Goal: Information Seeking & Learning: Learn about a topic

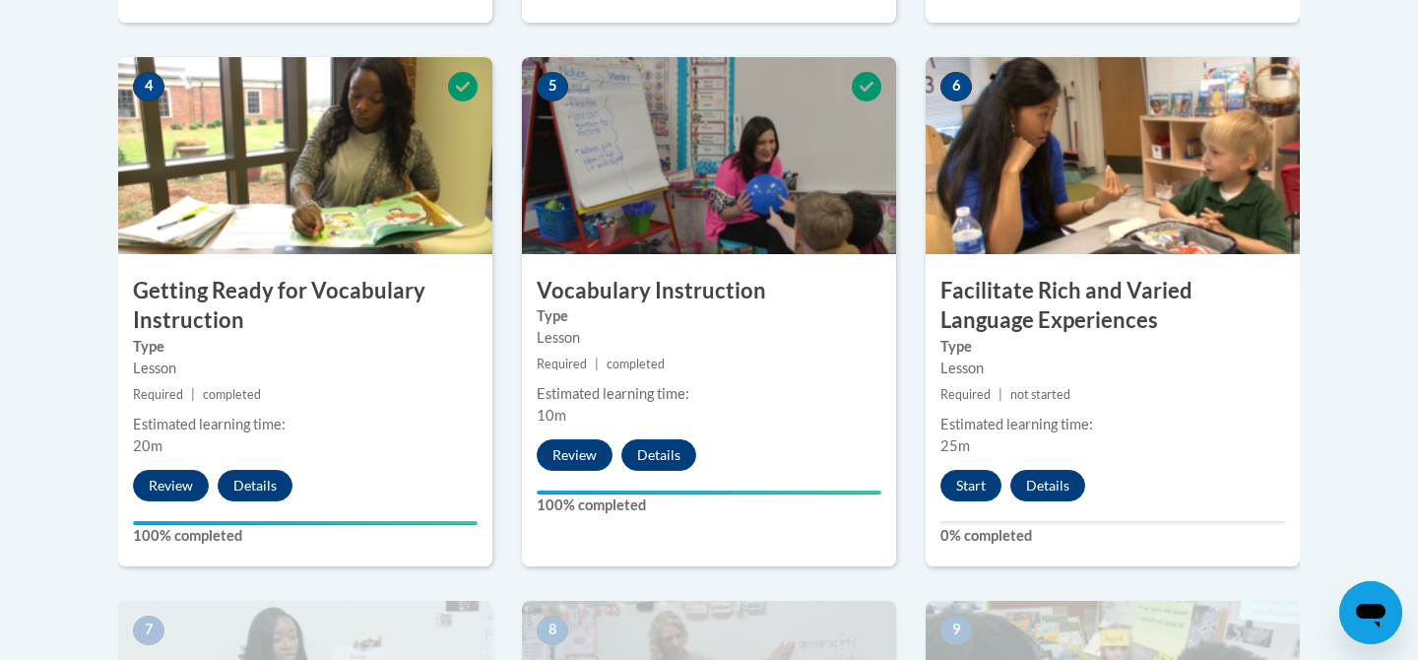
scroll to position [1149, 0]
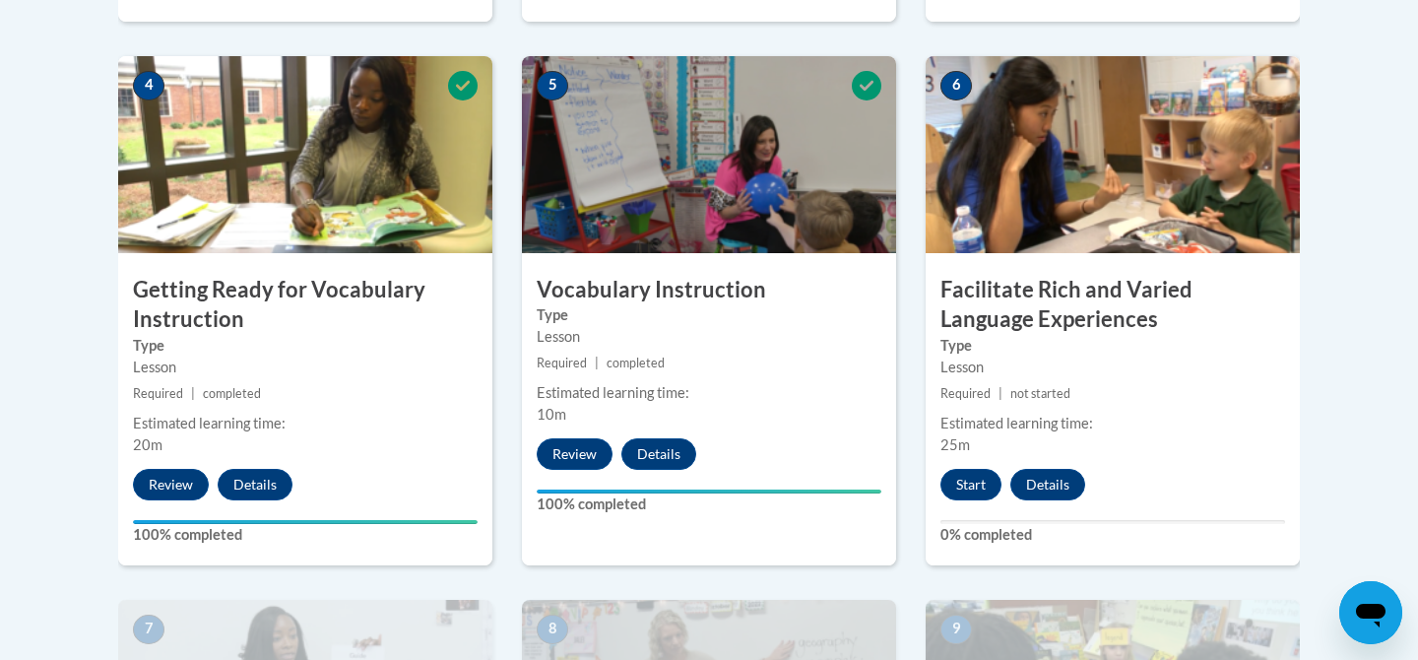
click at [967, 513] on div "6 Facilitate Rich and Varied Language Experiences Type Lesson Required | not st…" at bounding box center [1112, 310] width 374 height 509
click at [965, 483] on button "Start" at bounding box center [970, 485] width 61 height 32
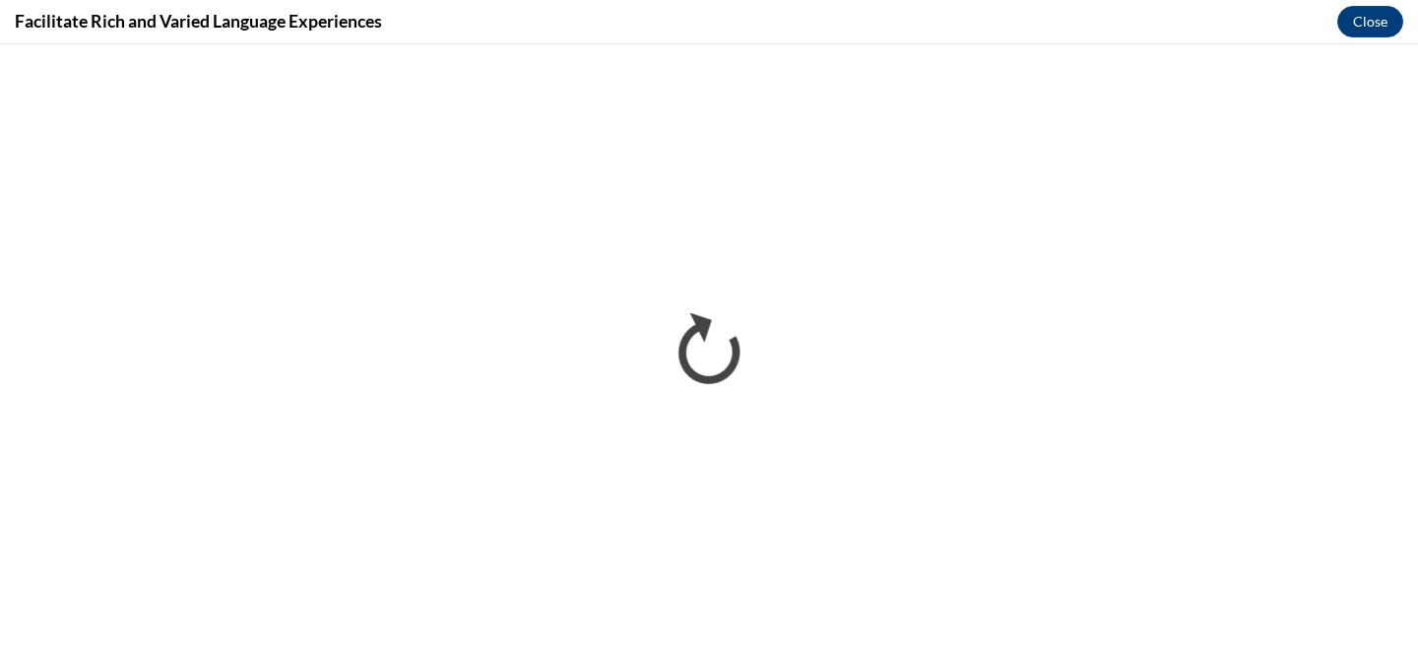
scroll to position [0, 0]
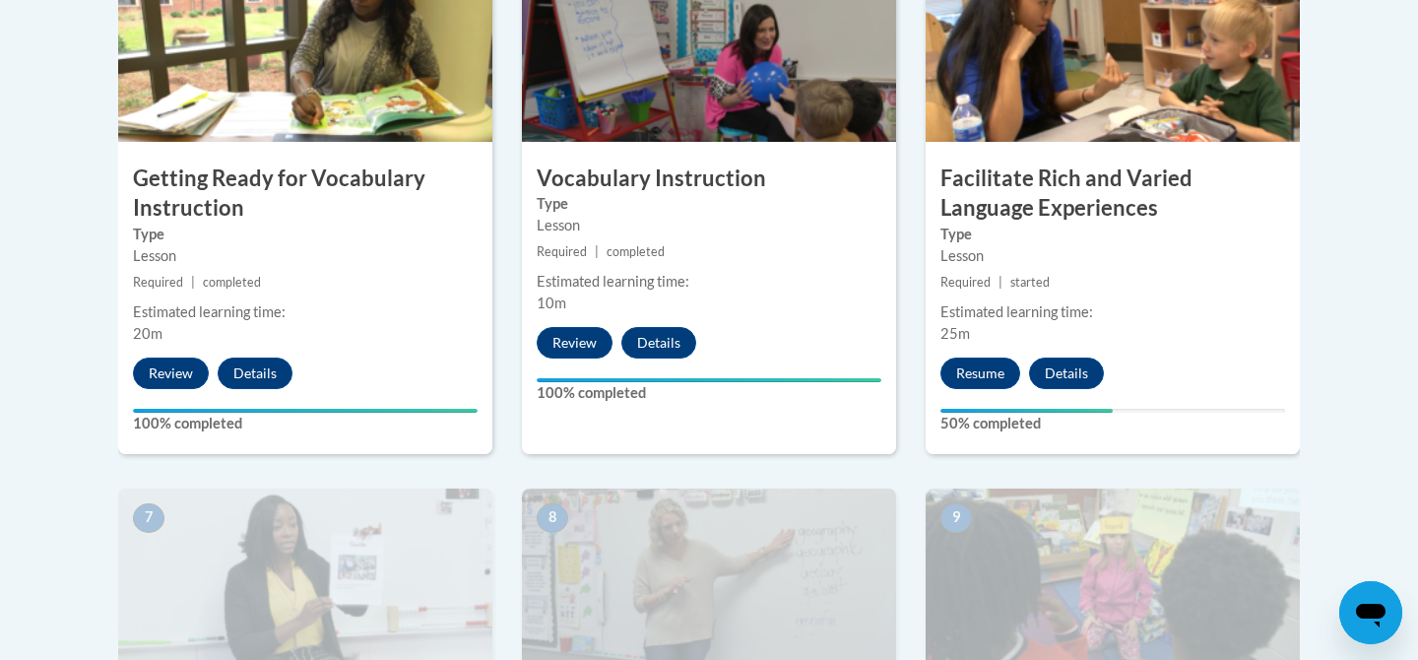
scroll to position [1262, 0]
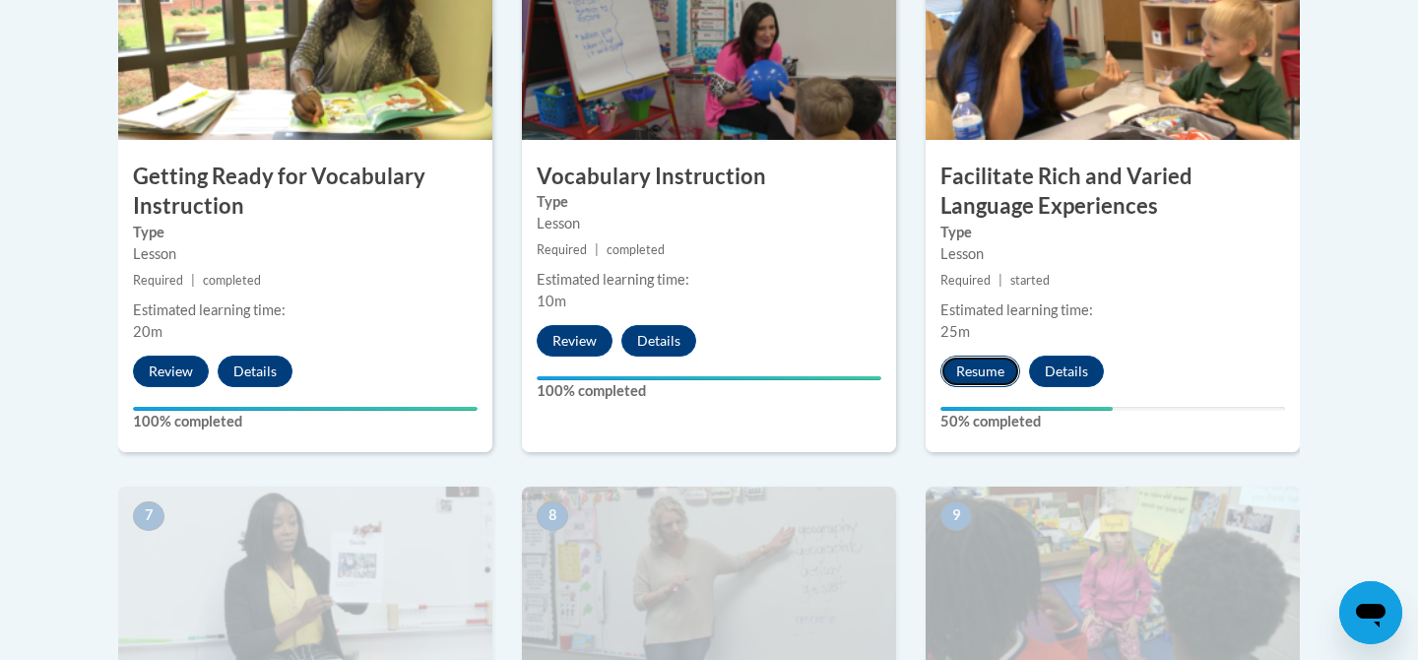
click at [986, 376] on button "Resume" at bounding box center [980, 371] width 80 height 32
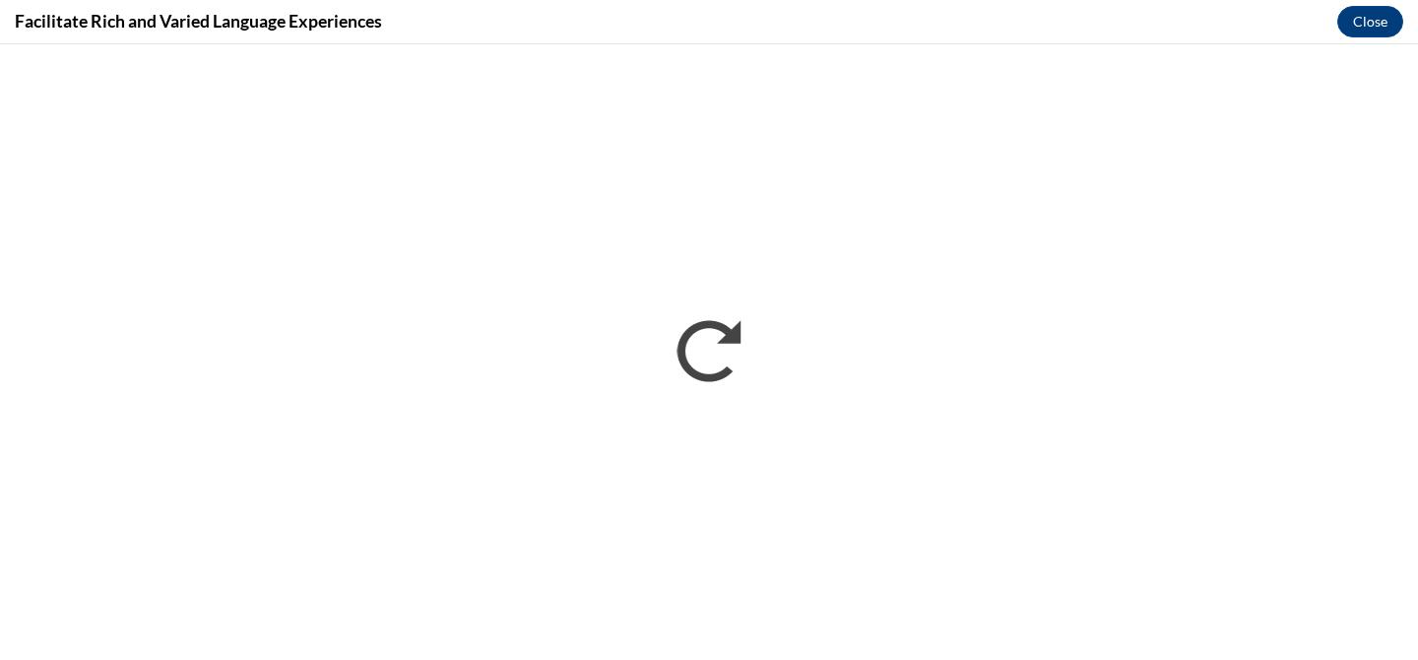
scroll to position [0, 0]
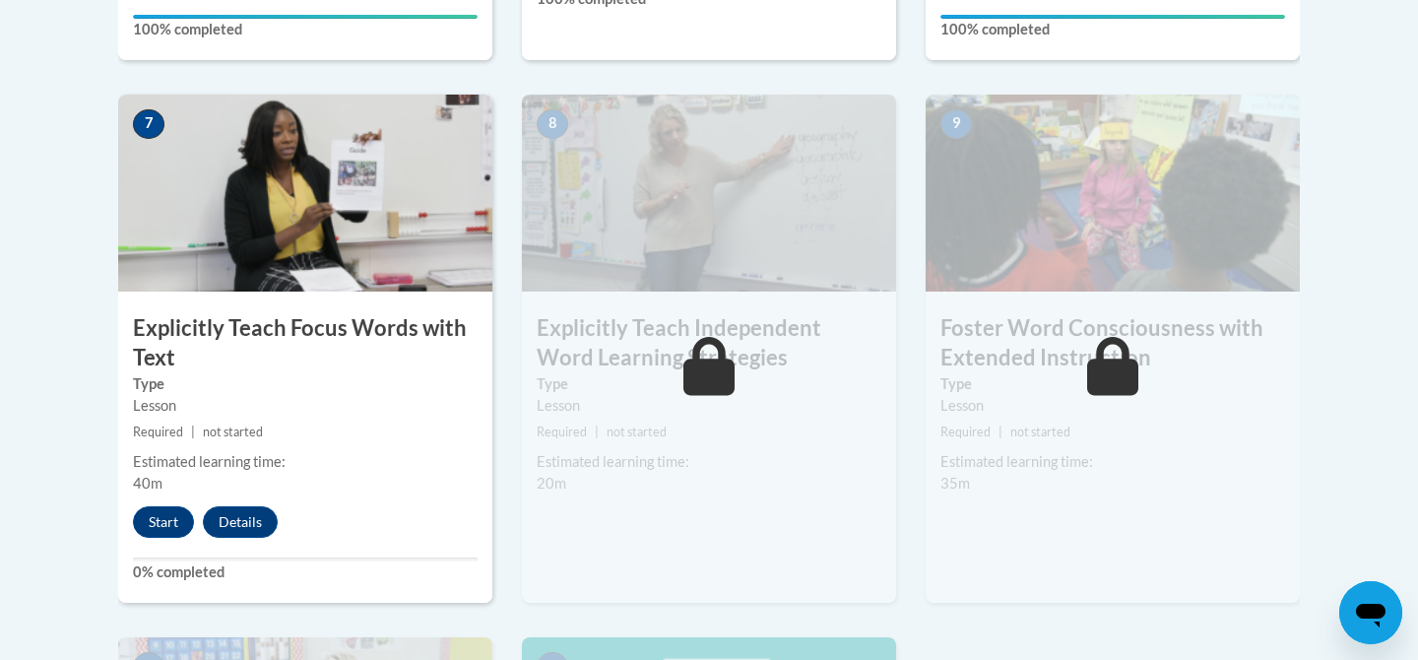
scroll to position [1656, 0]
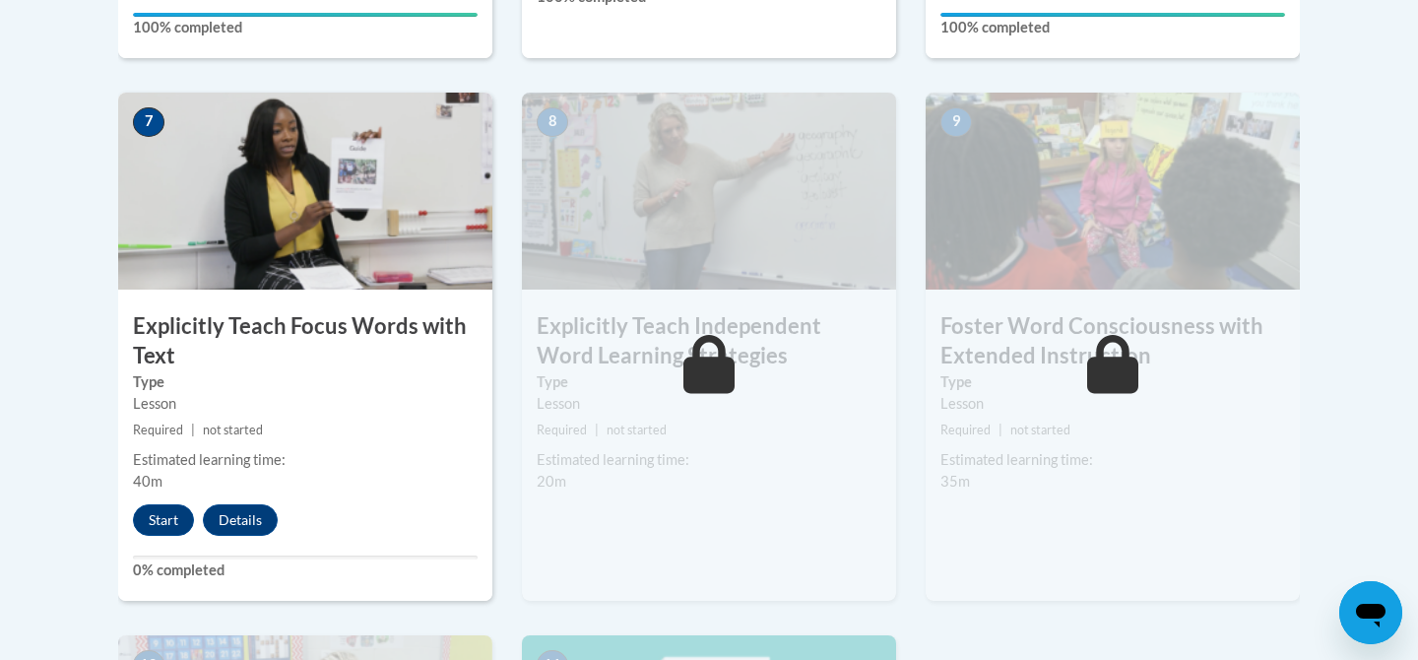
click at [168, 497] on div "7 Explicitly Teach Focus Words with Text Type Lesson Required | not started Est…" at bounding box center [305, 347] width 374 height 509
click at [164, 509] on button "Start" at bounding box center [163, 520] width 61 height 32
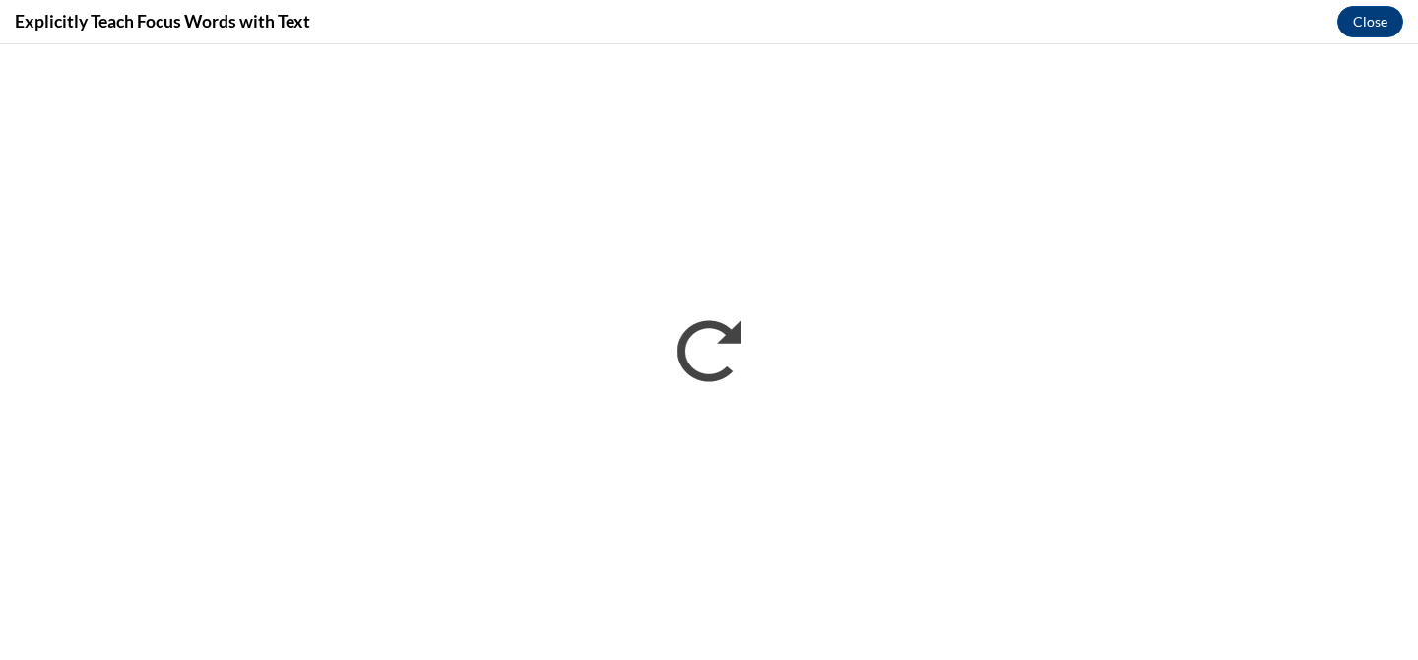
scroll to position [0, 0]
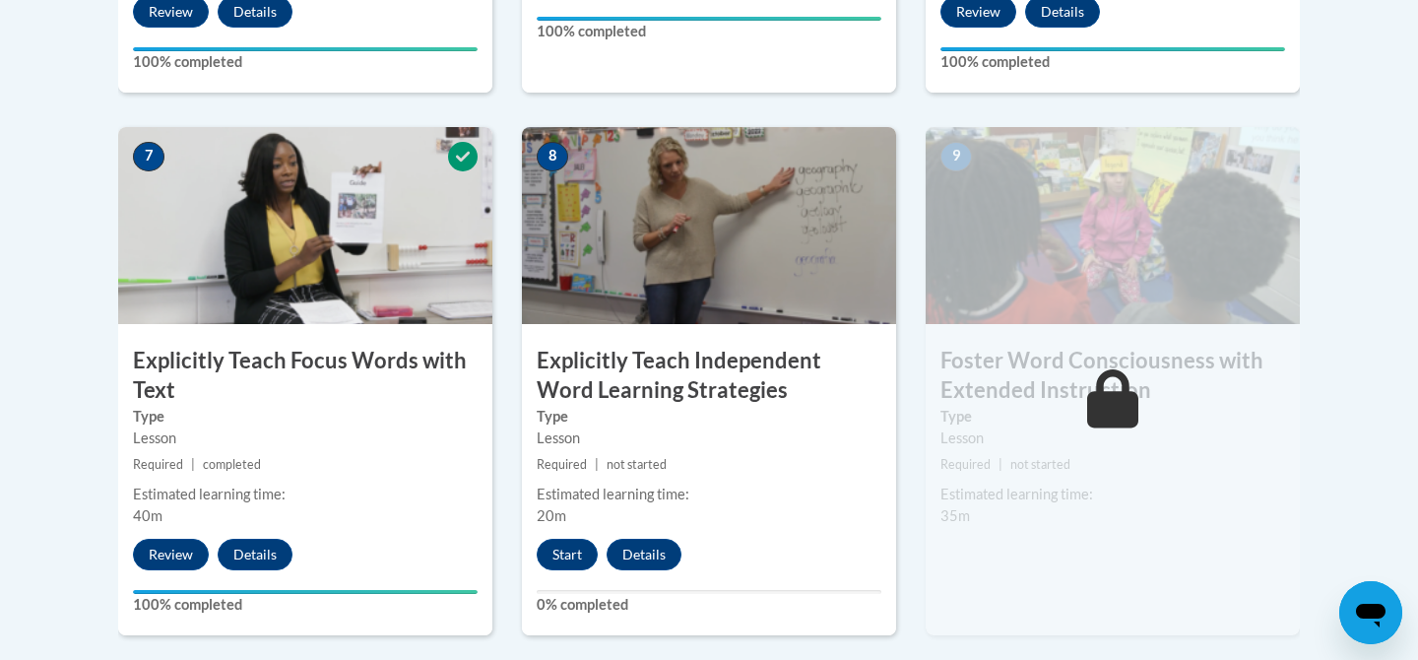
scroll to position [1625, 0]
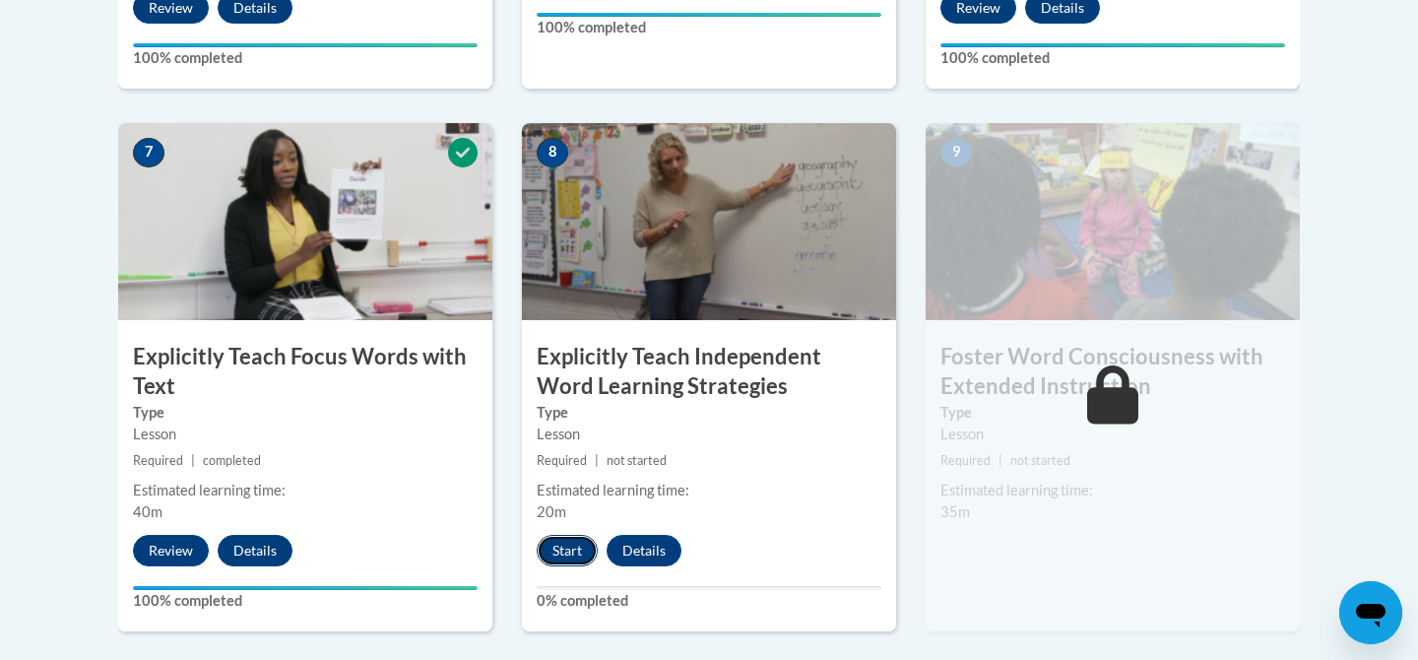
click at [579, 546] on button "Start" at bounding box center [566, 551] width 61 height 32
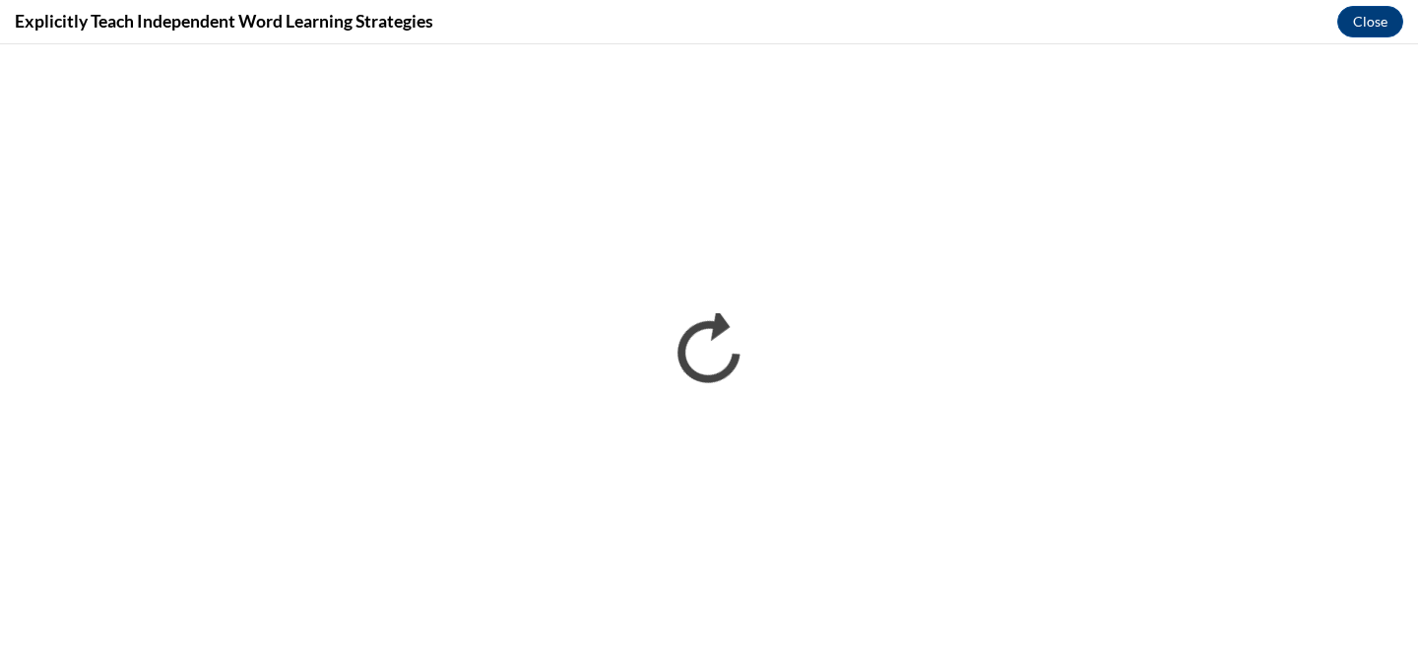
scroll to position [0, 0]
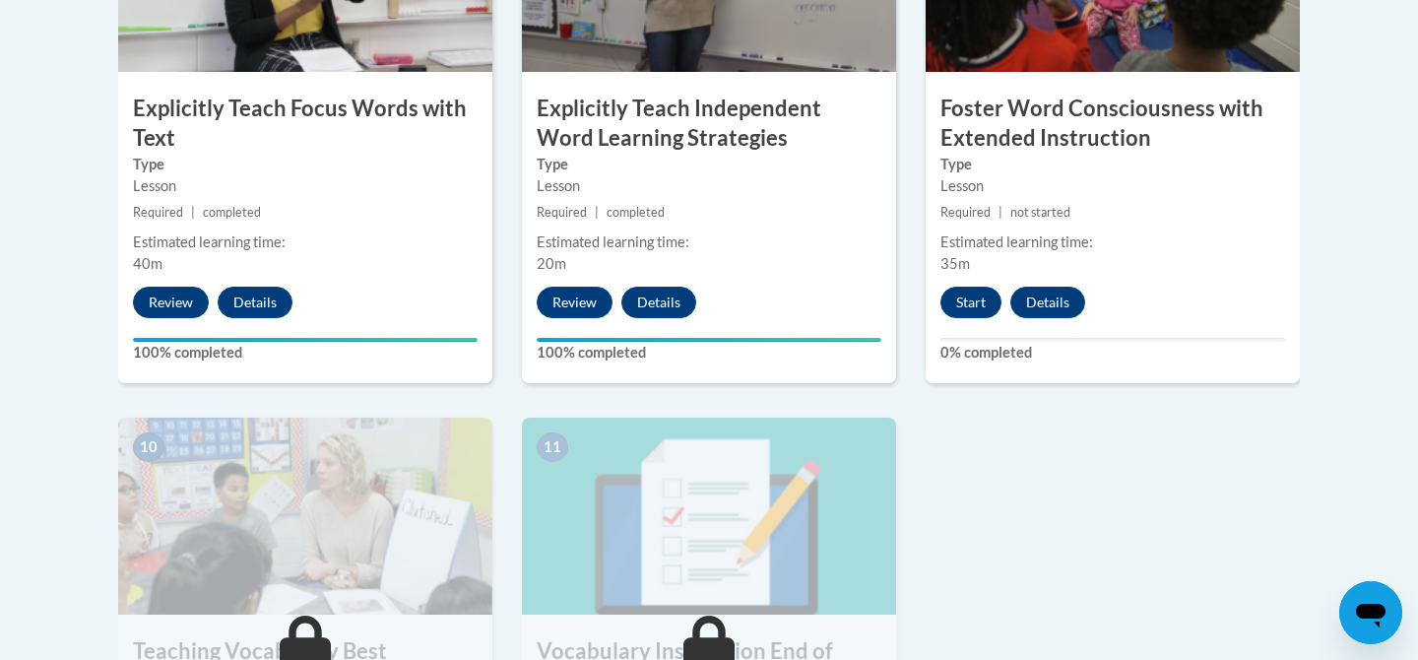
scroll to position [1878, 0]
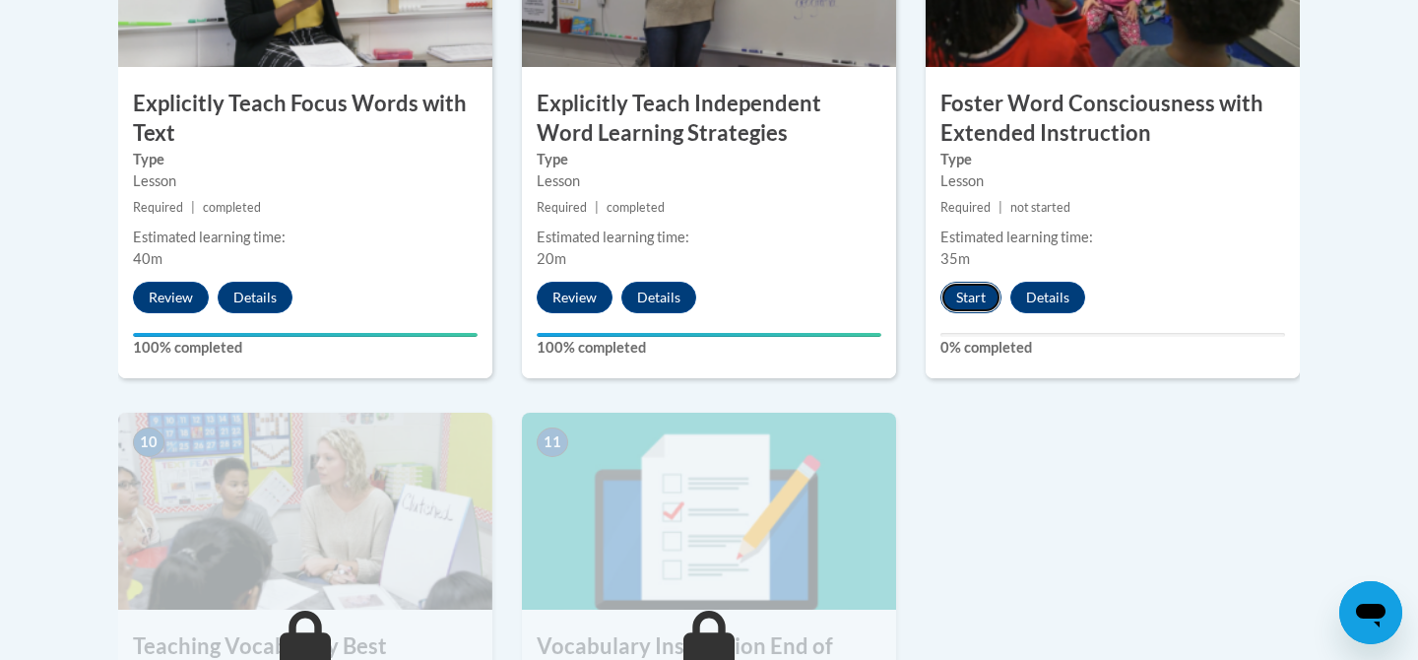
click at [977, 293] on button "Start" at bounding box center [970, 298] width 61 height 32
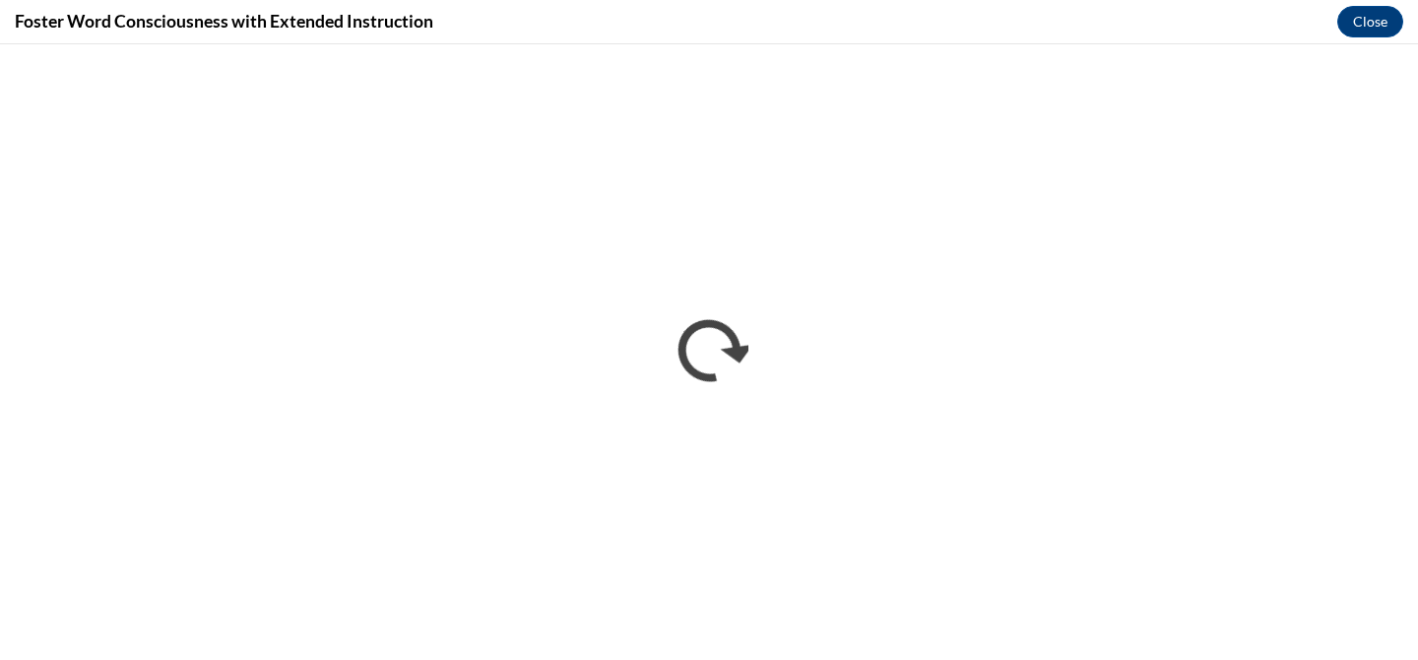
scroll to position [0, 0]
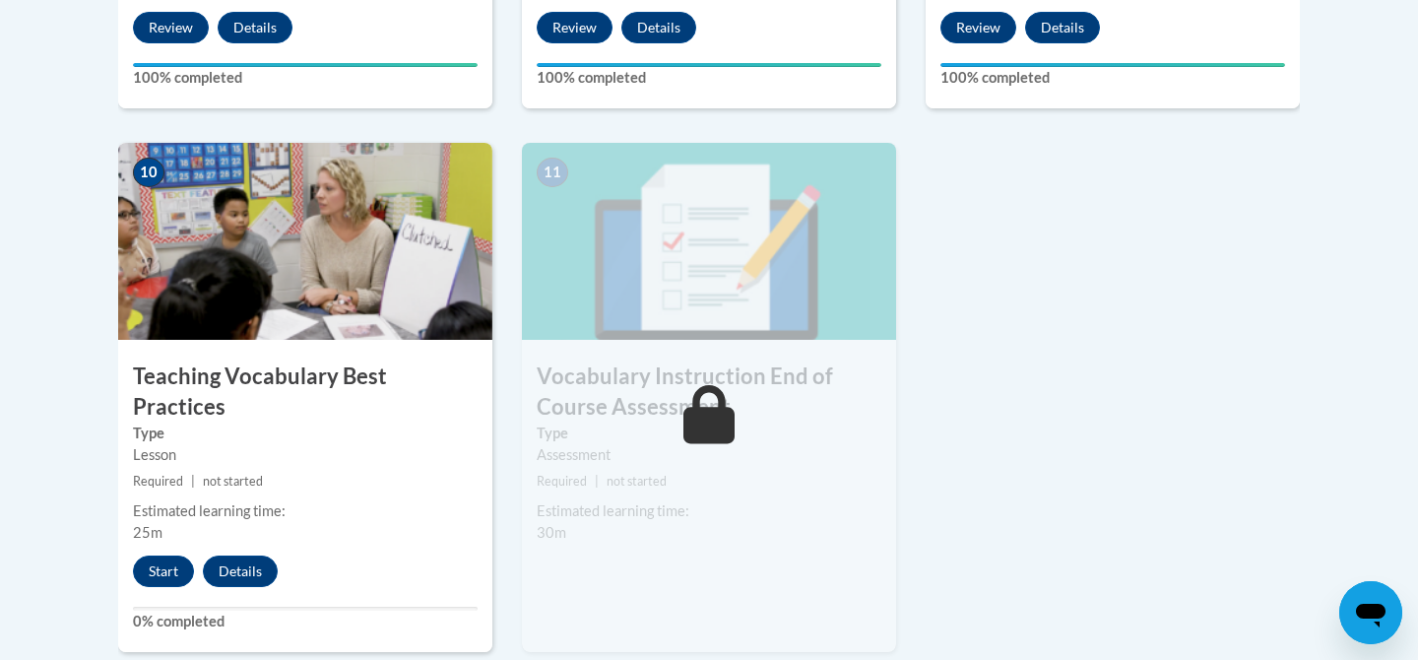
scroll to position [2158, 0]
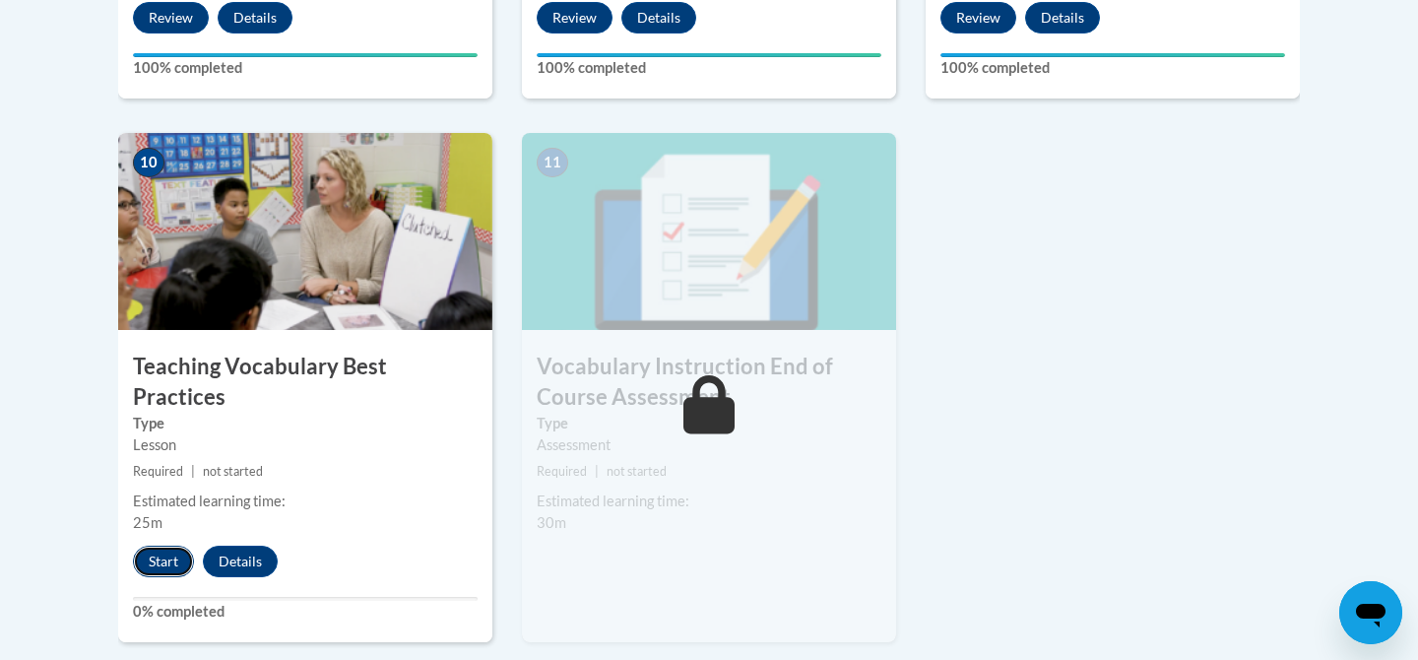
click at [161, 545] on button "Start" at bounding box center [163, 561] width 61 height 32
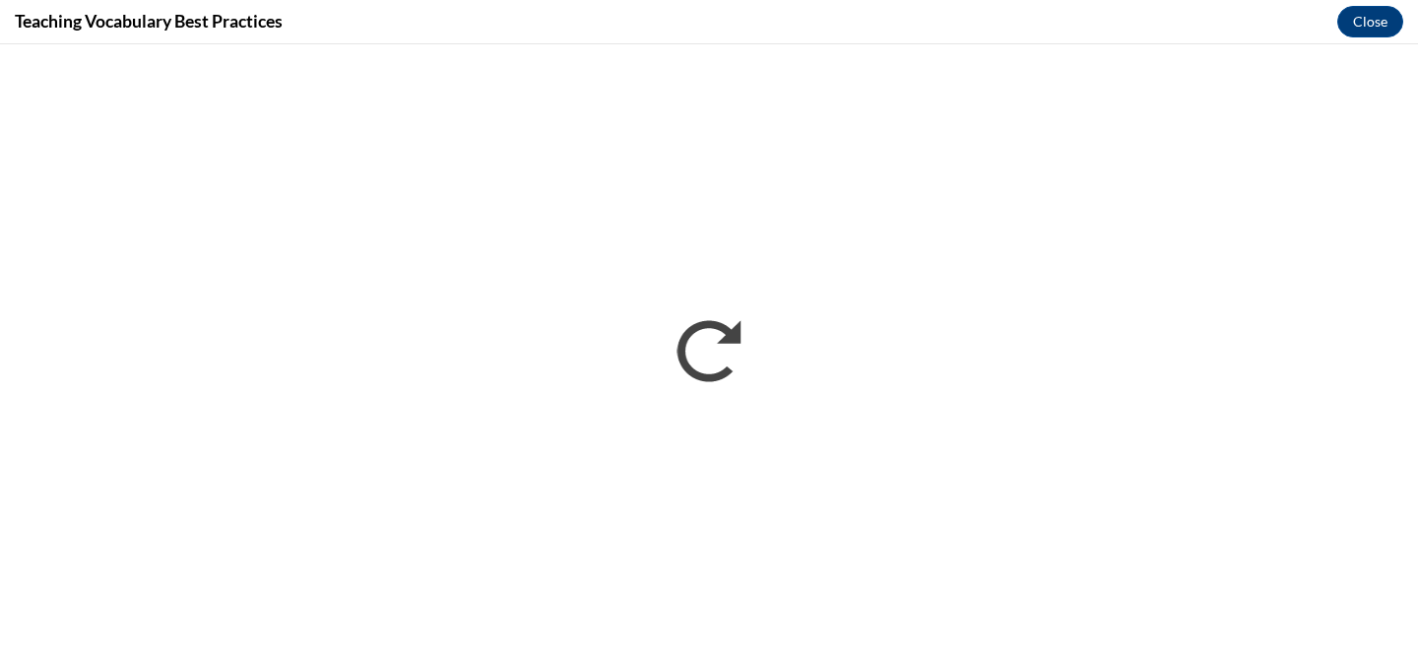
scroll to position [0, 0]
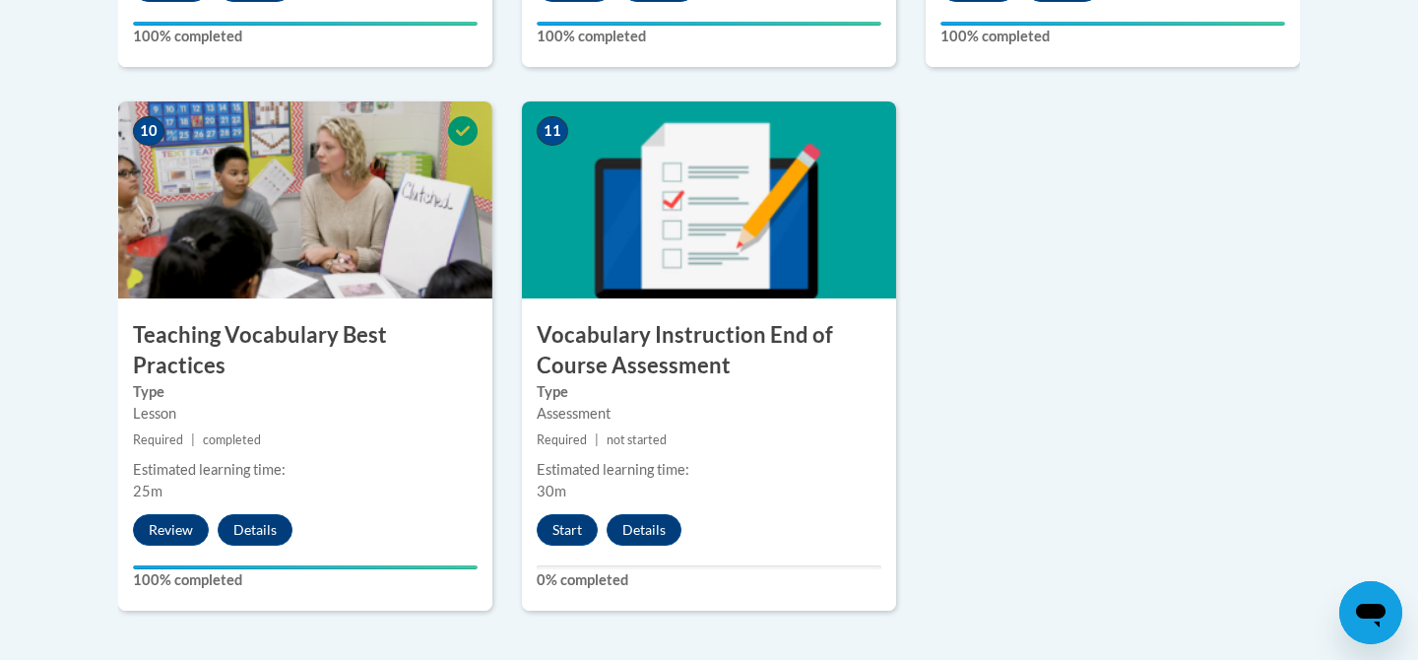
scroll to position [2193, 0]
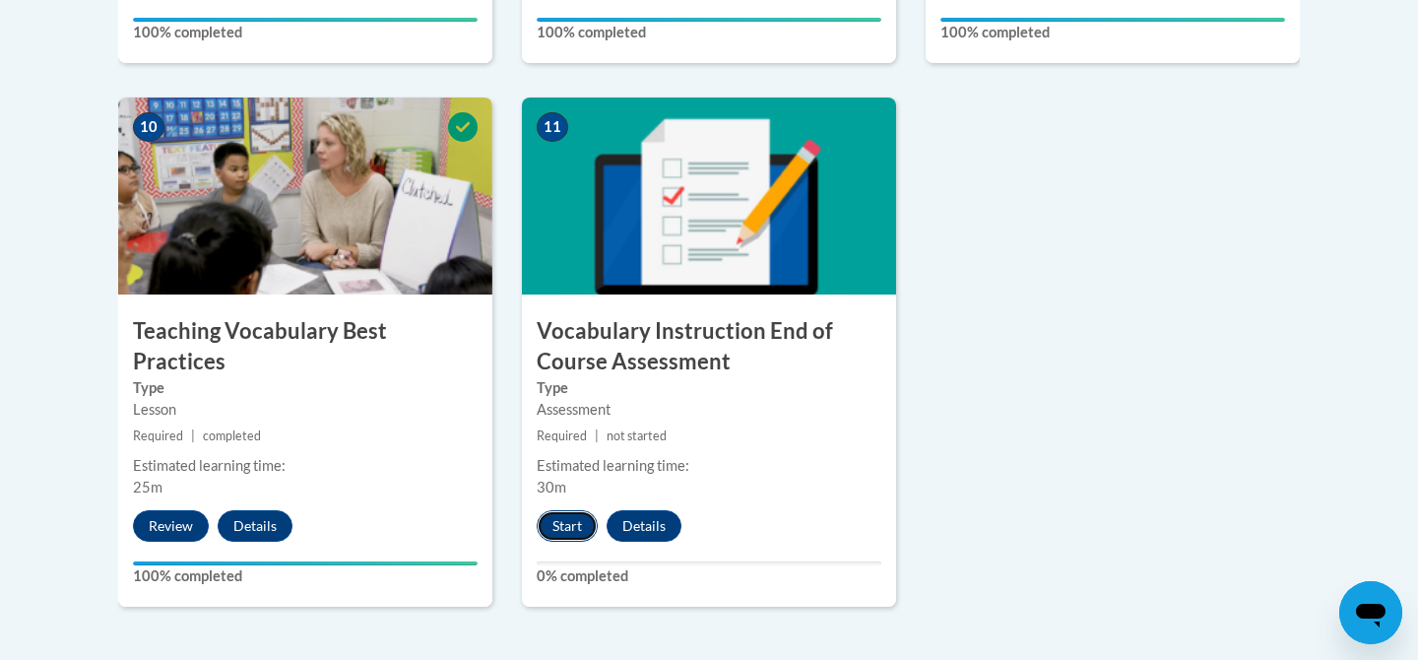
click at [587, 529] on button "Start" at bounding box center [566, 526] width 61 height 32
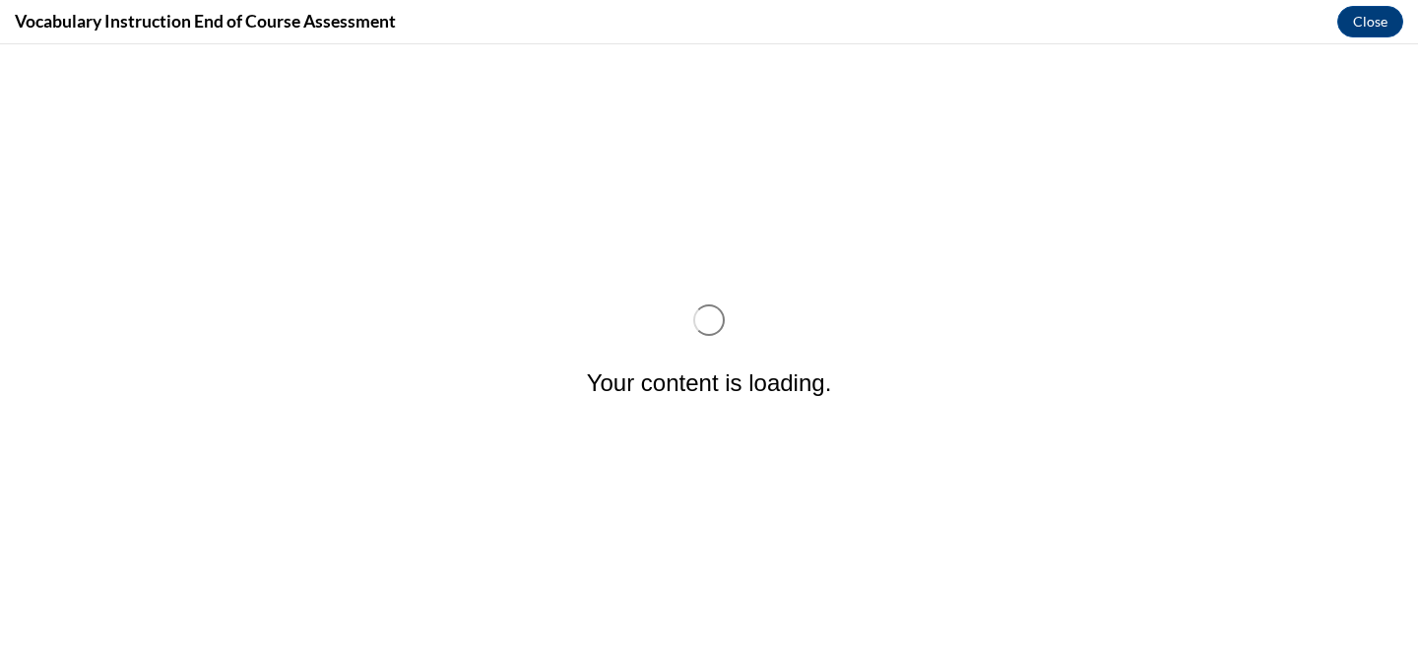
scroll to position [0, 0]
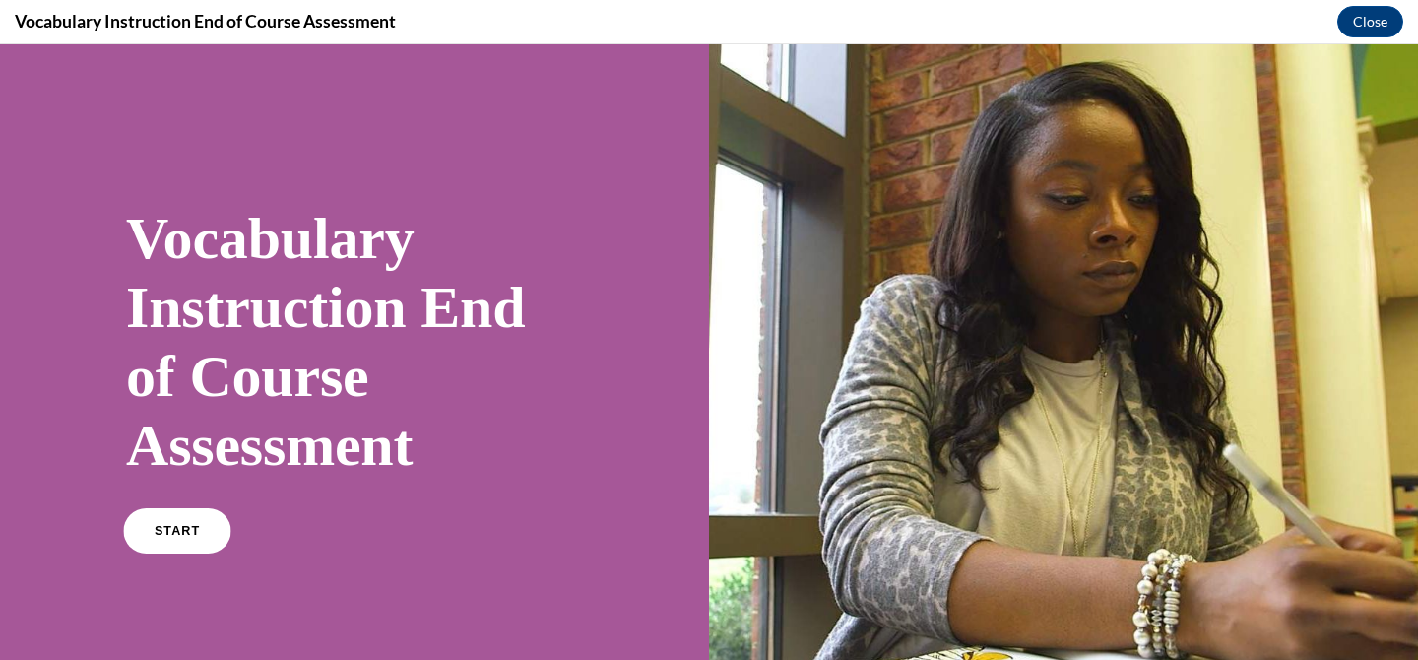
click at [184, 524] on span "START" at bounding box center [177, 531] width 45 height 15
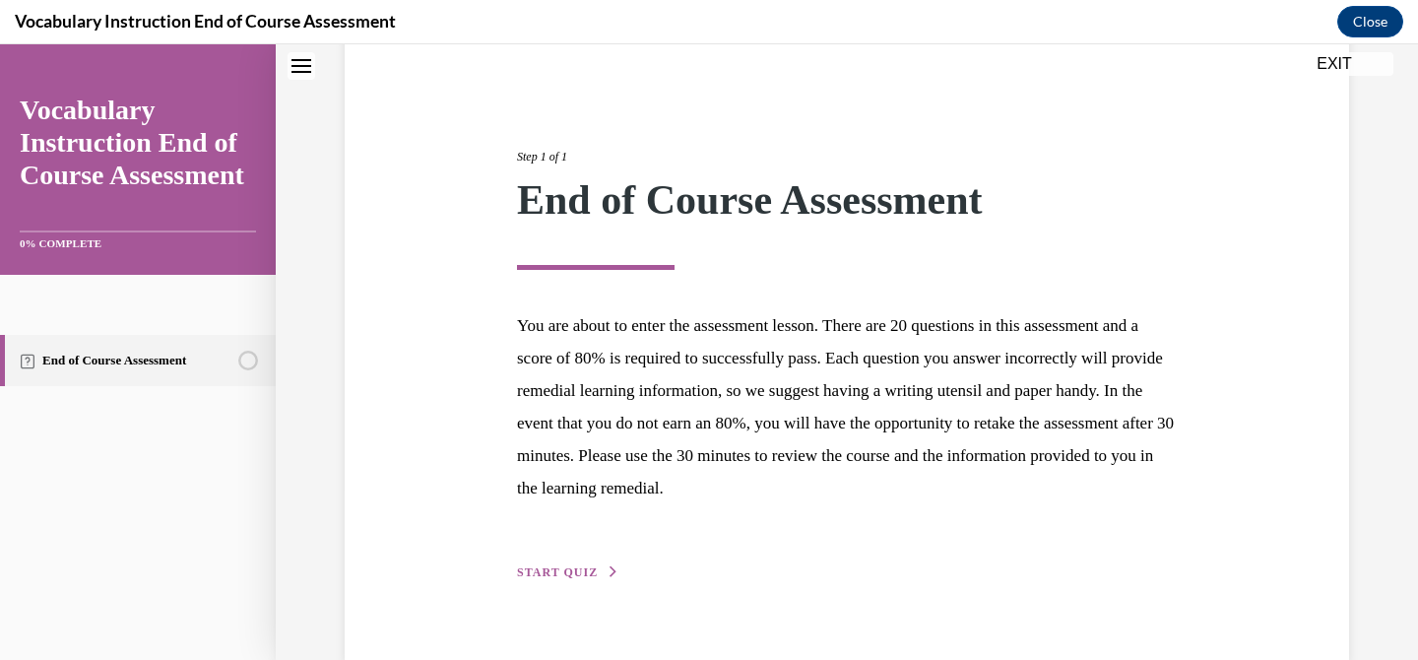
scroll to position [212, 0]
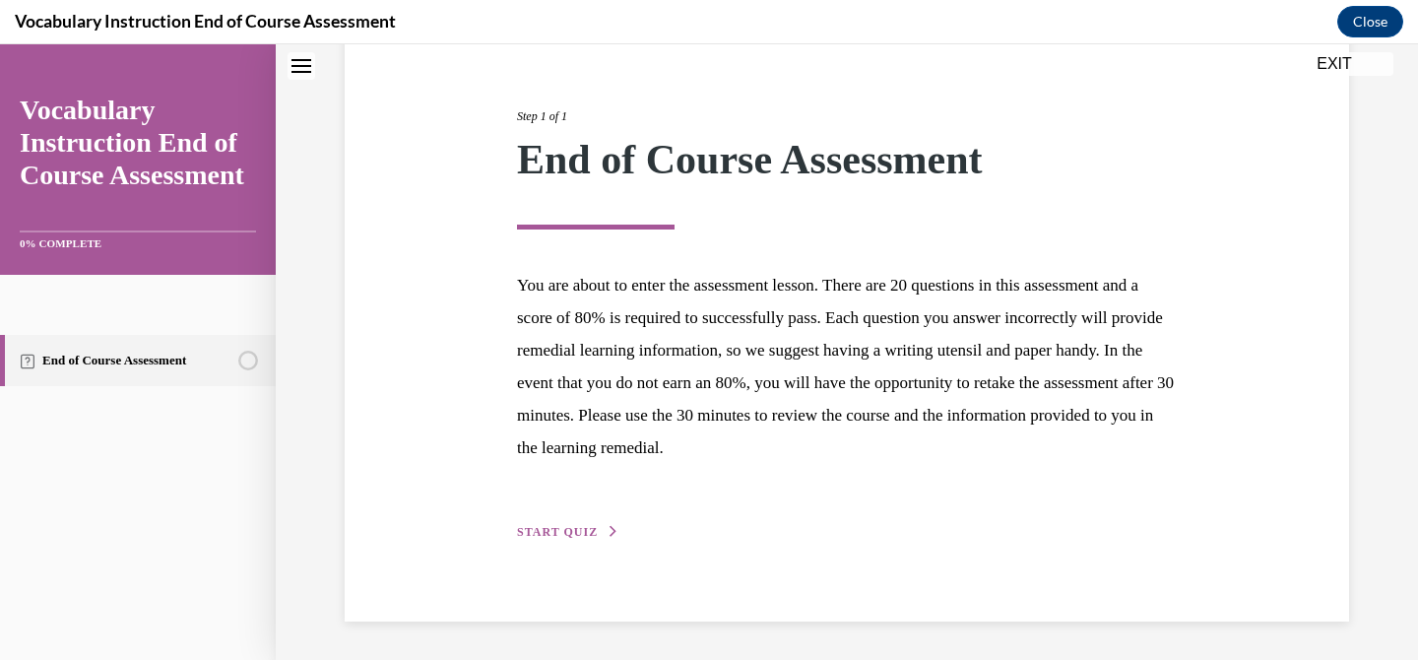
click at [603, 526] on button "START QUIZ" at bounding box center [568, 532] width 102 height 18
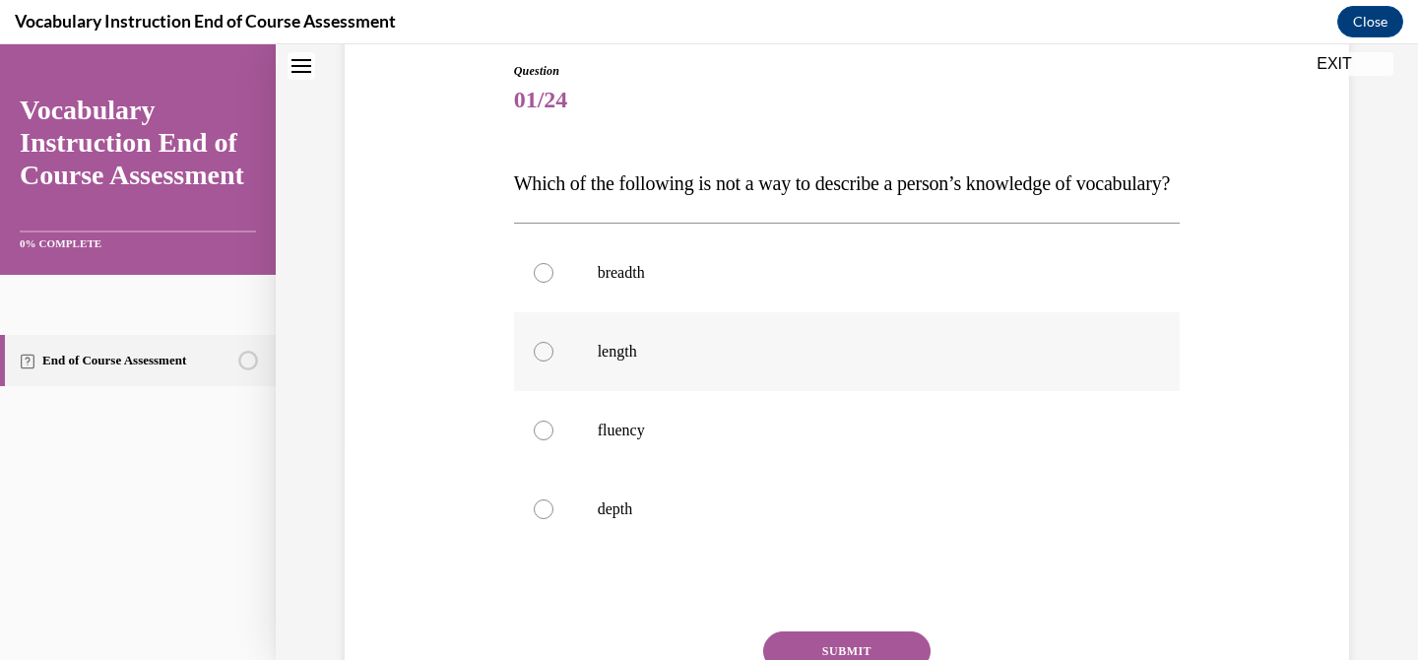
click at [698, 374] on label "length" at bounding box center [847, 351] width 666 height 79
click at [553, 361] on input "length" at bounding box center [544, 352] width 20 height 20
radio input "true"
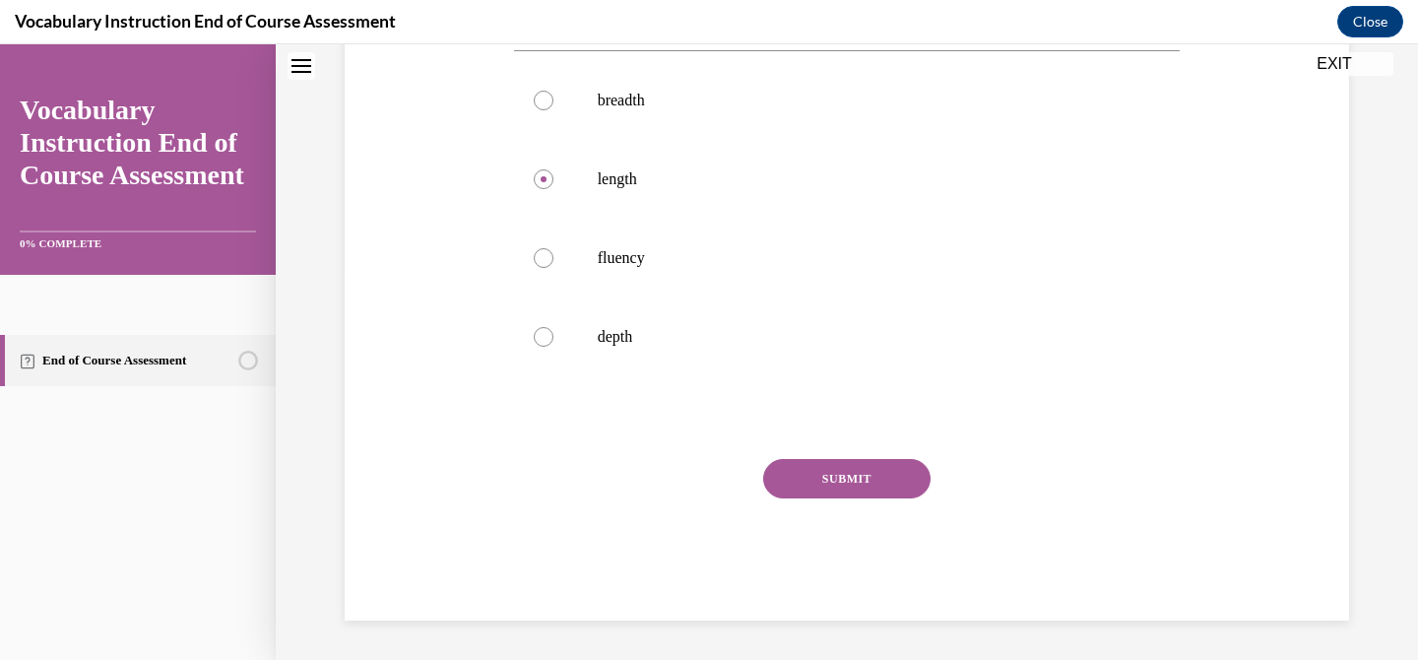
click at [887, 486] on button "SUBMIT" at bounding box center [846, 478] width 167 height 39
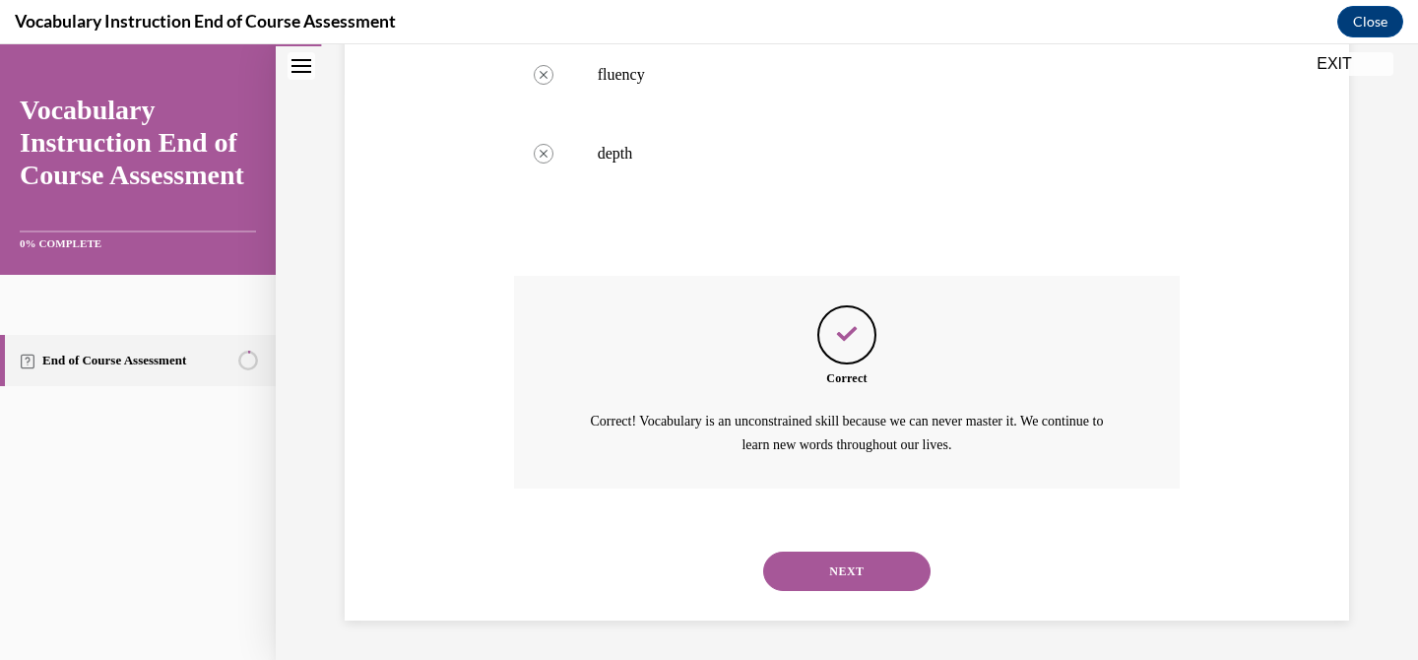
scroll to position [605, 0]
click at [872, 567] on button "NEXT" at bounding box center [846, 570] width 167 height 39
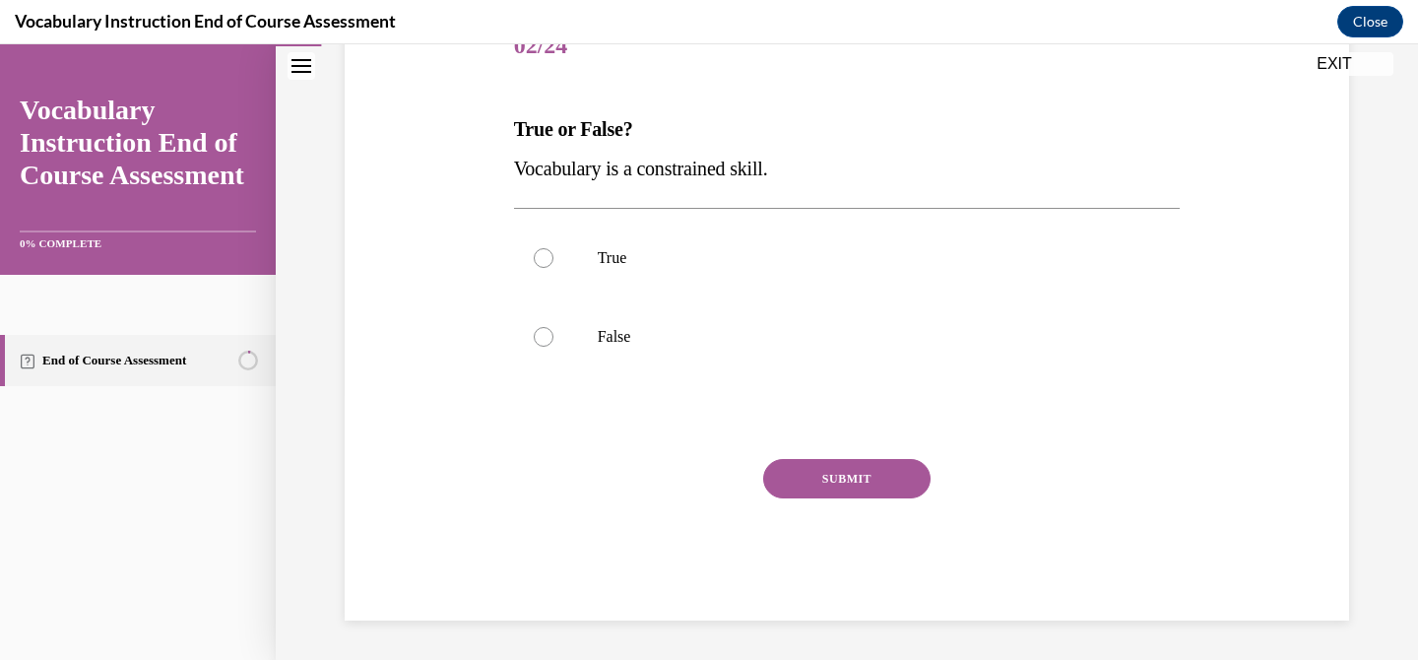
scroll to position [219, 0]
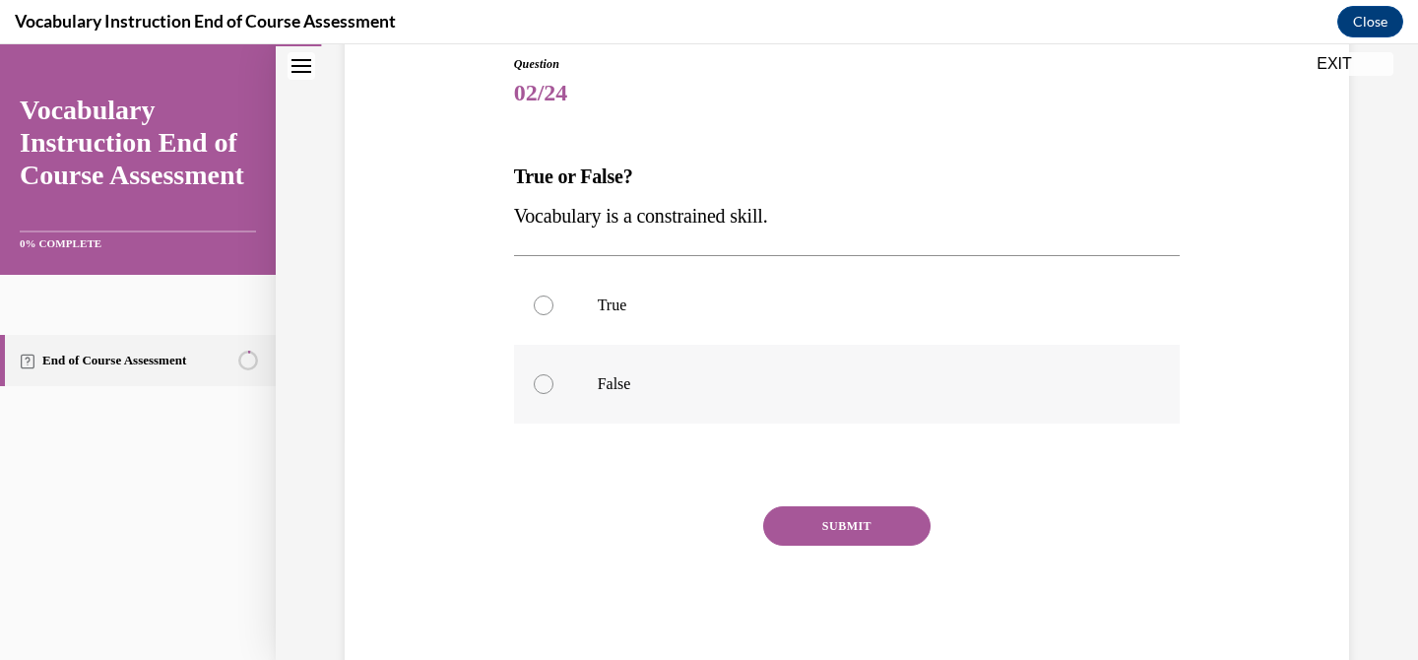
click at [749, 400] on label "False" at bounding box center [847, 384] width 666 height 79
click at [553, 394] on input "False" at bounding box center [544, 384] width 20 height 20
radio input "true"
click at [865, 522] on button "SUBMIT" at bounding box center [846, 525] width 167 height 39
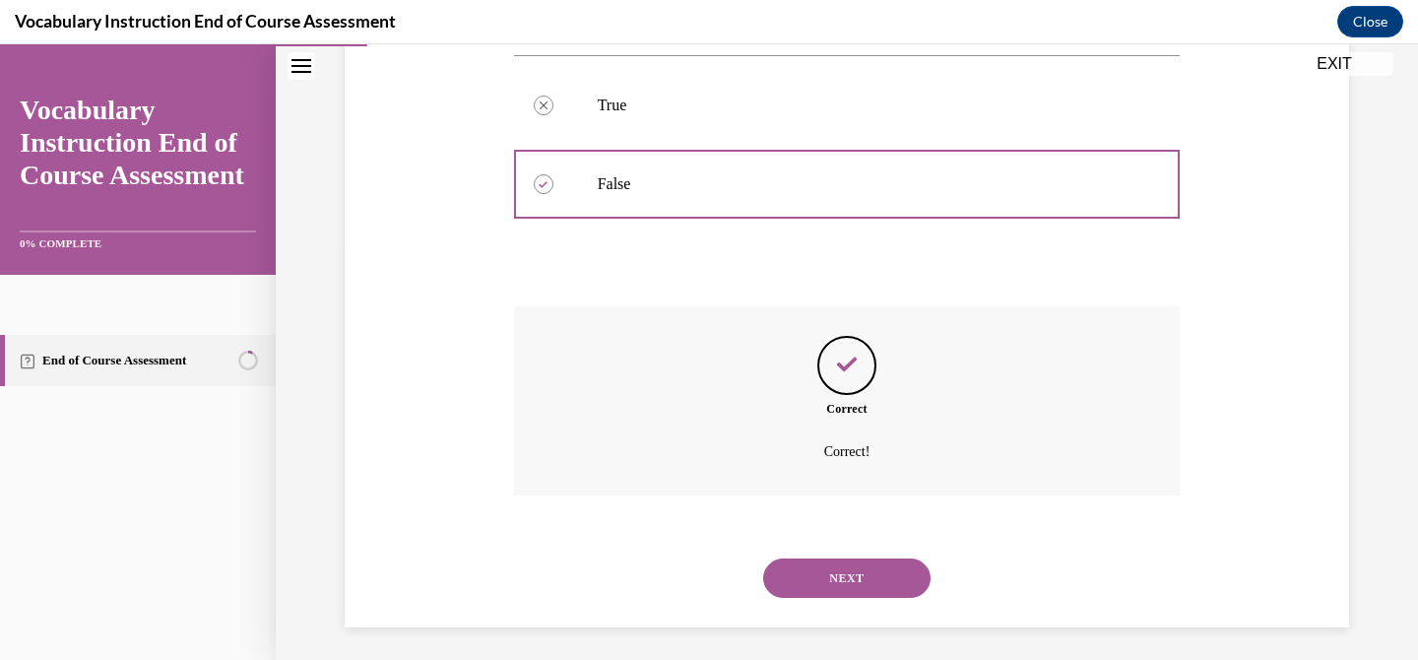
scroll to position [425, 0]
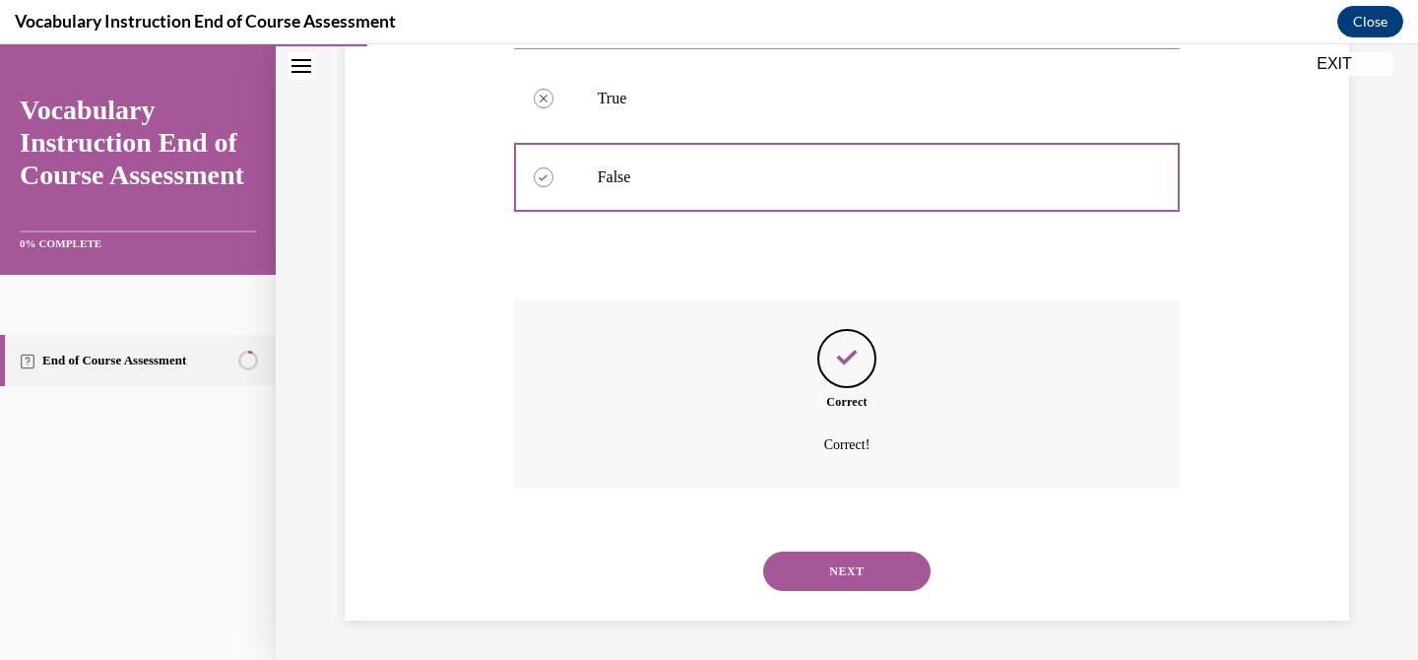
click at [853, 578] on button "NEXT" at bounding box center [846, 570] width 167 height 39
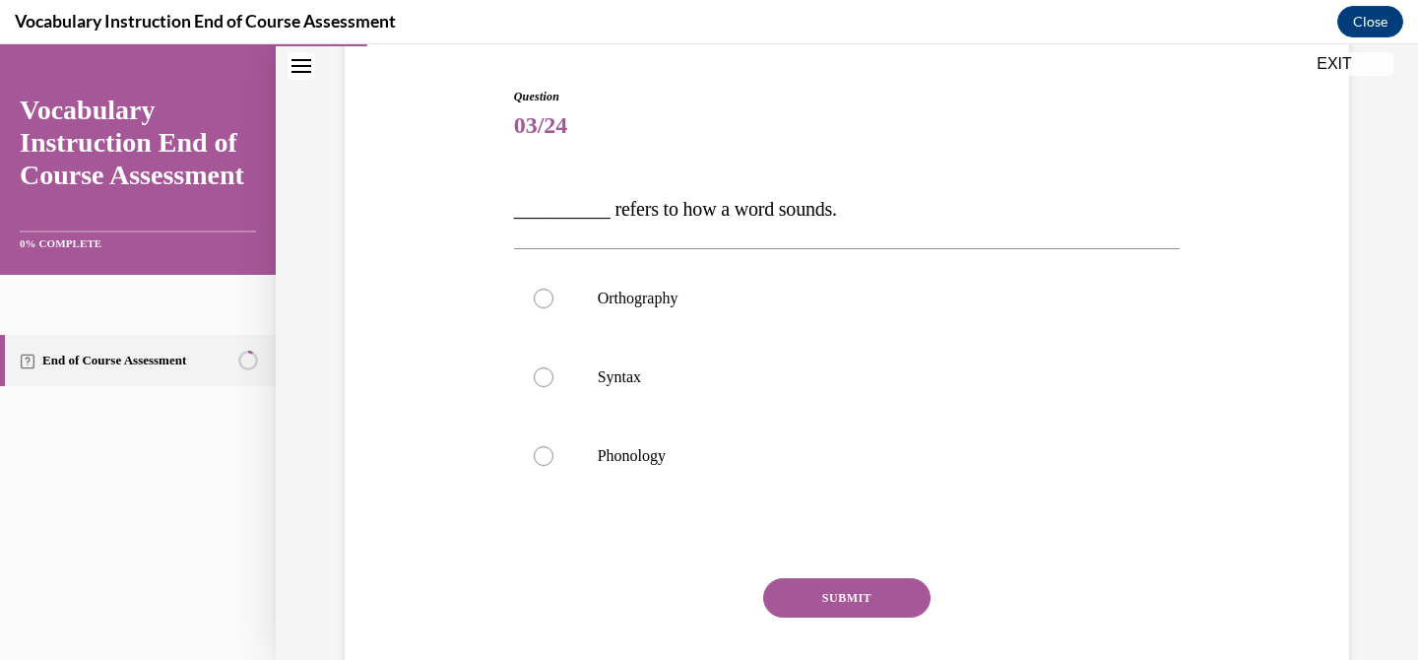
scroll to position [197, 0]
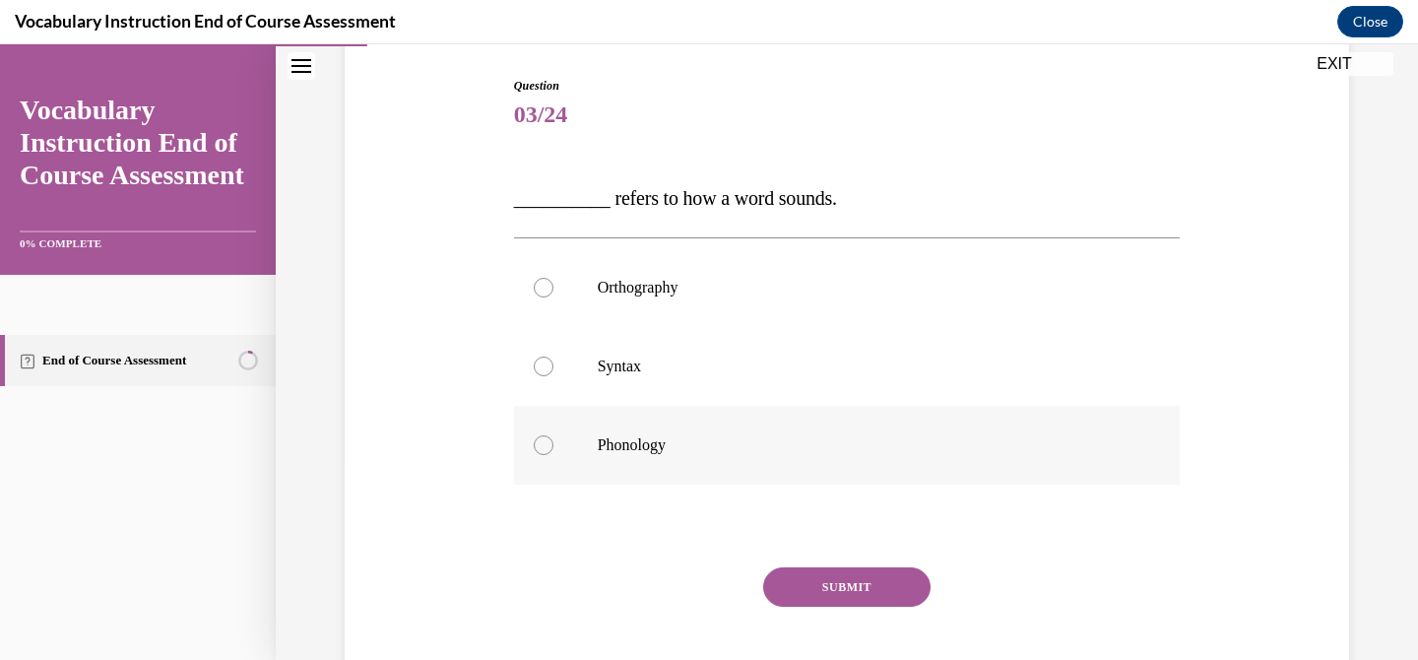
click at [682, 448] on p "Phonology" at bounding box center [865, 445] width 534 height 20
click at [553, 448] on input "Phonology" at bounding box center [544, 445] width 20 height 20
radio input "true"
click at [883, 567] on button "SUBMIT" at bounding box center [846, 586] width 167 height 39
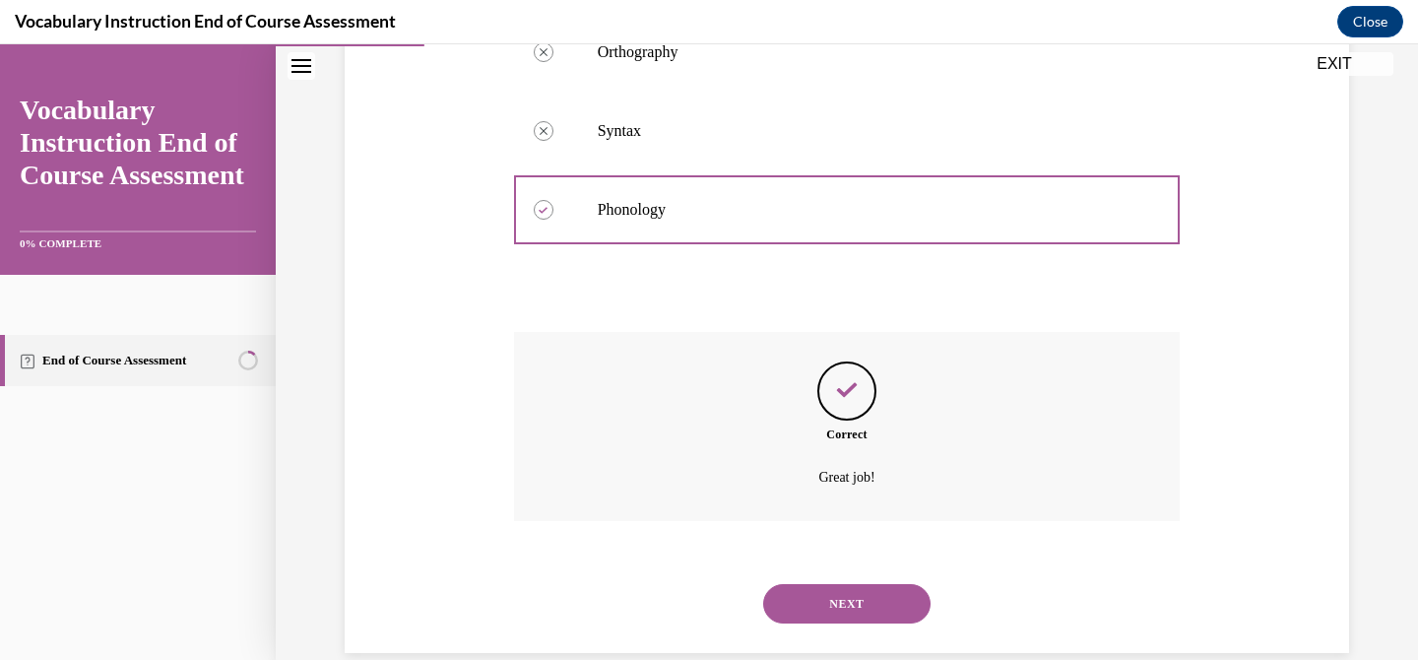
scroll to position [465, 0]
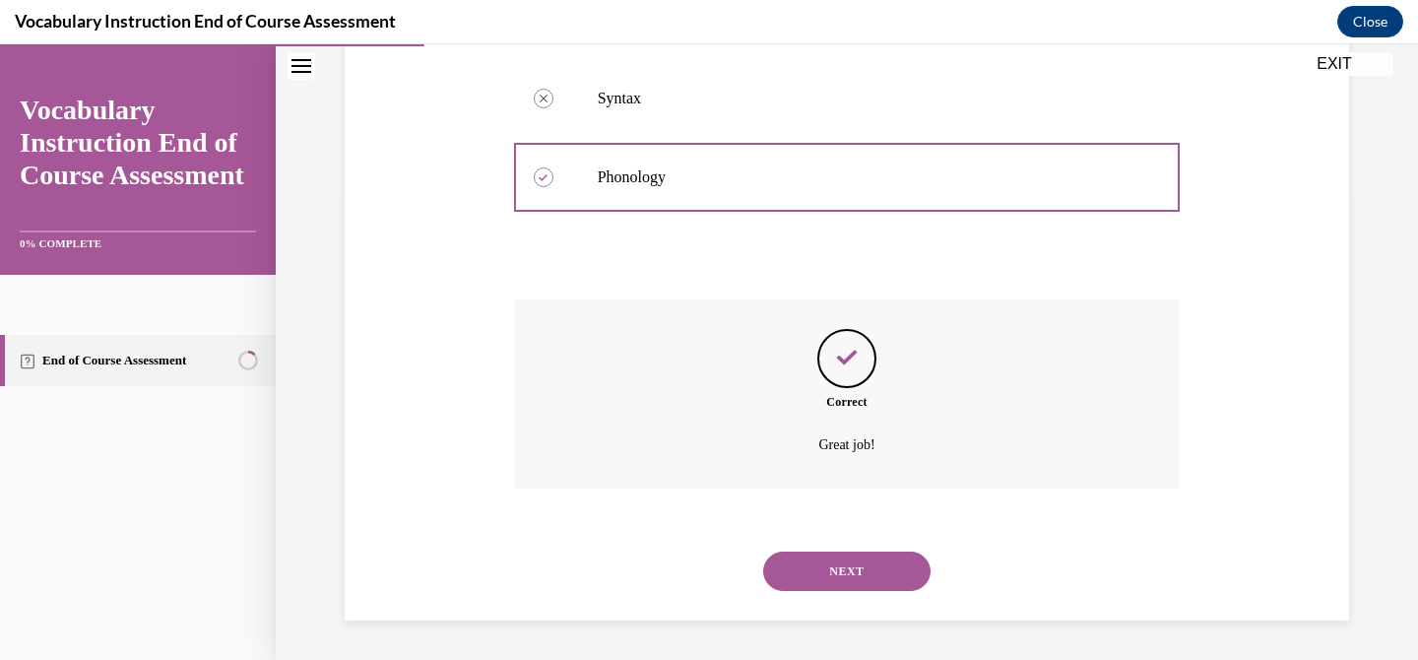
click at [869, 565] on button "NEXT" at bounding box center [846, 570] width 167 height 39
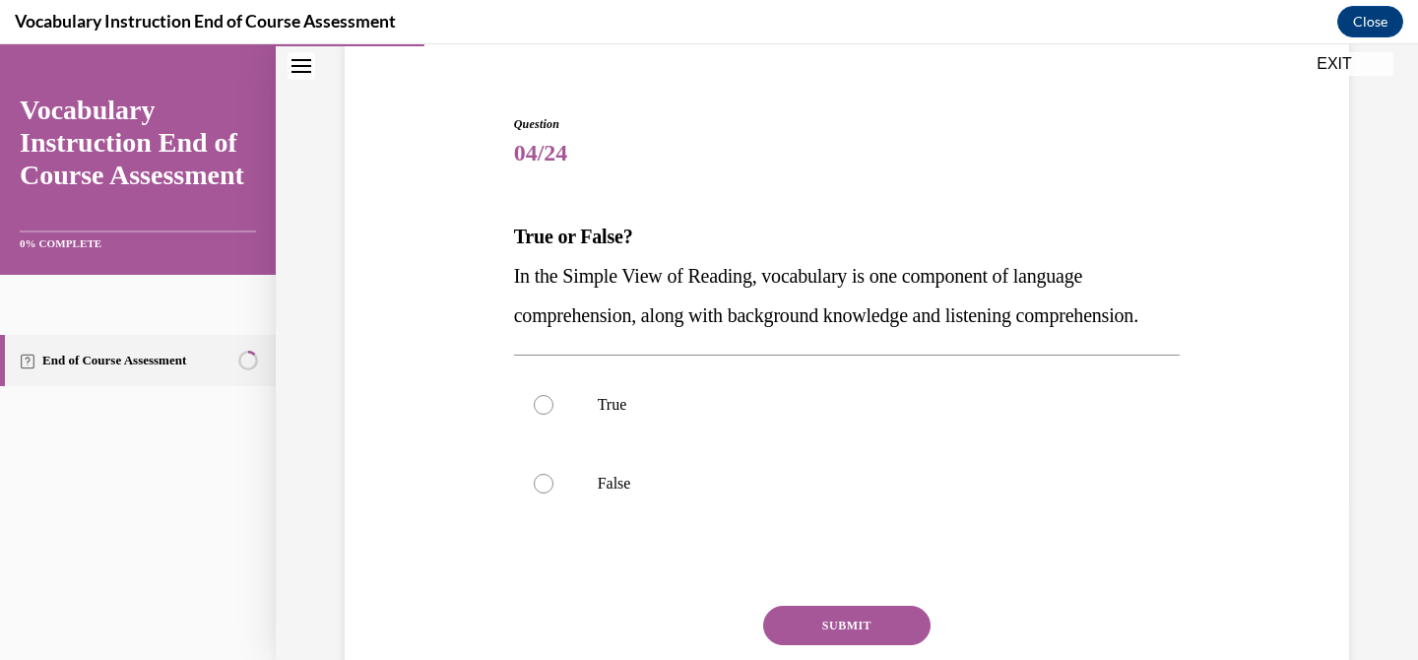
scroll to position [160, 0]
click at [822, 442] on label "True" at bounding box center [847, 402] width 666 height 79
click at [553, 412] on input "True" at bounding box center [544, 403] width 20 height 20
radio input "true"
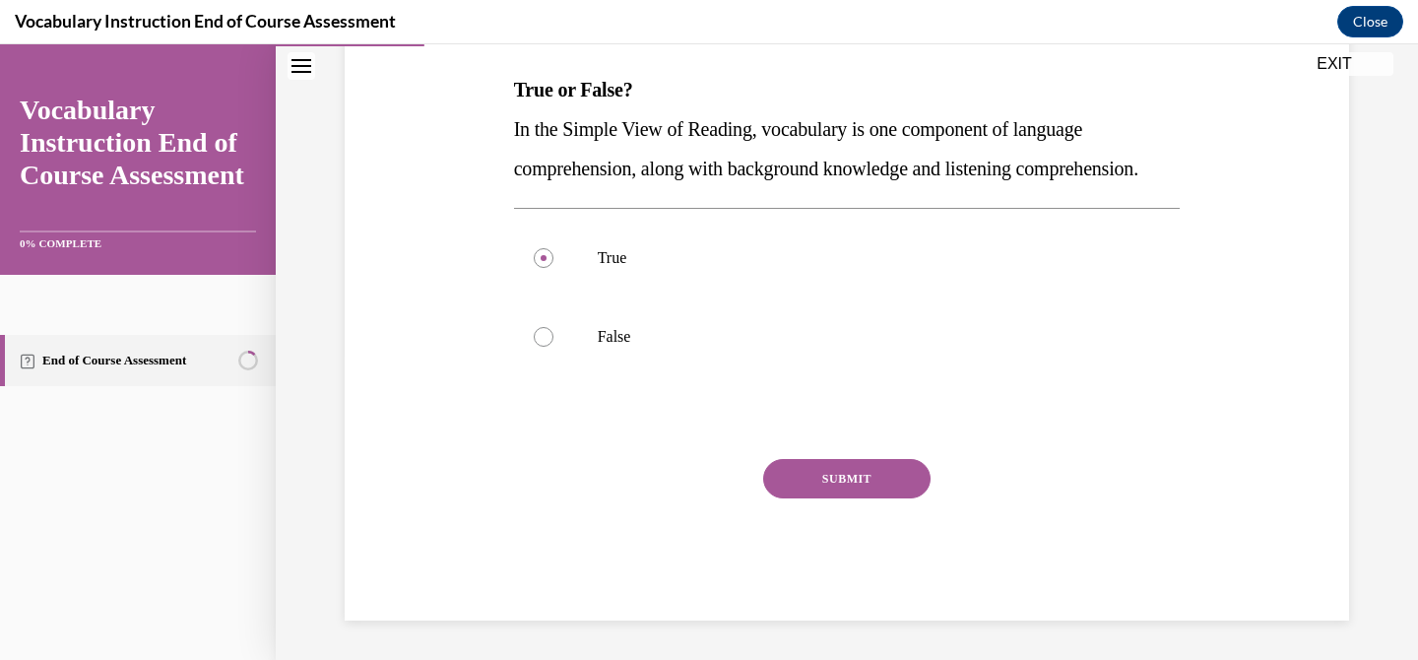
click at [862, 498] on button "SUBMIT" at bounding box center [846, 478] width 167 height 39
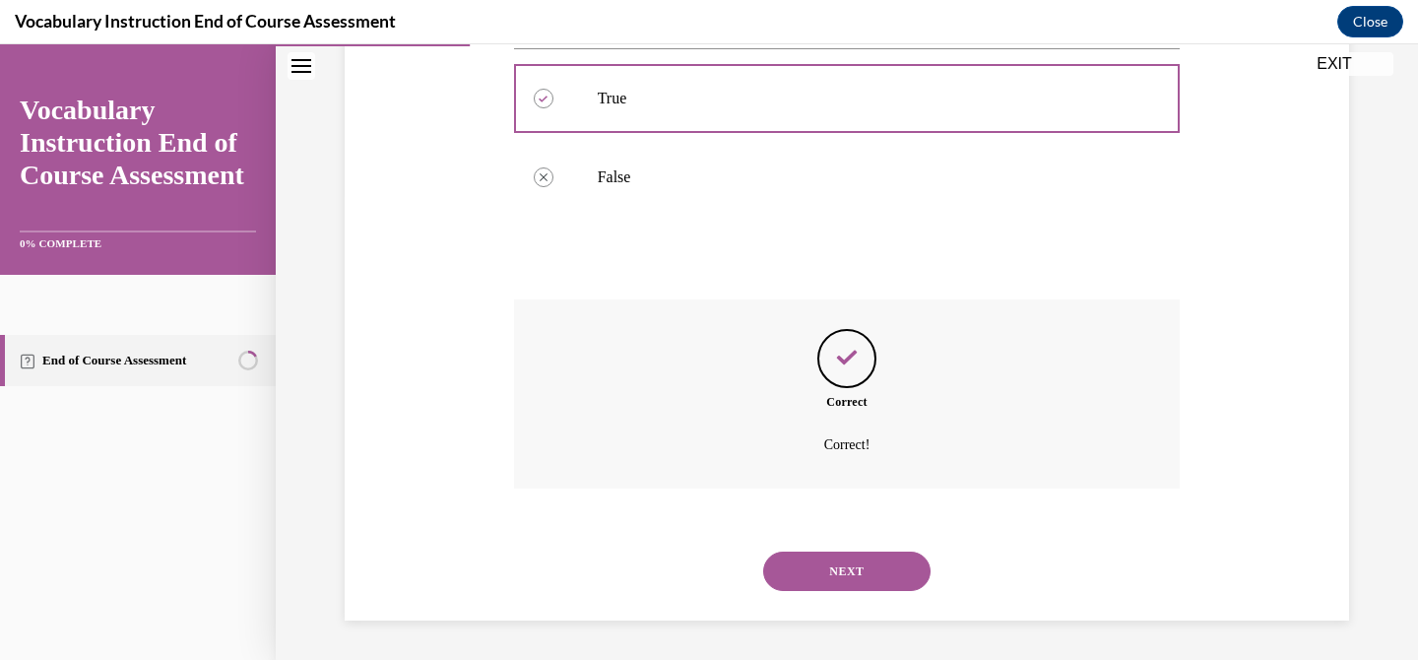
scroll to position [504, 0]
click at [842, 584] on button "NEXT" at bounding box center [846, 570] width 167 height 39
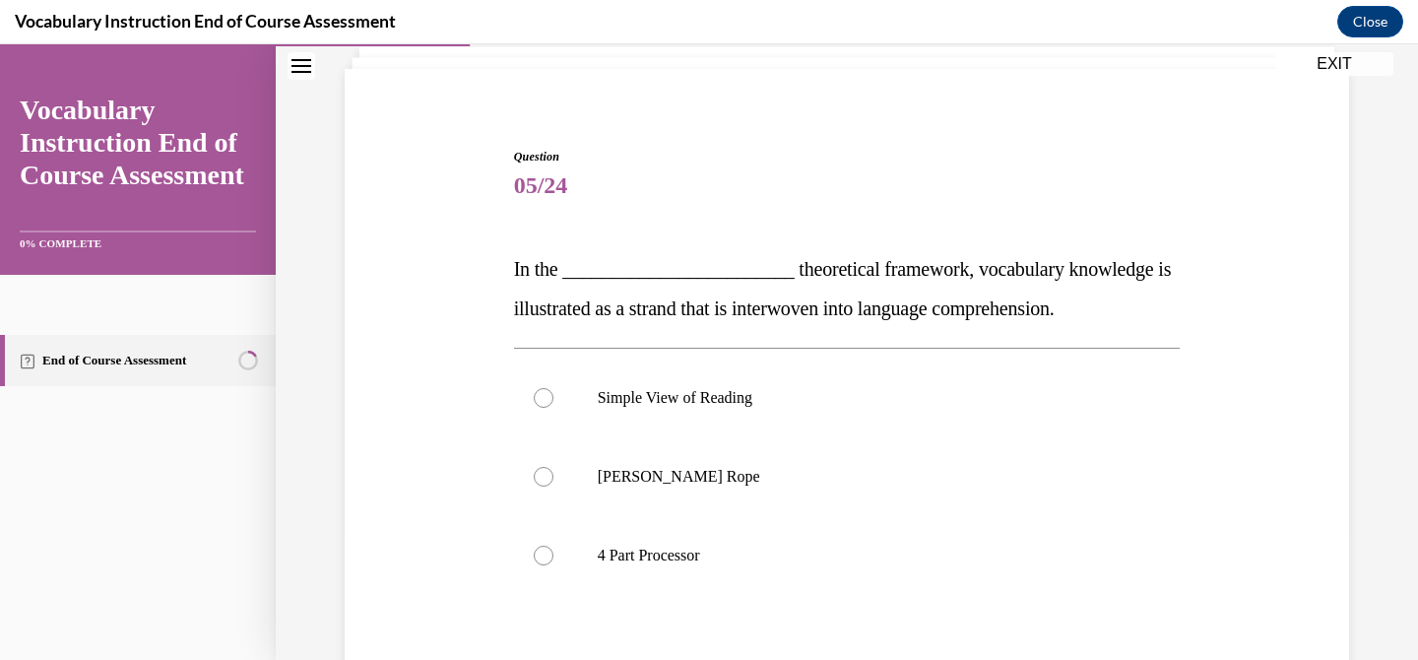
scroll to position [191, 0]
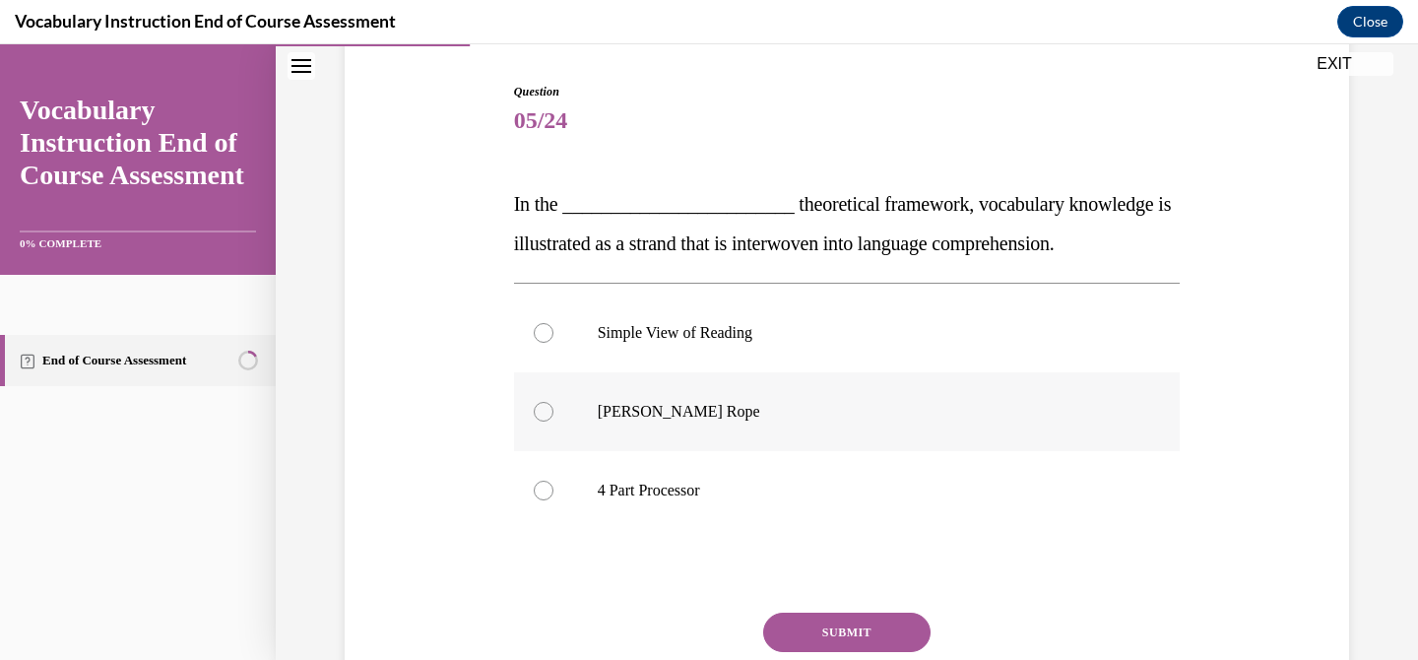
click at [1035, 394] on label "Scarborough's Rope" at bounding box center [847, 411] width 666 height 79
click at [553, 402] on input "Scarborough's Rope" at bounding box center [544, 412] width 20 height 20
radio input "true"
click at [868, 630] on button "SUBMIT" at bounding box center [846, 631] width 167 height 39
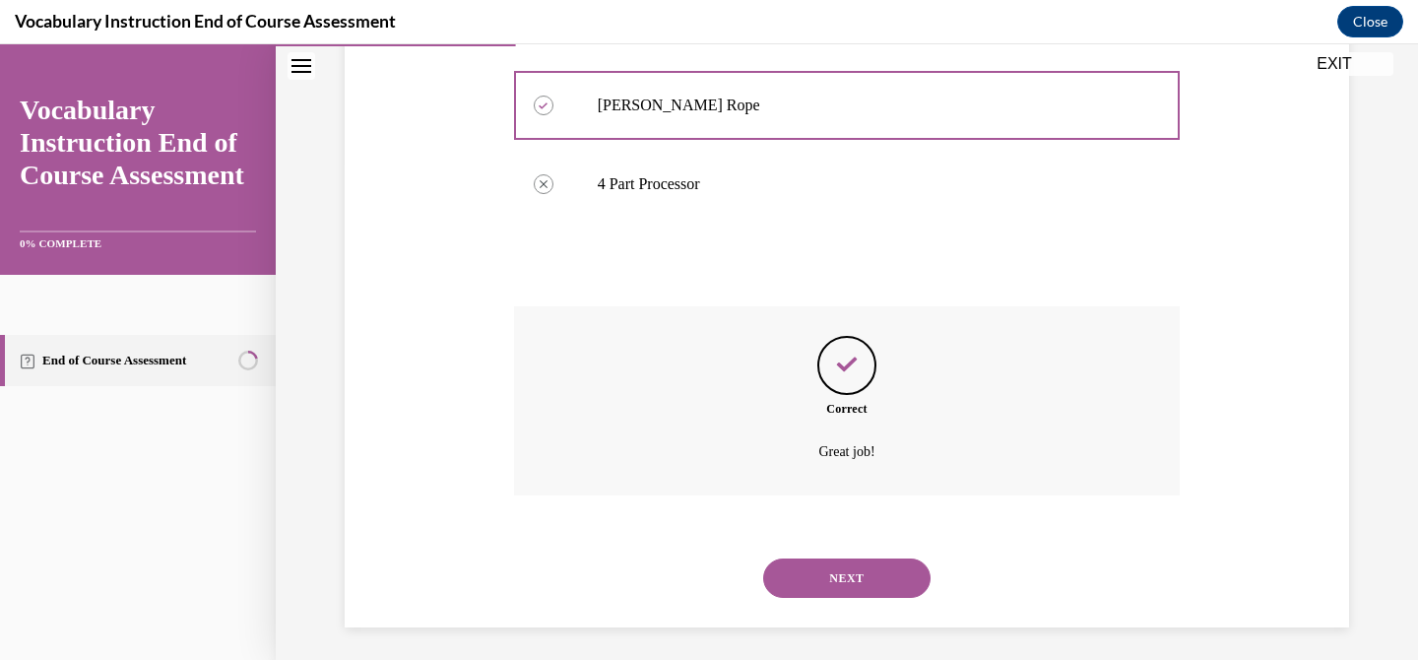
scroll to position [504, 0]
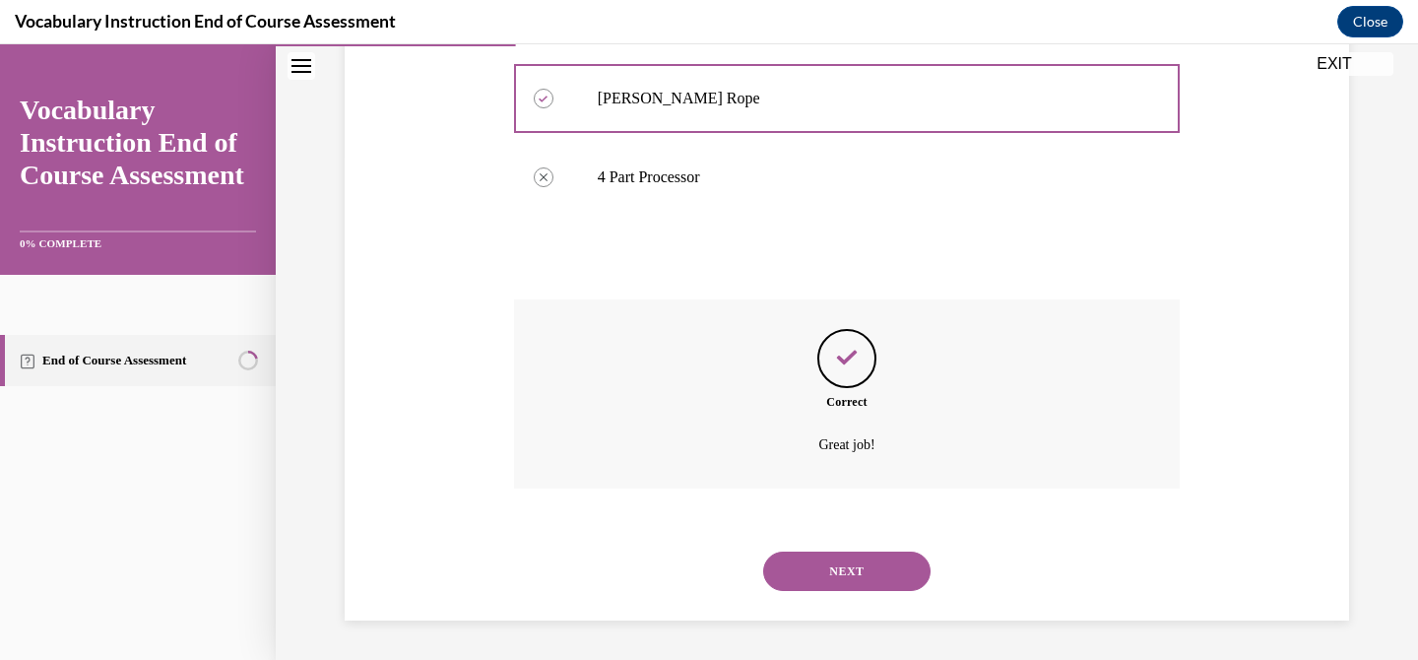
click at [877, 564] on button "NEXT" at bounding box center [846, 570] width 167 height 39
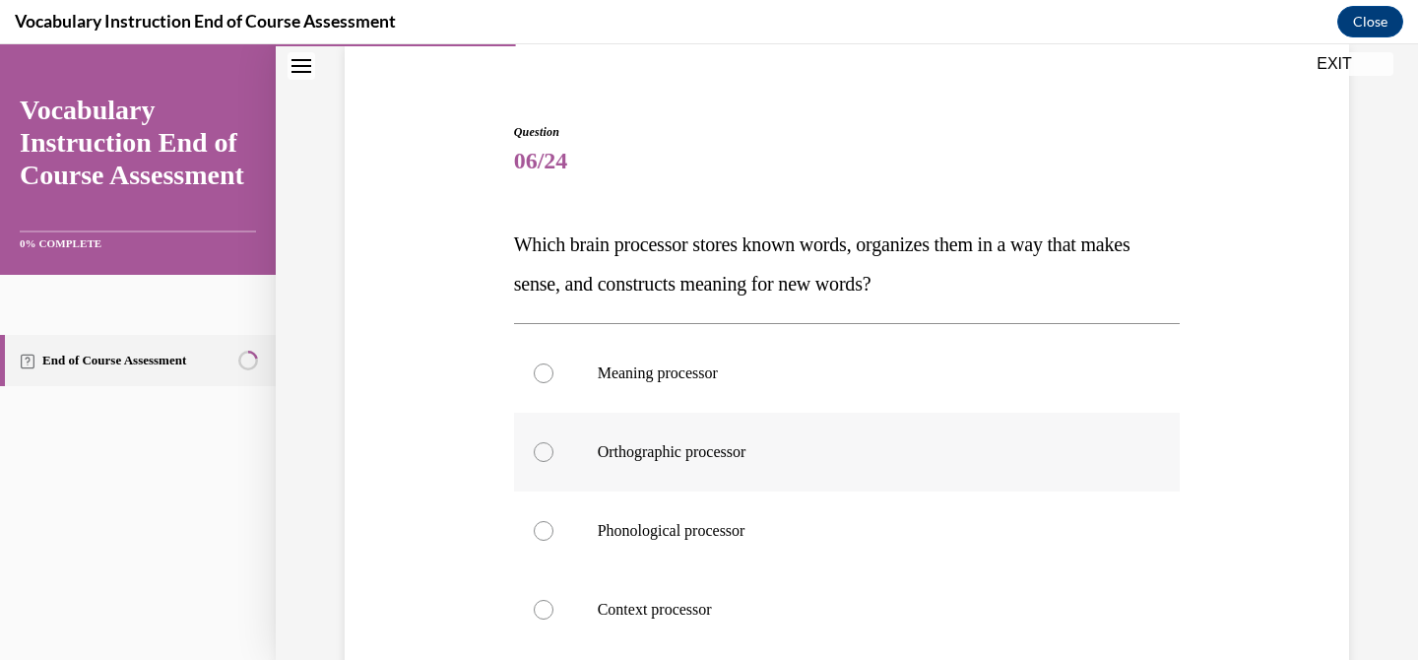
scroll to position [158, 0]
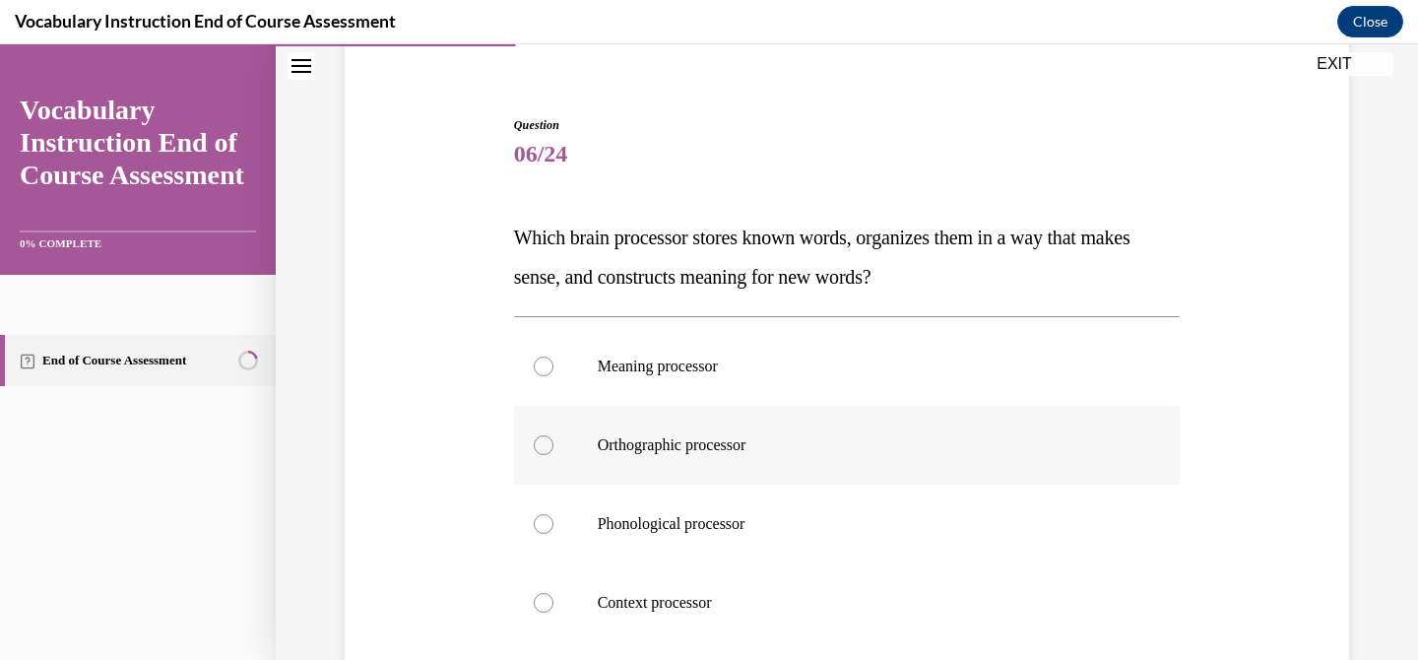
click at [801, 431] on label "Orthographic processor" at bounding box center [847, 445] width 666 height 79
click at [553, 435] on input "Orthographic processor" at bounding box center [544, 445] width 20 height 20
radio input "true"
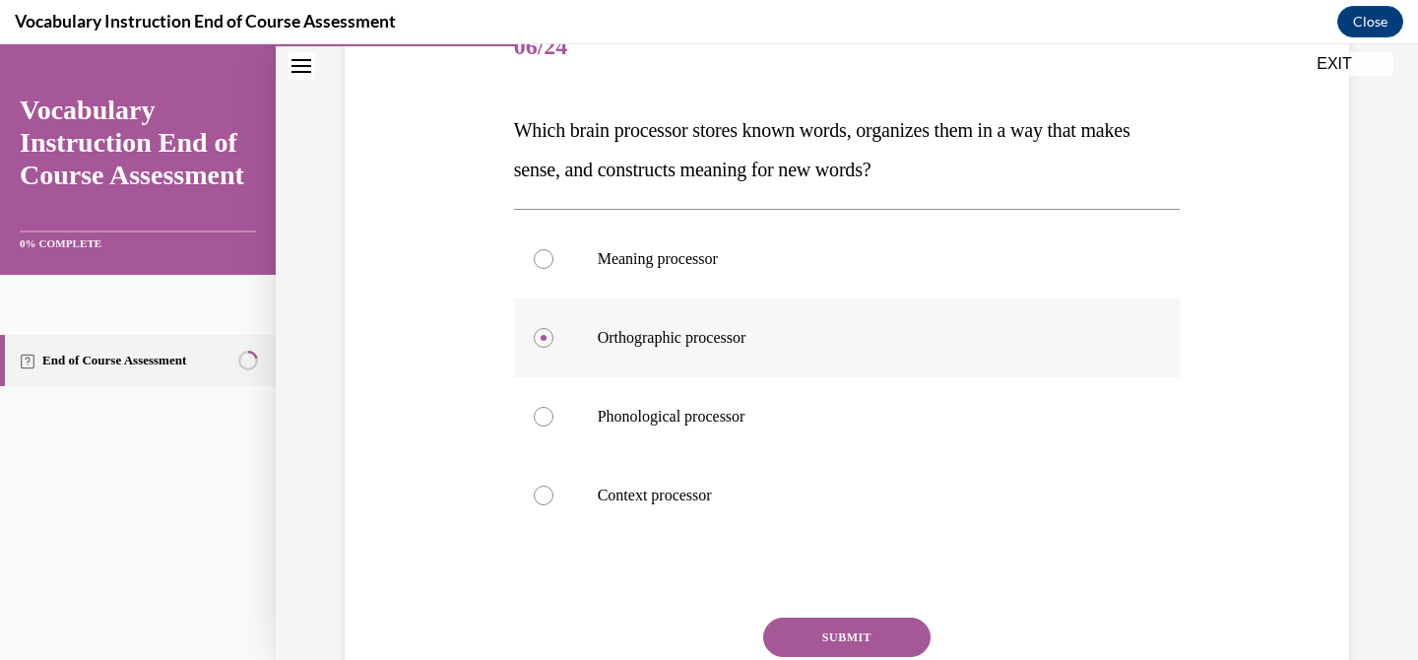
scroll to position [269, 0]
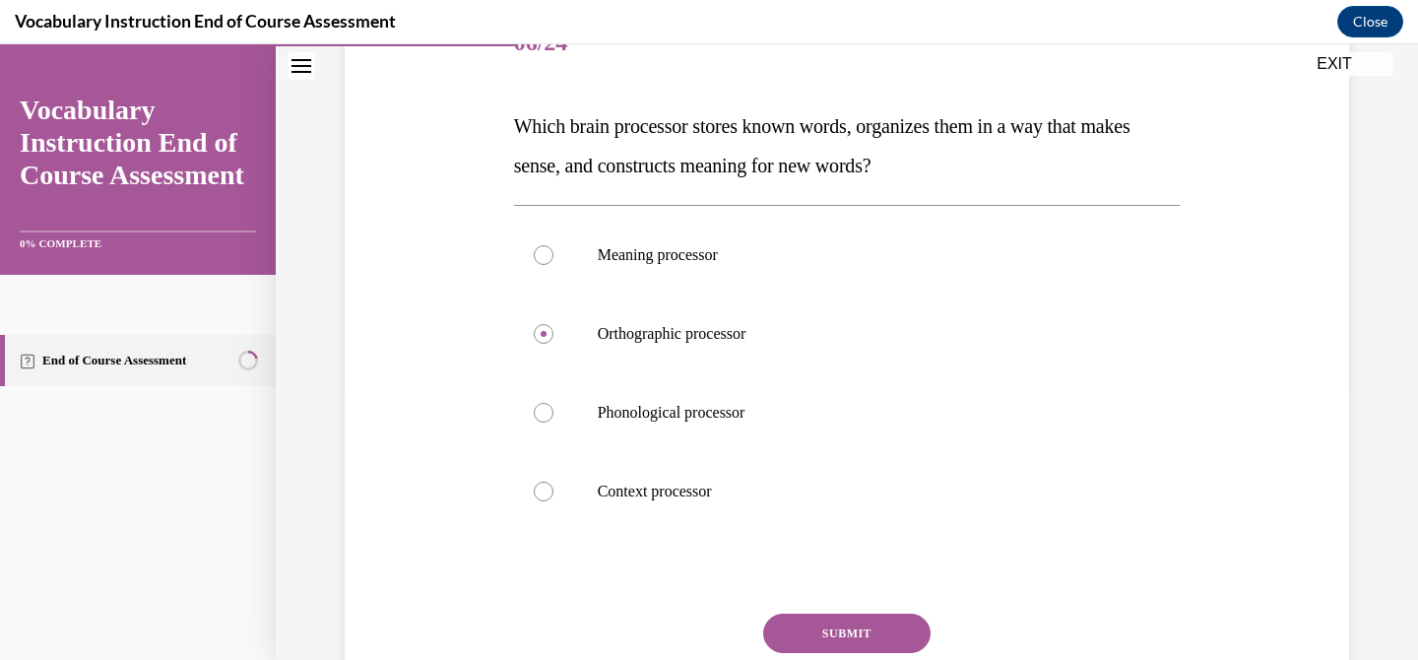
click at [883, 623] on button "SUBMIT" at bounding box center [846, 632] width 167 height 39
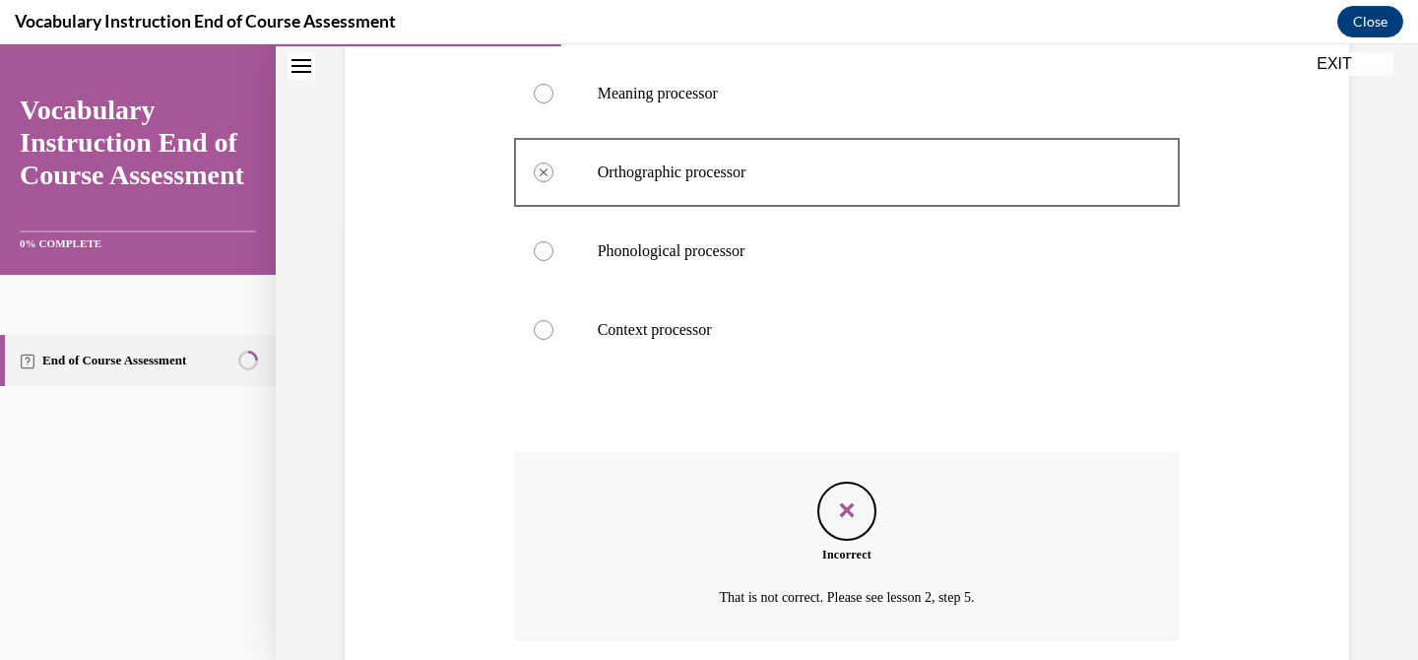
scroll to position [583, 0]
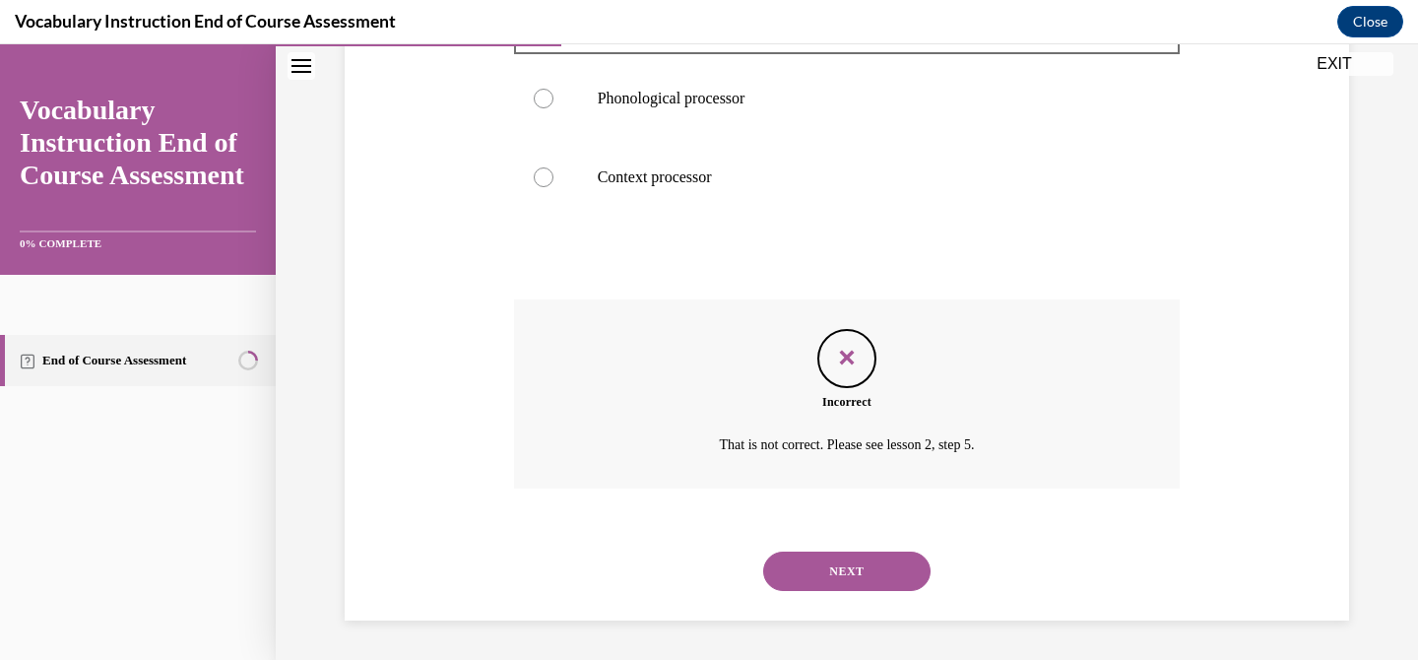
click at [895, 559] on button "NEXT" at bounding box center [846, 570] width 167 height 39
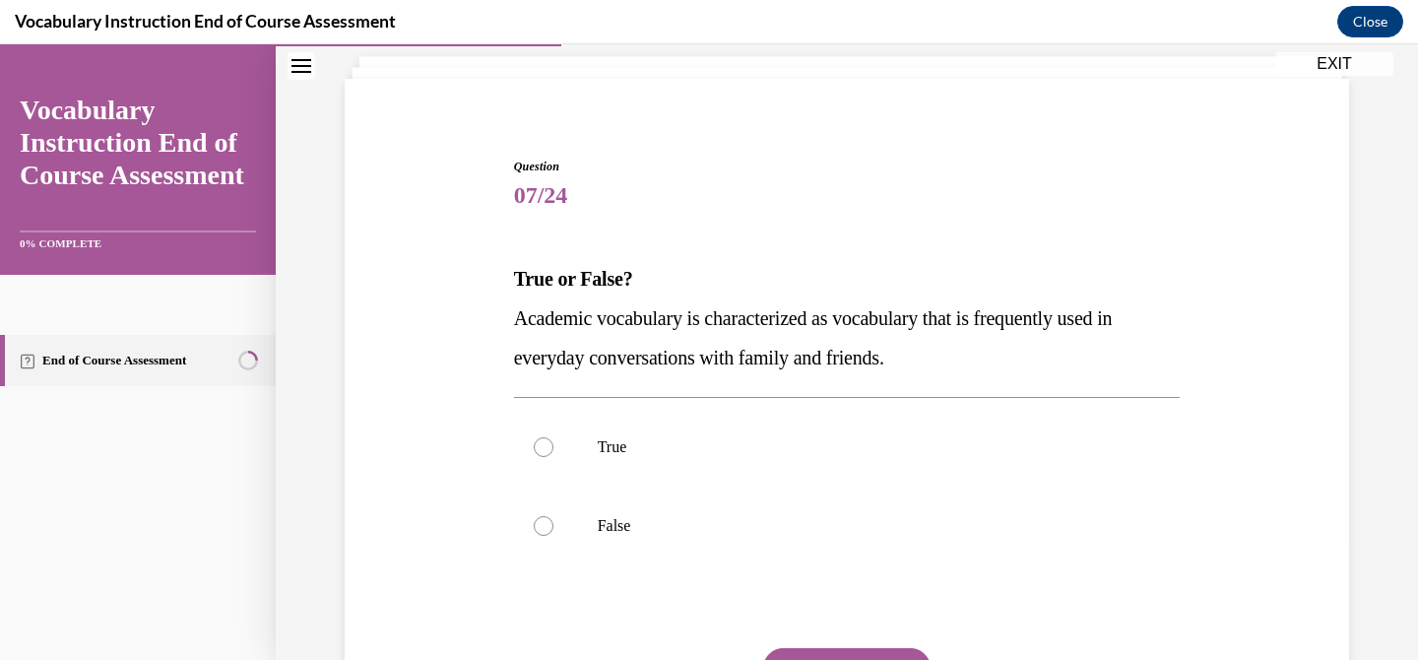
scroll to position [155, 0]
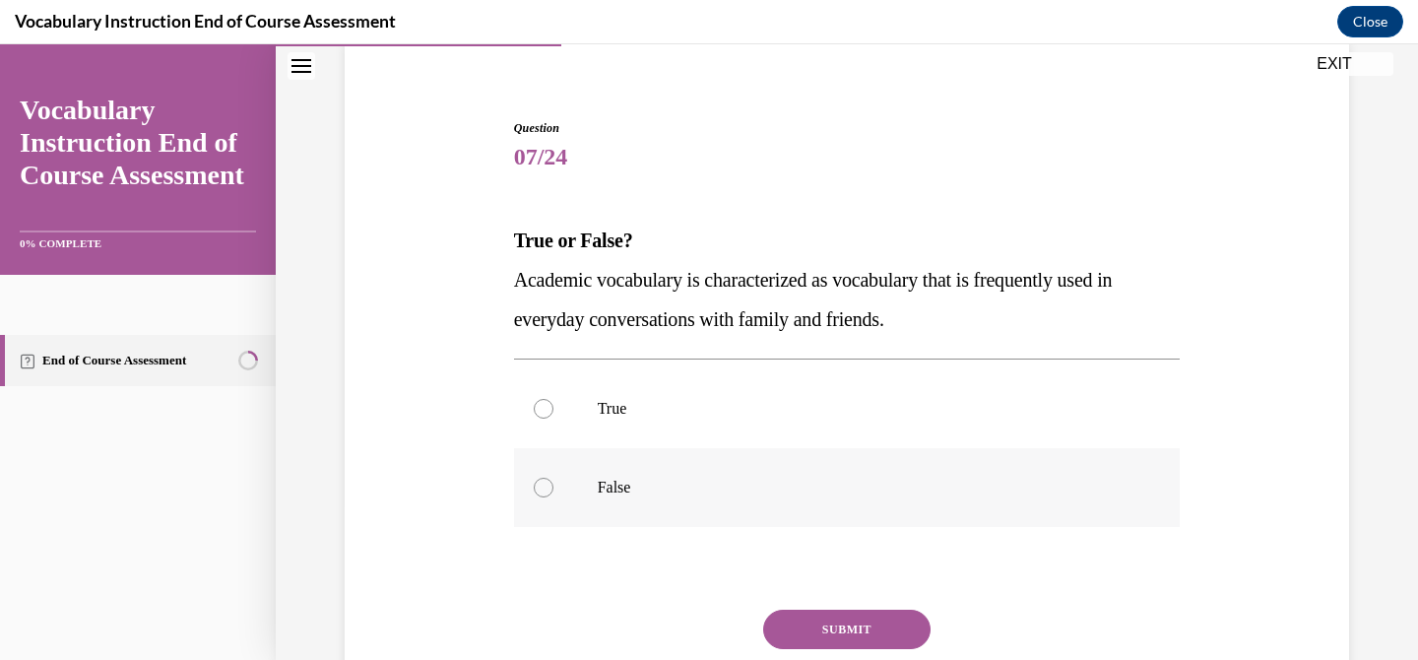
click at [947, 479] on p "False" at bounding box center [865, 487] width 534 height 20
click at [553, 479] on input "False" at bounding box center [544, 487] width 20 height 20
radio input "true"
click at [844, 631] on button "SUBMIT" at bounding box center [846, 628] width 167 height 39
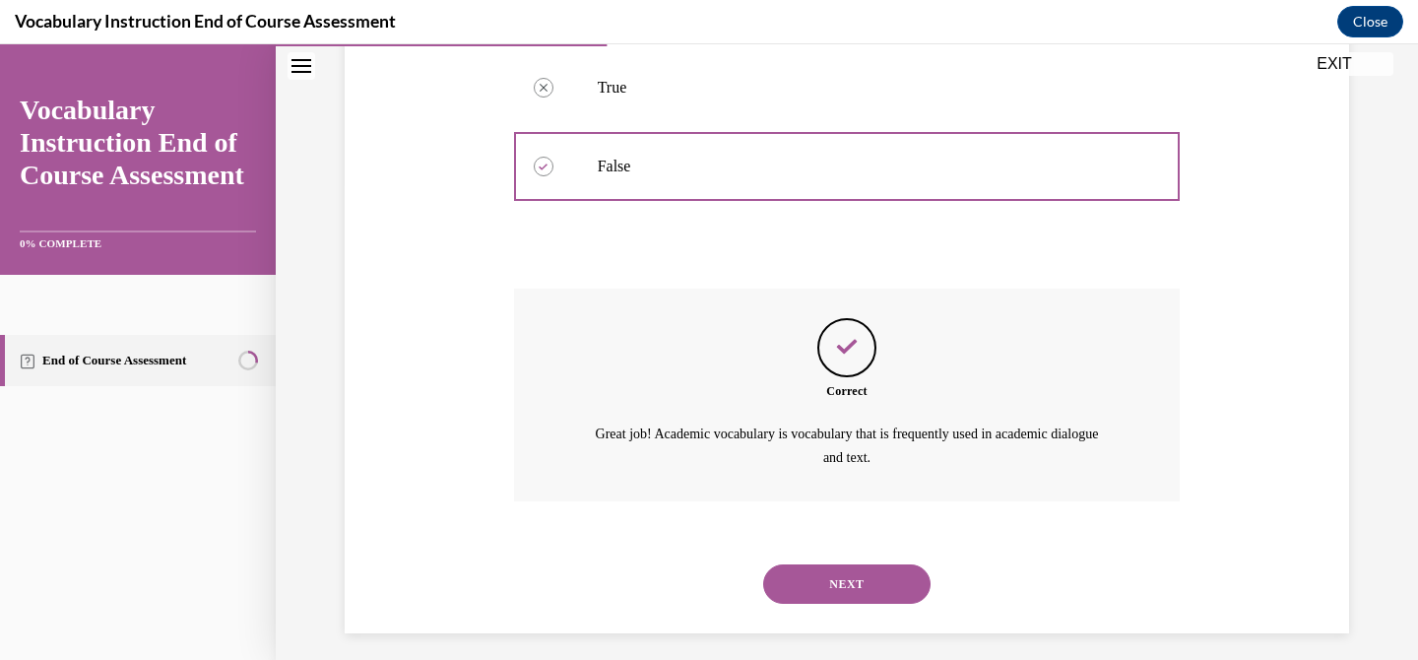
scroll to position [487, 0]
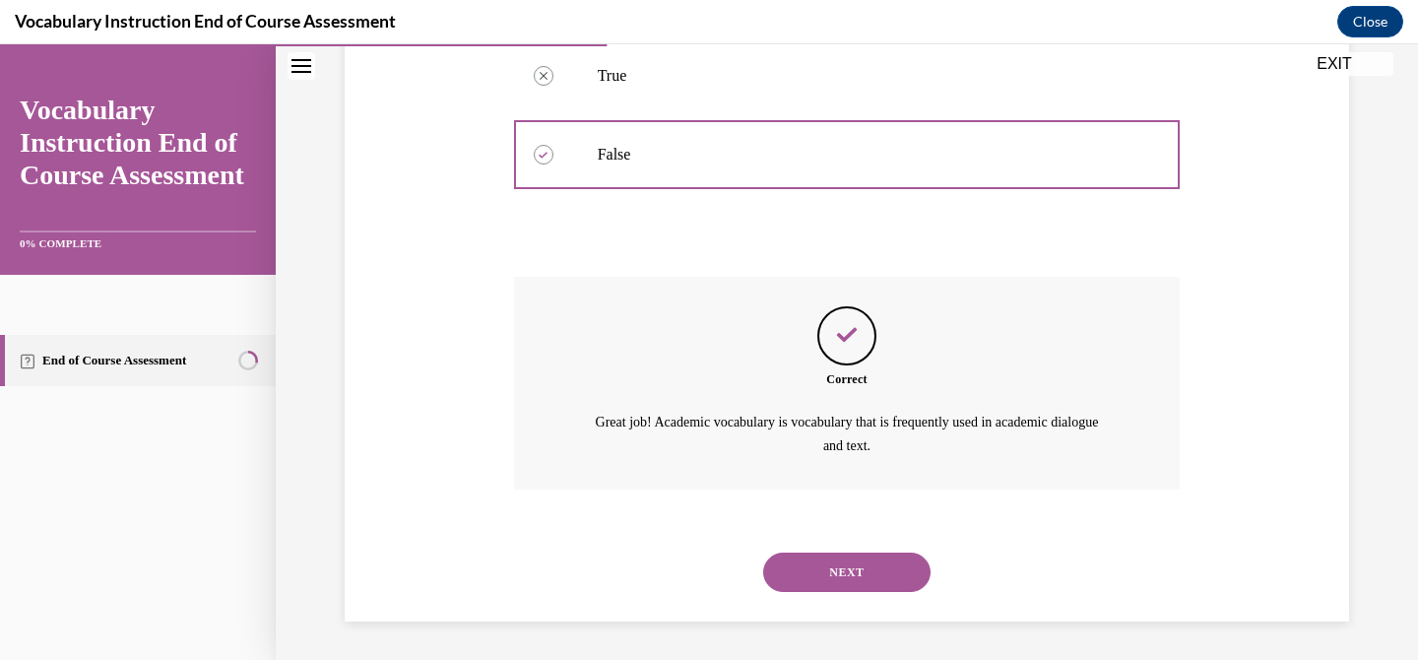
click at [833, 538] on div "NEXT" at bounding box center [847, 572] width 666 height 79
click at [827, 549] on div "NEXT" at bounding box center [847, 572] width 666 height 79
click at [822, 560] on button "NEXT" at bounding box center [846, 571] width 167 height 39
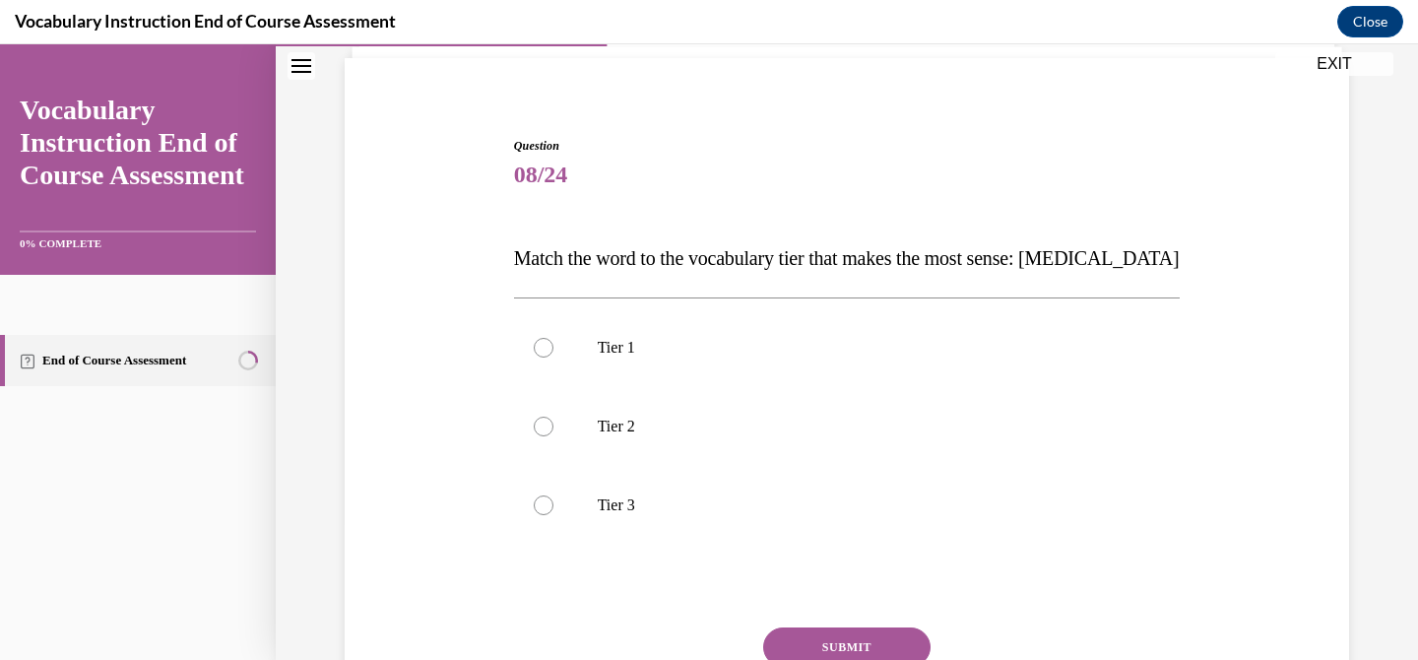
scroll to position [142, 0]
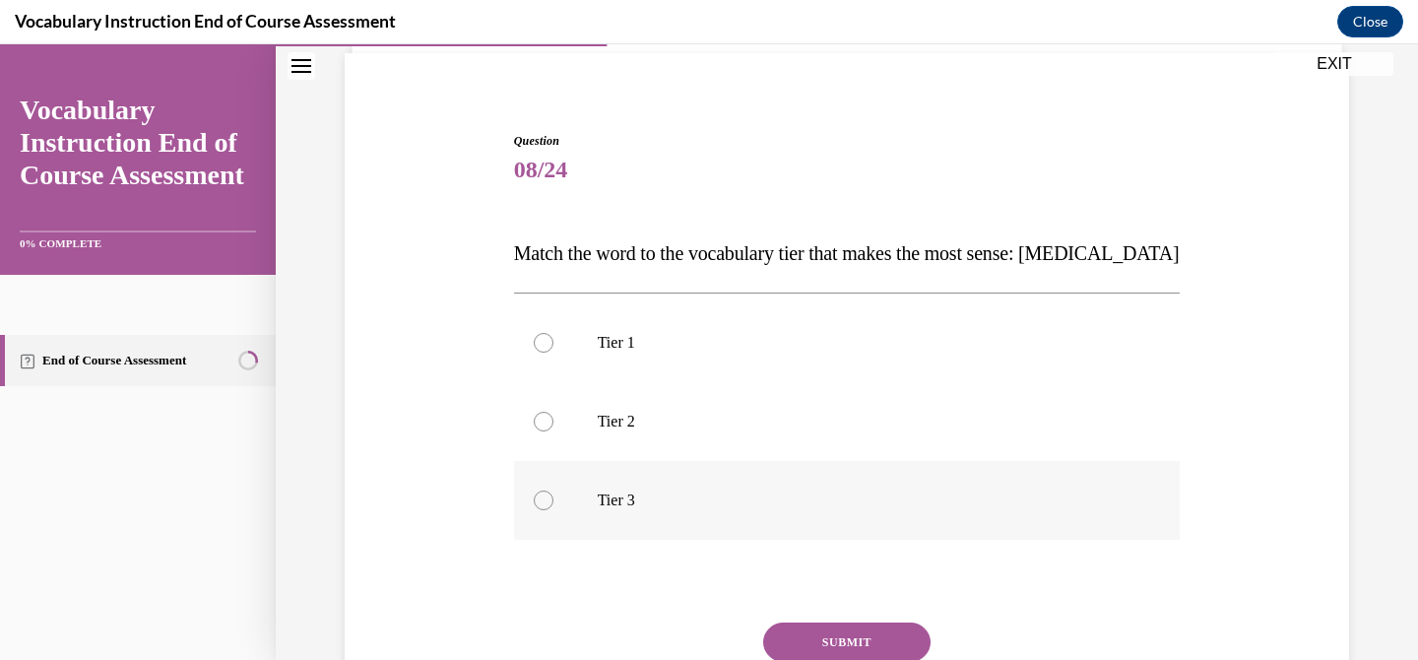
click at [827, 507] on p "Tier 3" at bounding box center [865, 500] width 534 height 20
click at [553, 507] on input "Tier 3" at bounding box center [544, 500] width 20 height 20
radio input "true"
click at [851, 626] on button "SUBMIT" at bounding box center [846, 641] width 167 height 39
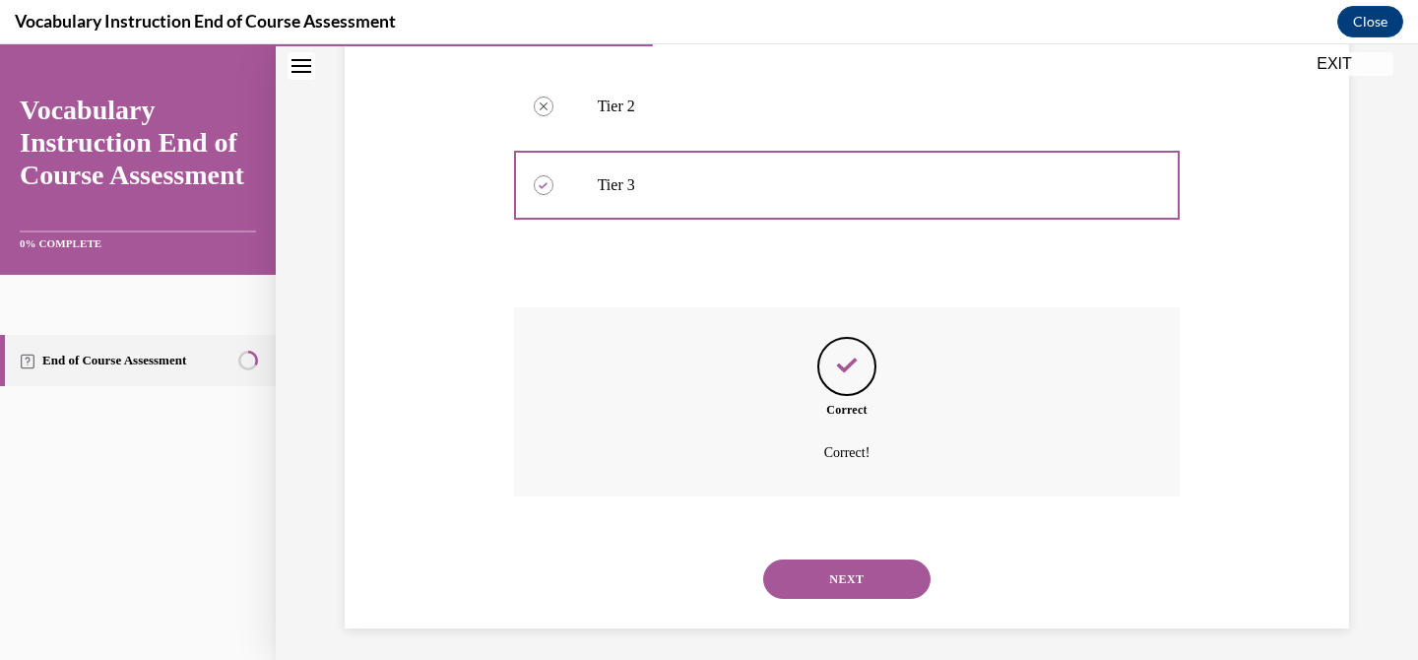
scroll to position [465, 0]
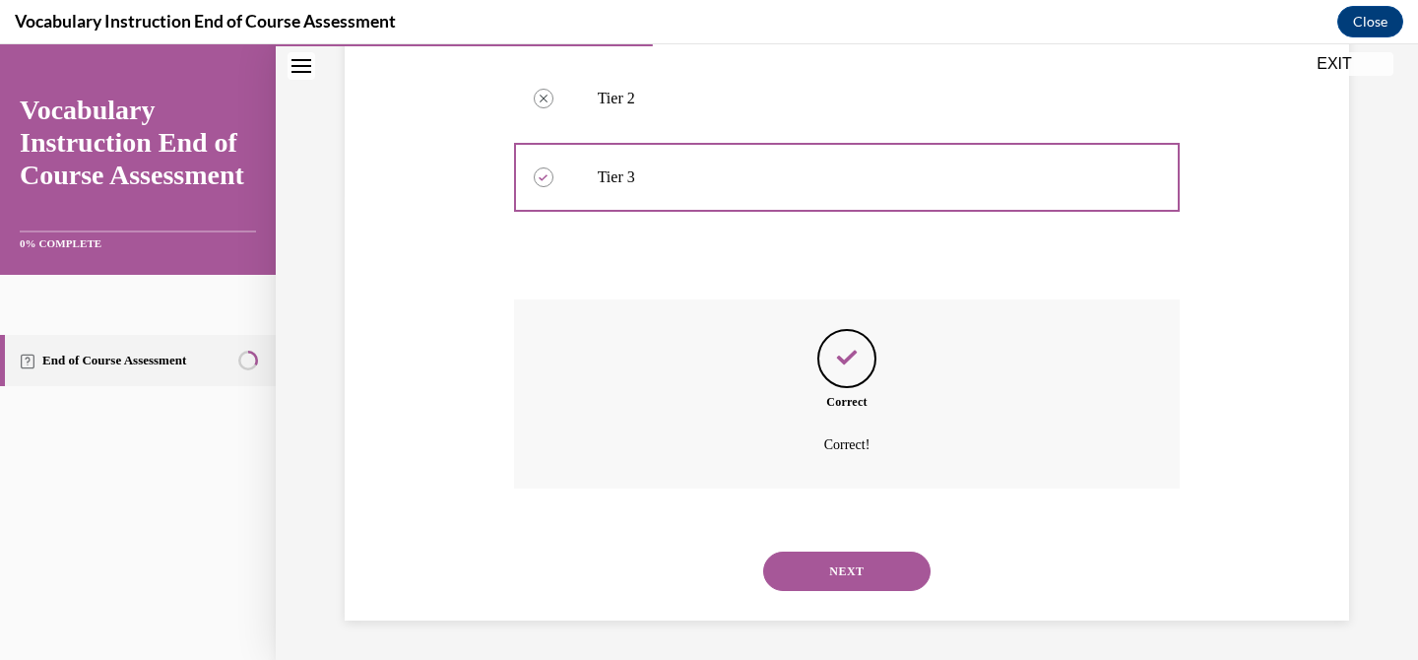
click at [852, 600] on div "NEXT" at bounding box center [847, 571] width 666 height 79
click at [849, 567] on button "NEXT" at bounding box center [846, 570] width 167 height 39
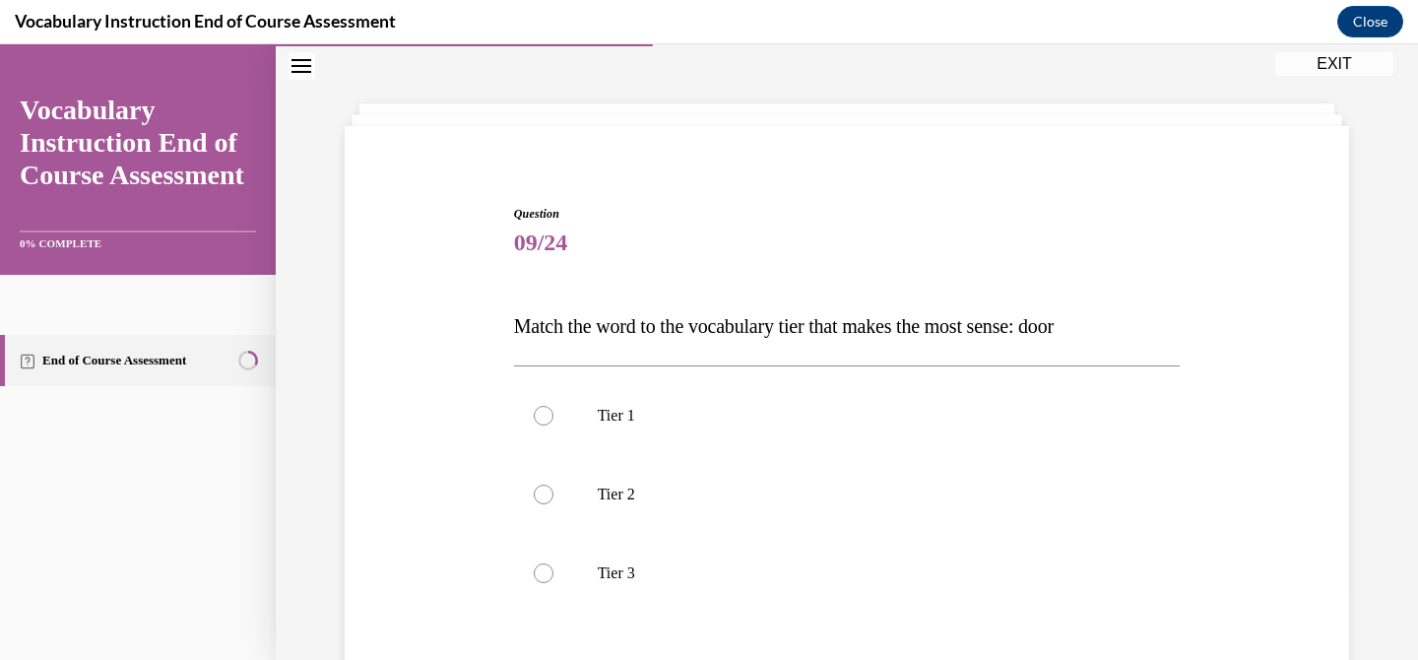
scroll to position [70, 0]
click at [848, 406] on p "Tier 1" at bounding box center [865, 415] width 534 height 20
click at [553, 406] on input "Tier 1" at bounding box center [544, 415] width 20 height 20
radio input "true"
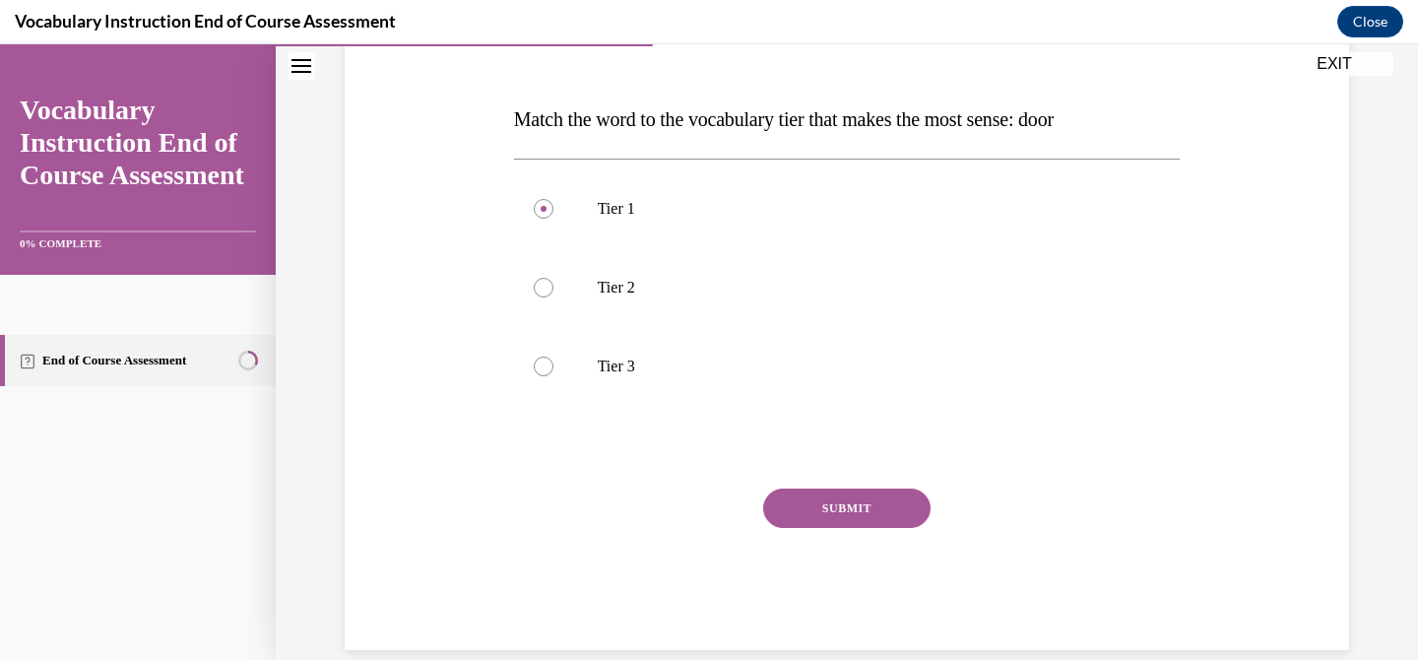
click at [845, 500] on button "SUBMIT" at bounding box center [846, 507] width 167 height 39
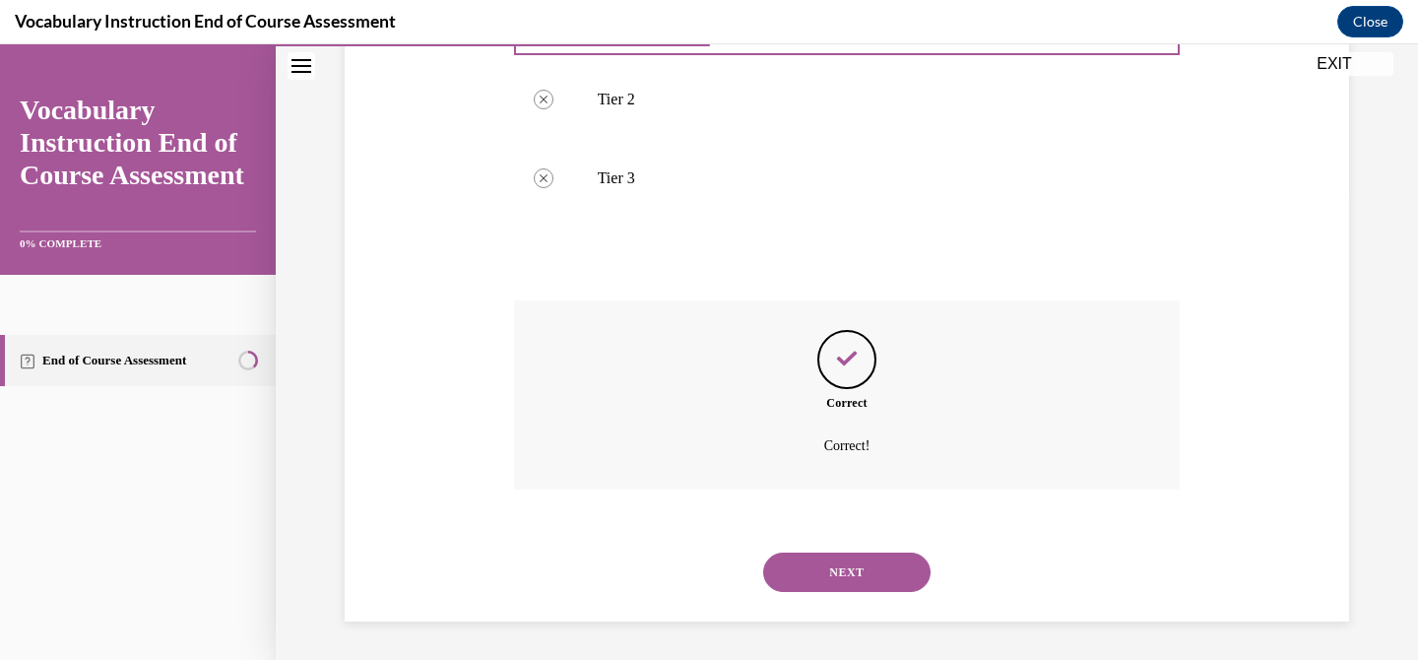
scroll to position [465, 0]
click at [847, 554] on button "NEXT" at bounding box center [846, 570] width 167 height 39
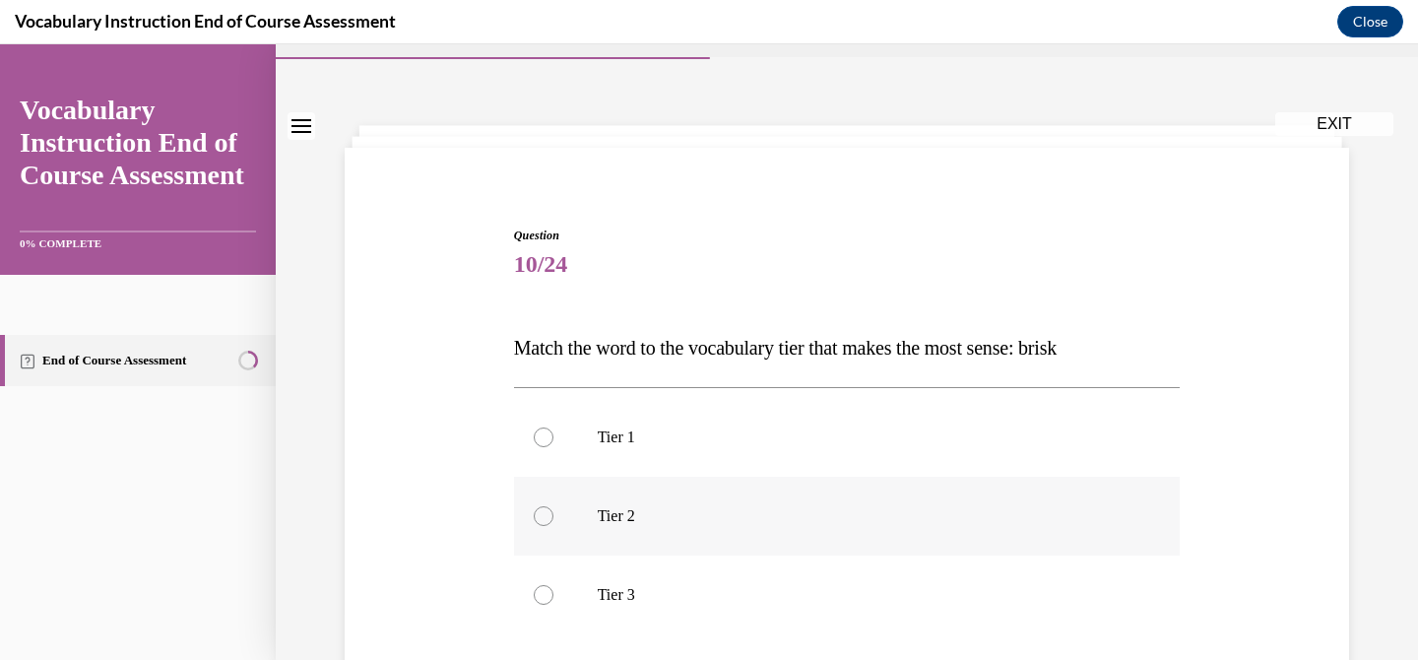
click at [840, 518] on p "Tier 2" at bounding box center [865, 516] width 534 height 20
click at [553, 518] on input "Tier 2" at bounding box center [544, 516] width 20 height 20
radio input "true"
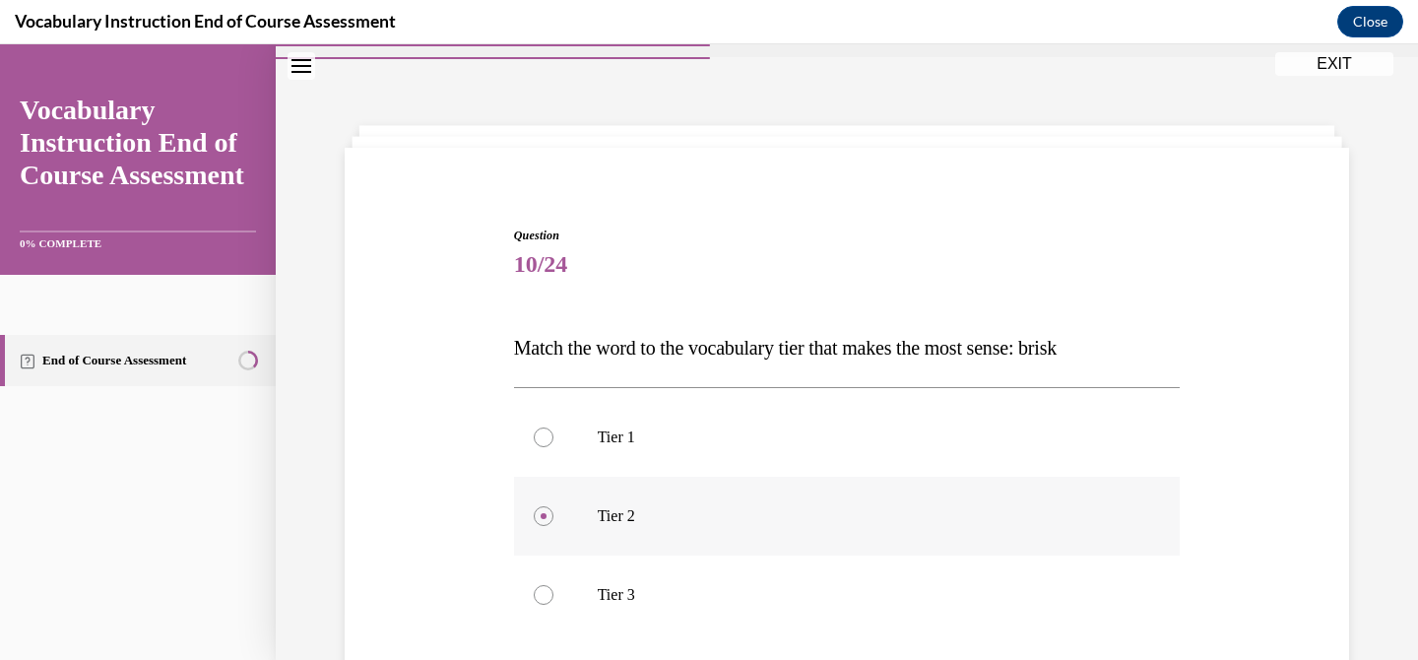
scroll to position [135, 0]
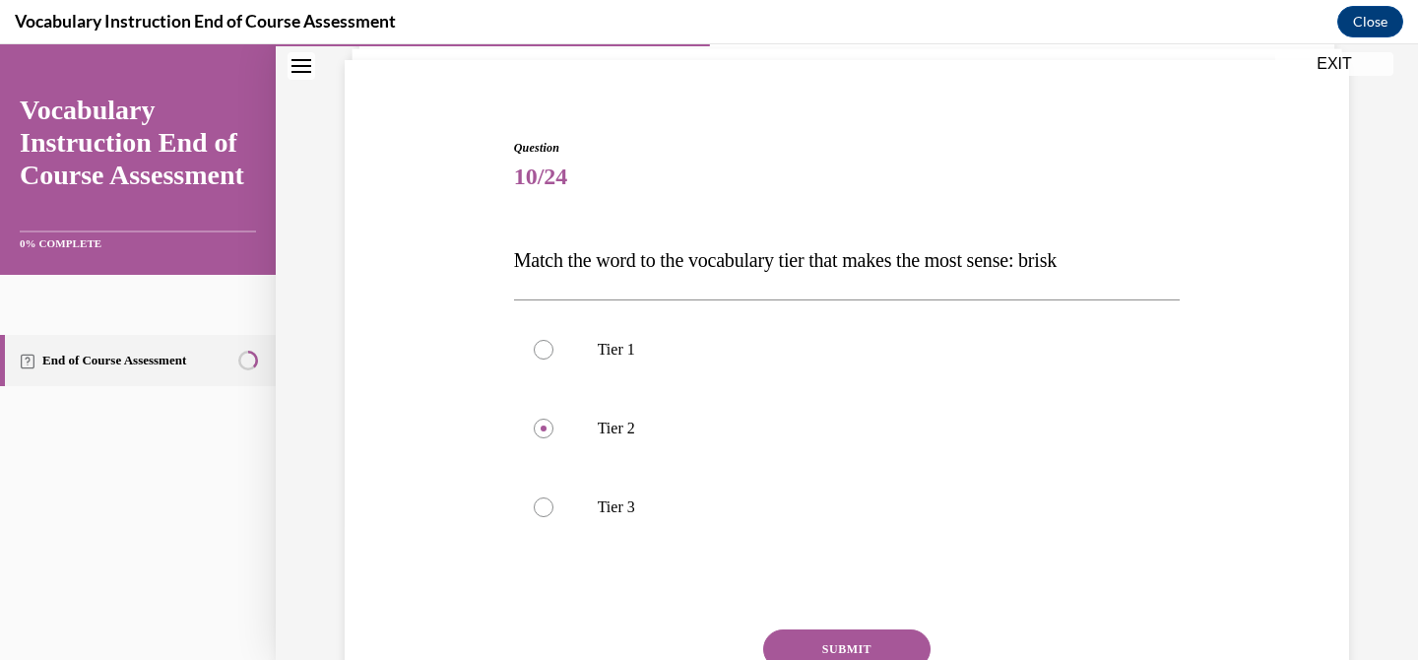
click at [814, 628] on div "Question 10/24 Match the word to the vocabulary tier that makes the most sense:…" at bounding box center [847, 465] width 666 height 652
click at [823, 645] on button "SUBMIT" at bounding box center [846, 648] width 167 height 39
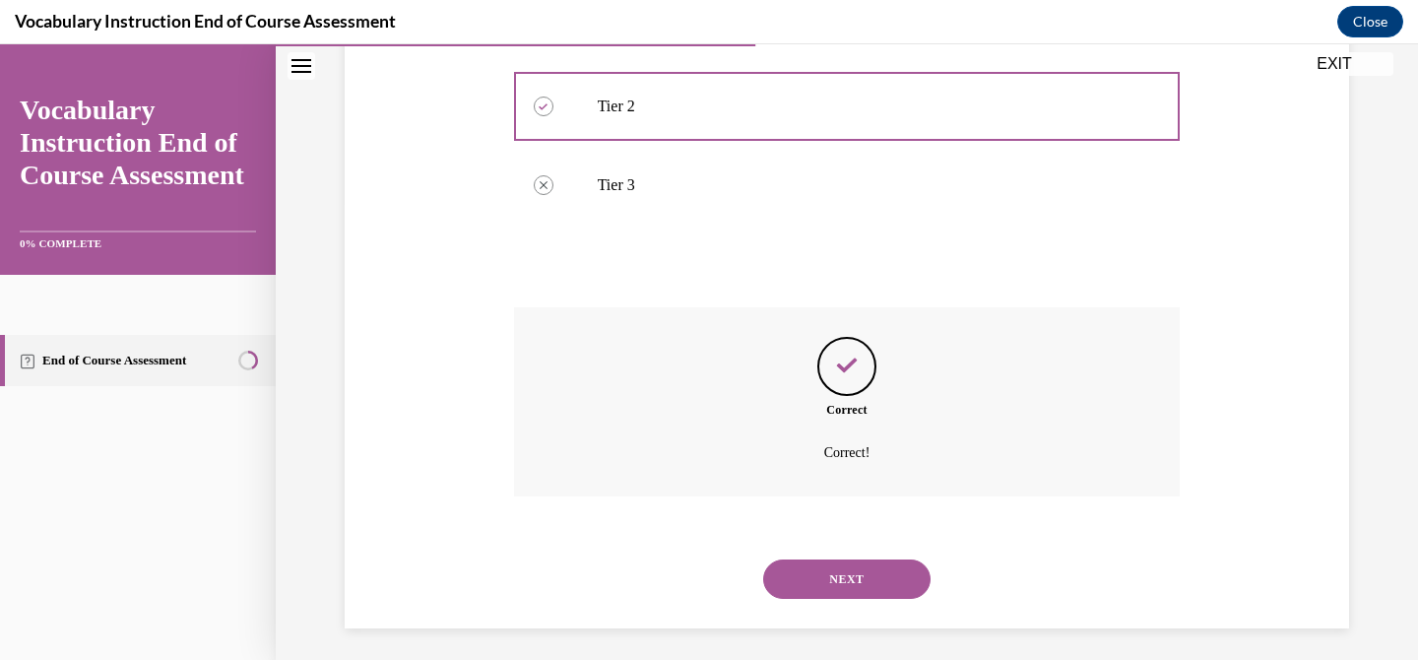
scroll to position [465, 0]
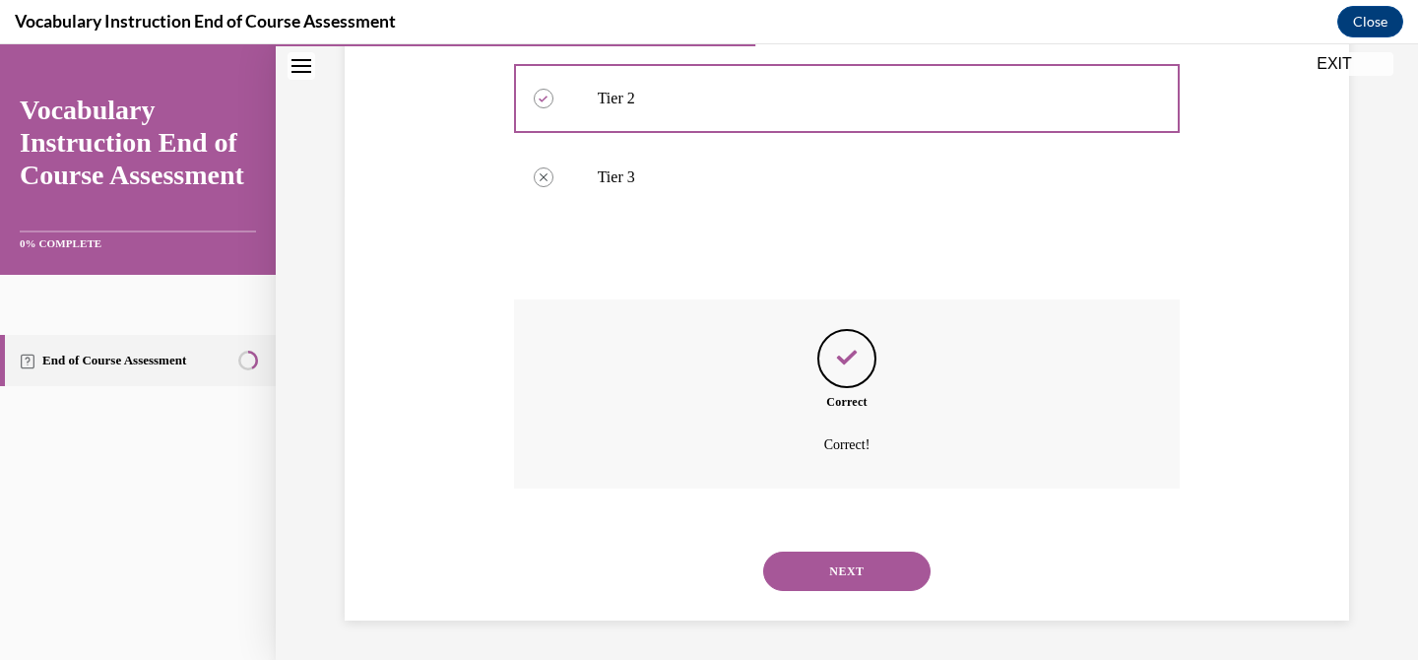
click at [821, 583] on button "NEXT" at bounding box center [846, 570] width 167 height 39
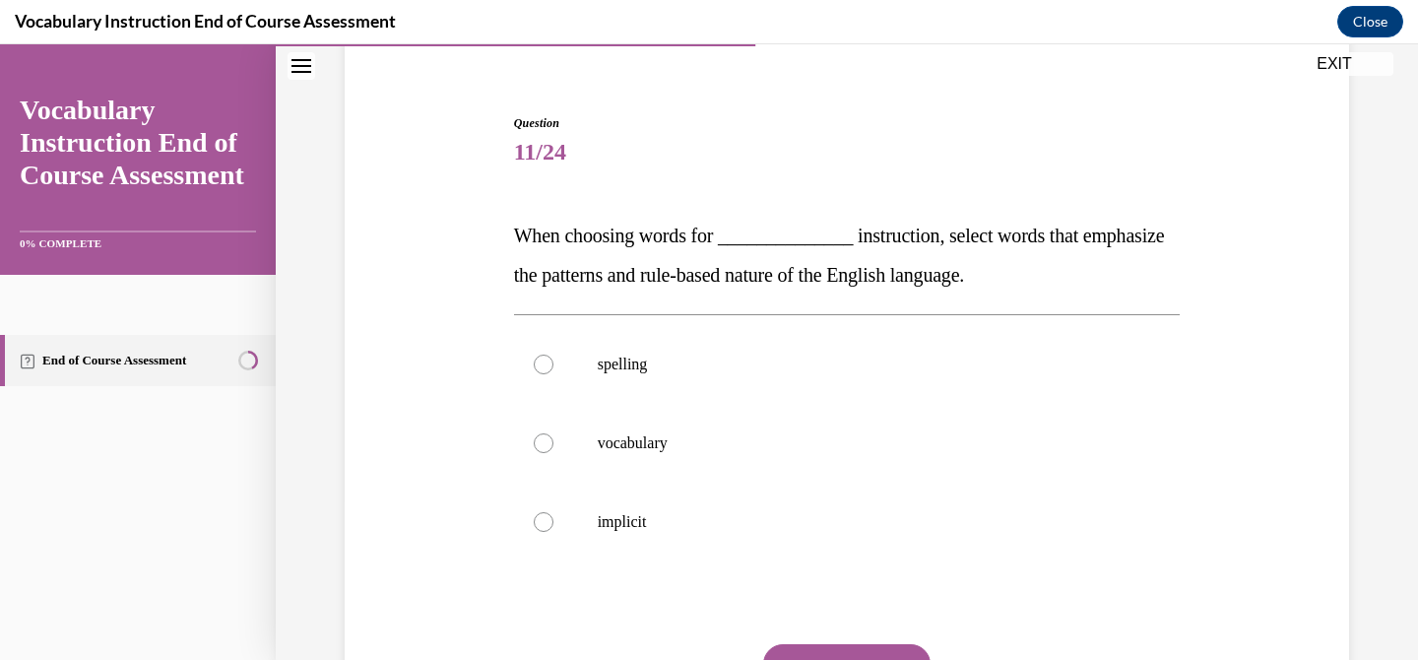
scroll to position [177, 0]
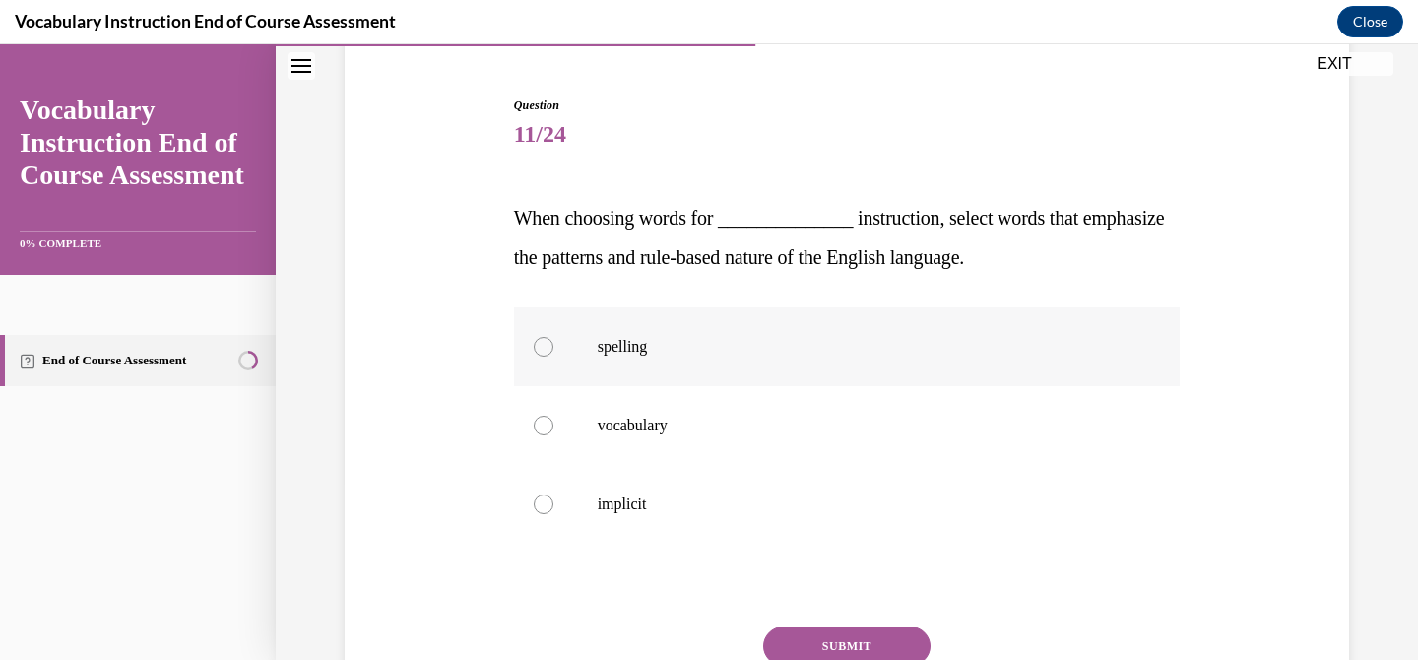
click at [1025, 361] on label "spelling" at bounding box center [847, 346] width 666 height 79
click at [553, 356] on input "spelling" at bounding box center [544, 347] width 20 height 20
radio input "true"
click at [877, 629] on button "SUBMIT" at bounding box center [846, 645] width 167 height 39
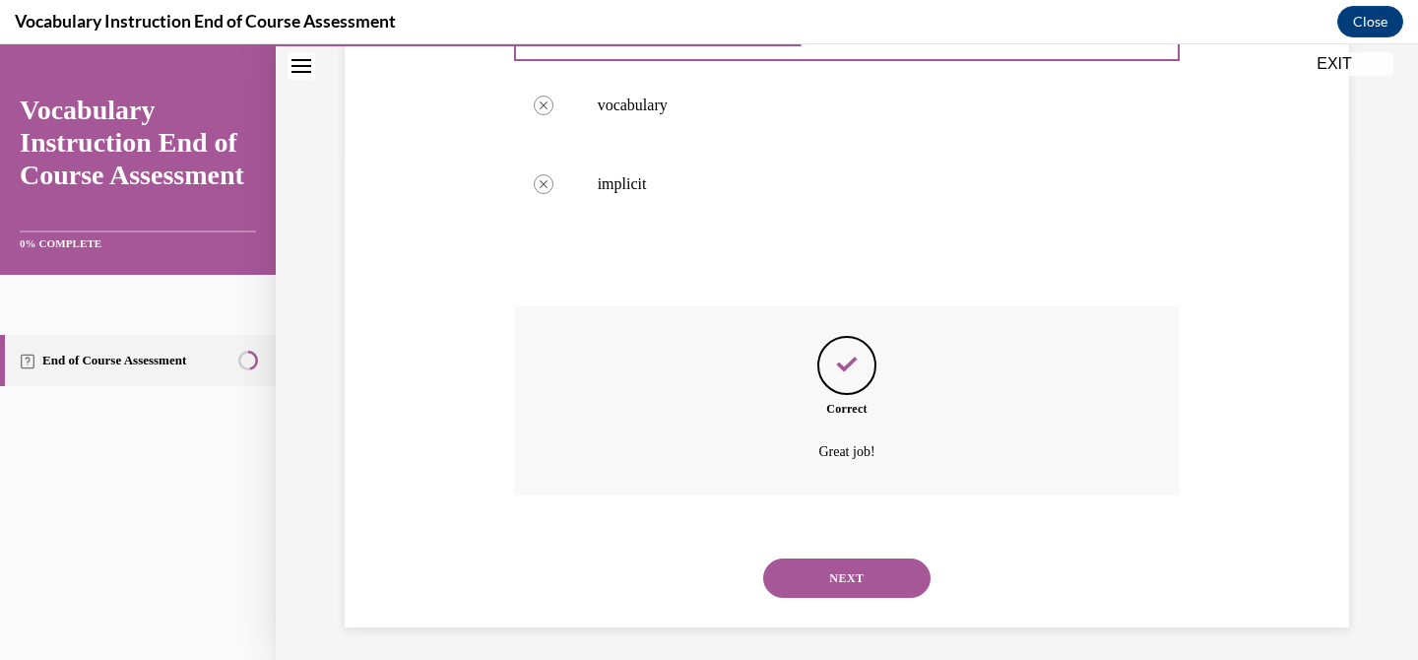
scroll to position [504, 0]
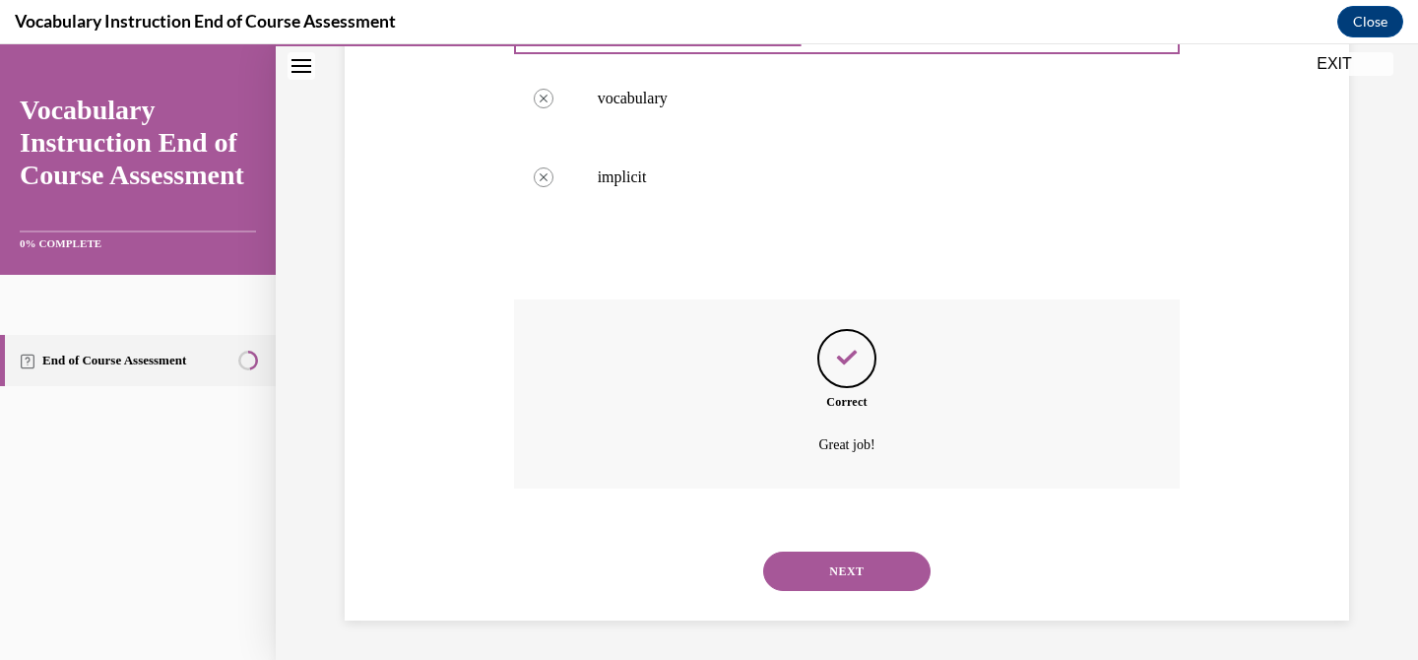
click at [875, 591] on div "NEXT" at bounding box center [847, 571] width 666 height 79
click at [878, 561] on button "NEXT" at bounding box center [846, 570] width 167 height 39
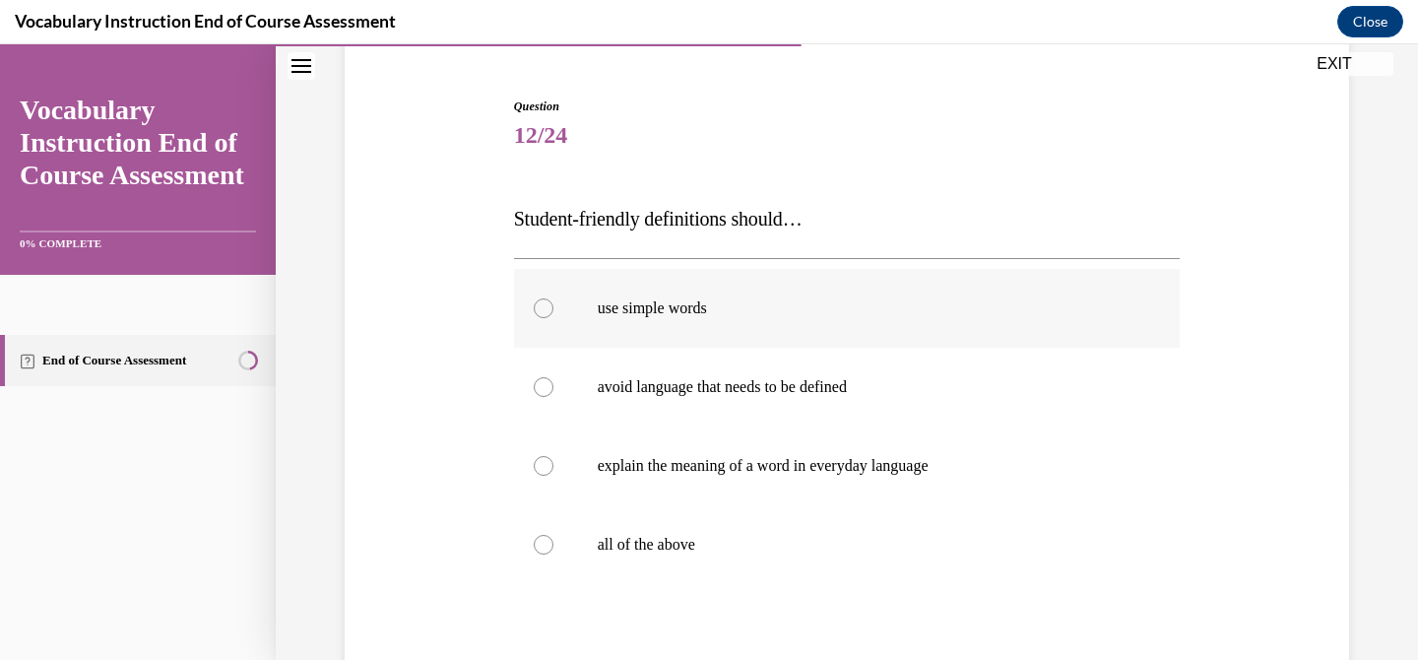
scroll to position [177, 0]
click at [879, 534] on p "all of the above" at bounding box center [865, 544] width 534 height 20
click at [553, 534] on input "all of the above" at bounding box center [544, 544] width 20 height 20
radio input "true"
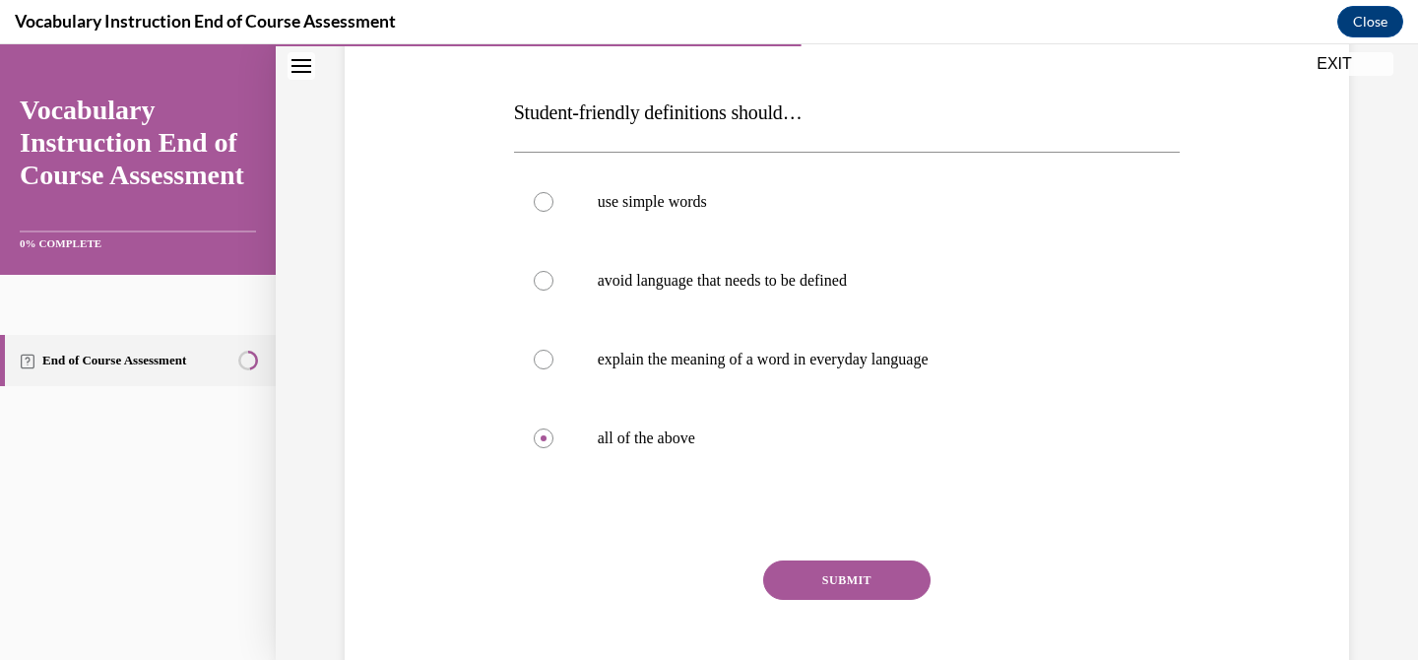
click at [861, 566] on button "SUBMIT" at bounding box center [846, 579] width 167 height 39
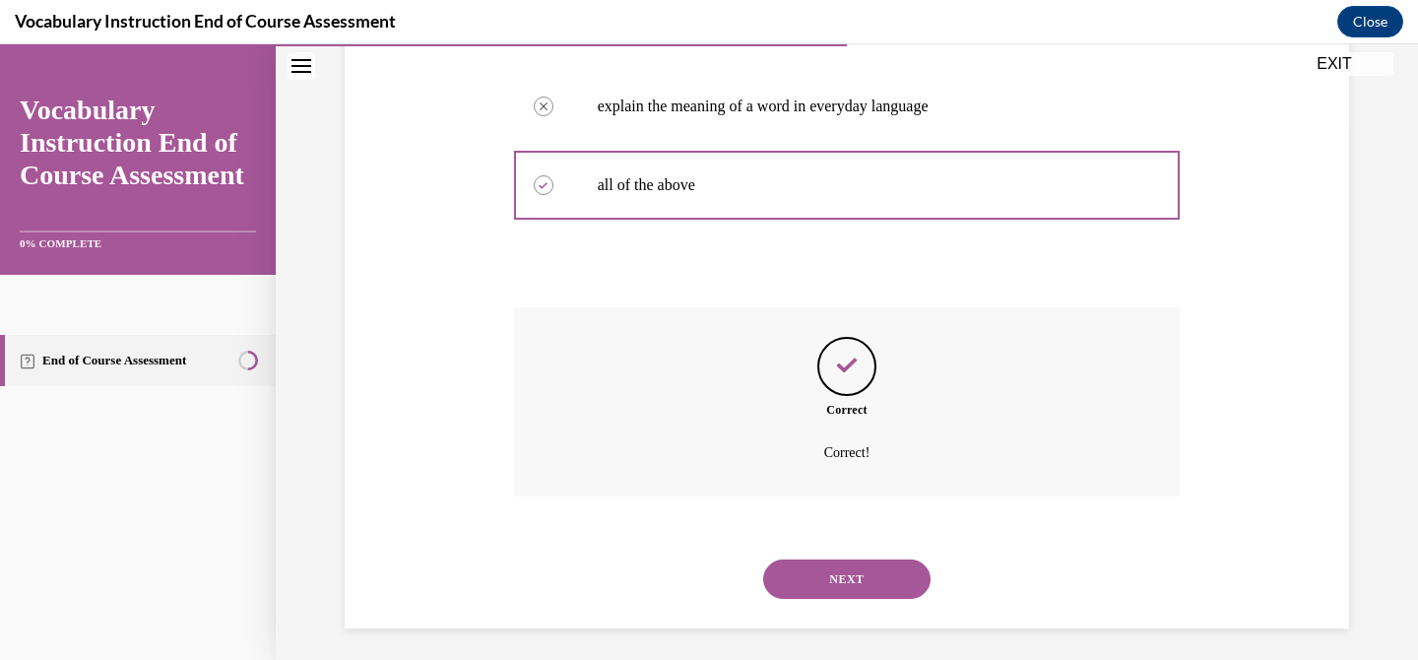
scroll to position [543, 0]
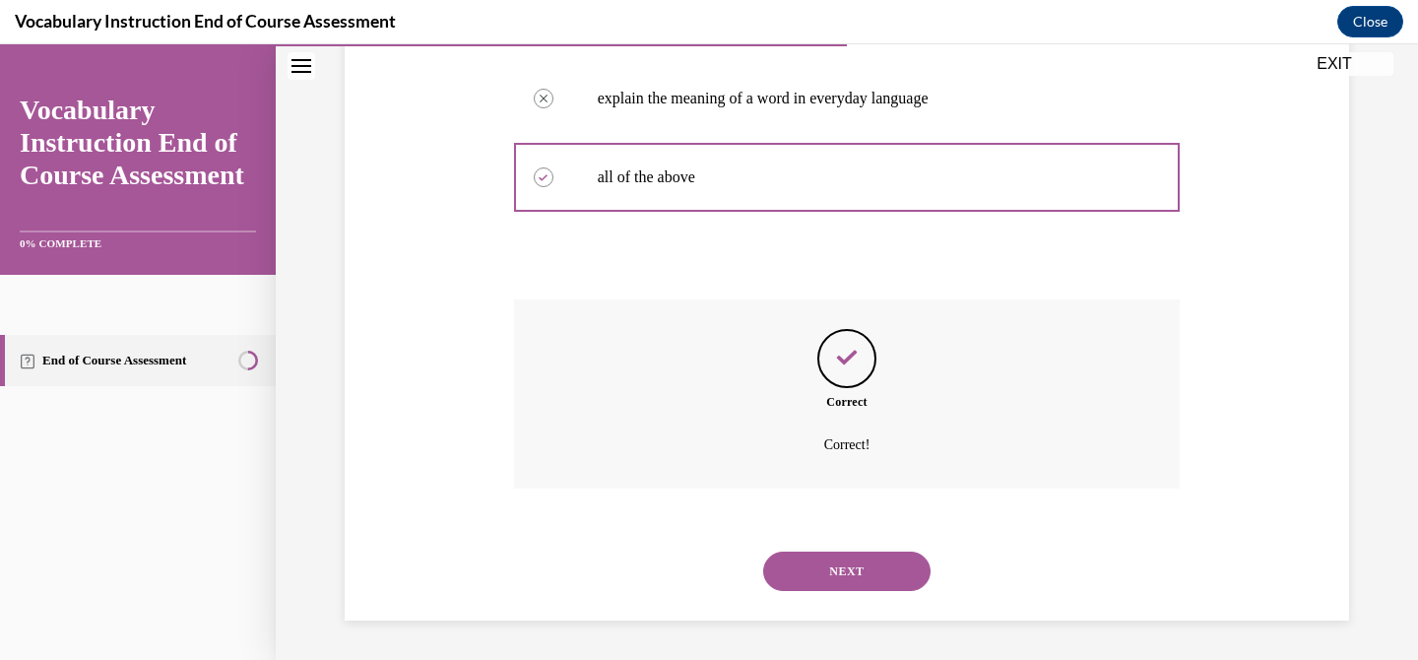
click at [861, 566] on button "NEXT" at bounding box center [846, 570] width 167 height 39
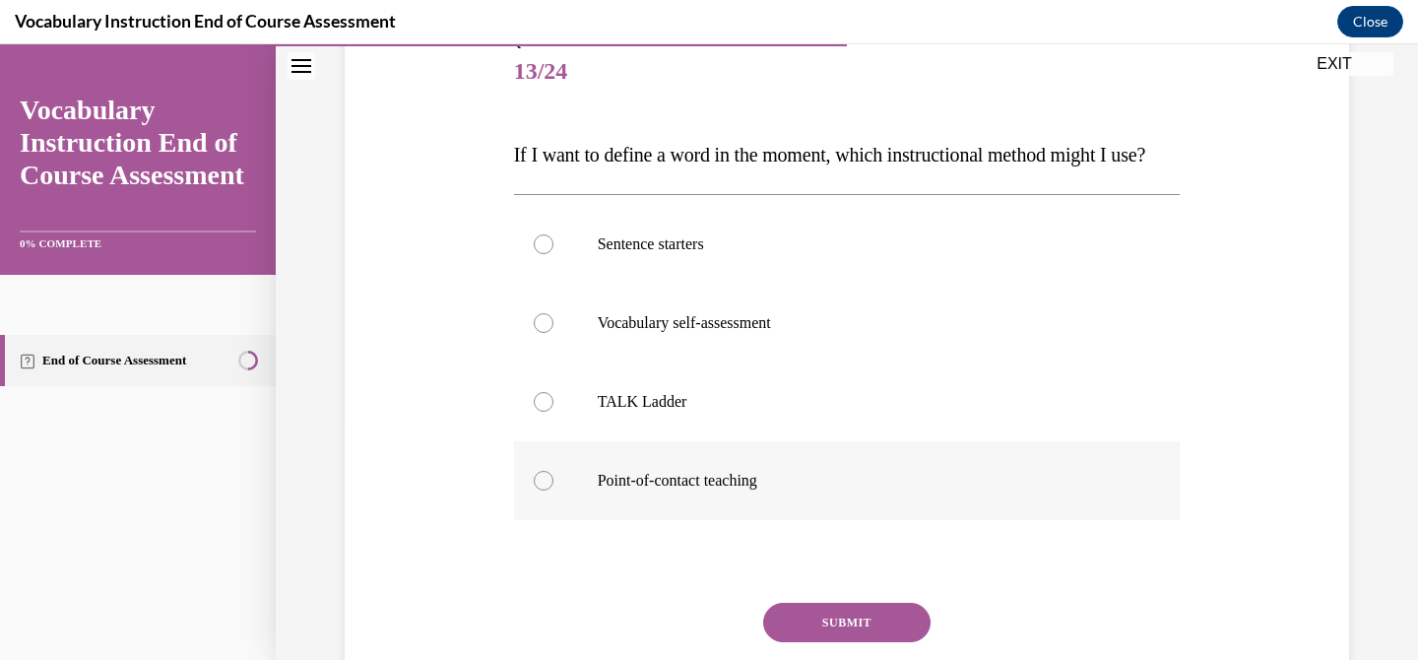
scroll to position [246, 0]
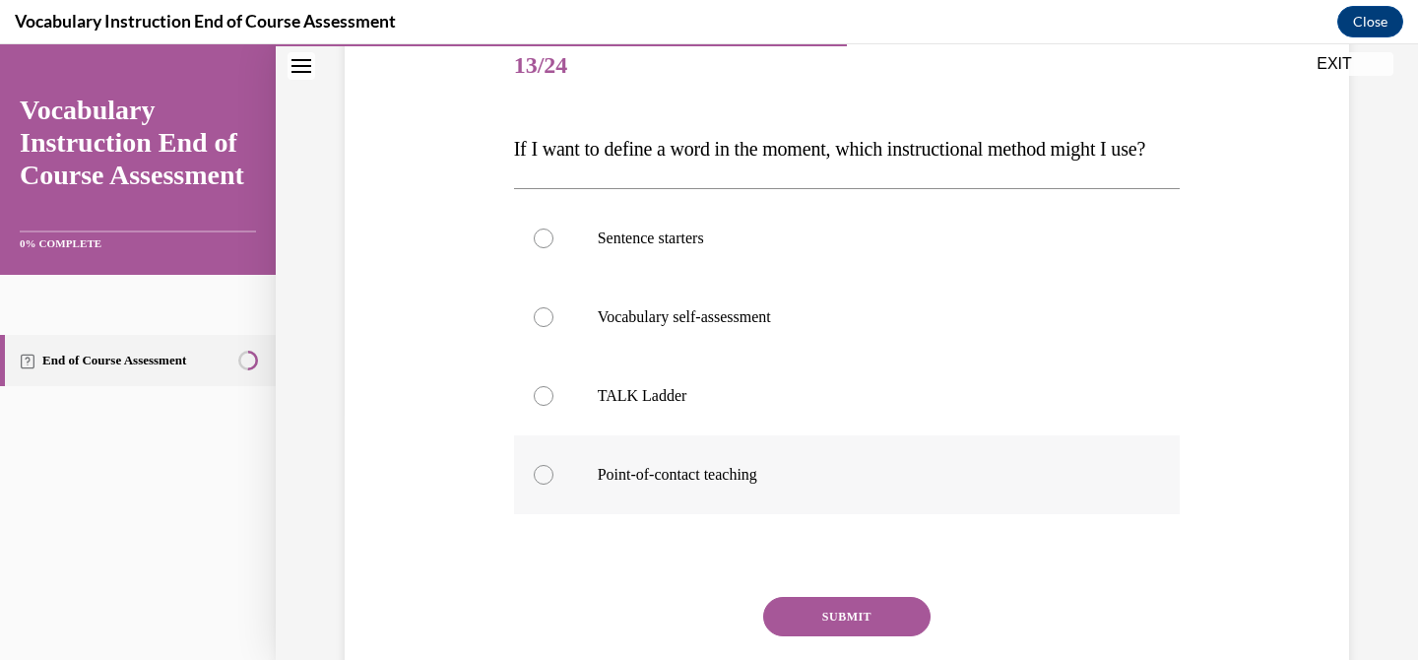
click at [820, 514] on label "Point-of-contact teaching" at bounding box center [847, 474] width 666 height 79
click at [553, 484] on input "Point-of-contact teaching" at bounding box center [544, 475] width 20 height 20
radio input "true"
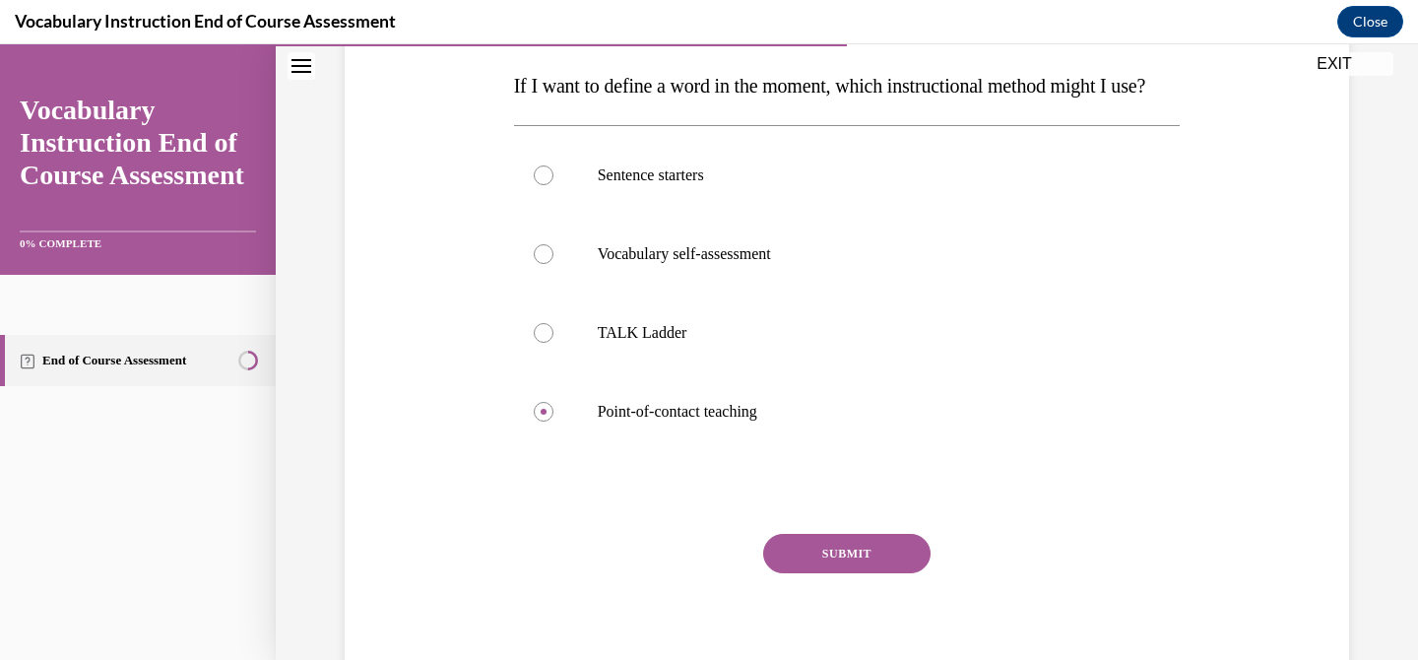
click at [866, 573] on button "SUBMIT" at bounding box center [846, 553] width 167 height 39
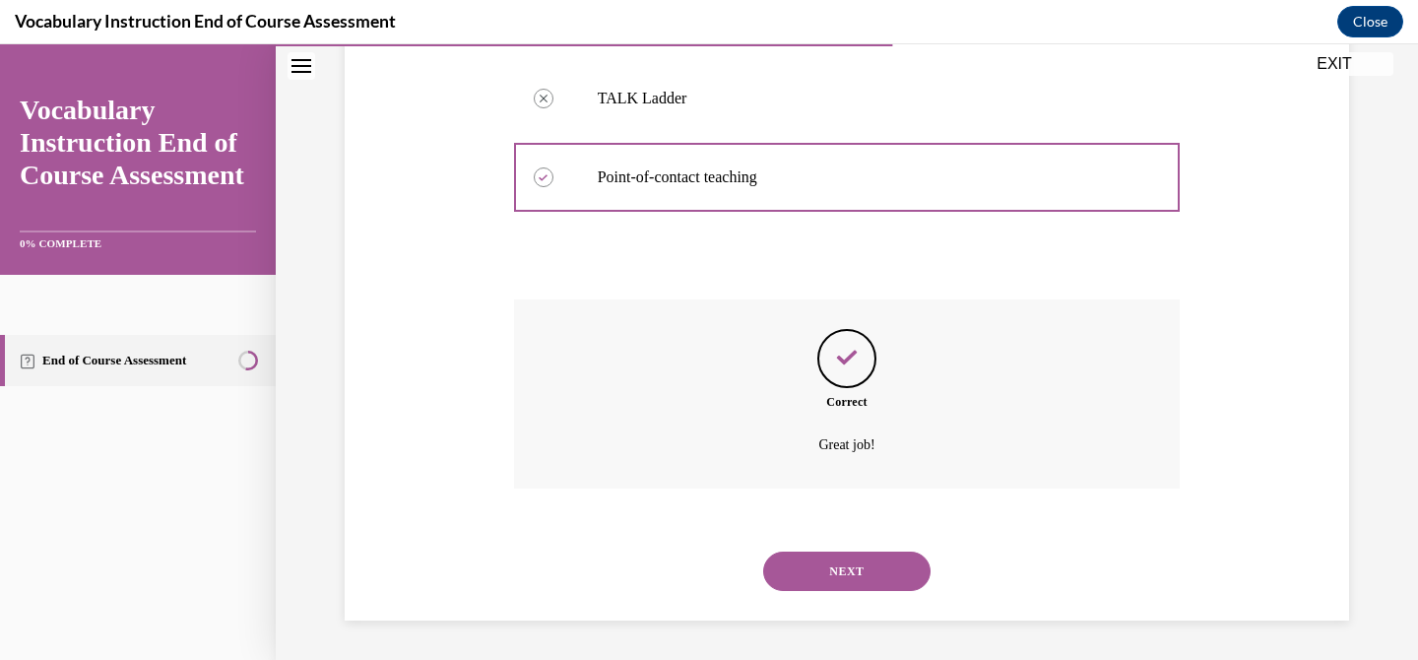
scroll to position [583, 0]
click at [866, 555] on button "NEXT" at bounding box center [846, 570] width 167 height 39
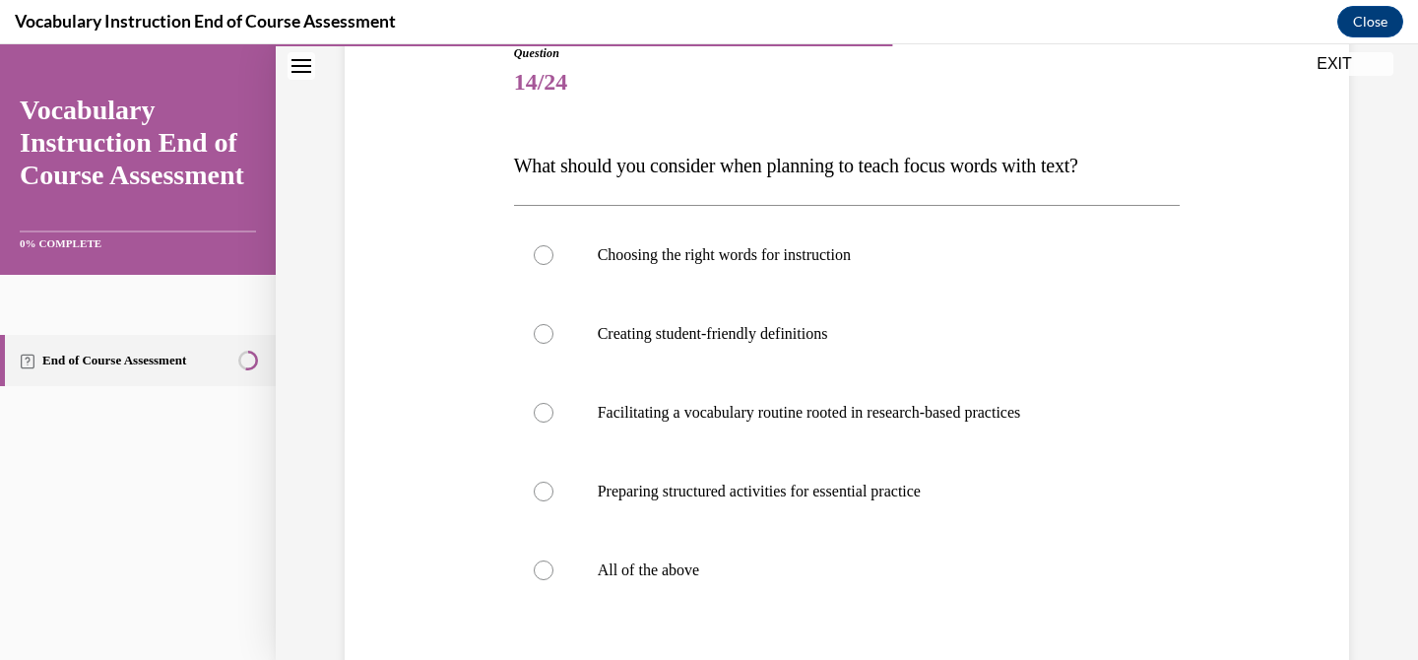
scroll to position [235, 0]
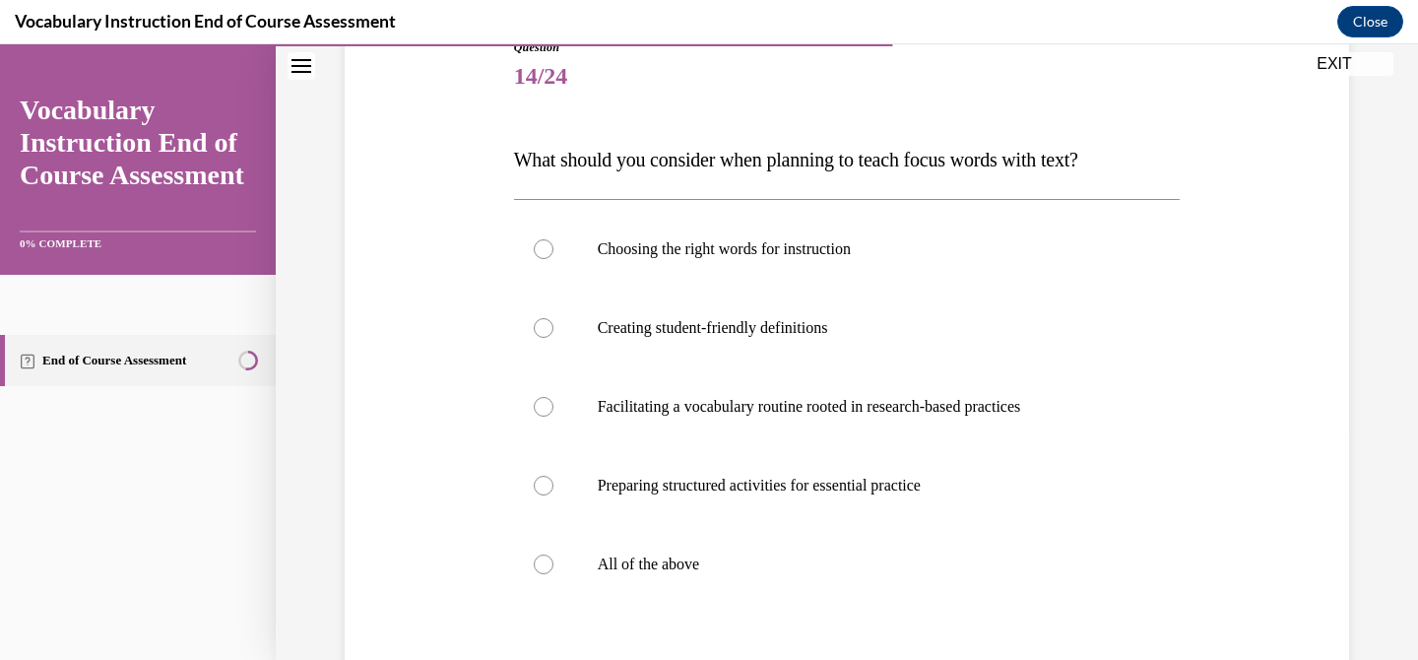
click at [866, 555] on p "All of the above" at bounding box center [865, 564] width 534 height 20
click at [553, 555] on input "All of the above" at bounding box center [544, 564] width 20 height 20
radio input "true"
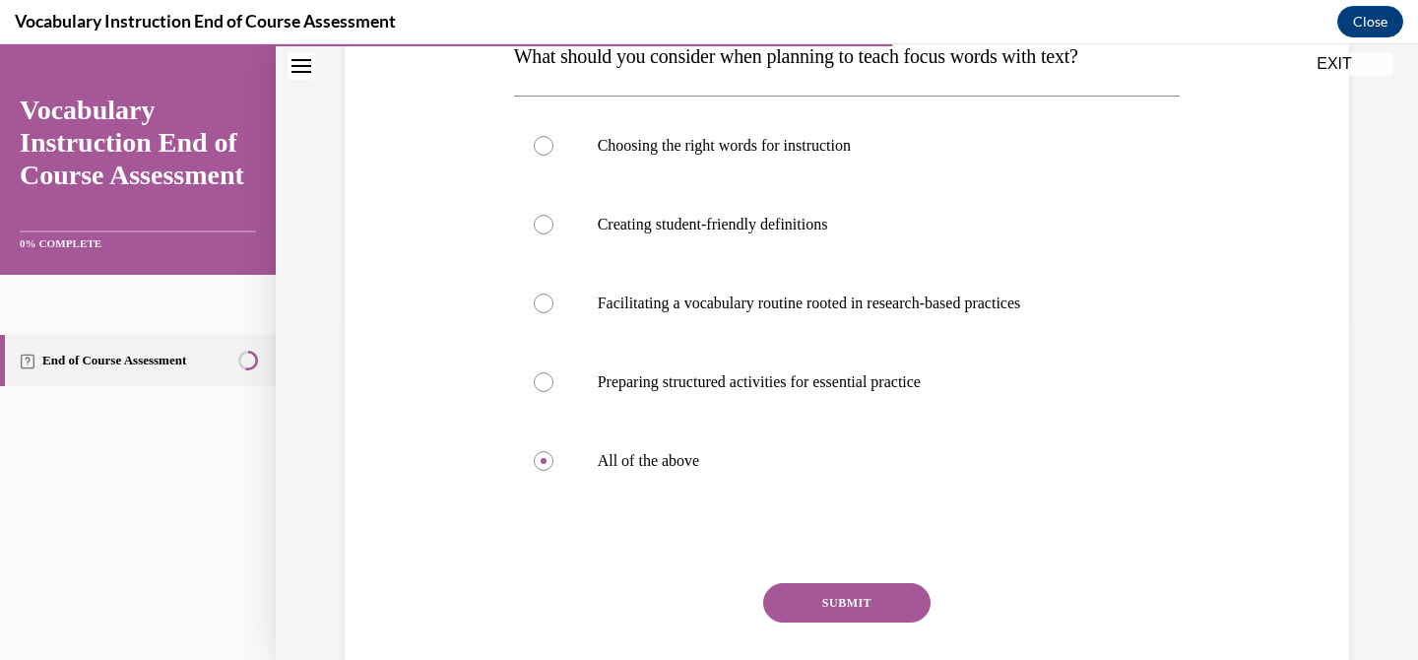
click at [839, 595] on button "SUBMIT" at bounding box center [846, 602] width 167 height 39
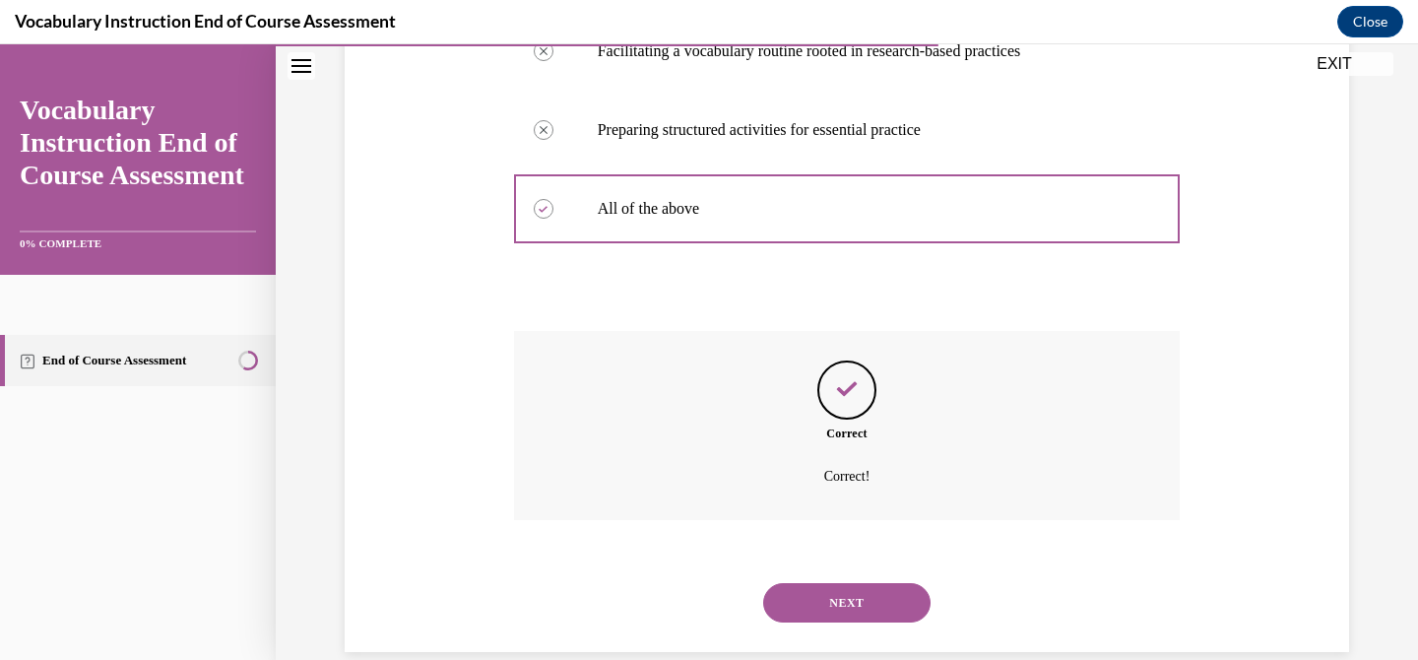
scroll to position [622, 0]
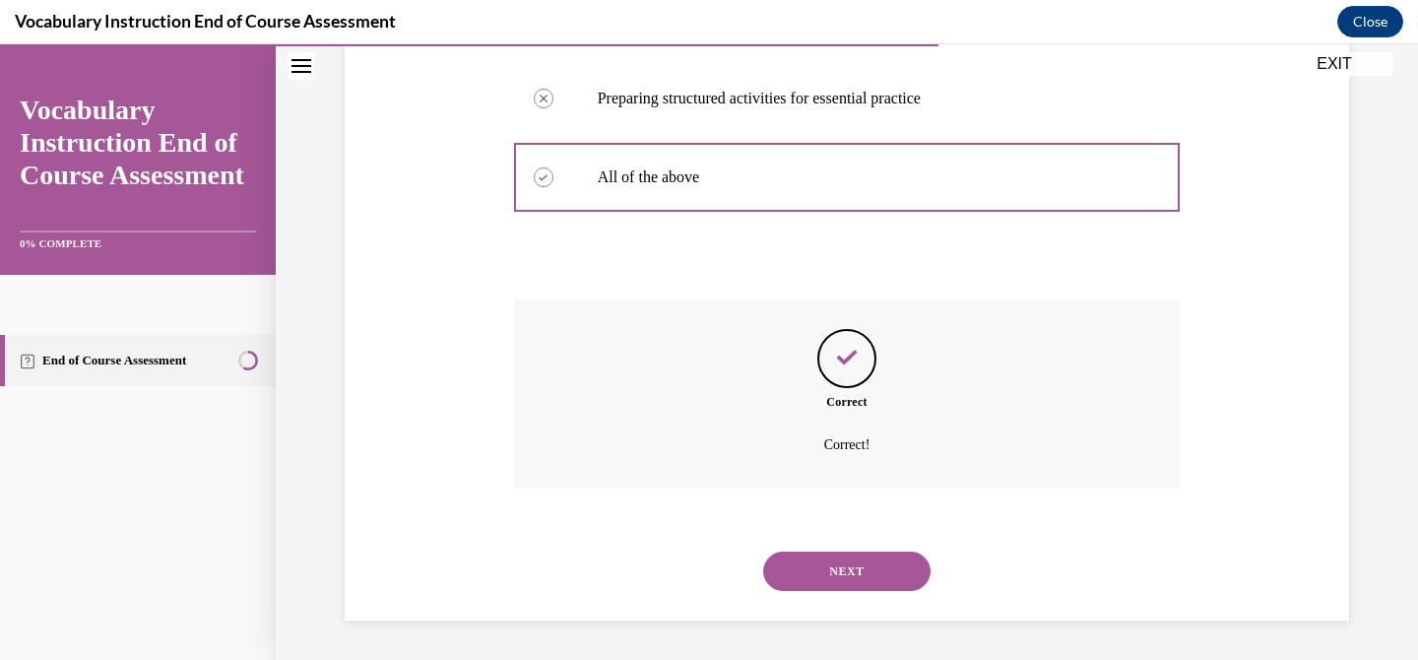
click at [844, 572] on button "NEXT" at bounding box center [846, 570] width 167 height 39
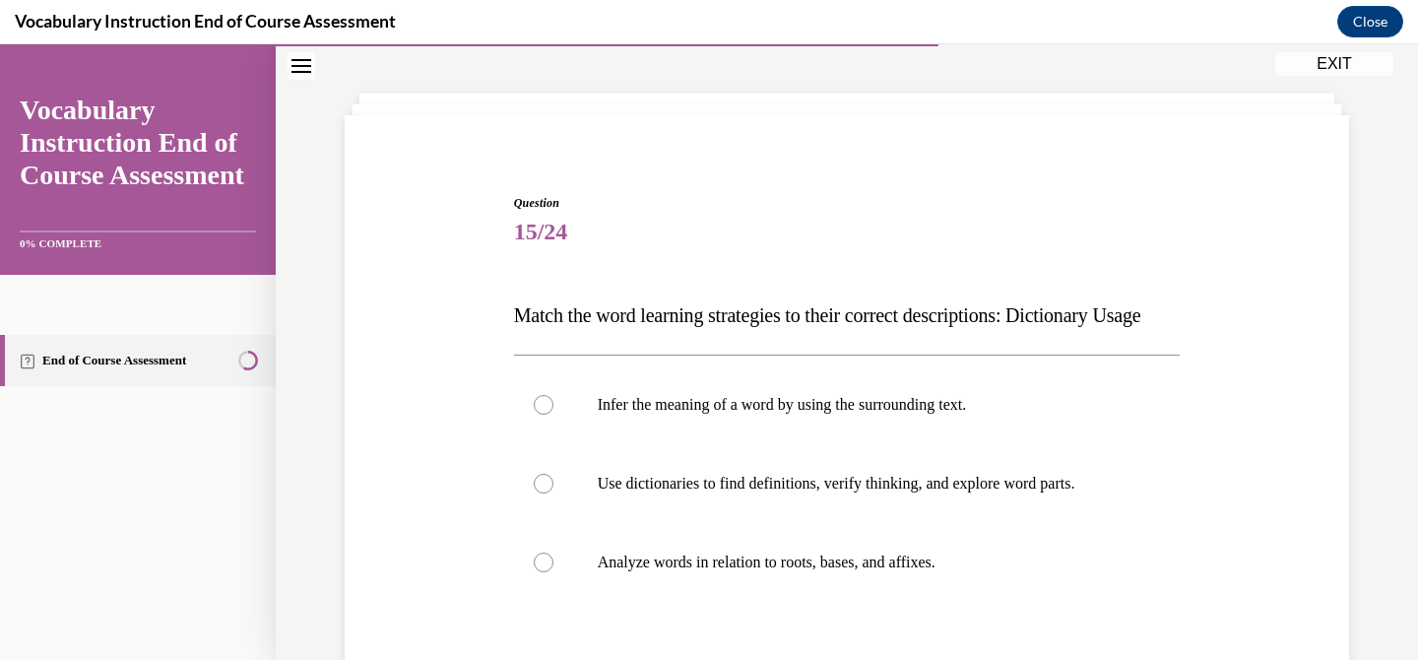
scroll to position [78, 0]
click at [829, 525] on label "Use dictionaries to find definitions, verify thinking, and explore word parts." at bounding box center [847, 485] width 666 height 79
click at [553, 495] on input "Use dictionaries to find definitions, verify thinking, and explore word parts." at bounding box center [544, 485] width 20 height 20
radio input "true"
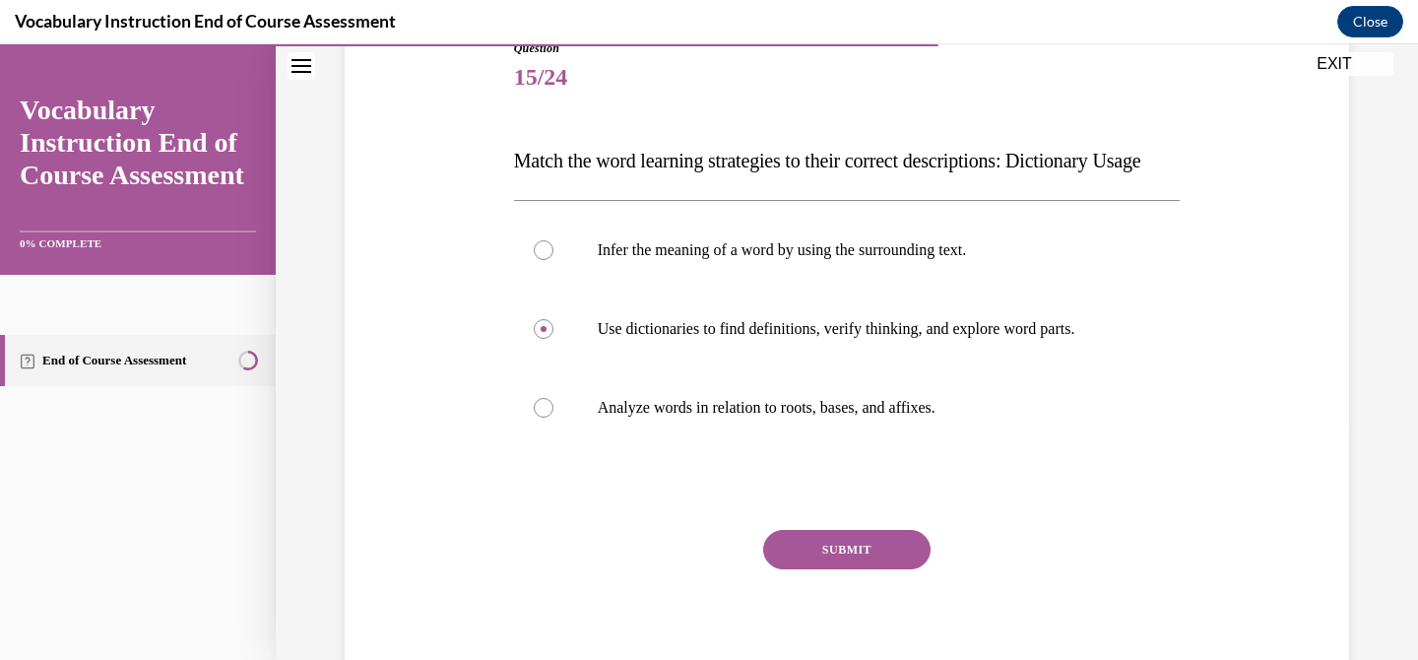
click at [857, 569] on button "SUBMIT" at bounding box center [846, 549] width 167 height 39
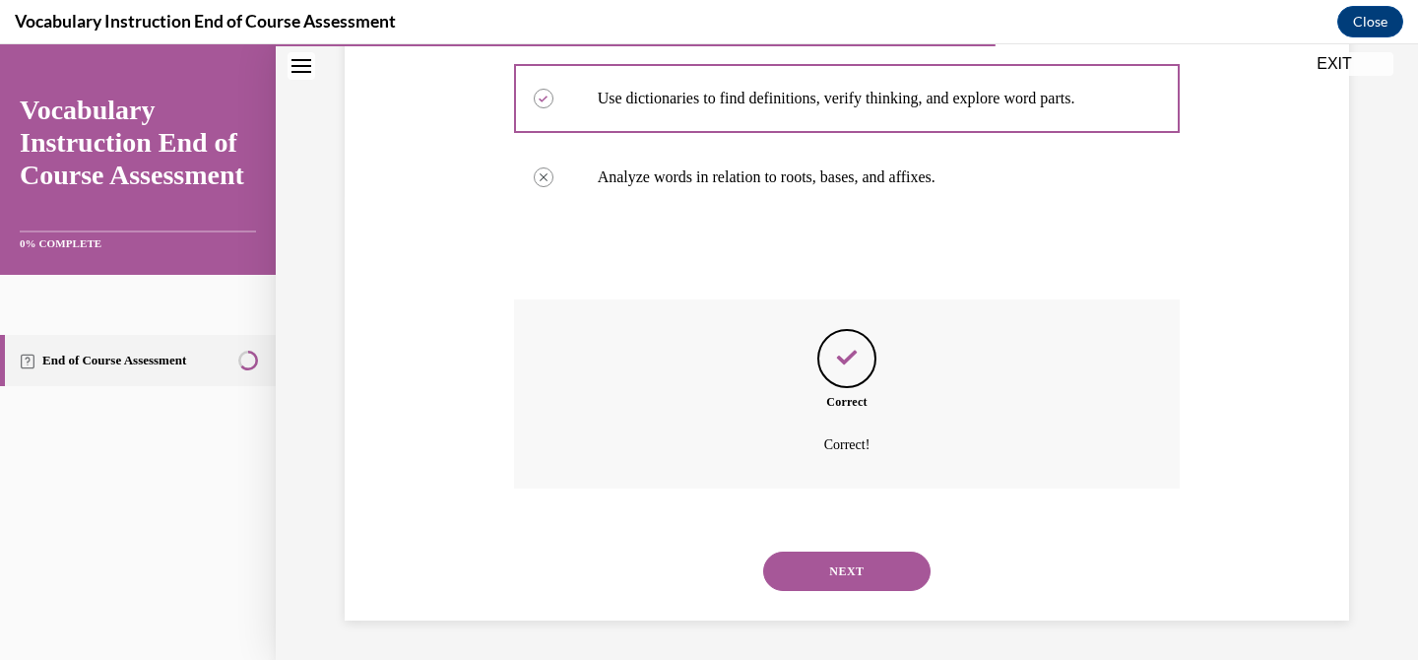
scroll to position [504, 0]
click at [846, 564] on button "NEXT" at bounding box center [846, 570] width 167 height 39
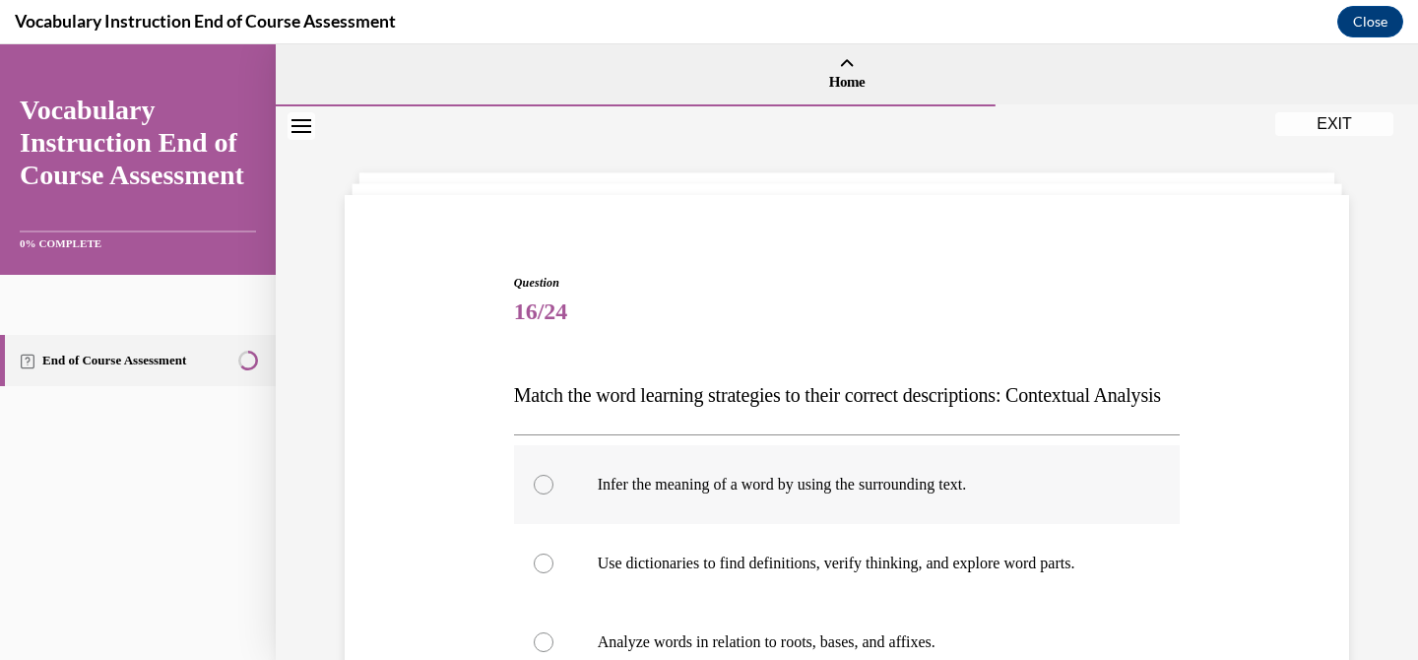
click at [850, 524] on label "Infer the meaning of a word by using the surrounding text." at bounding box center [847, 484] width 666 height 79
click at [553, 494] on input "Infer the meaning of a word by using the surrounding text." at bounding box center [544, 484] width 20 height 20
radio input "true"
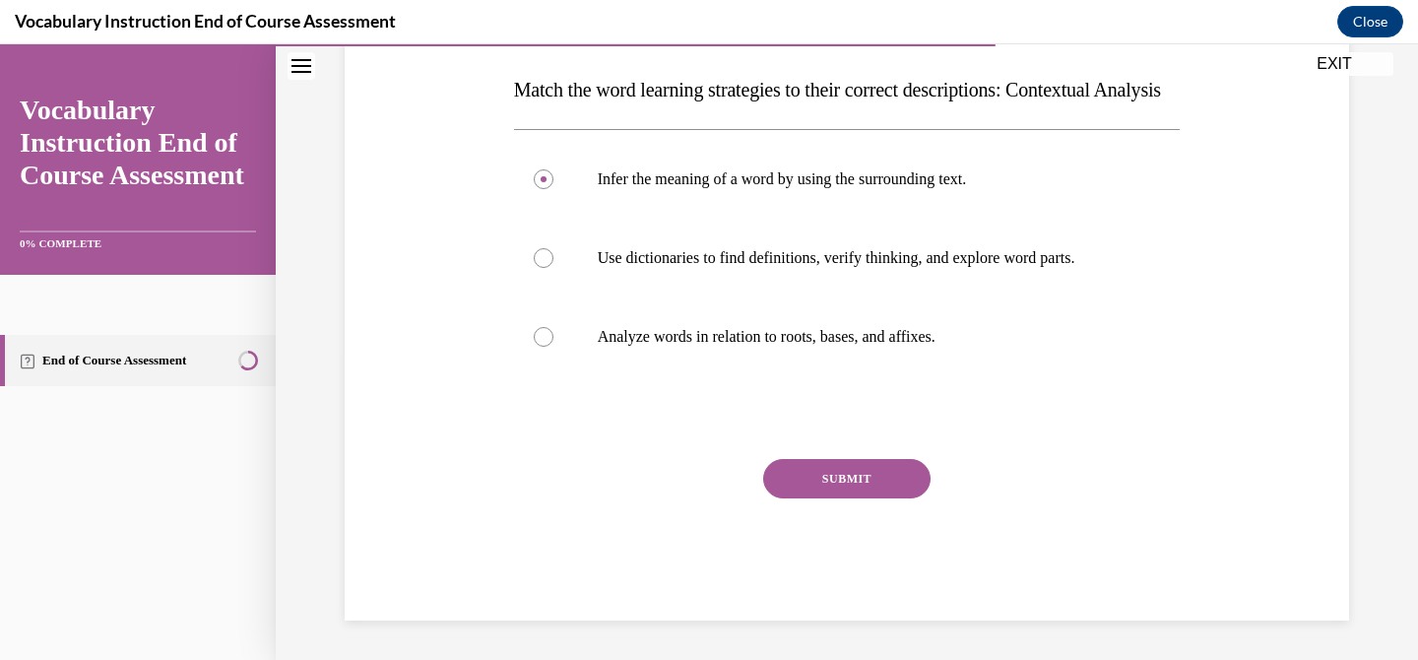
click at [831, 481] on button "SUBMIT" at bounding box center [846, 478] width 167 height 39
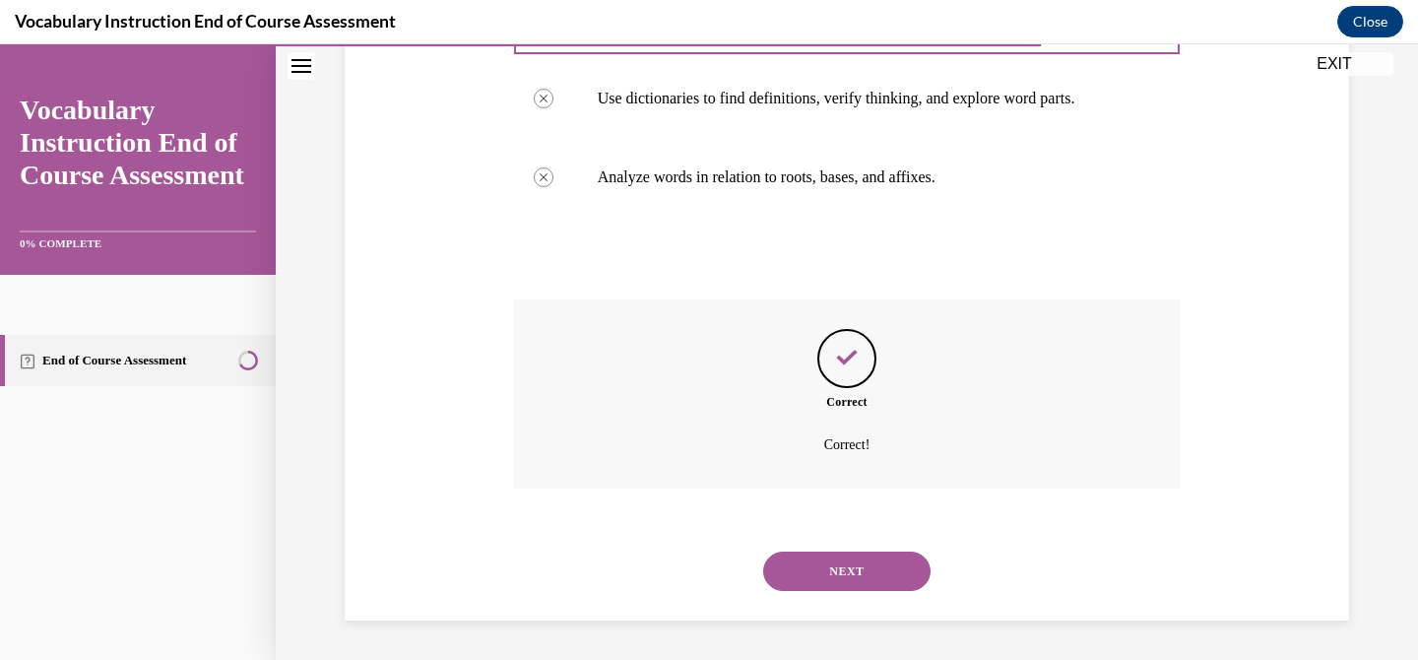
scroll to position [504, 0]
click at [792, 561] on button "NEXT" at bounding box center [846, 570] width 167 height 39
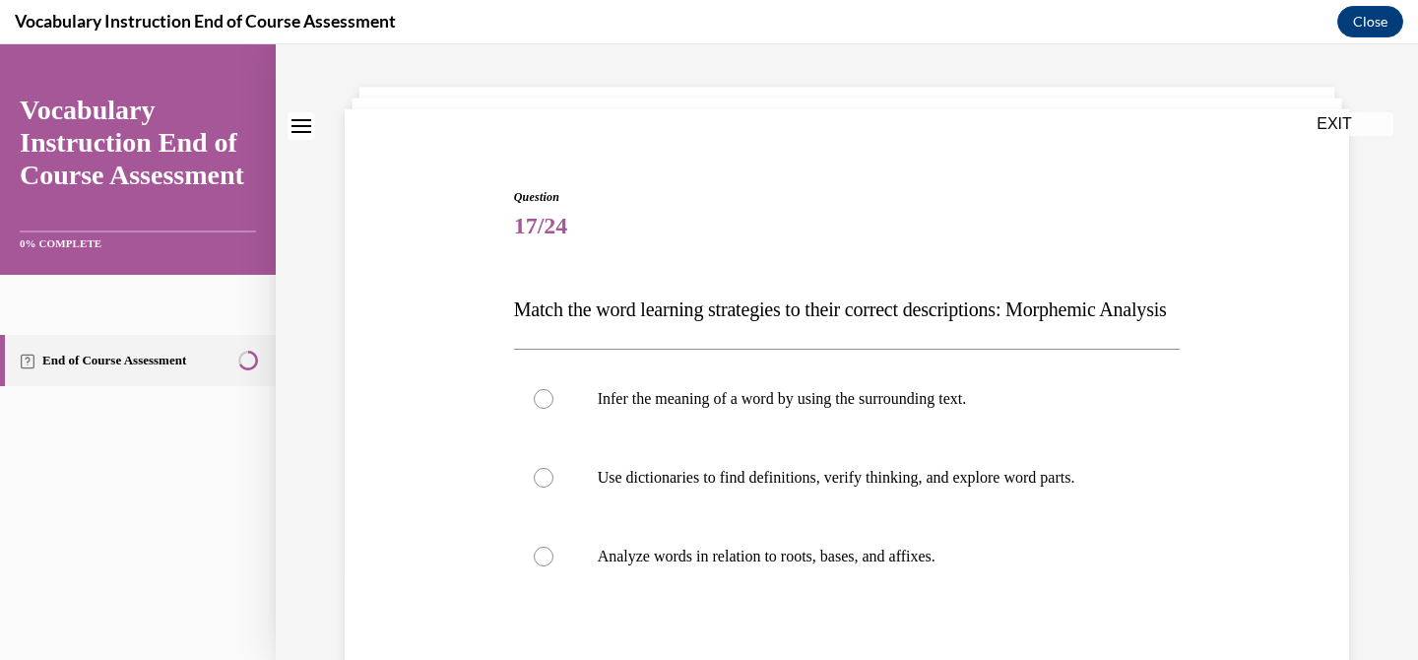
scroll to position [92, 0]
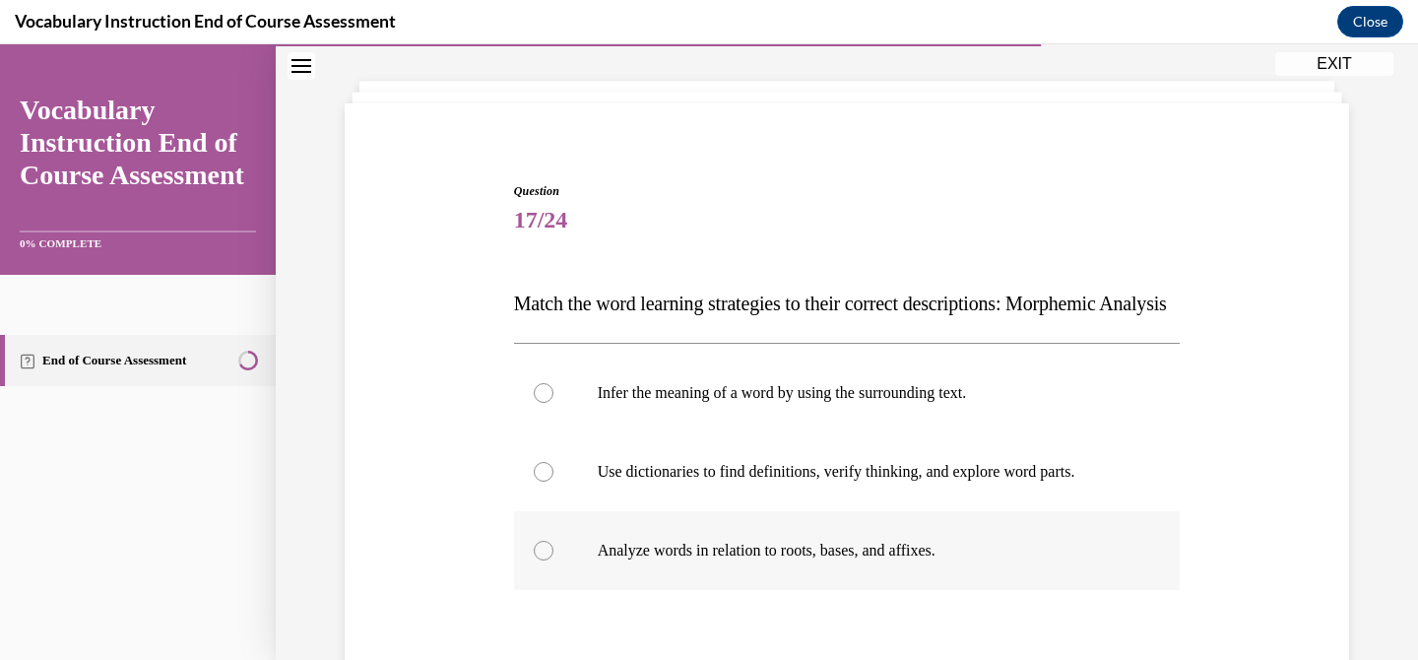
click at [807, 570] on label "Analyze words in relation to roots, bases, and affixes." at bounding box center [847, 550] width 666 height 79
click at [553, 560] on input "Analyze words in relation to roots, bases, and affixes." at bounding box center [544, 550] width 20 height 20
radio input "true"
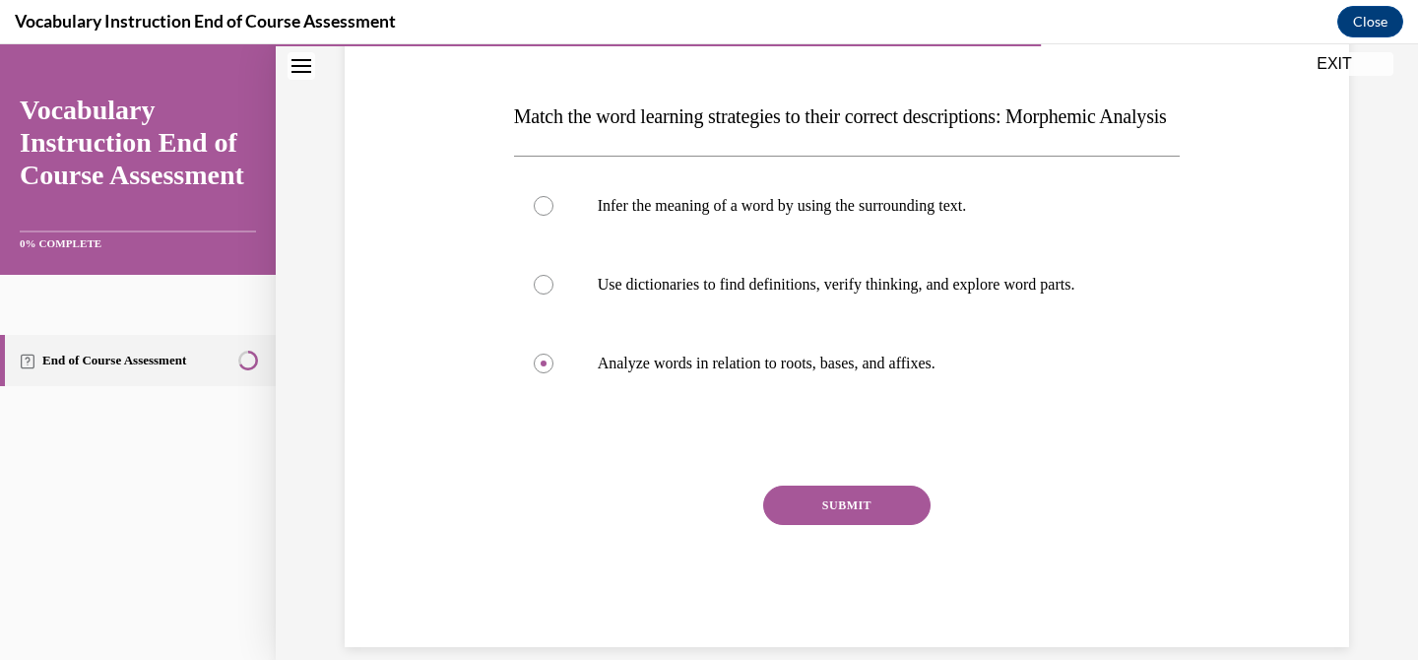
click at [823, 525] on button "SUBMIT" at bounding box center [846, 504] width 167 height 39
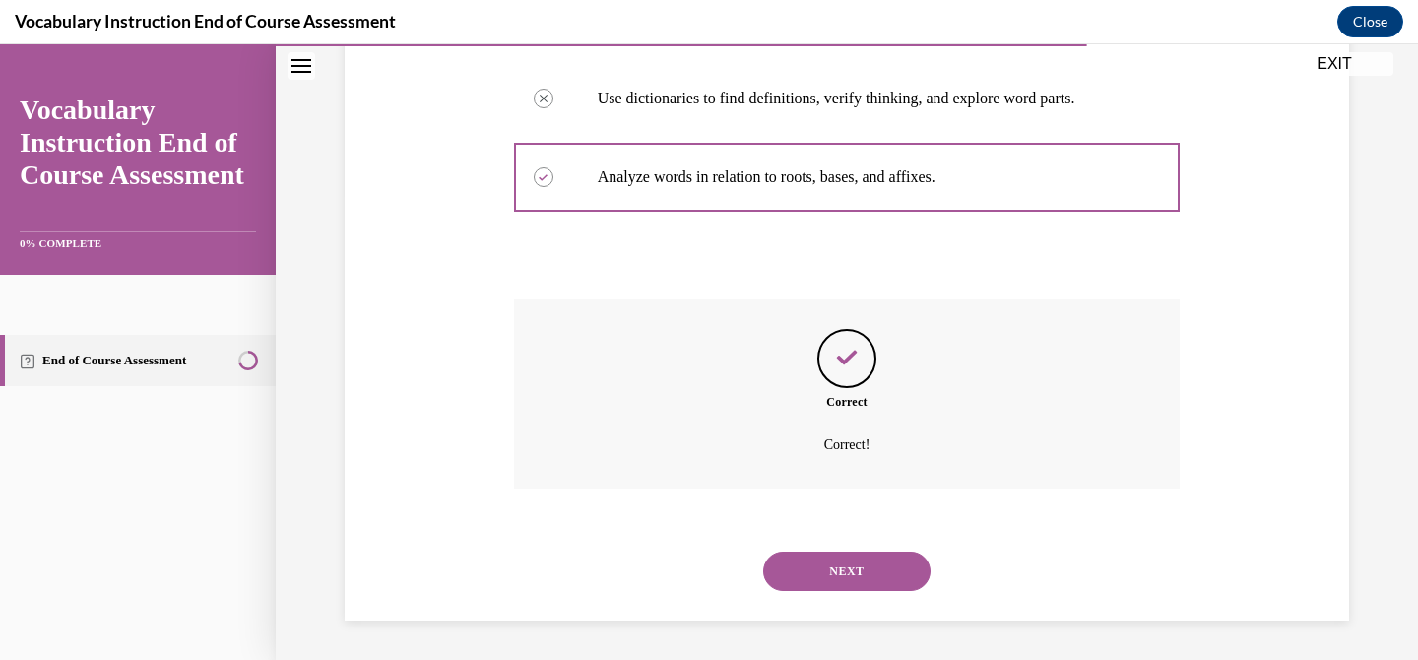
scroll to position [504, 0]
click at [817, 553] on button "NEXT" at bounding box center [846, 570] width 167 height 39
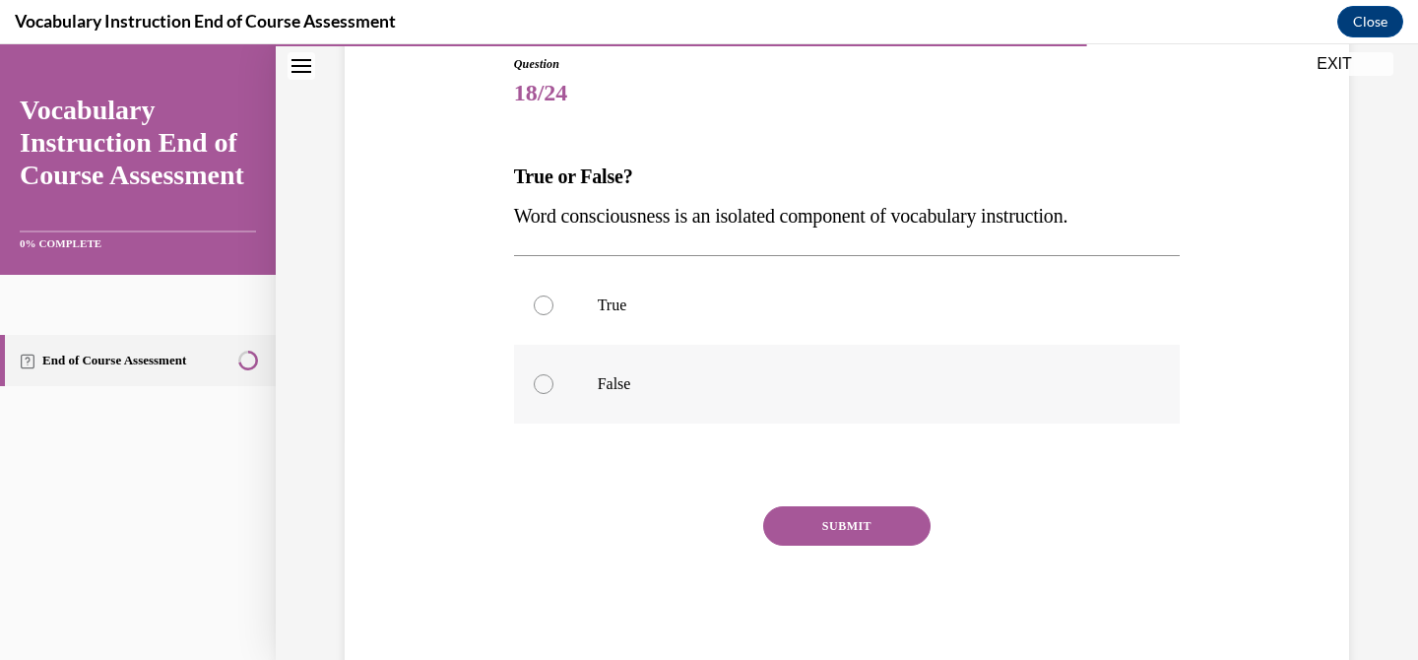
click at [789, 404] on label "False" at bounding box center [847, 384] width 666 height 79
click at [553, 394] on input "False" at bounding box center [544, 384] width 20 height 20
radio input "true"
click at [832, 506] on button "SUBMIT" at bounding box center [846, 525] width 167 height 39
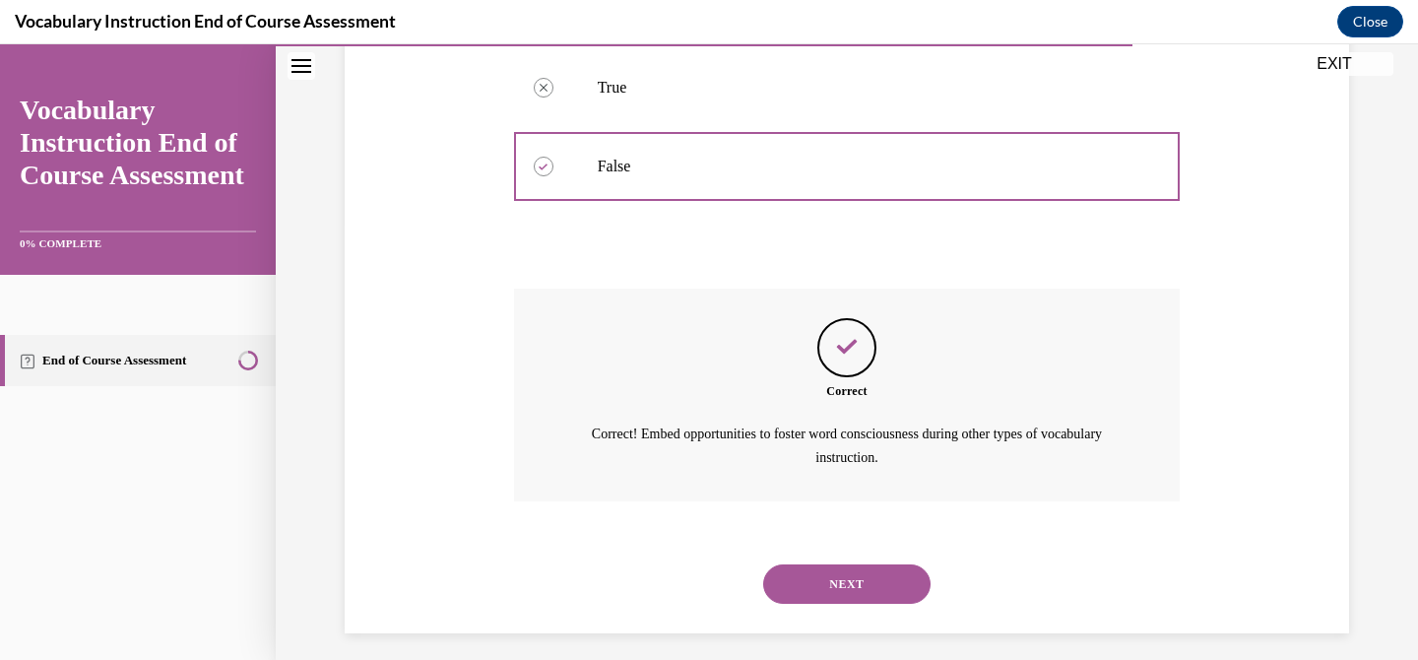
scroll to position [448, 0]
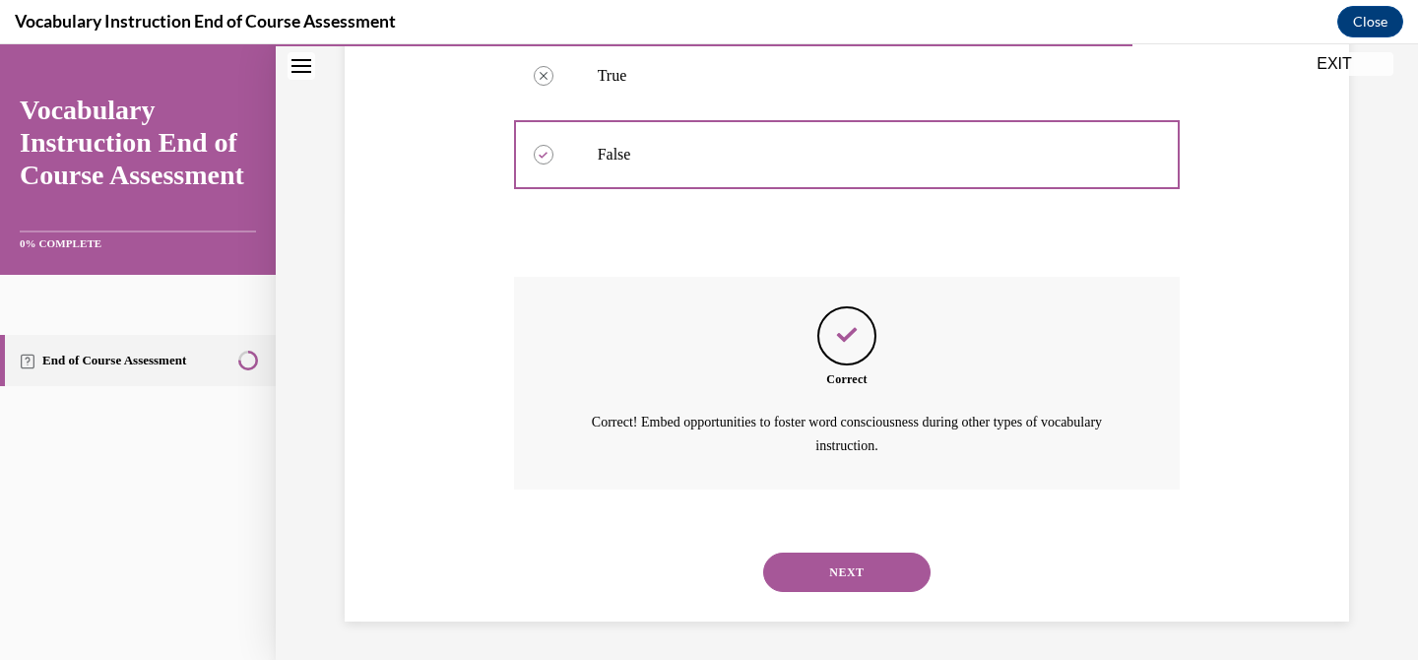
click at [826, 554] on button "NEXT" at bounding box center [846, 571] width 167 height 39
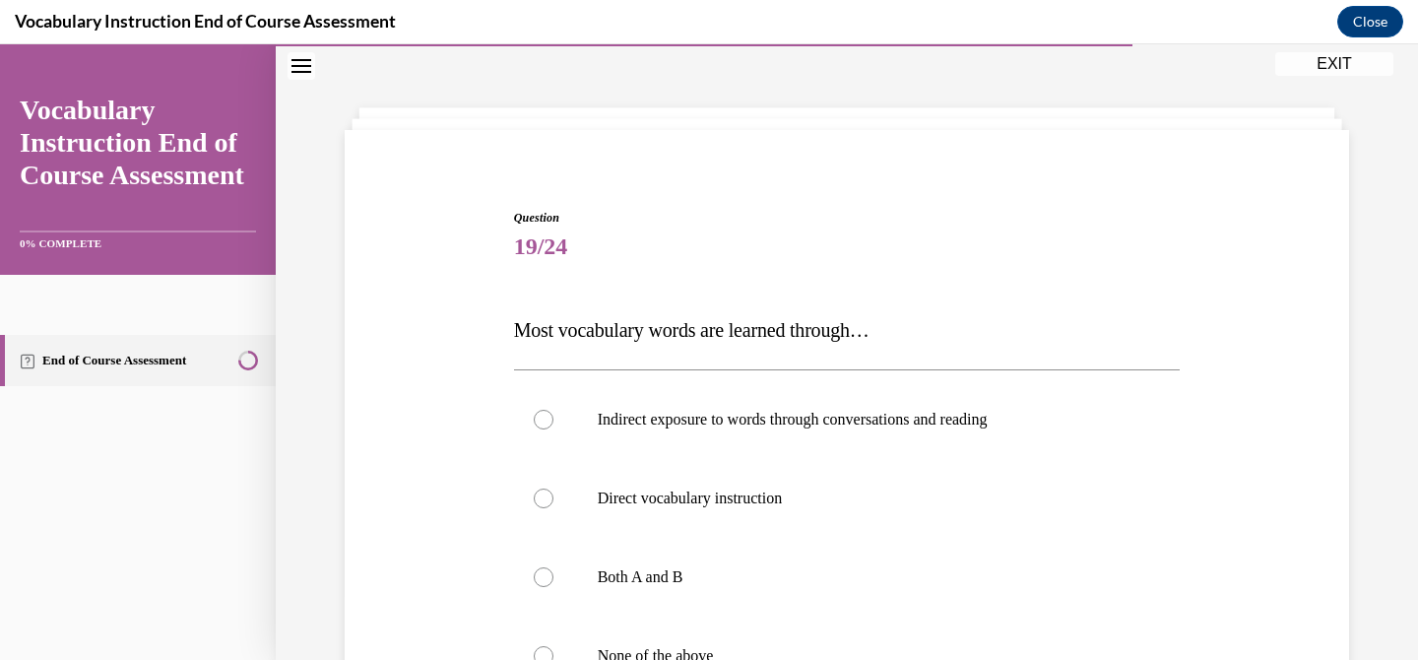
scroll to position [69, 0]
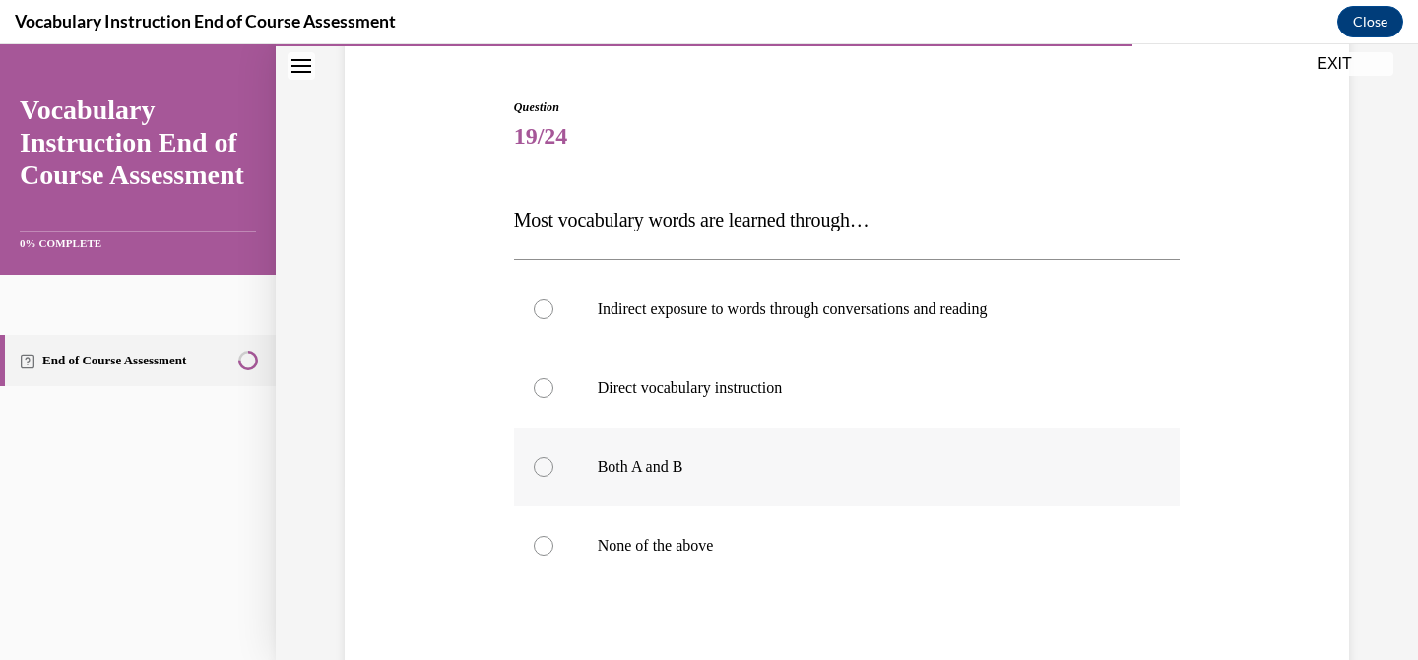
click at [908, 480] on label "Both A and B" at bounding box center [847, 466] width 666 height 79
click at [553, 476] on input "Both A and B" at bounding box center [544, 467] width 20 height 20
radio input "true"
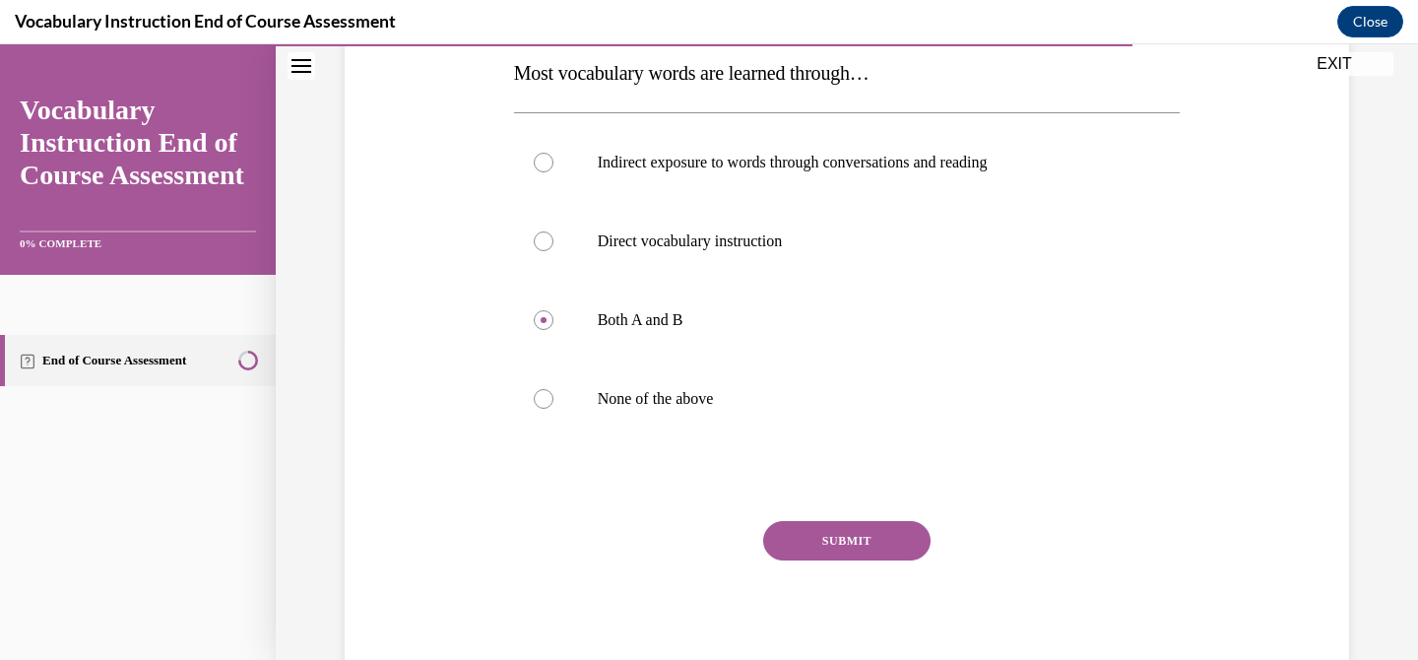
click at [895, 532] on button "SUBMIT" at bounding box center [846, 540] width 167 height 39
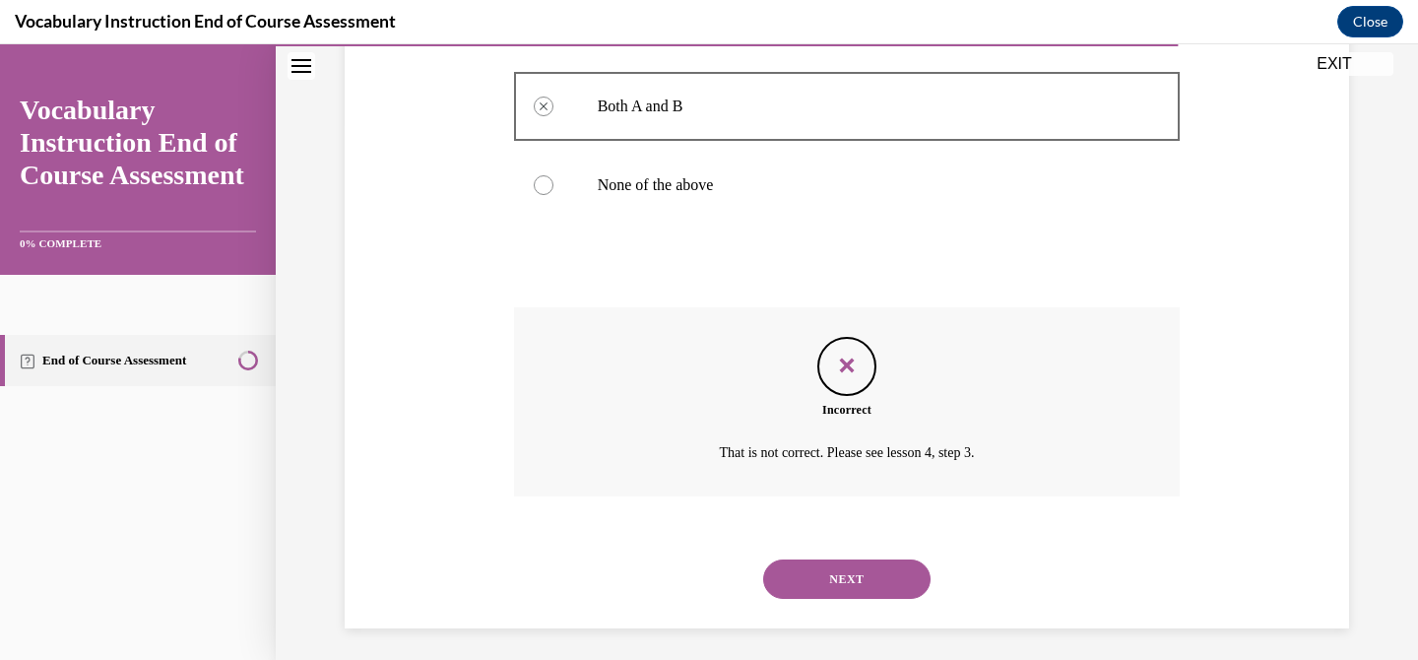
scroll to position [543, 0]
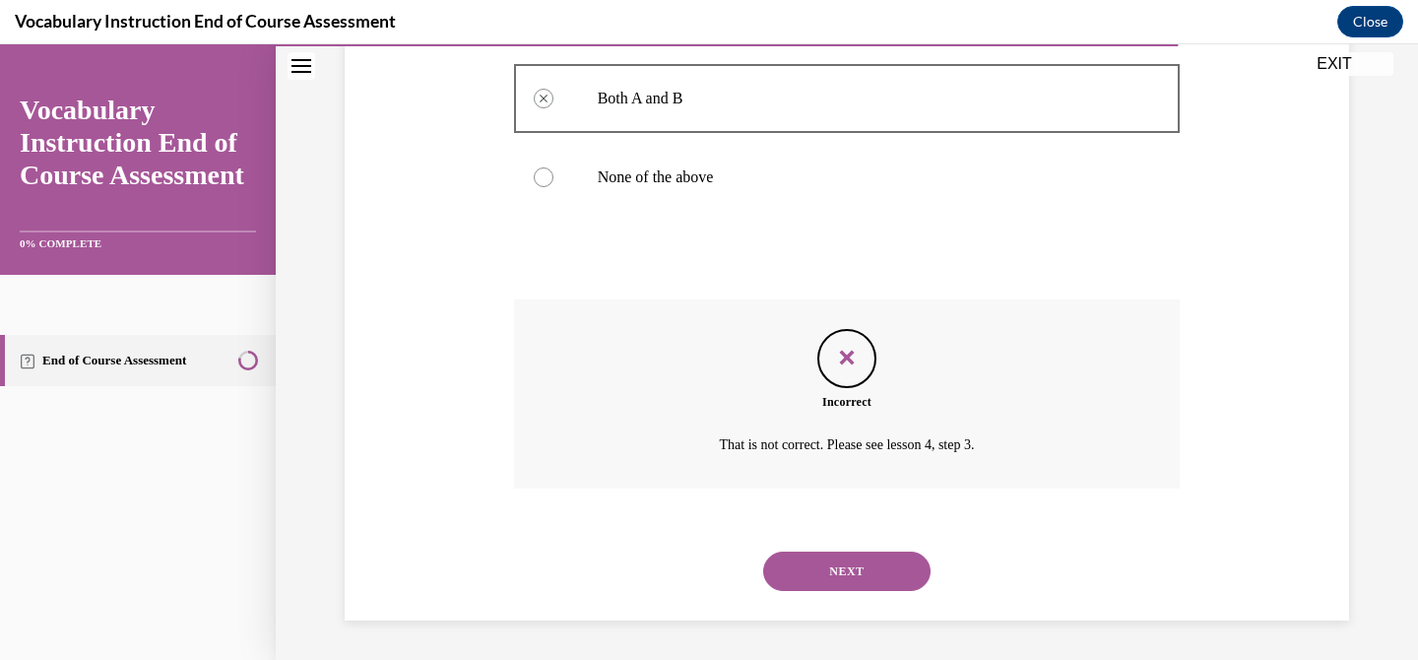
click at [883, 561] on button "NEXT" at bounding box center [846, 570] width 167 height 39
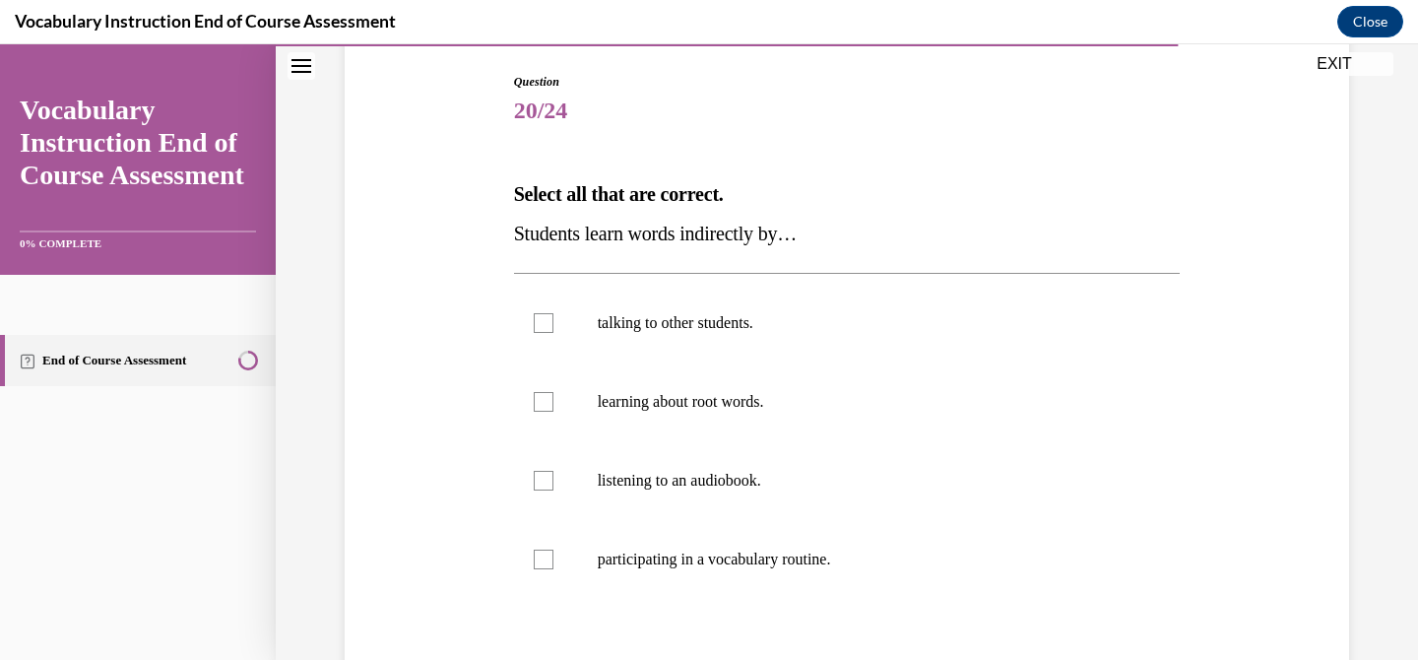
scroll to position [215, 0]
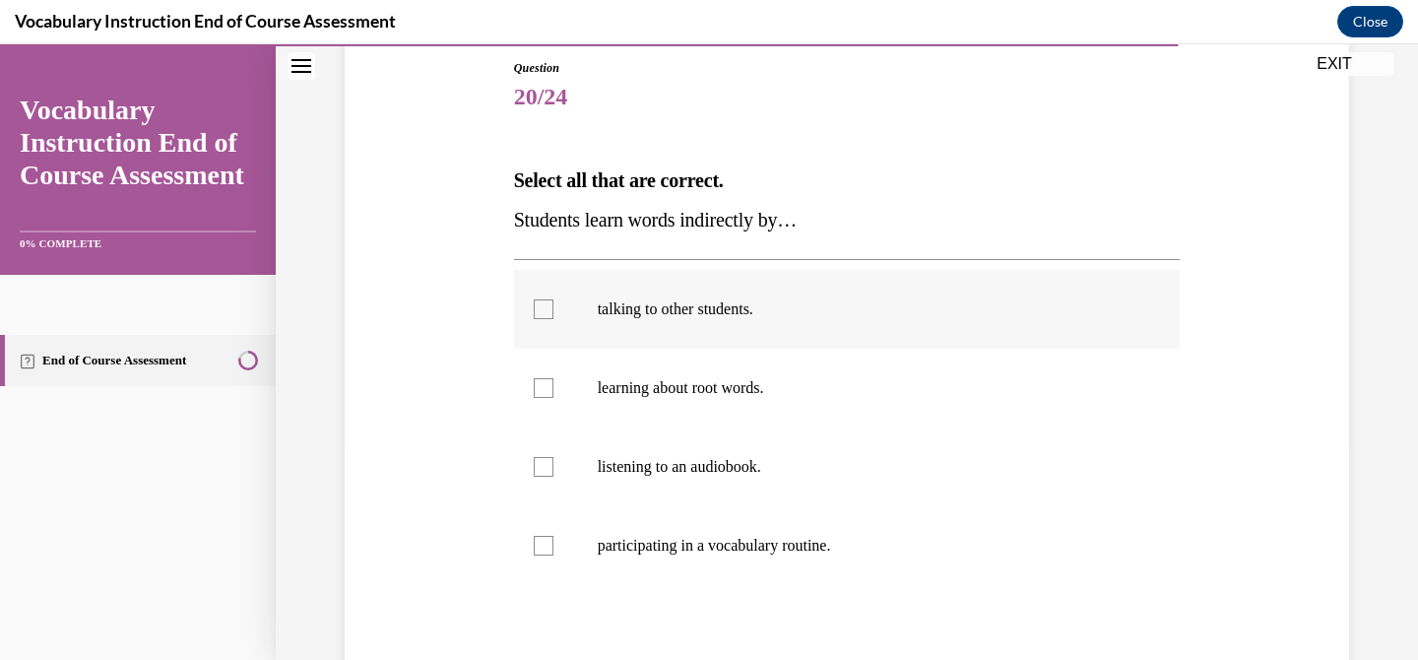
click at [730, 319] on label "talking to other students." at bounding box center [847, 309] width 666 height 79
click at [553, 319] on input "talking to other students." at bounding box center [544, 309] width 20 height 20
checkbox input "true"
click at [729, 468] on p "listening to an audiobook." at bounding box center [865, 467] width 534 height 20
click at [553, 468] on input "listening to an audiobook." at bounding box center [544, 467] width 20 height 20
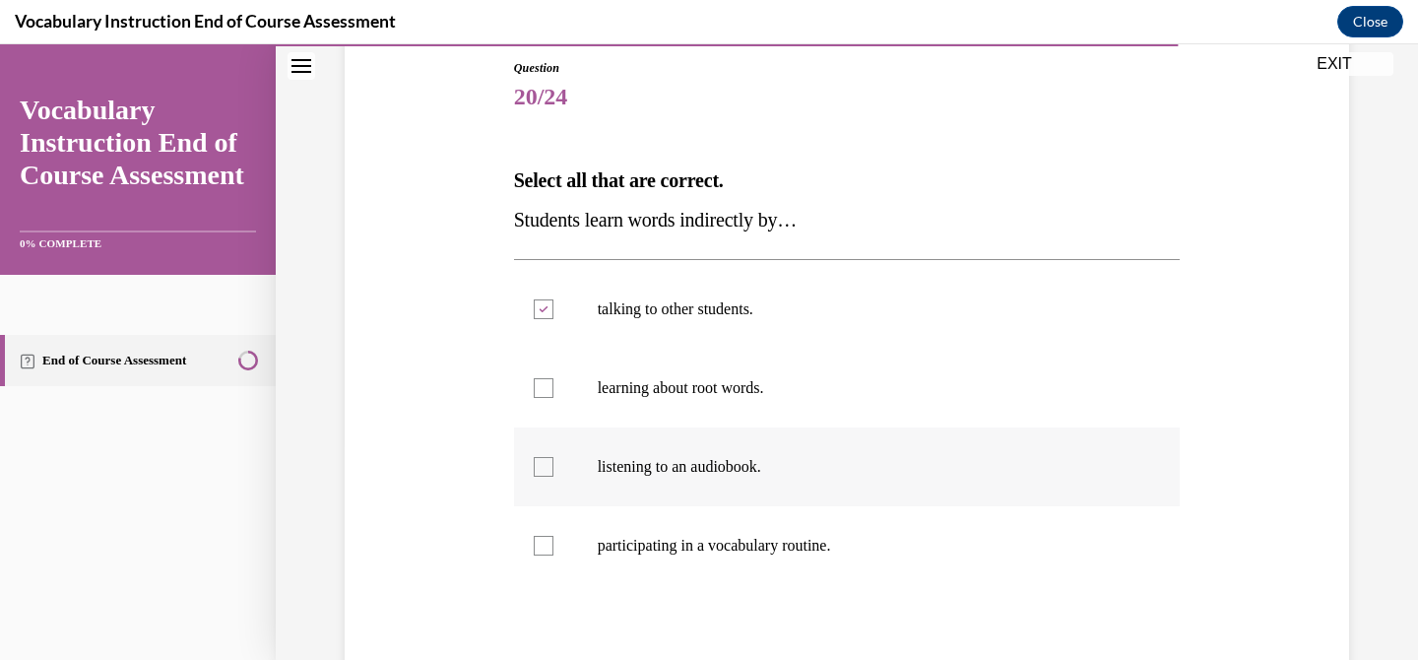
checkbox input "true"
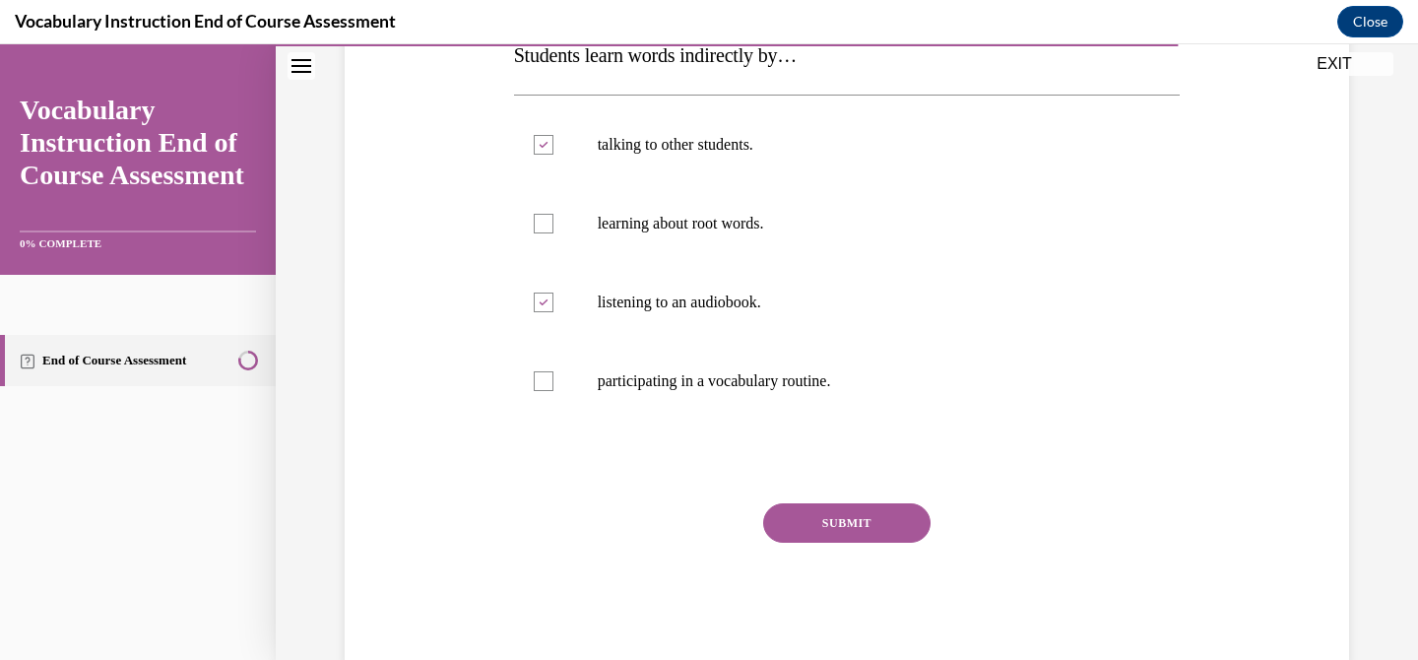
click at [802, 514] on button "SUBMIT" at bounding box center [846, 522] width 167 height 39
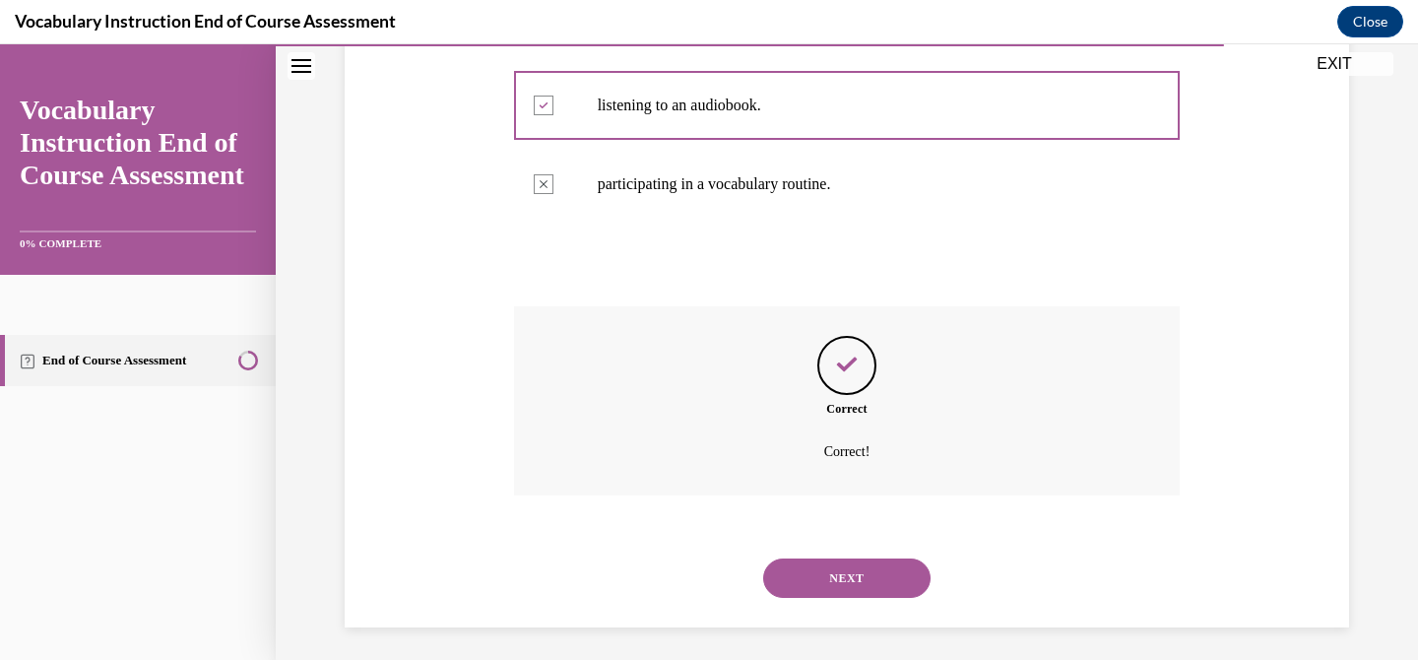
scroll to position [583, 0]
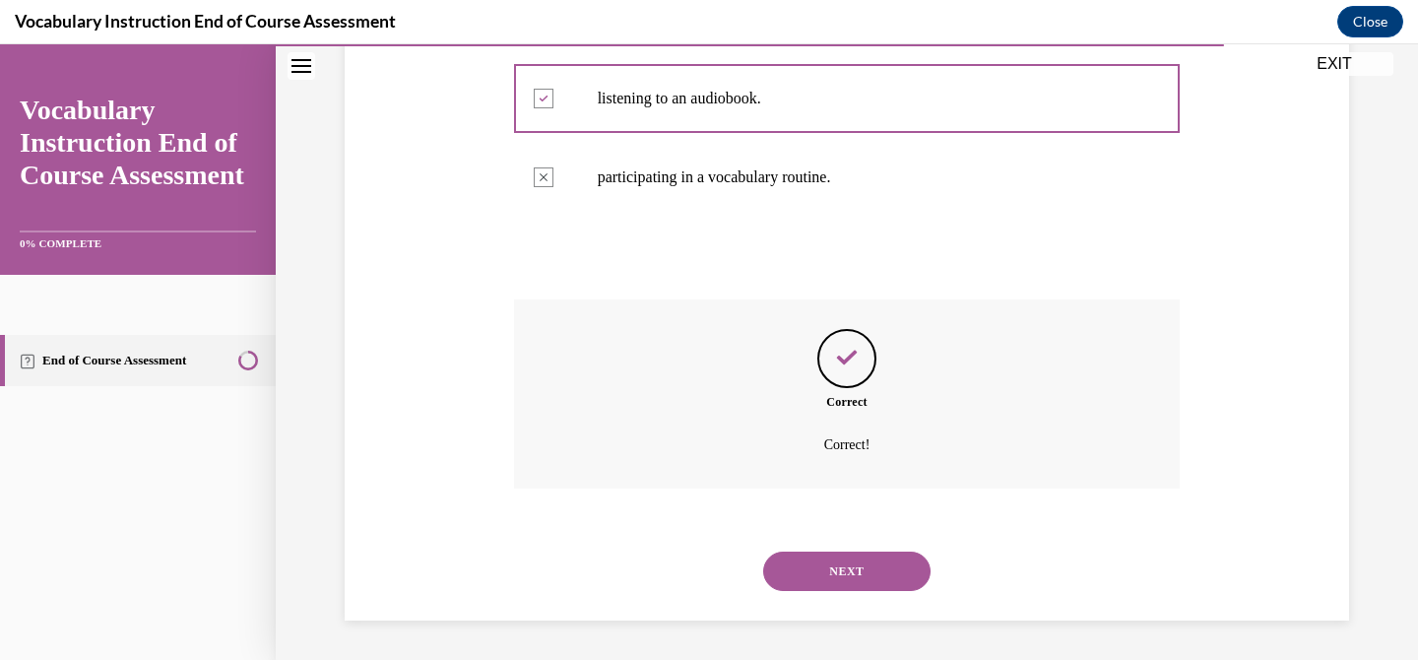
click at [851, 572] on button "NEXT" at bounding box center [846, 570] width 167 height 39
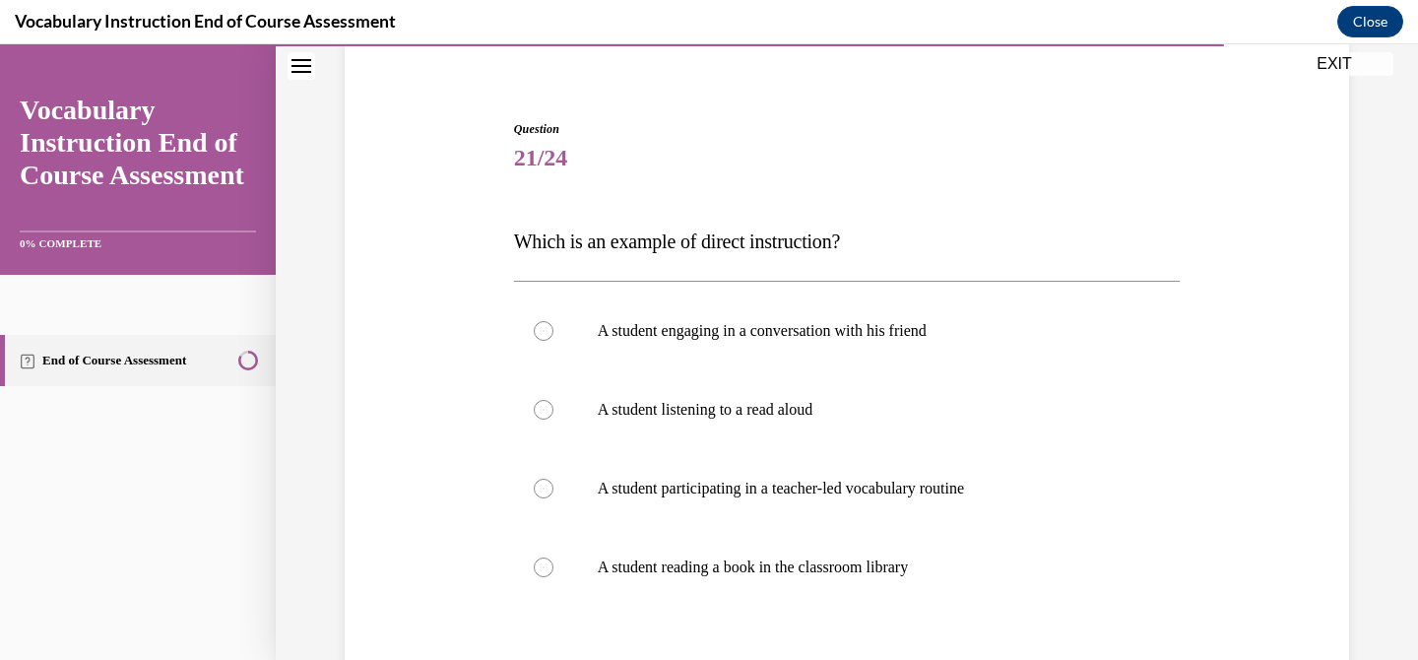
scroll to position [166, 0]
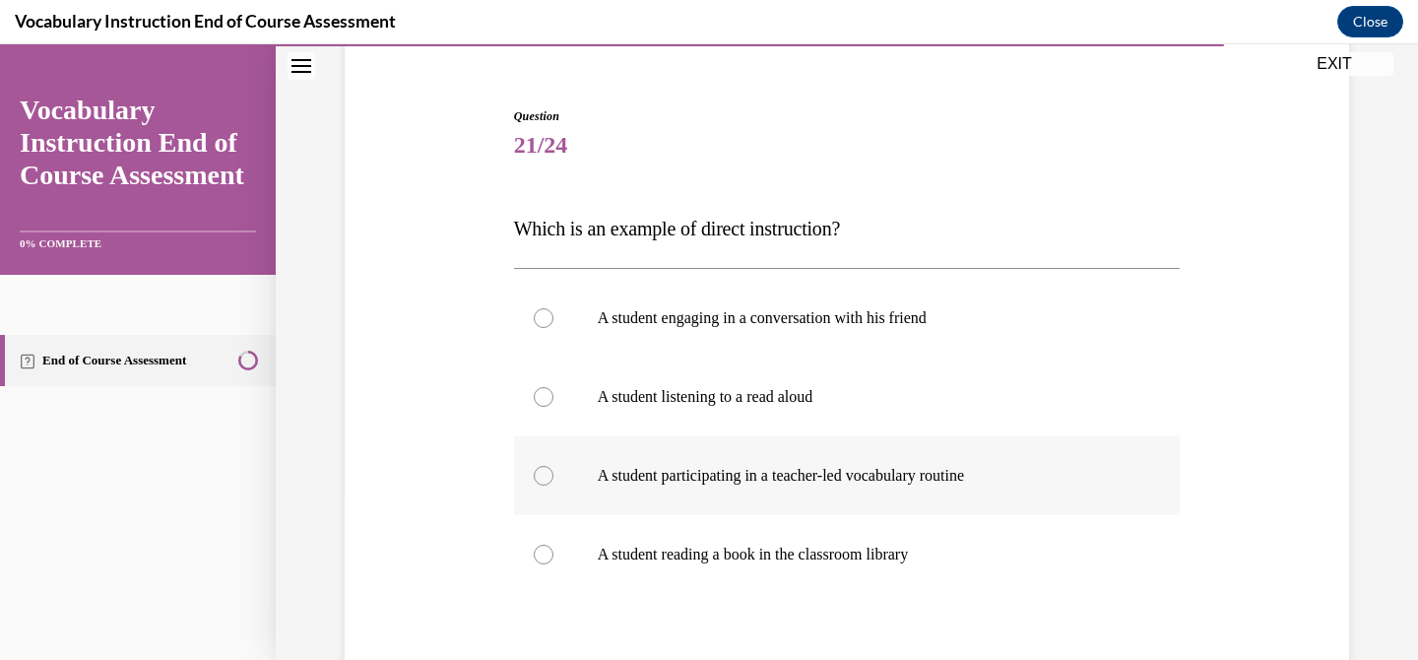
click at [879, 470] on p "A student participating in a teacher-led vocabulary routine" at bounding box center [865, 476] width 534 height 20
click at [553, 470] on input "A student participating in a teacher-led vocabulary routine" at bounding box center [544, 476] width 20 height 20
radio input "true"
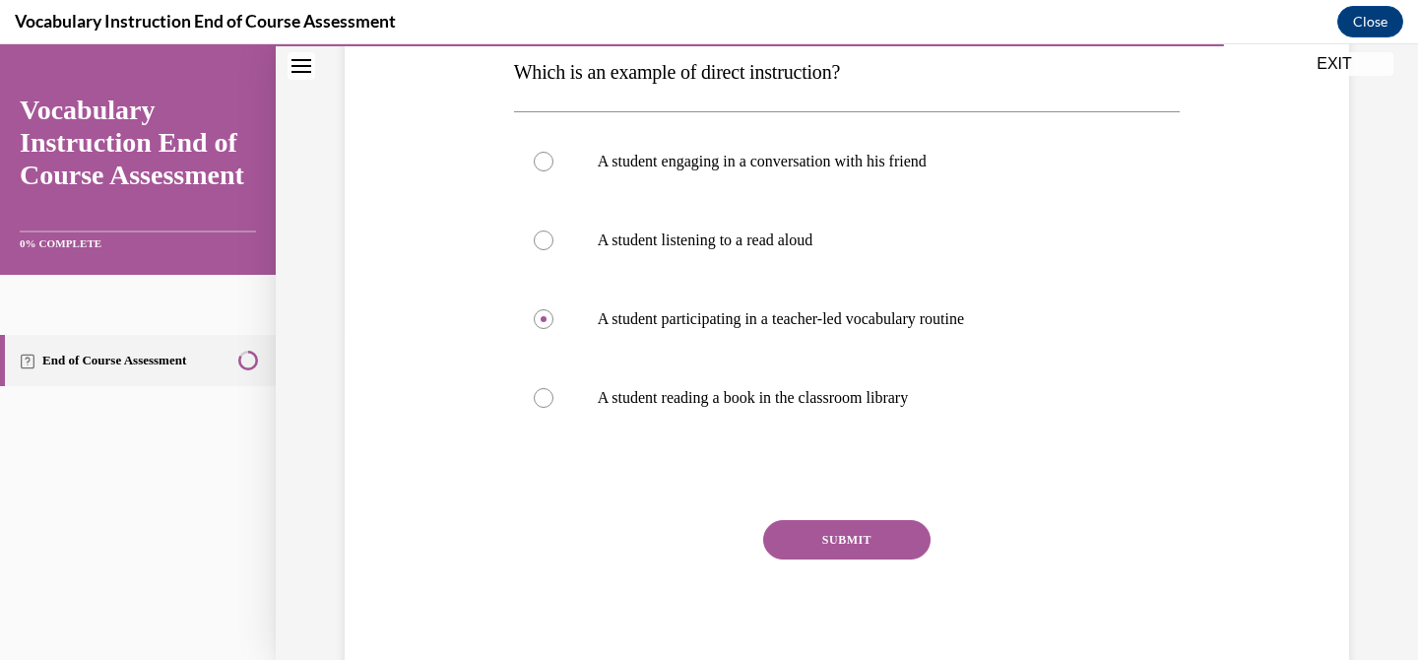
click at [871, 553] on button "SUBMIT" at bounding box center [846, 539] width 167 height 39
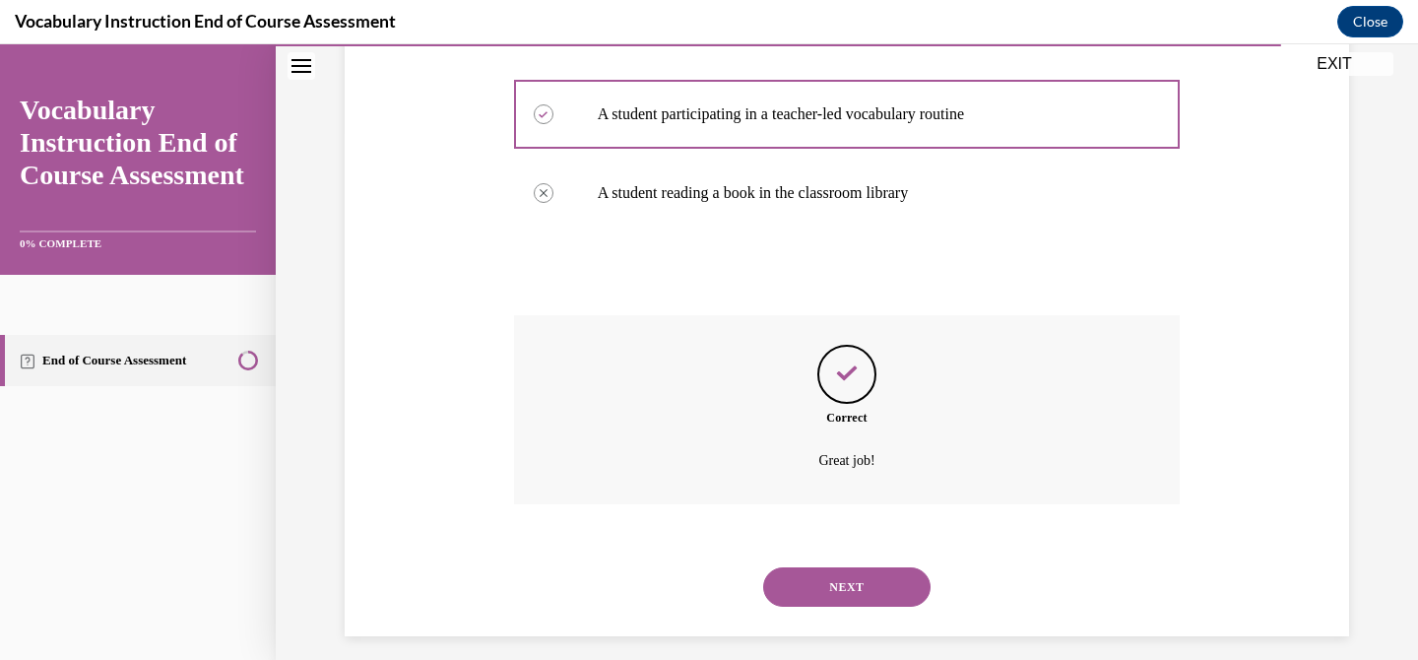
scroll to position [543, 0]
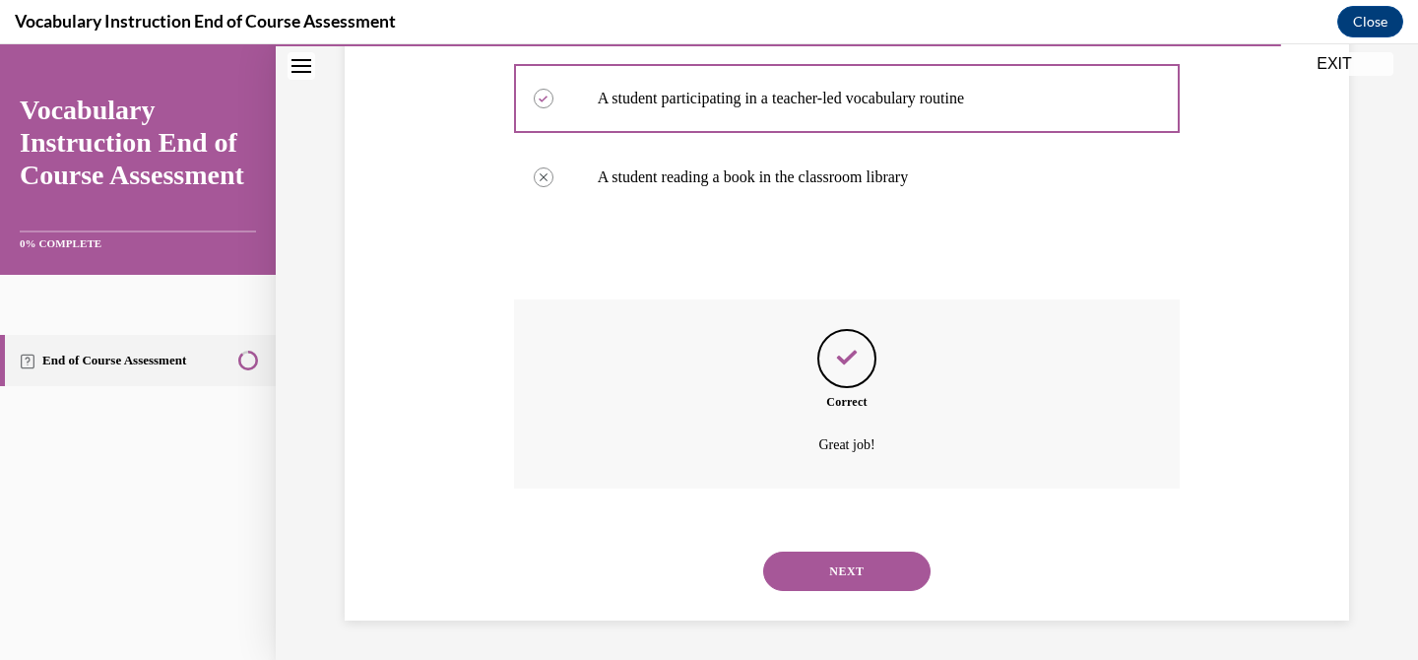
click at [871, 553] on button "NEXT" at bounding box center [846, 570] width 167 height 39
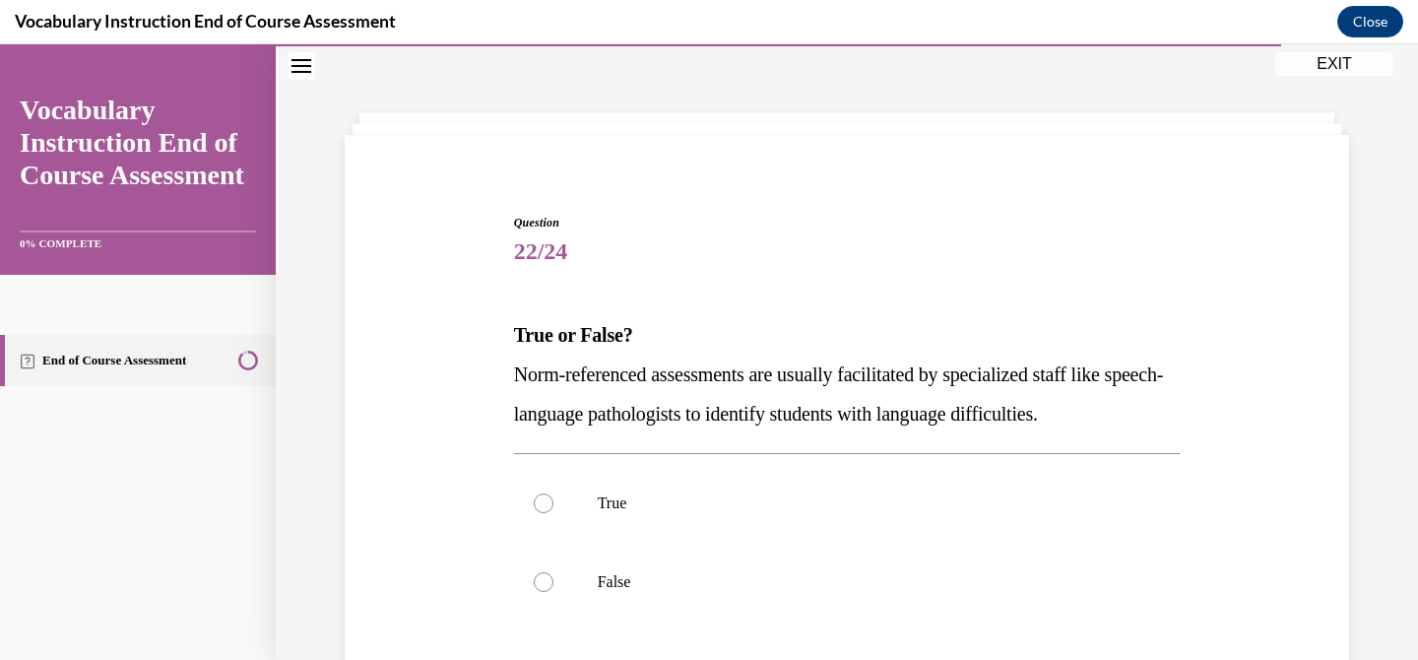
scroll to position [67, 0]
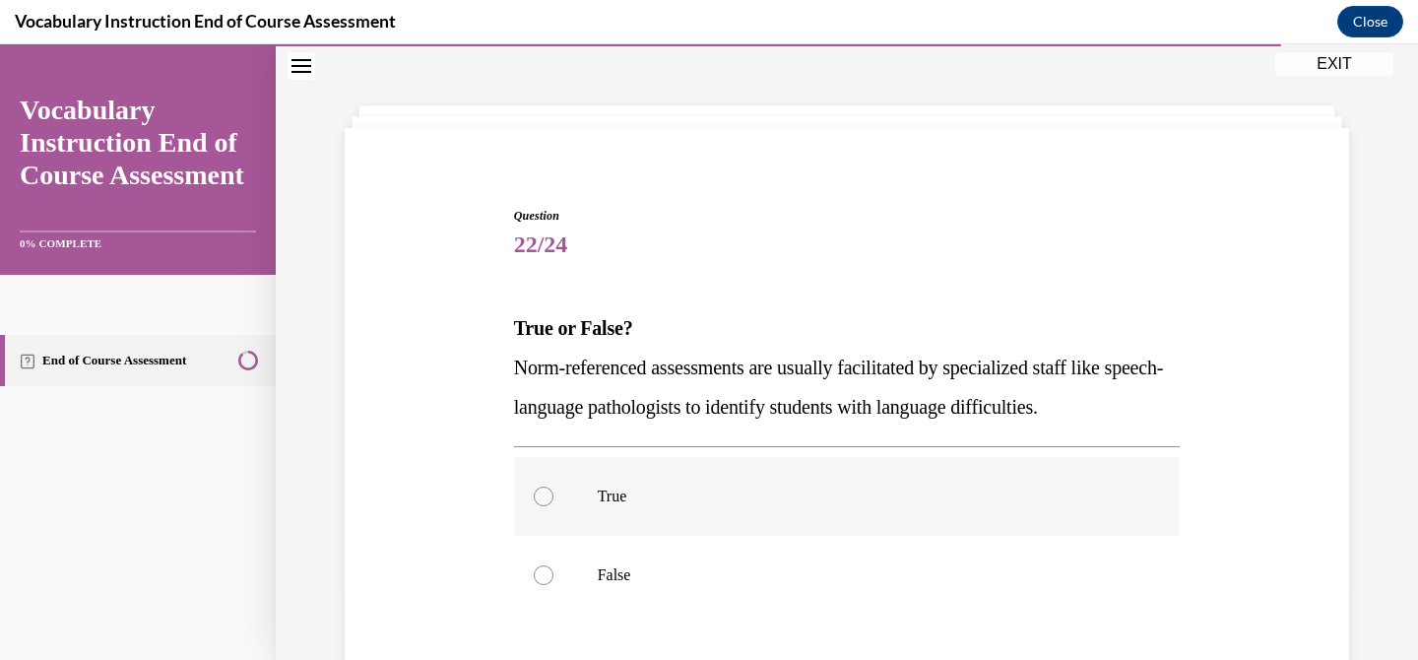
click at [835, 490] on p "True" at bounding box center [865, 496] width 534 height 20
click at [553, 490] on input "True" at bounding box center [544, 496] width 20 height 20
radio input "true"
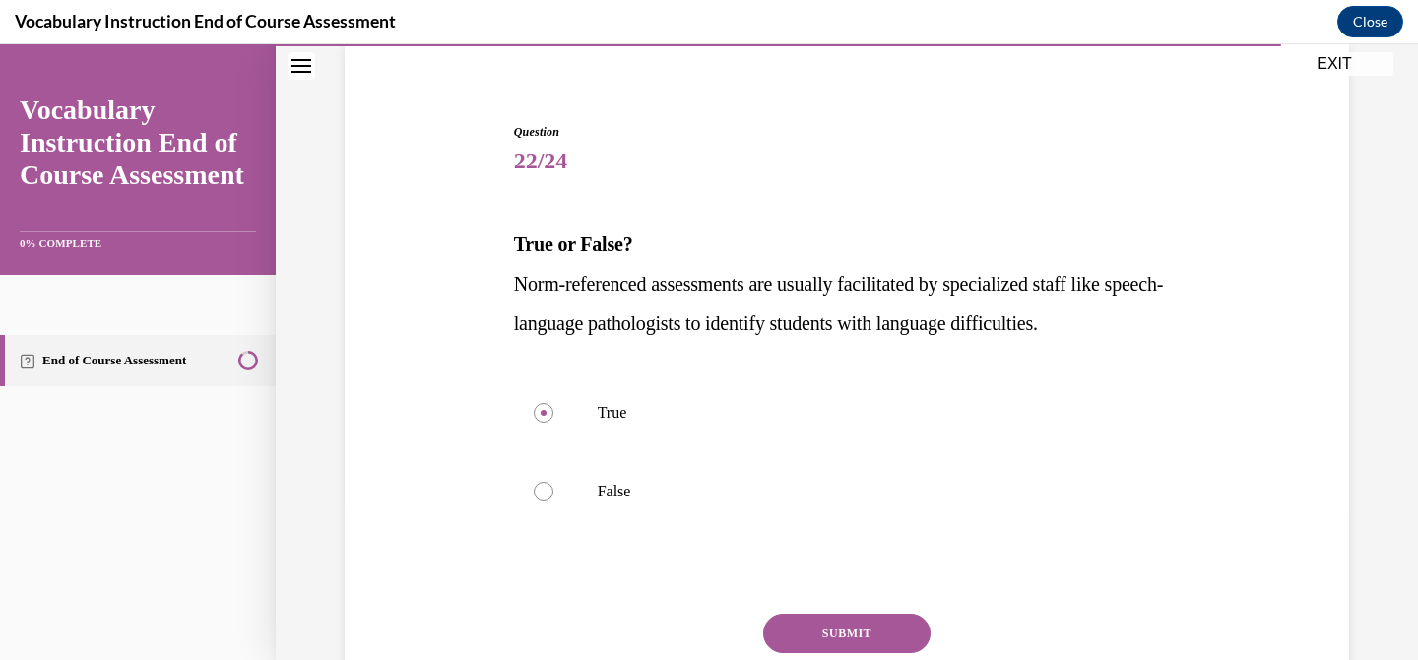
click at [831, 623] on button "SUBMIT" at bounding box center [846, 632] width 167 height 39
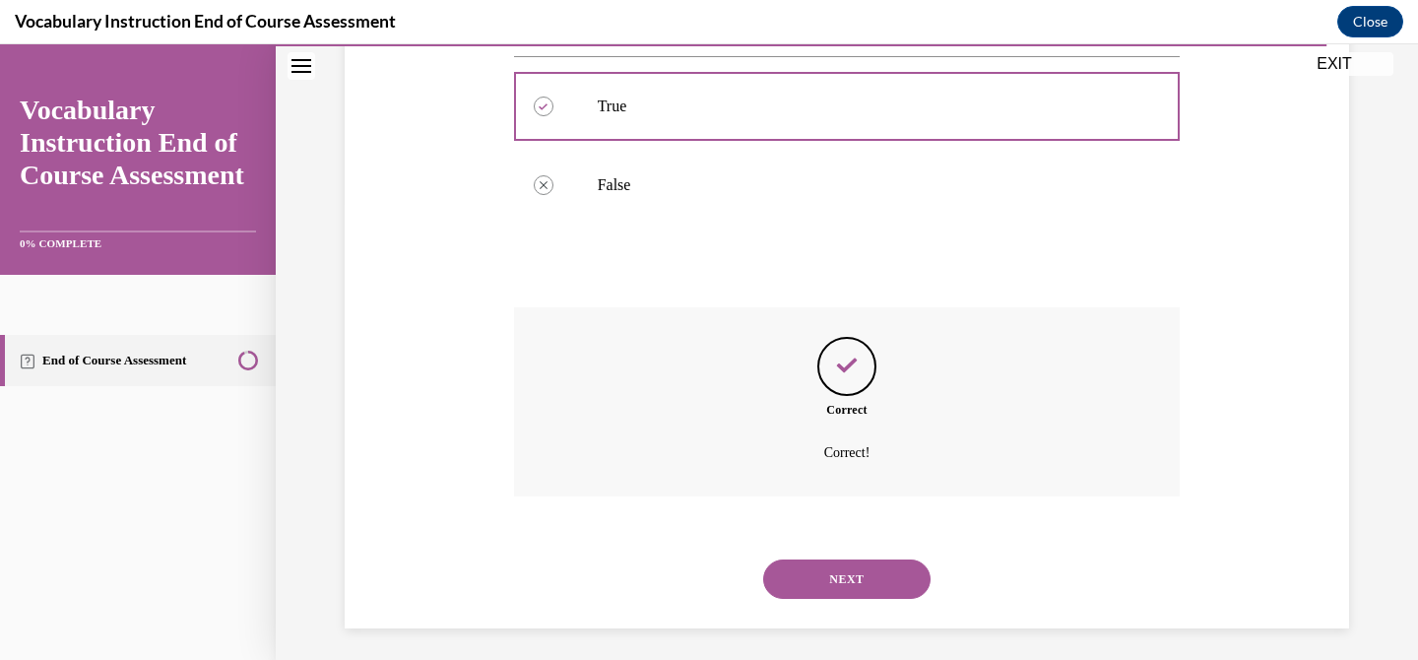
scroll to position [465, 0]
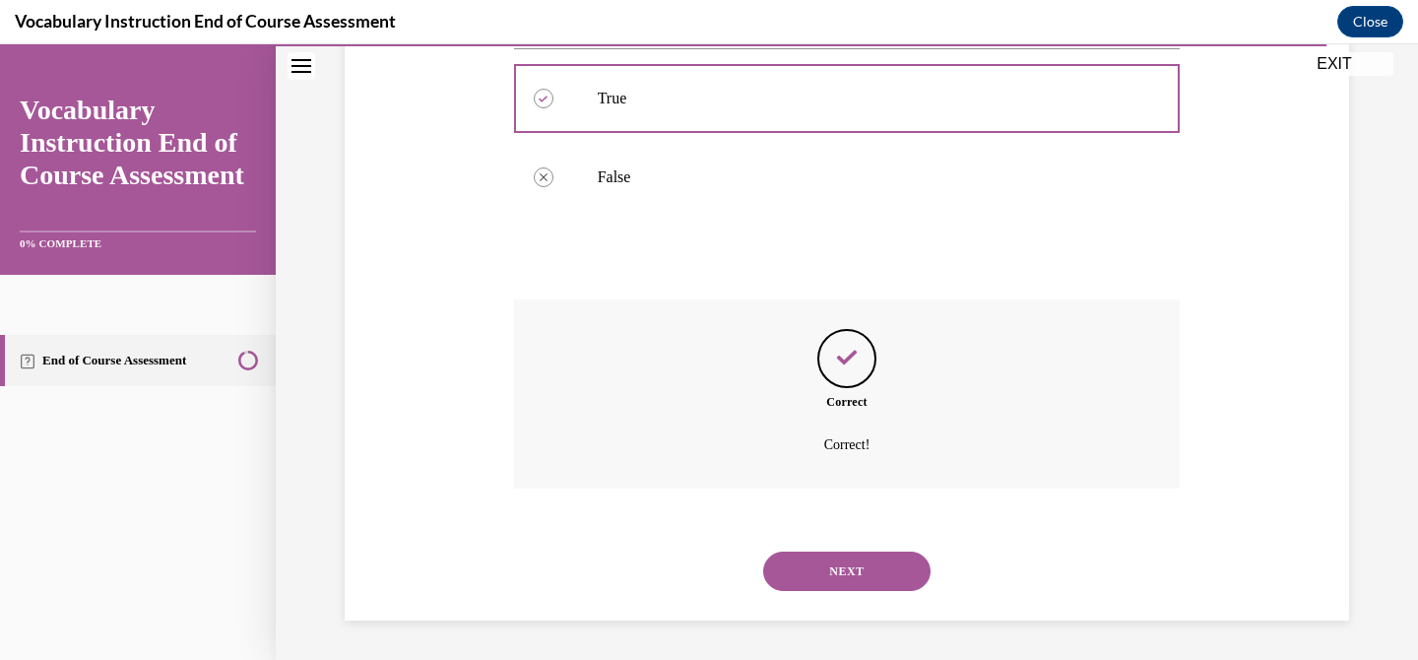
click at [844, 587] on button "NEXT" at bounding box center [846, 570] width 167 height 39
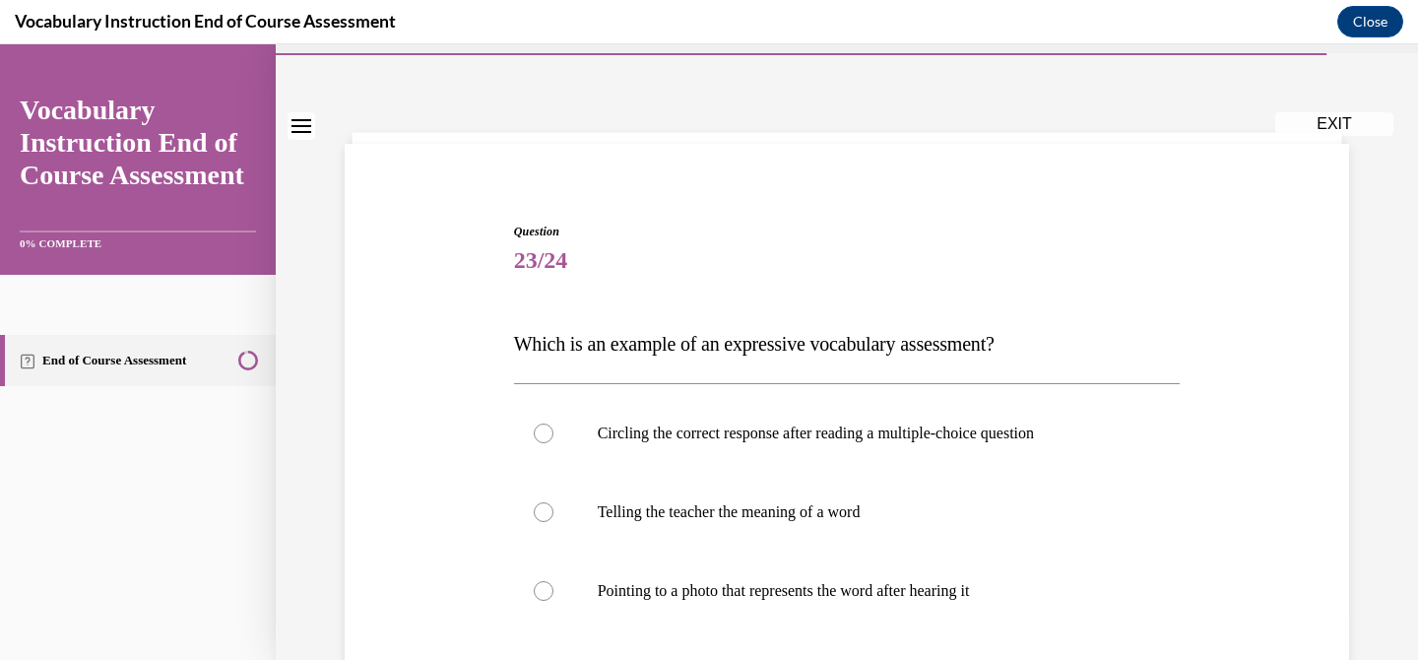
scroll to position [68, 0]
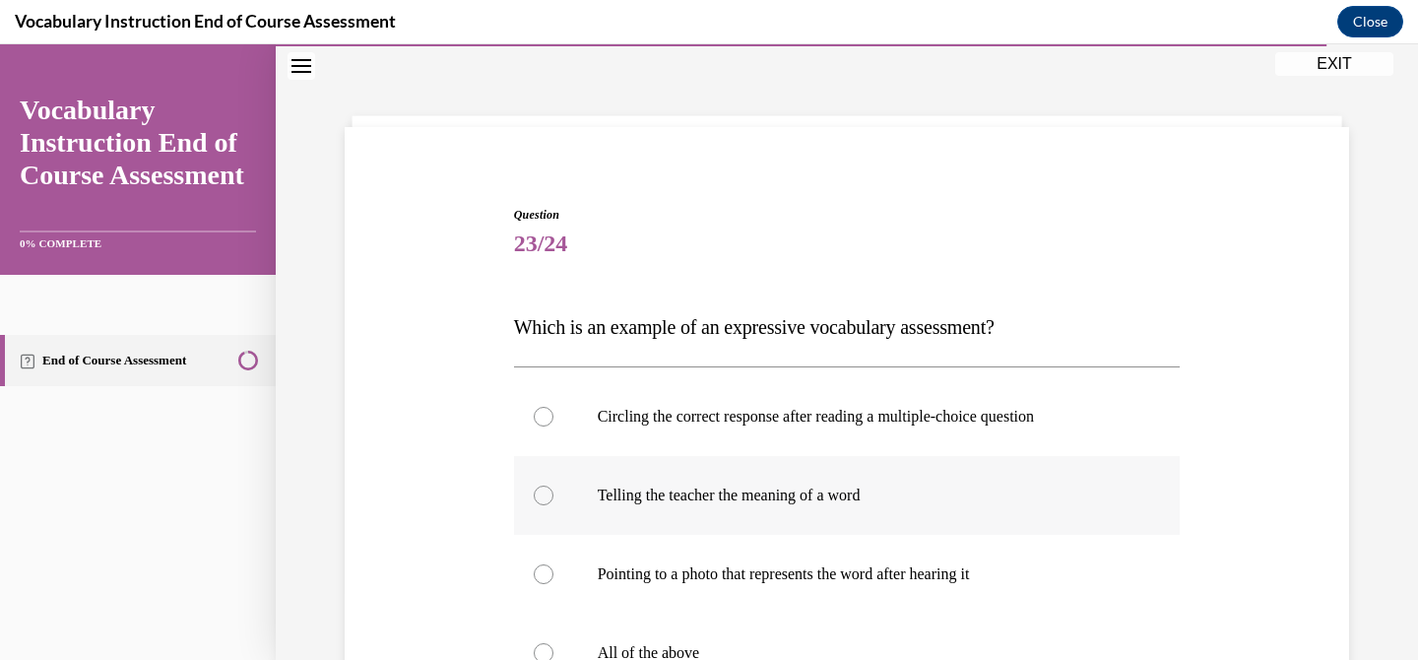
click at [977, 515] on label "Telling the teacher the meaning of a word" at bounding box center [847, 495] width 666 height 79
click at [553, 505] on input "Telling the teacher the meaning of a word" at bounding box center [544, 495] width 20 height 20
radio input "true"
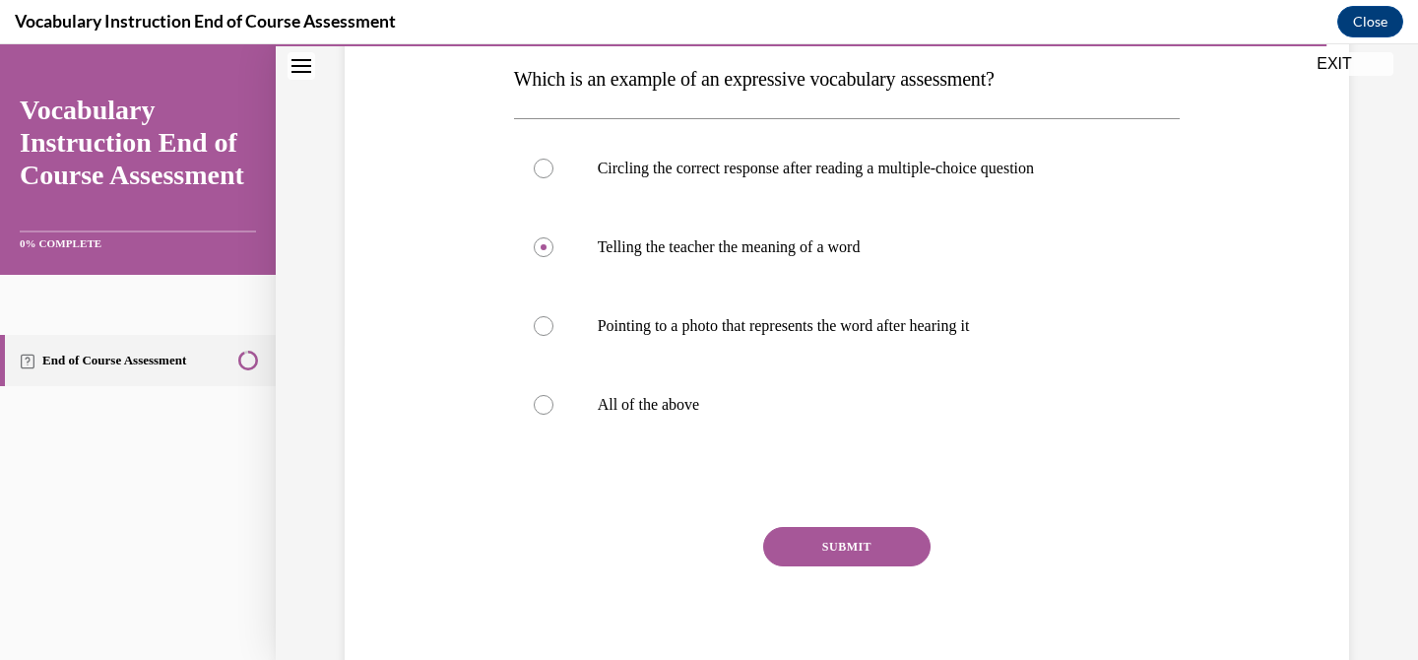
click at [889, 533] on button "SUBMIT" at bounding box center [846, 546] width 167 height 39
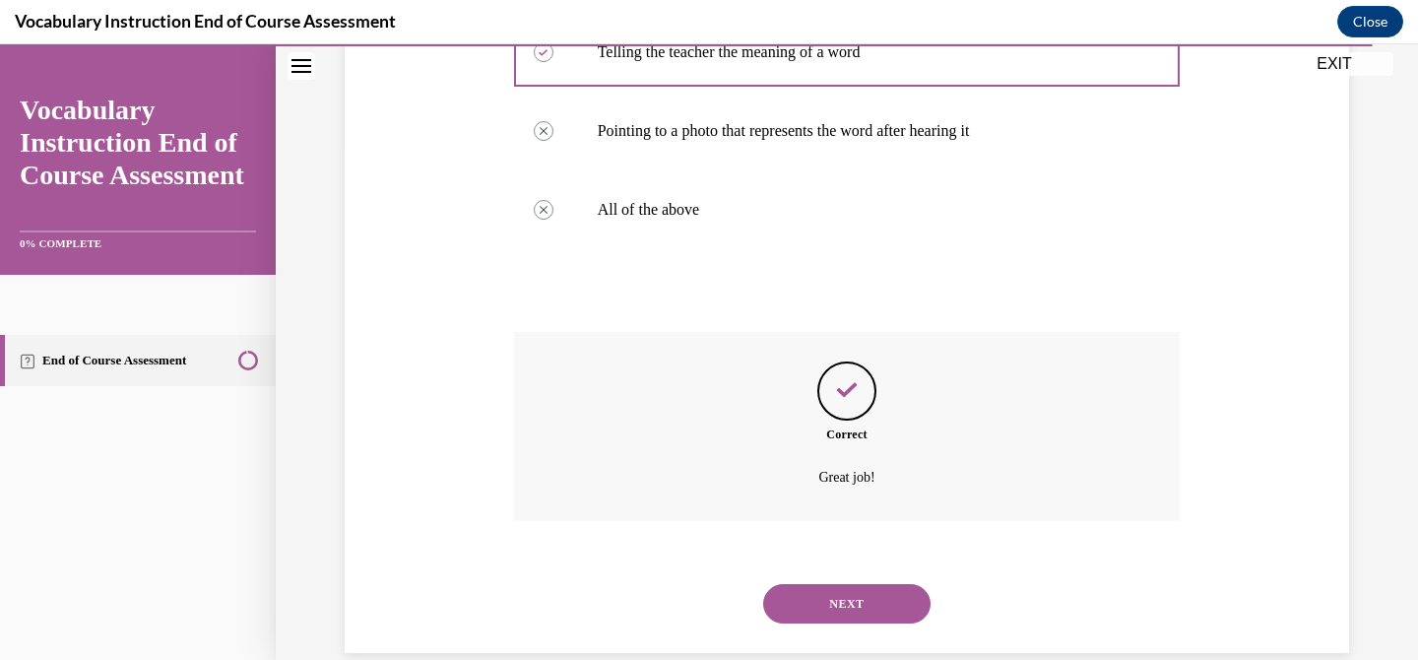
scroll to position [543, 0]
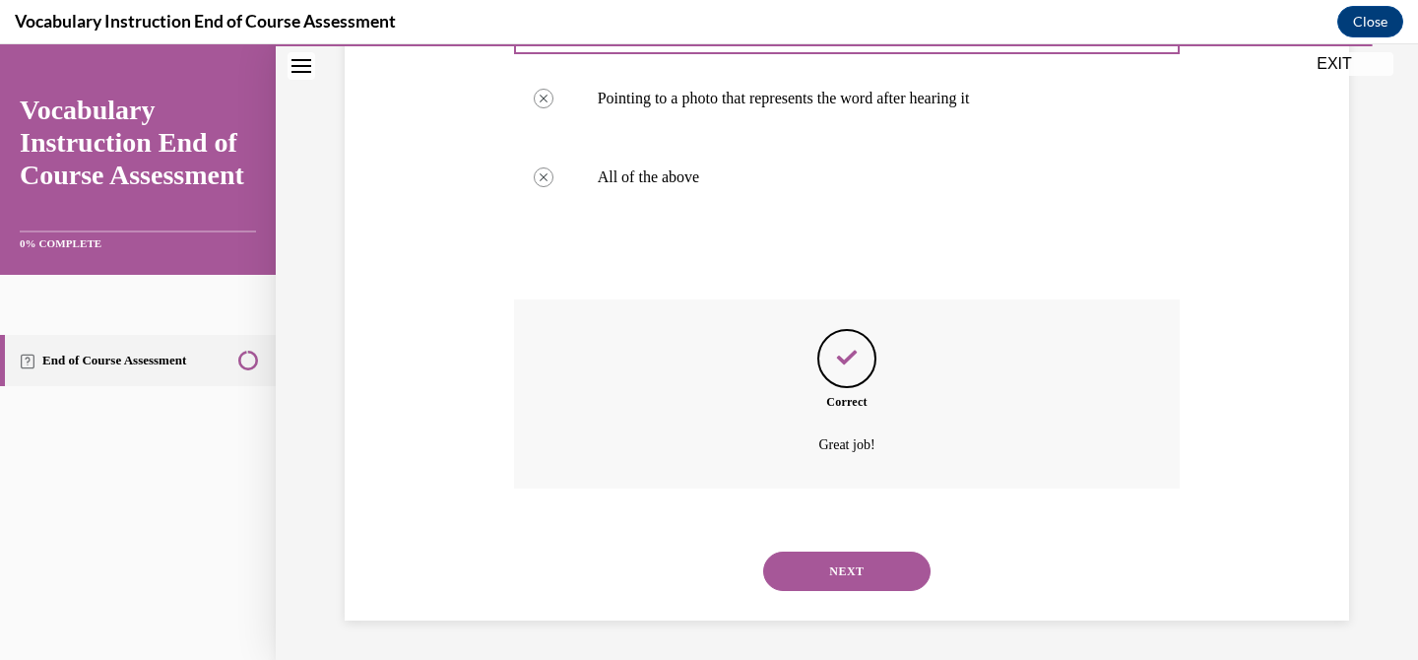
click at [896, 587] on button "NEXT" at bounding box center [846, 570] width 167 height 39
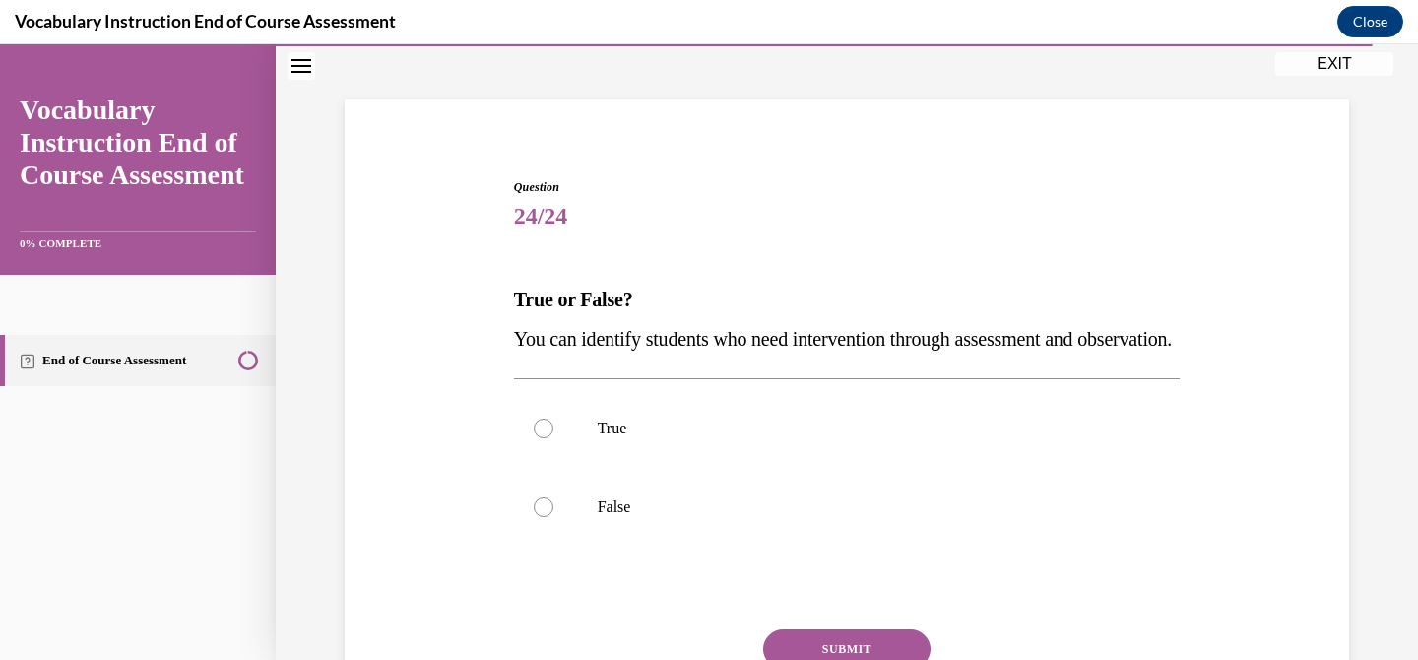
scroll to position [98, 0]
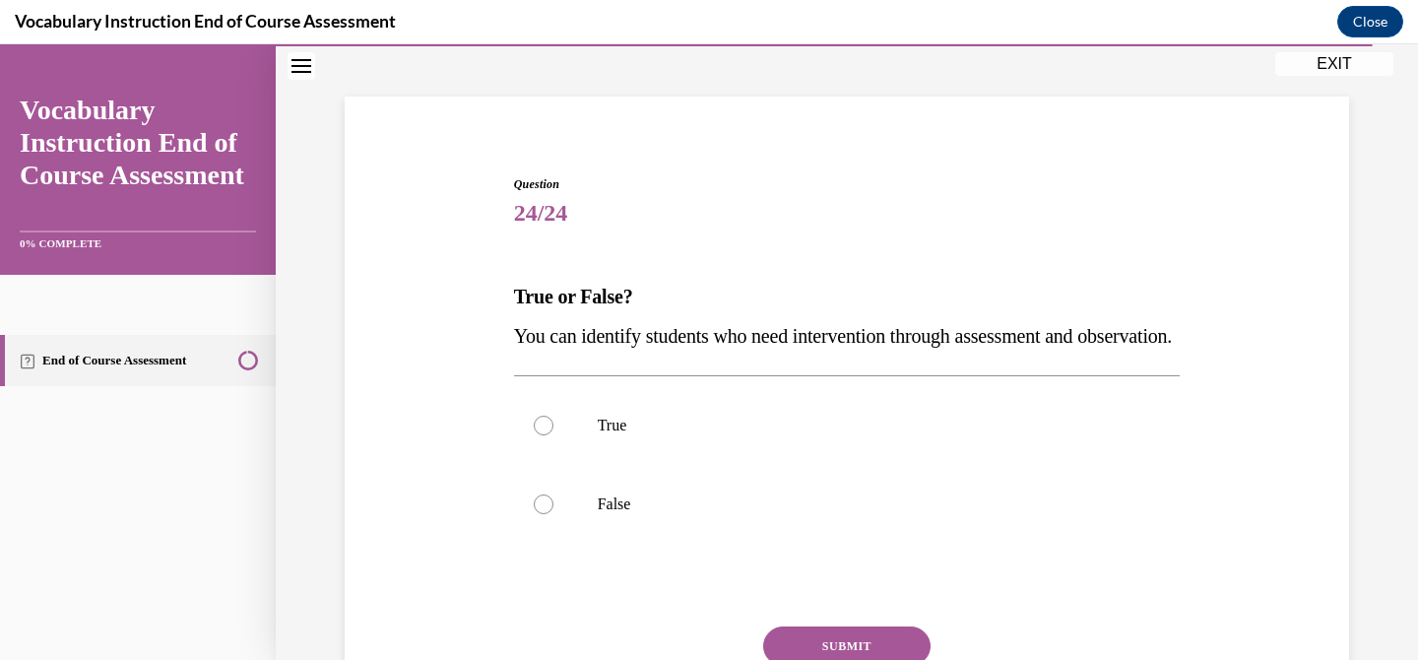
click at [970, 445] on label "True" at bounding box center [847, 425] width 666 height 79
click at [553, 435] on input "True" at bounding box center [544, 425] width 20 height 20
radio input "true"
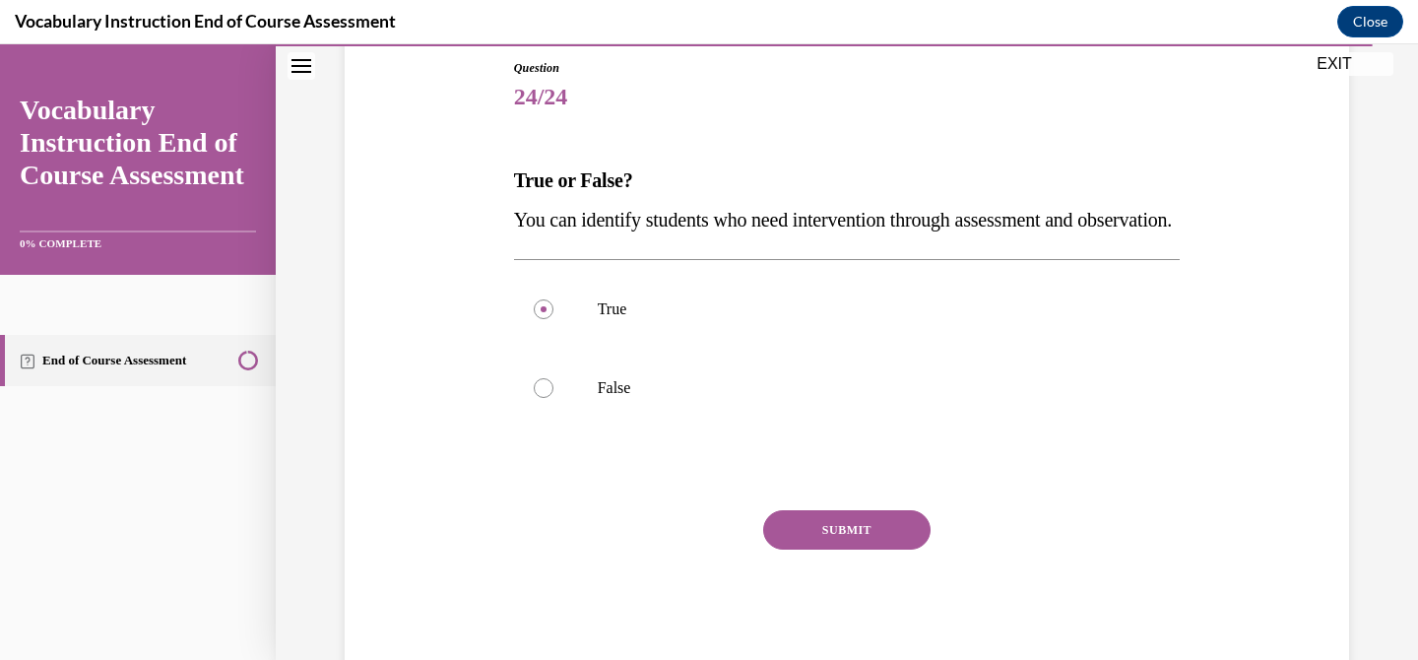
scroll to position [219, 0]
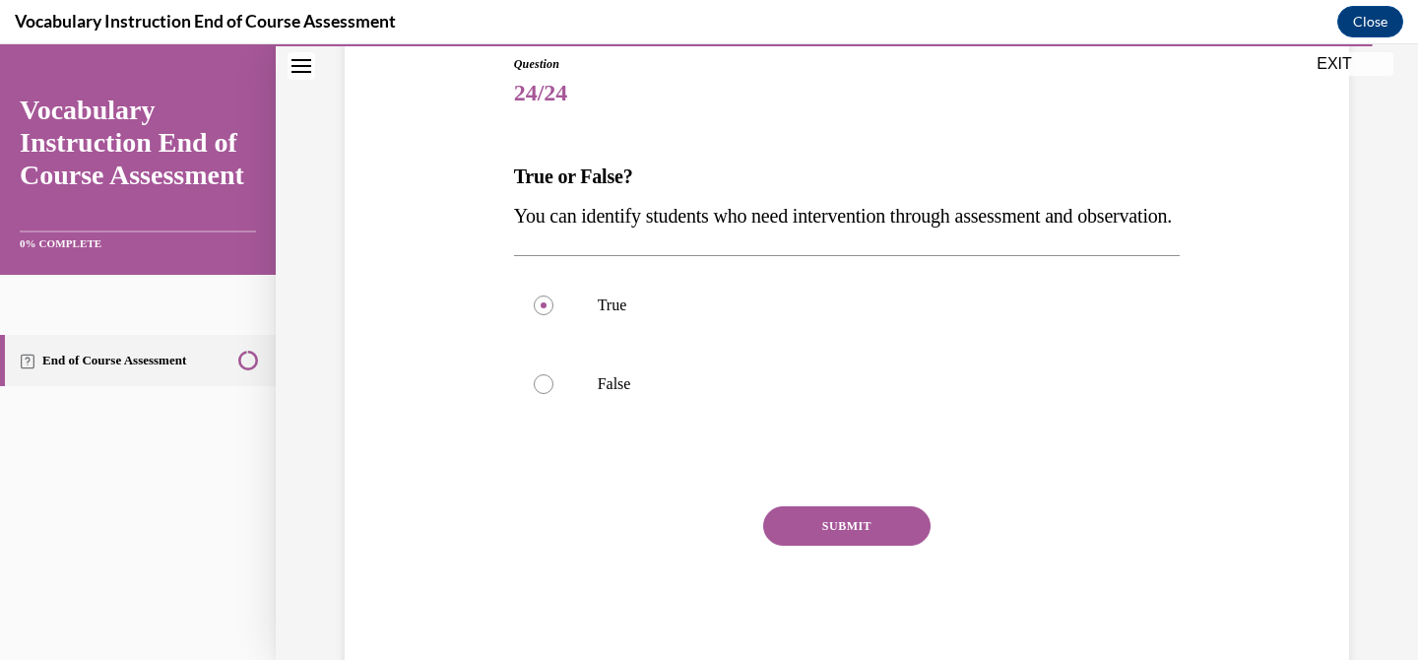
click at [885, 545] on button "SUBMIT" at bounding box center [846, 525] width 167 height 39
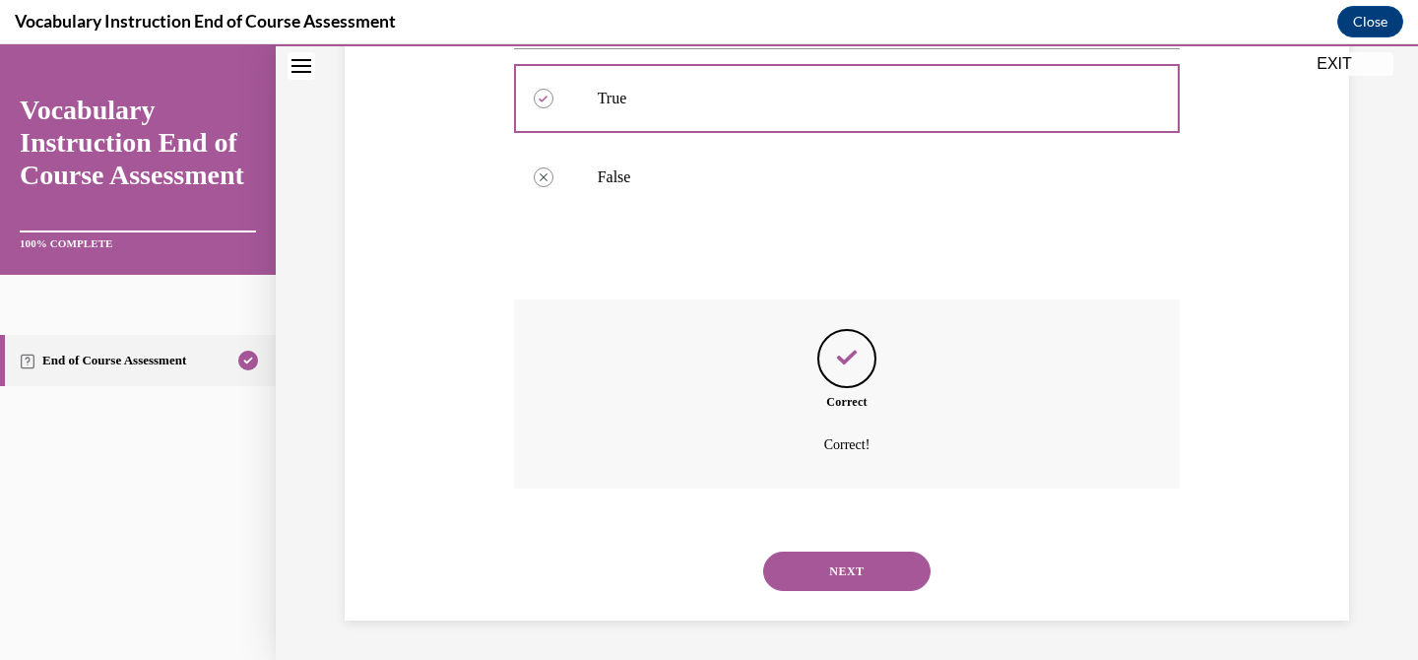
scroll to position [465, 0]
click at [885, 557] on button "NEXT" at bounding box center [846, 570] width 167 height 39
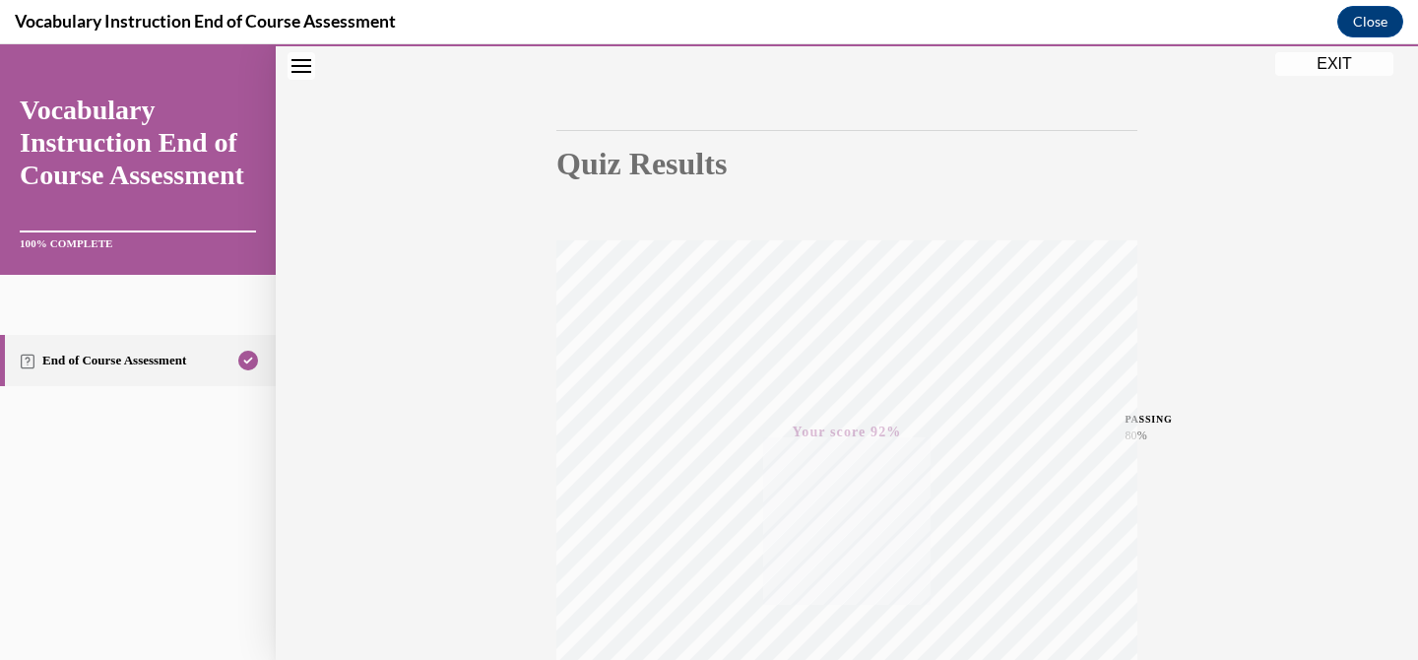
scroll to position [72, 0]
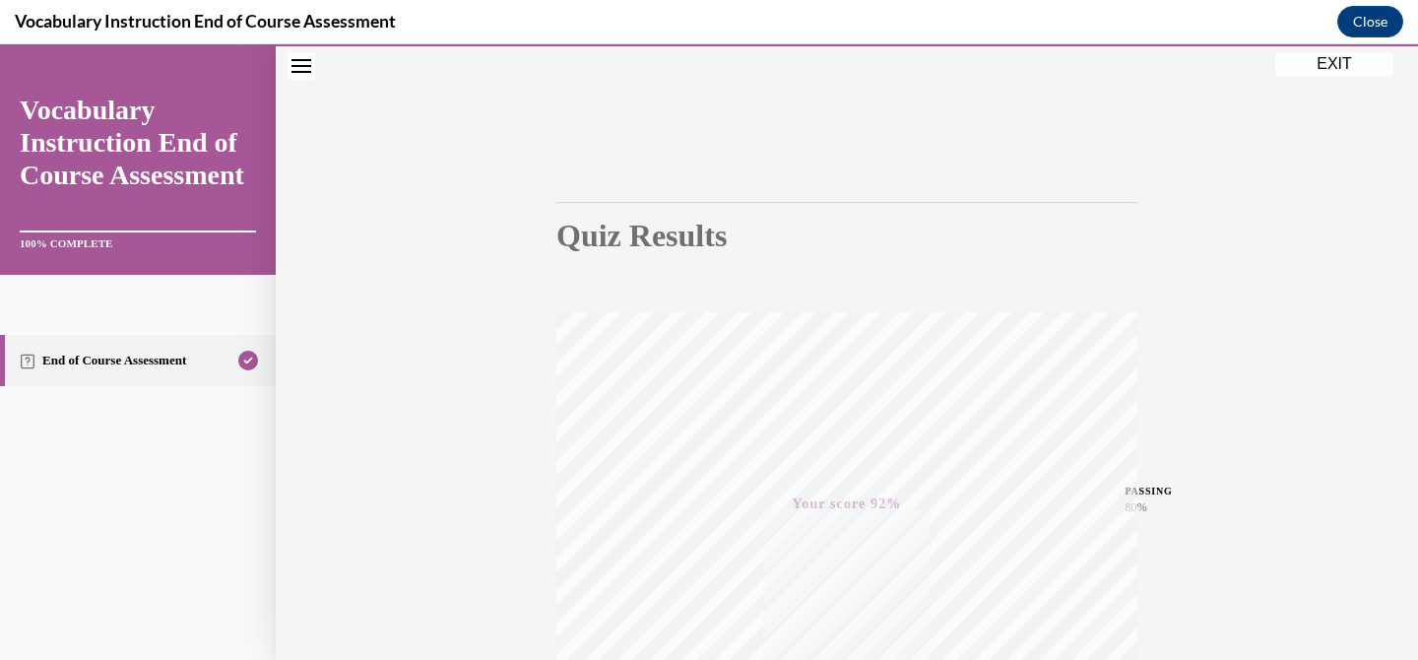
click at [1314, 65] on button "EXIT" at bounding box center [1334, 64] width 118 height 24
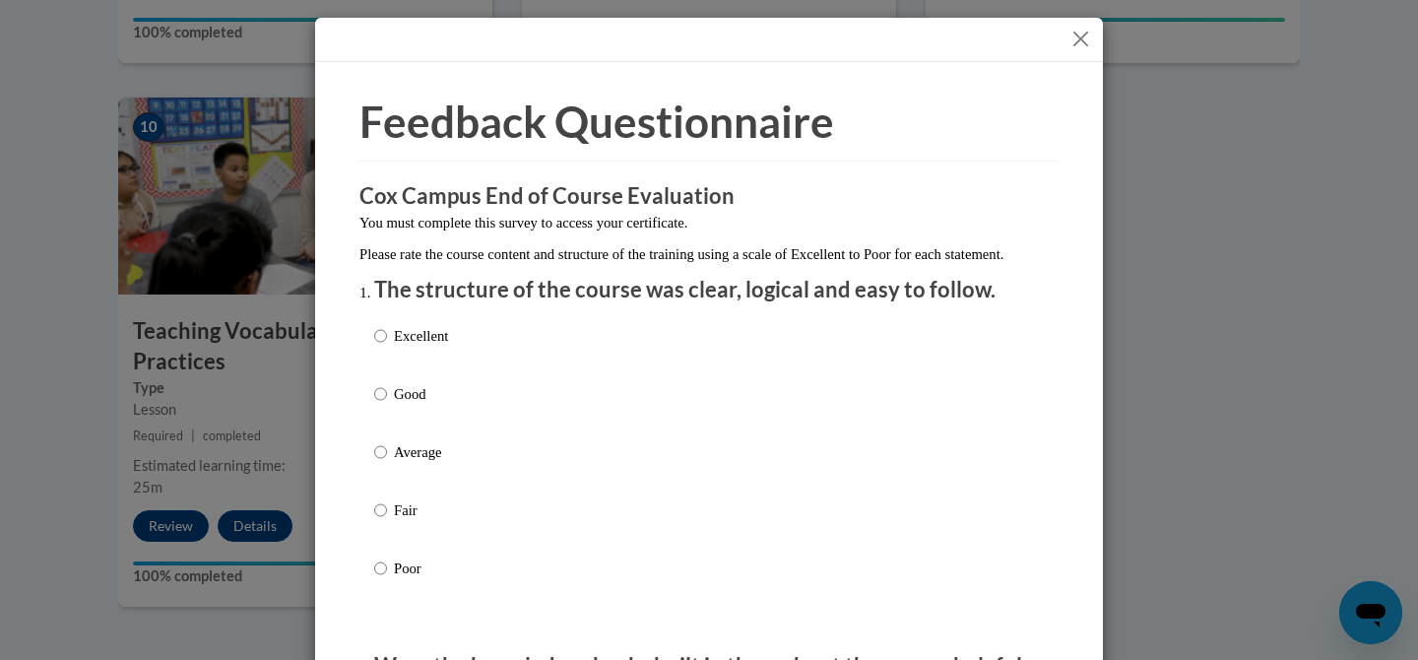
click at [799, 347] on div "Excellent Good Average Fair Poor" at bounding box center [708, 475] width 669 height 321
click at [417, 347] on p "Excellent" at bounding box center [421, 336] width 54 height 22
click at [387, 347] on input "Excellent" at bounding box center [380, 336] width 13 height 22
radio input "true"
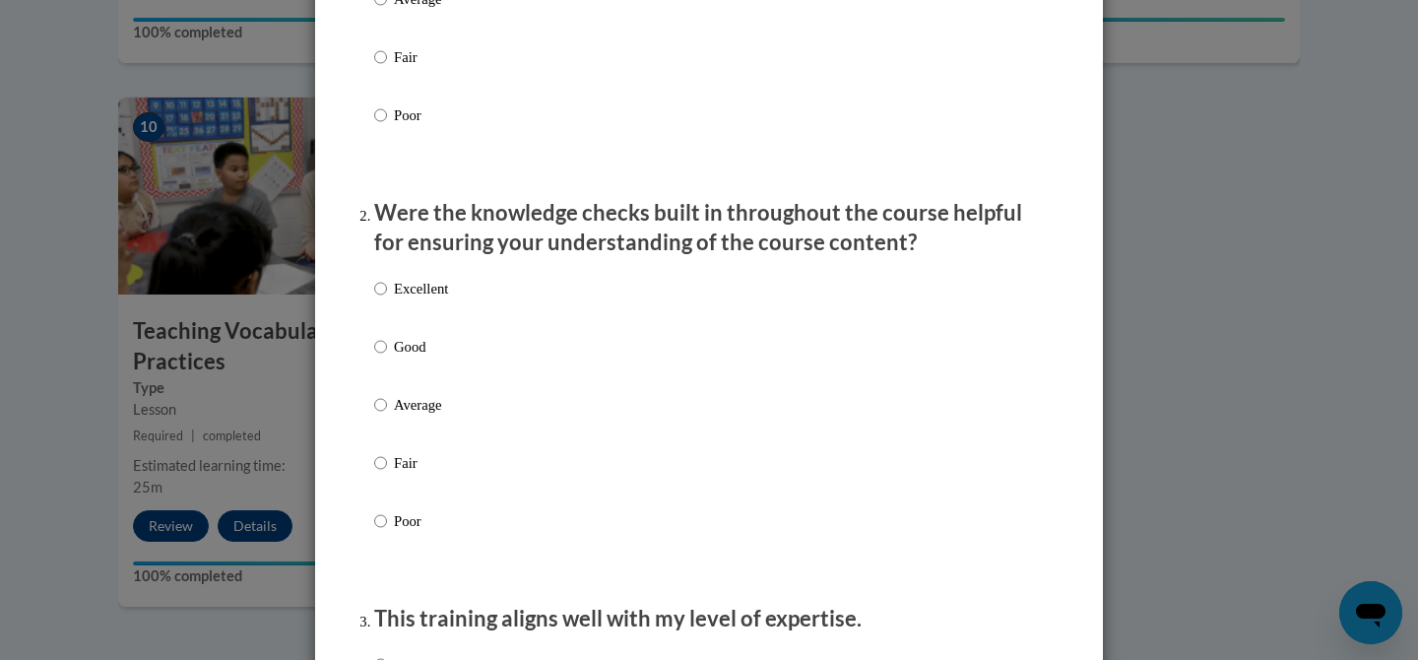
scroll to position [458, 0]
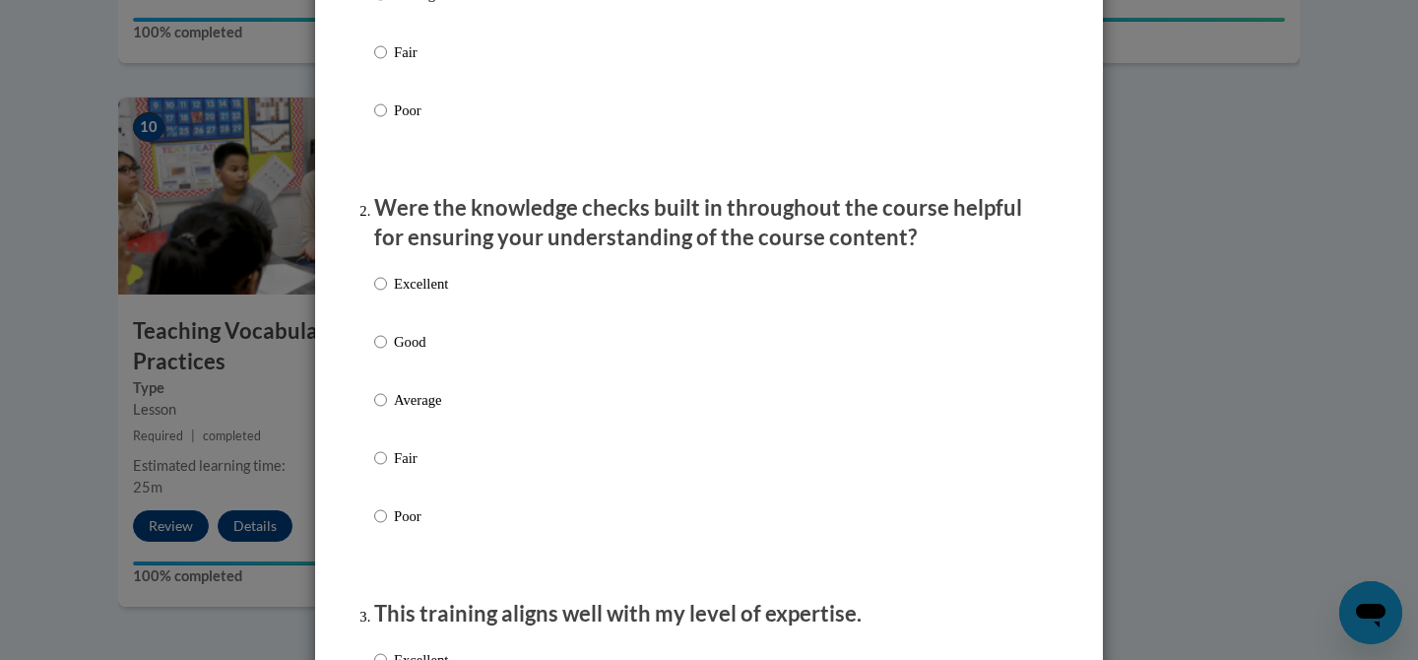
click at [428, 294] on p "Excellent" at bounding box center [421, 284] width 54 height 22
click at [387, 294] on input "Excellent" at bounding box center [380, 284] width 13 height 22
radio input "true"
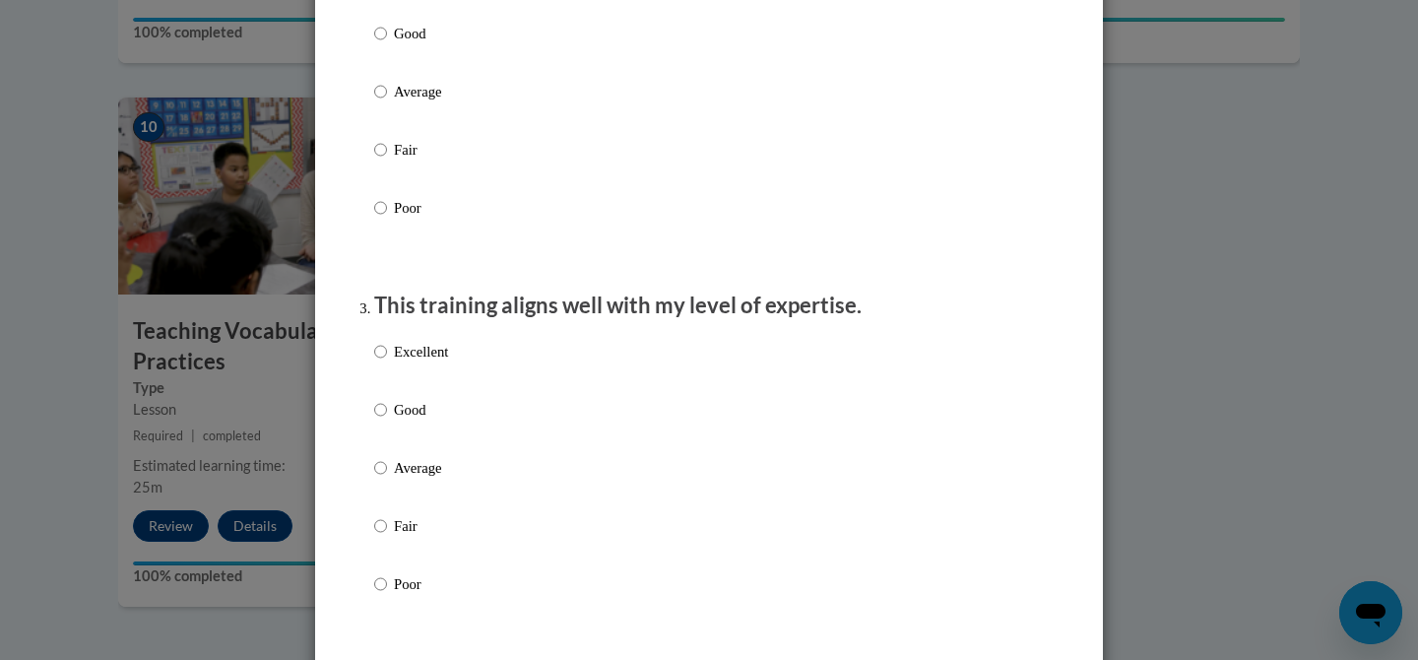
scroll to position [773, 0]
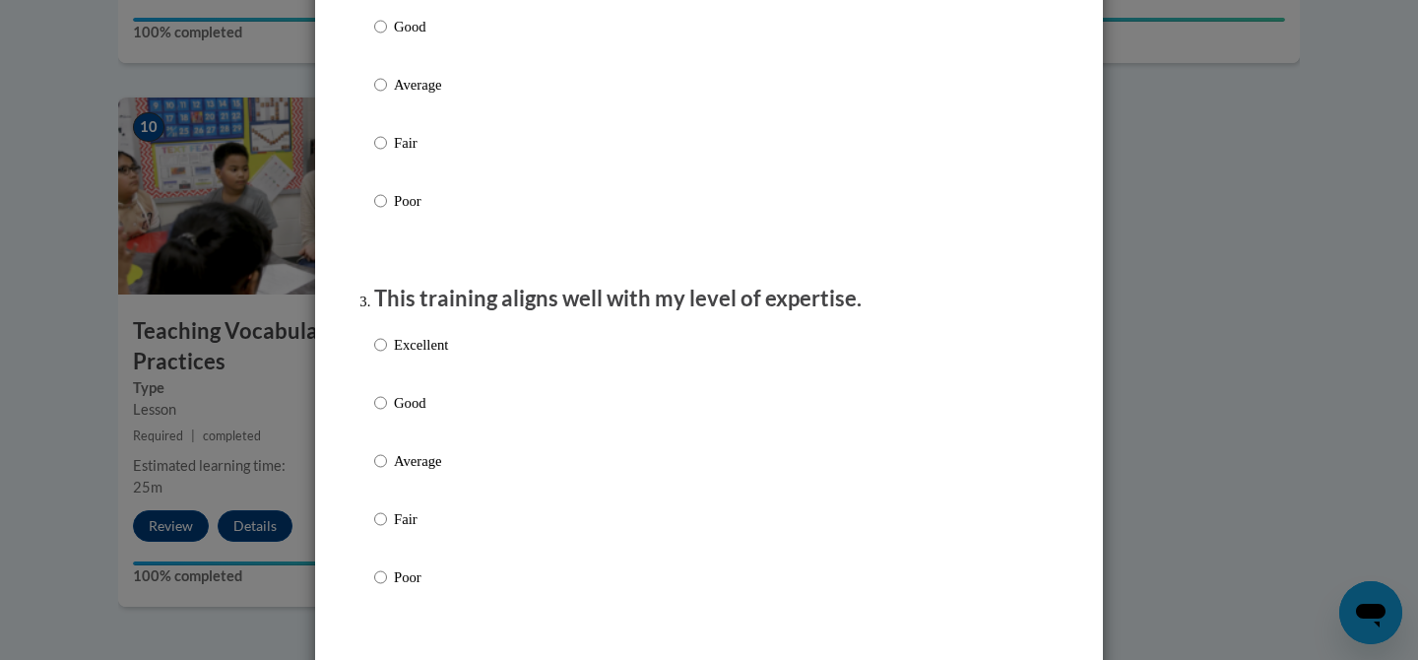
click at [425, 355] on p "Excellent" at bounding box center [421, 345] width 54 height 22
click at [387, 355] on input "Excellent" at bounding box center [380, 345] width 13 height 22
radio input "true"
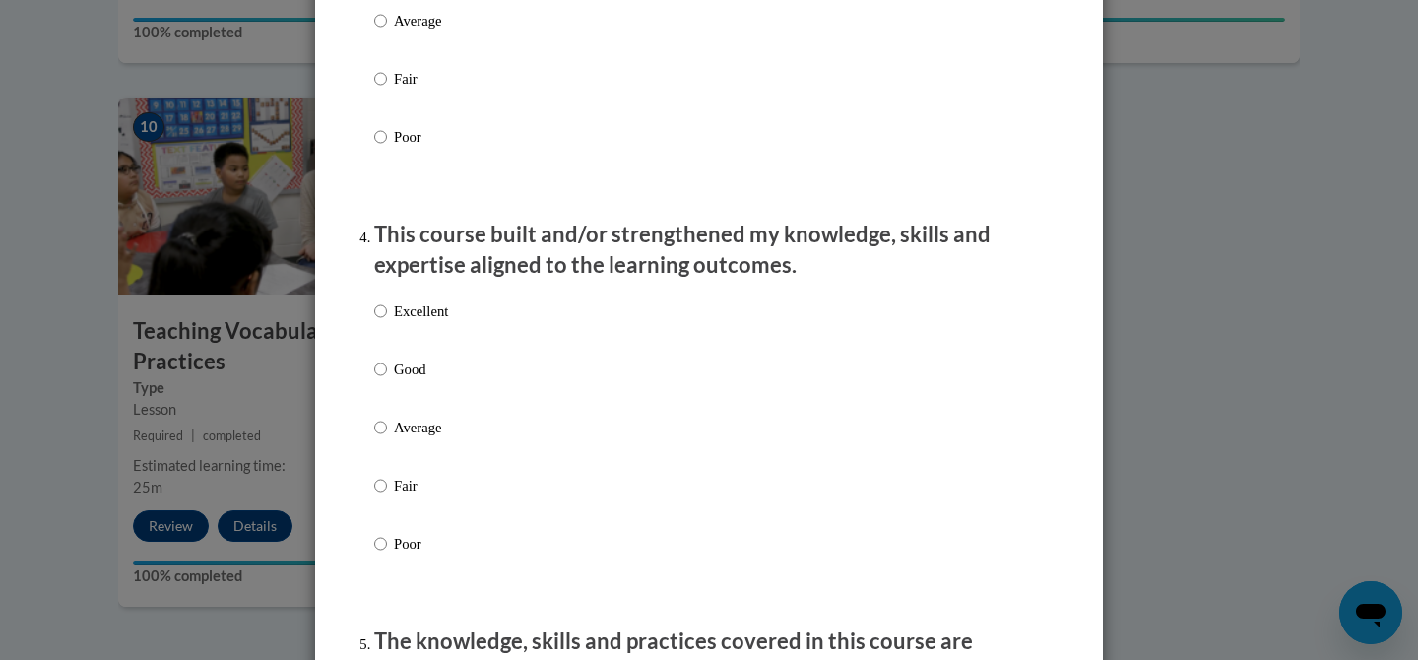
scroll to position [1231, 0]
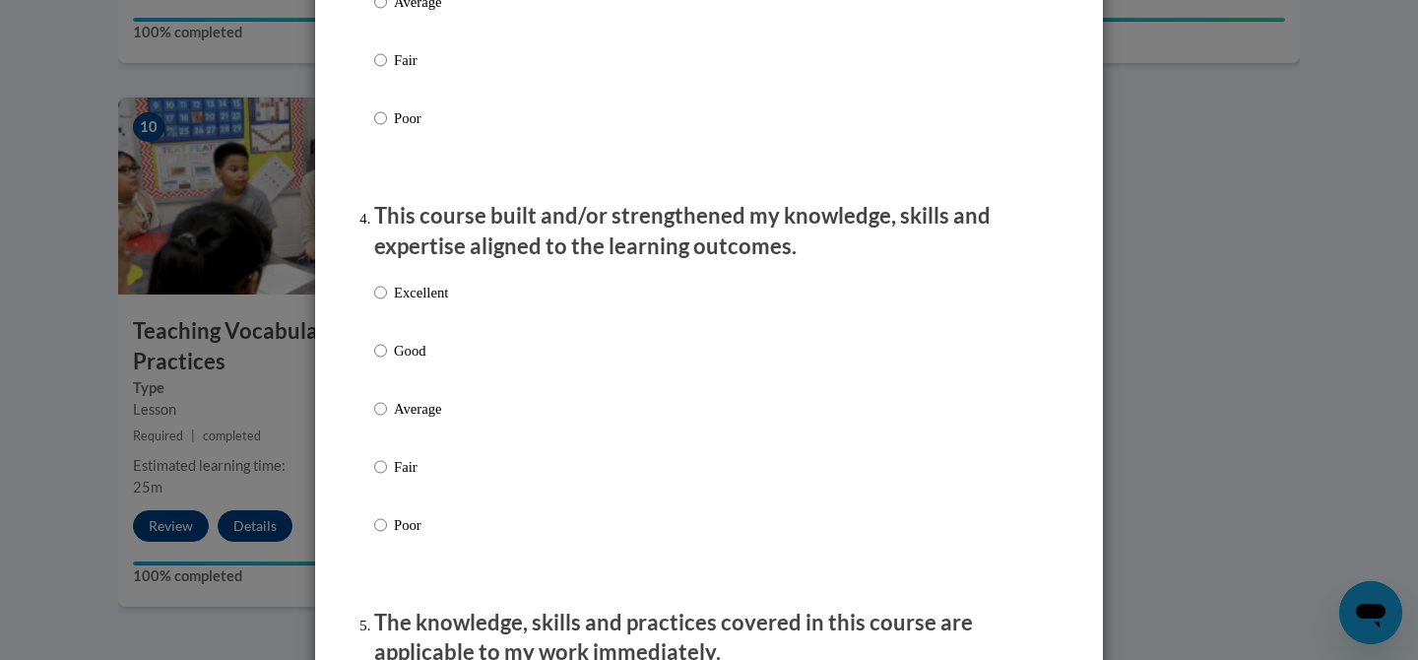
click at [428, 303] on p "Excellent" at bounding box center [421, 293] width 54 height 22
click at [387, 303] on input "Excellent" at bounding box center [380, 293] width 13 height 22
radio input "true"
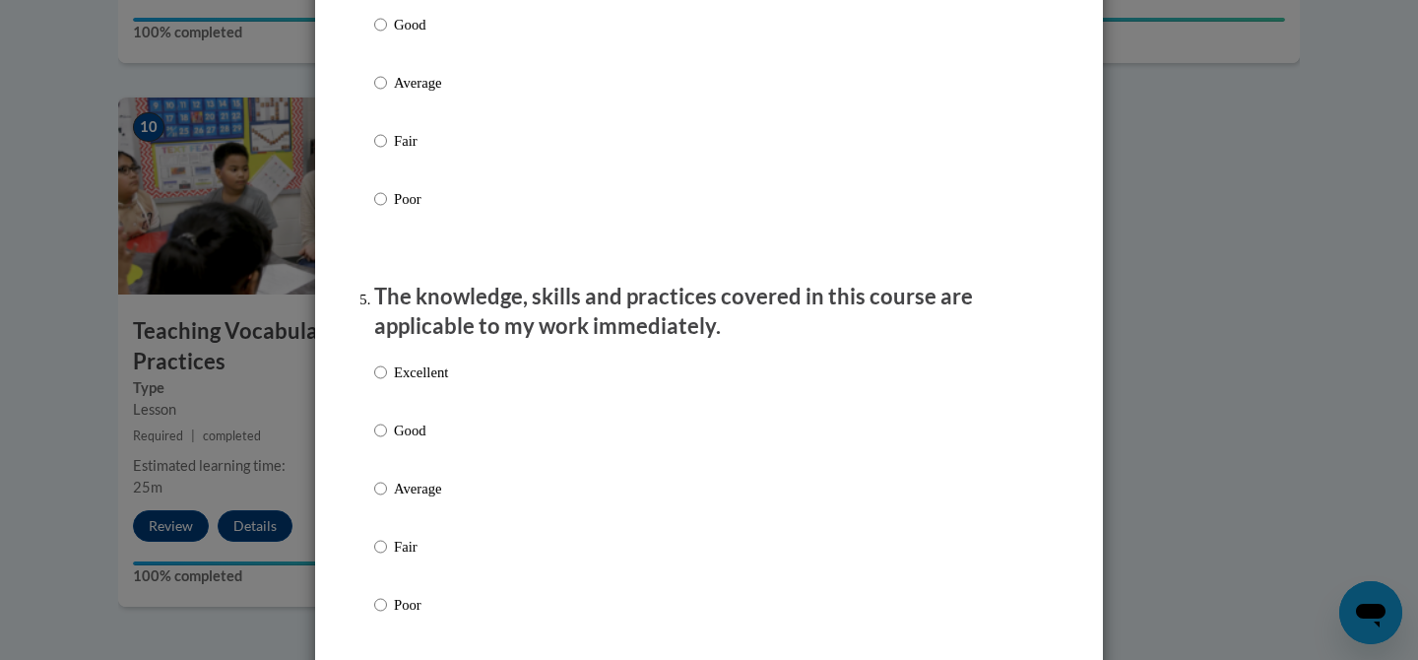
scroll to position [1584, 0]
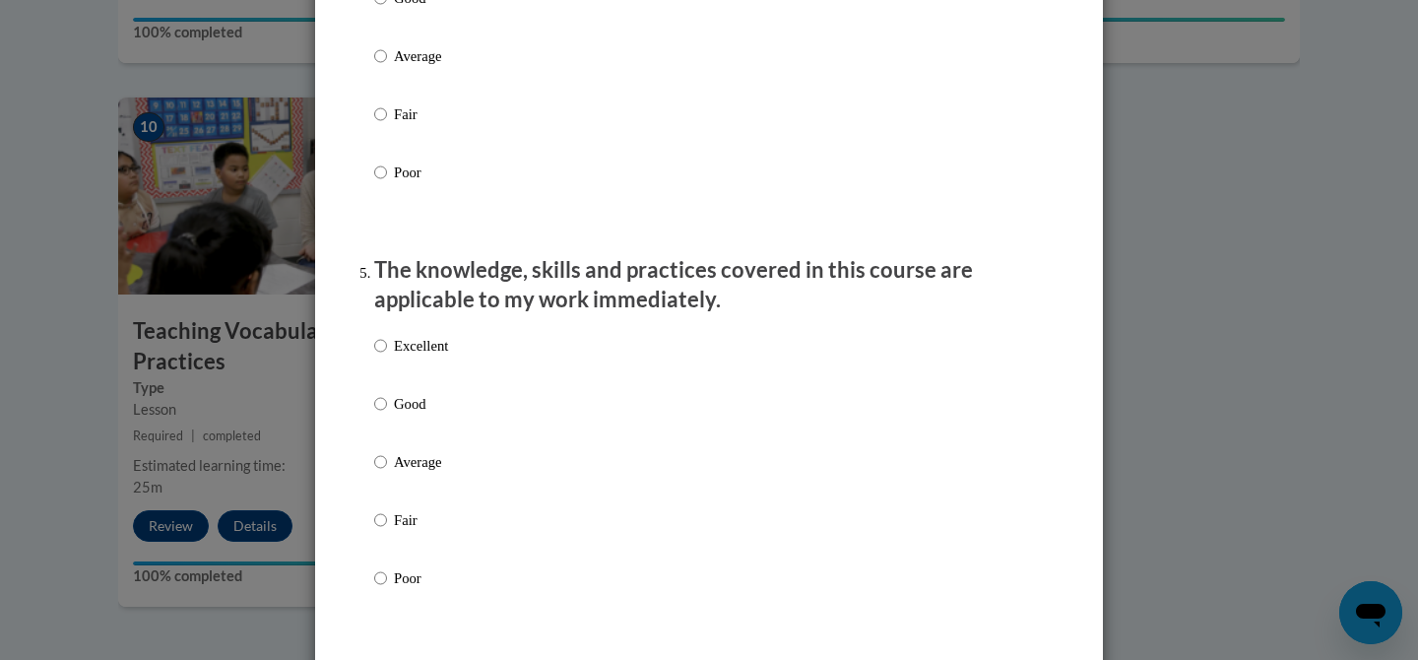
click at [420, 356] on p "Excellent" at bounding box center [421, 346] width 54 height 22
click at [387, 356] on input "Excellent" at bounding box center [380, 346] width 13 height 22
radio input "true"
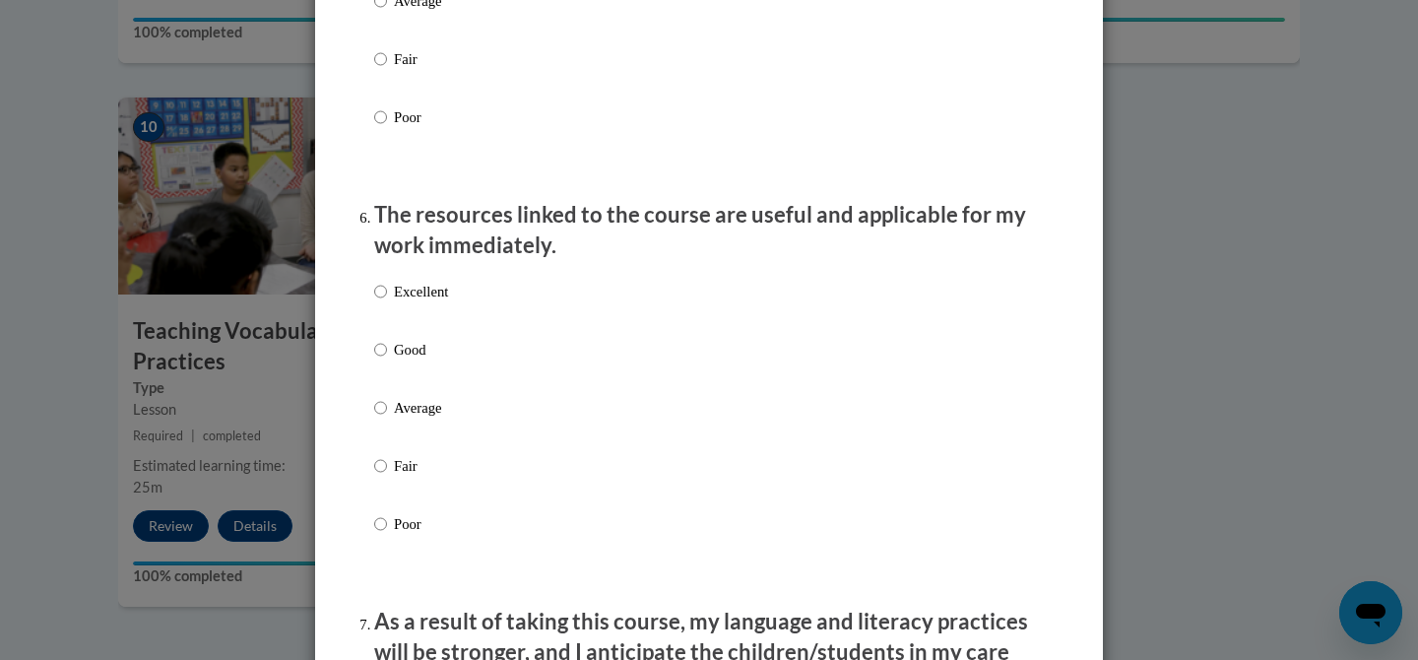
scroll to position [2049, 0]
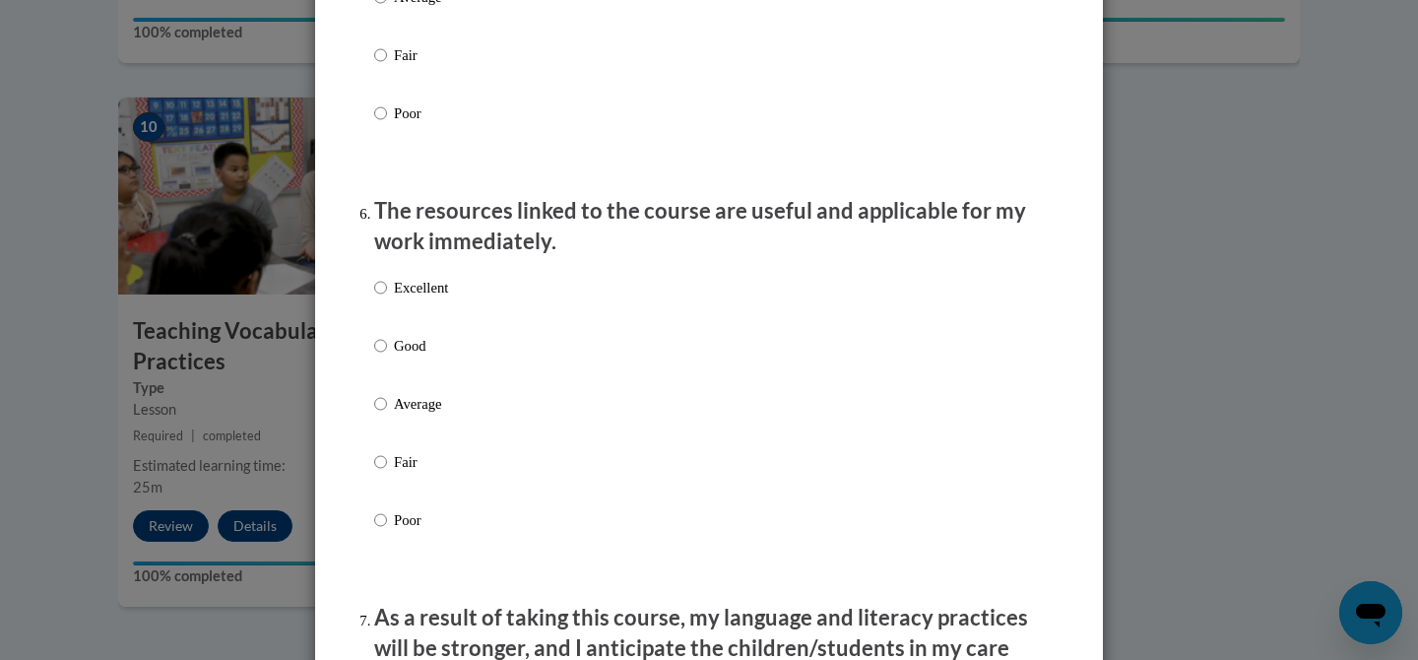
click at [432, 328] on label "Excellent" at bounding box center [411, 303] width 74 height 53
click at [387, 298] on input "Excellent" at bounding box center [380, 288] width 13 height 22
radio input "true"
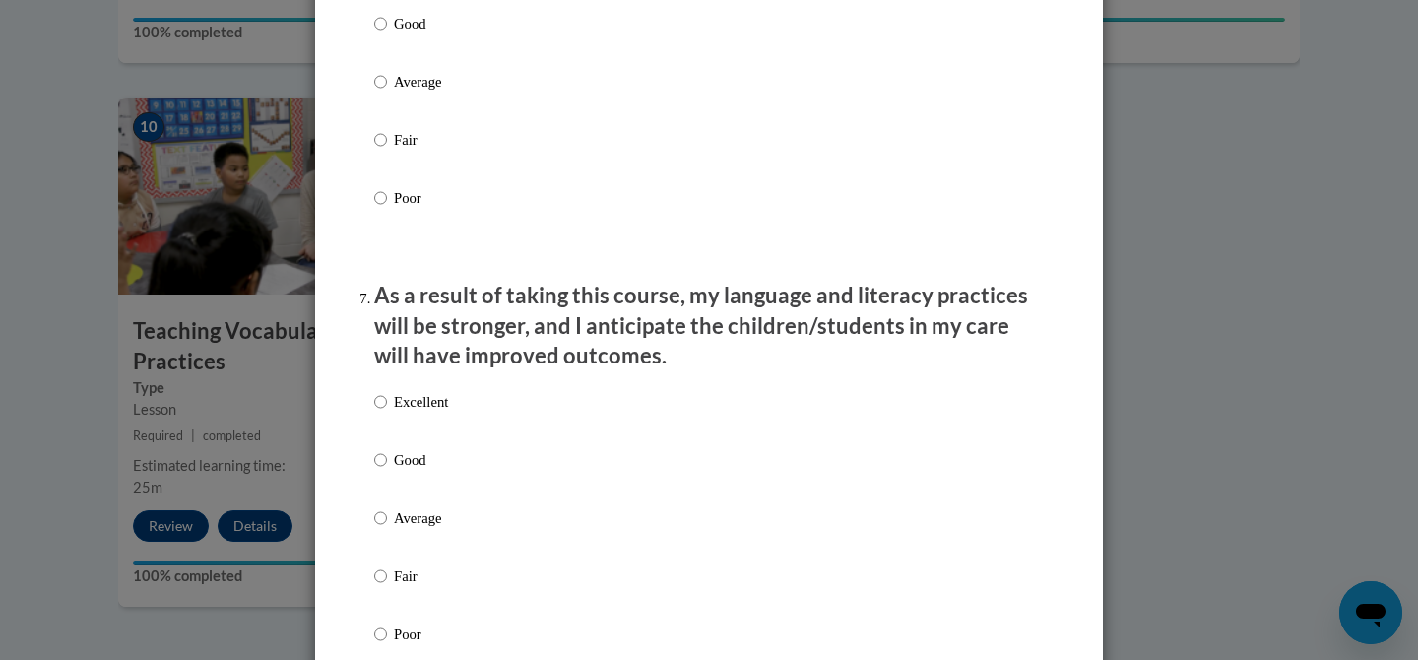
scroll to position [2397, 0]
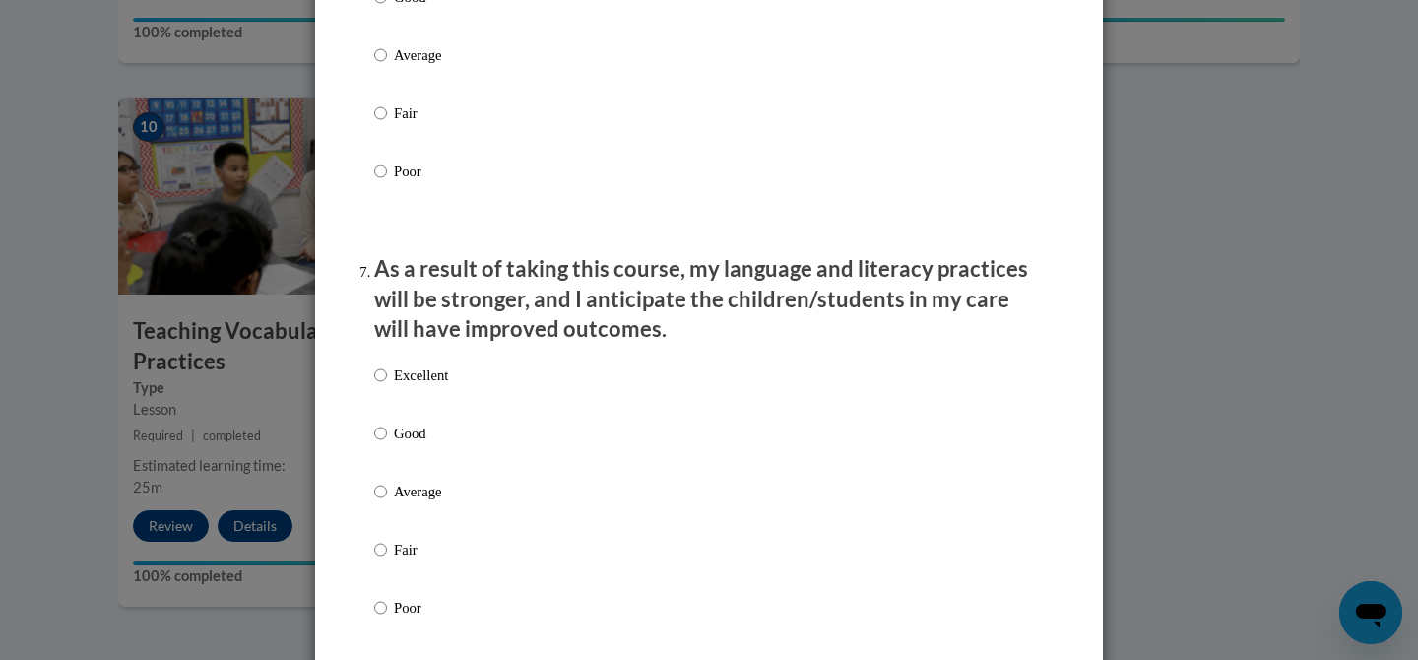
click at [415, 386] on p "Excellent" at bounding box center [421, 375] width 54 height 22
click at [387, 386] on input "Excellent" at bounding box center [380, 375] width 13 height 22
radio input "true"
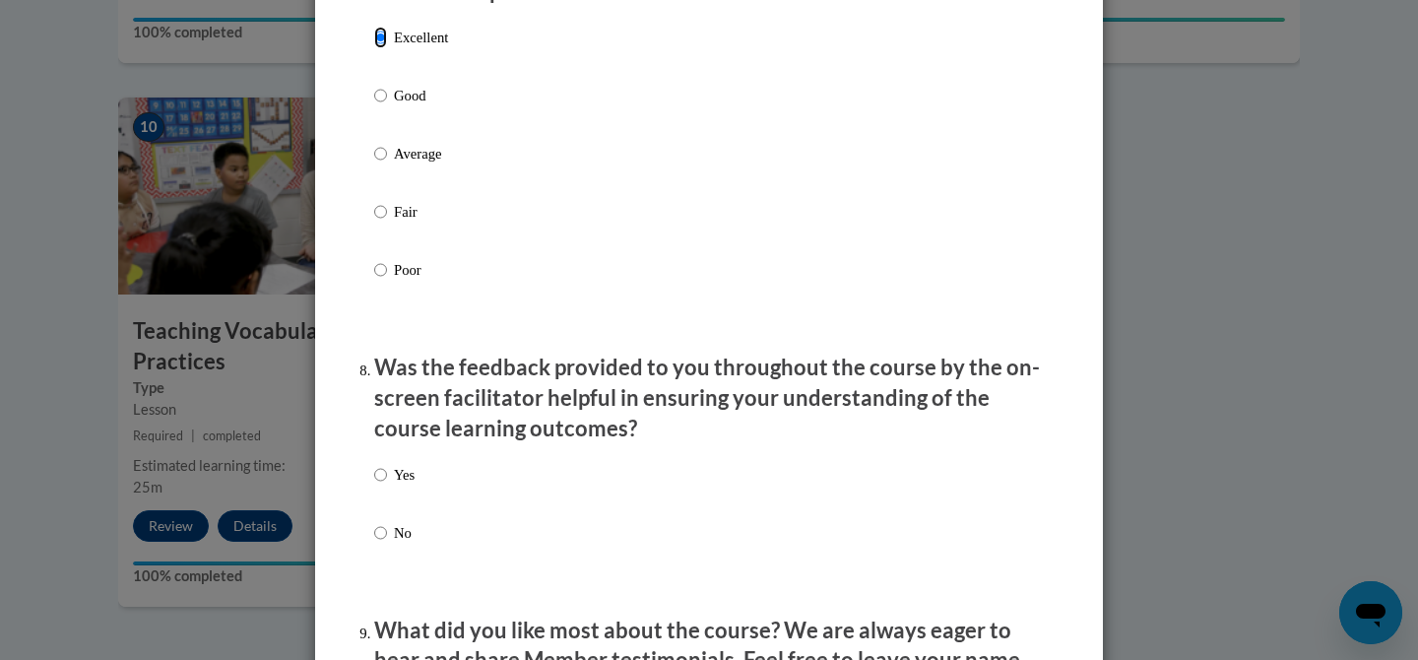
scroll to position [2747, 0]
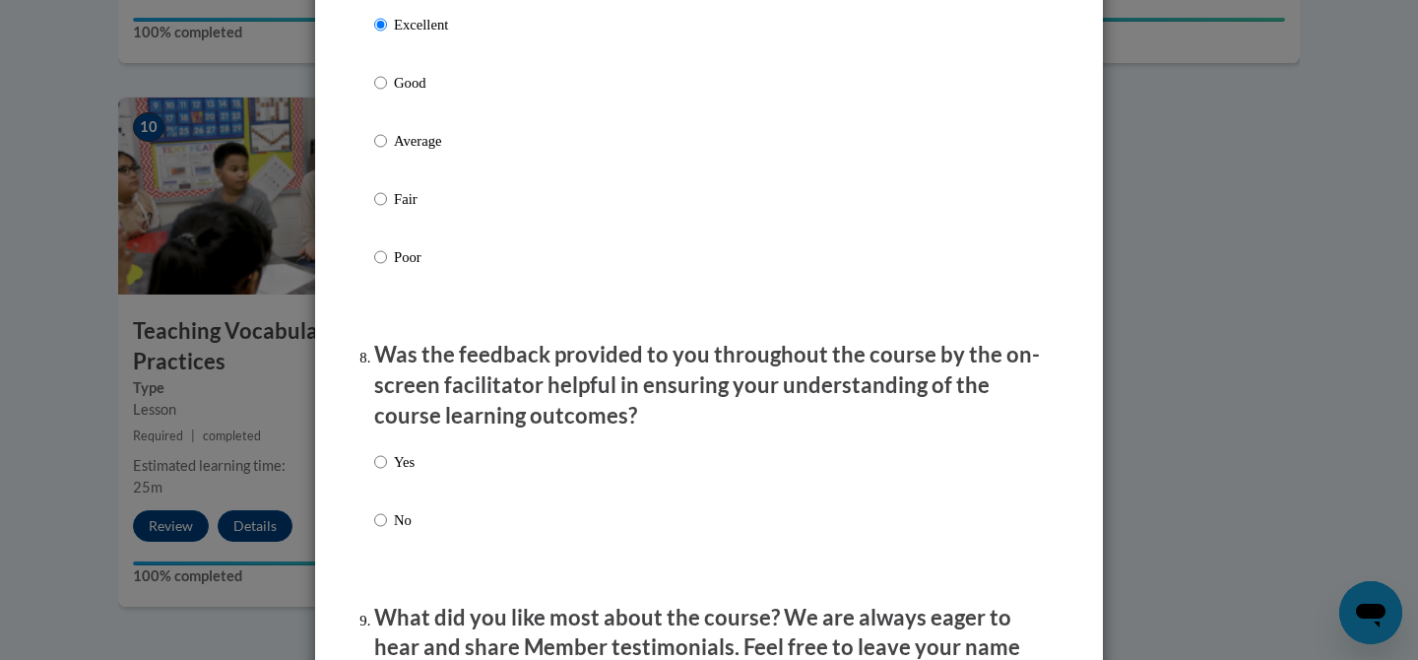
click at [405, 469] on p "Yes" at bounding box center [404, 462] width 21 height 22
click at [387, 469] on input "Yes" at bounding box center [380, 462] width 13 height 22
radio input "true"
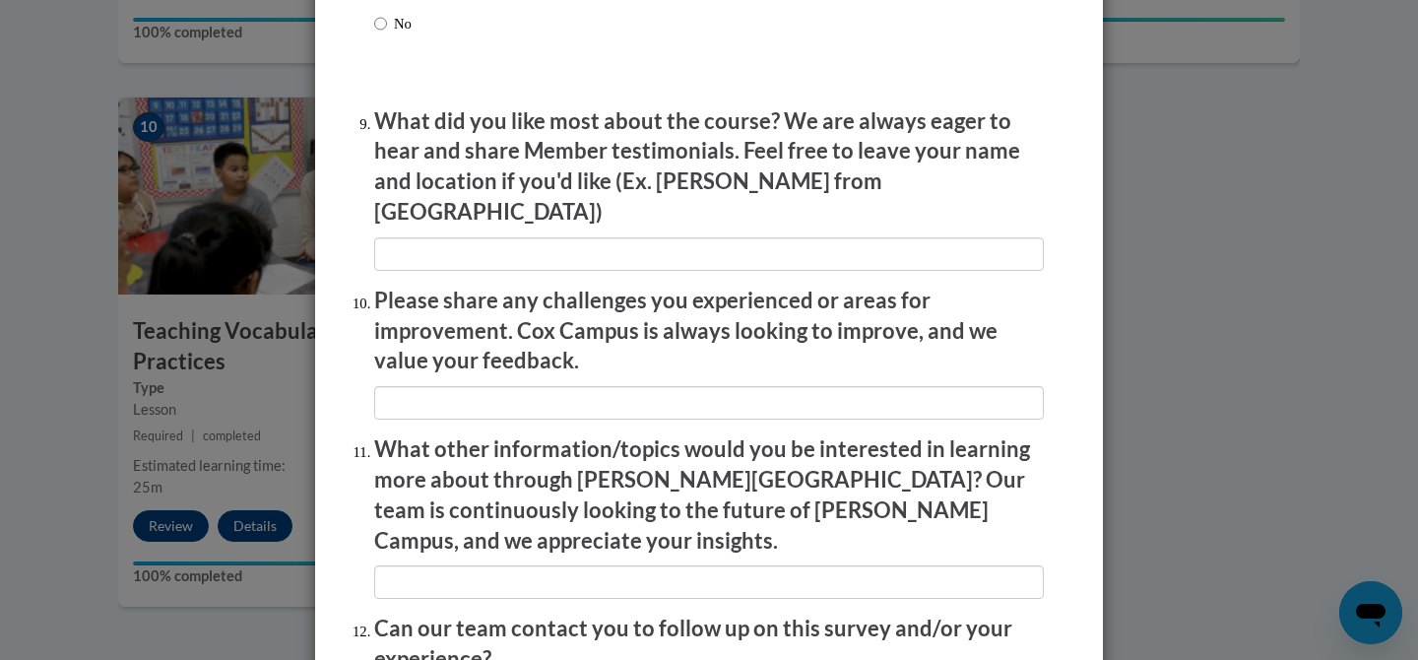
scroll to position [3436, 0]
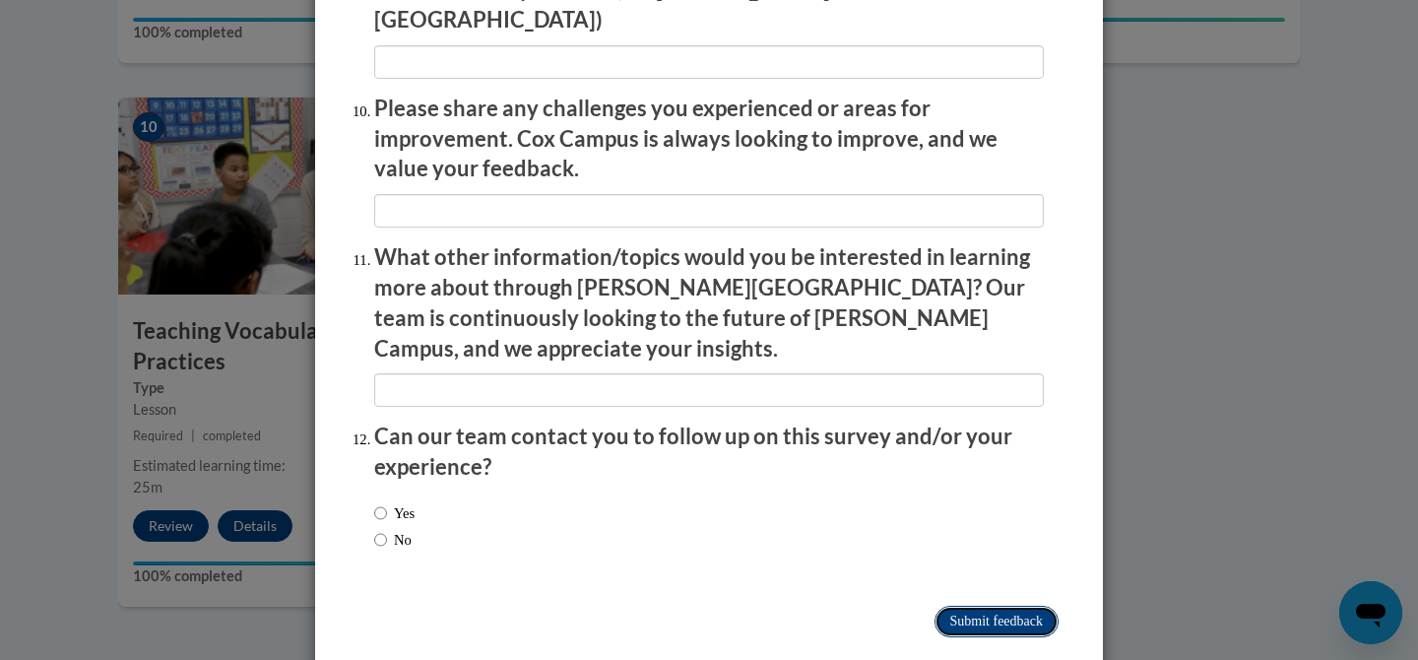
click at [1032, 605] on input "Submit feedback" at bounding box center [996, 621] width 124 height 32
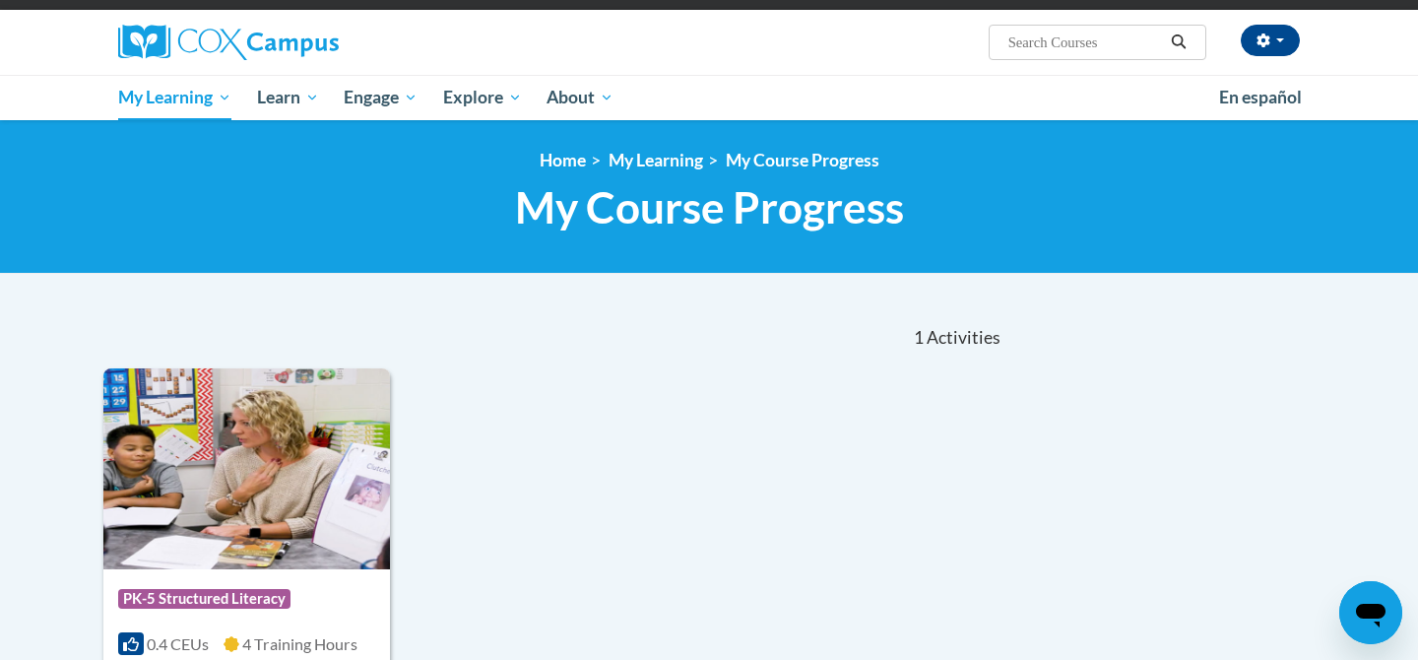
scroll to position [82, 0]
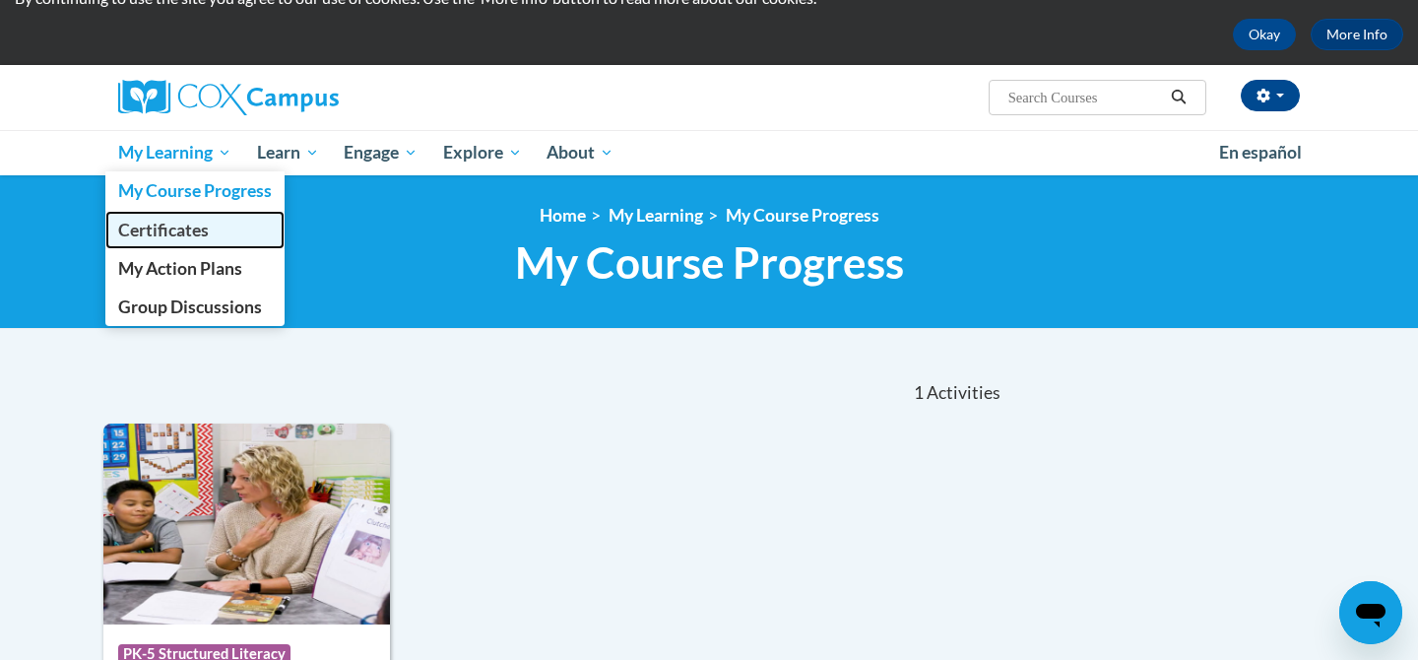
click at [213, 240] on link "Certificates" at bounding box center [194, 230] width 179 height 38
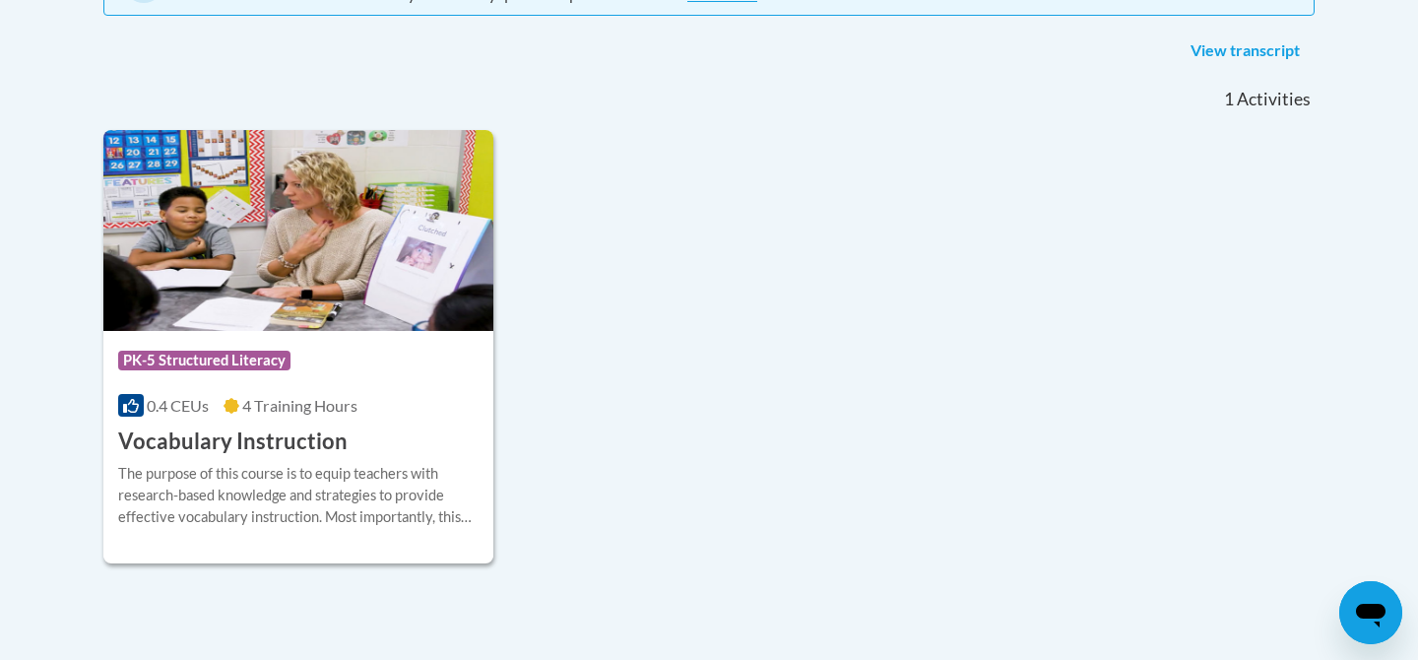
scroll to position [494, 0]
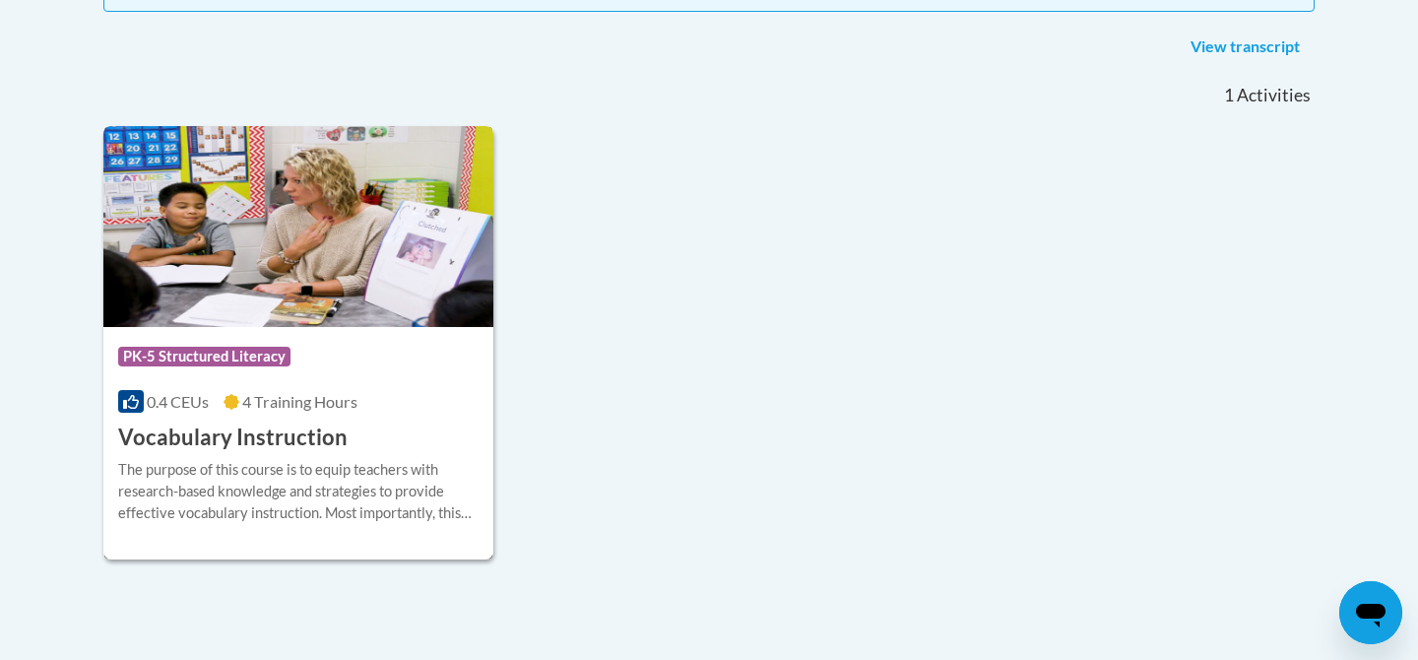
click at [315, 436] on h3 "Vocabulary Instruction" at bounding box center [232, 437] width 229 height 31
